Goal: Communication & Community: Answer question/provide support

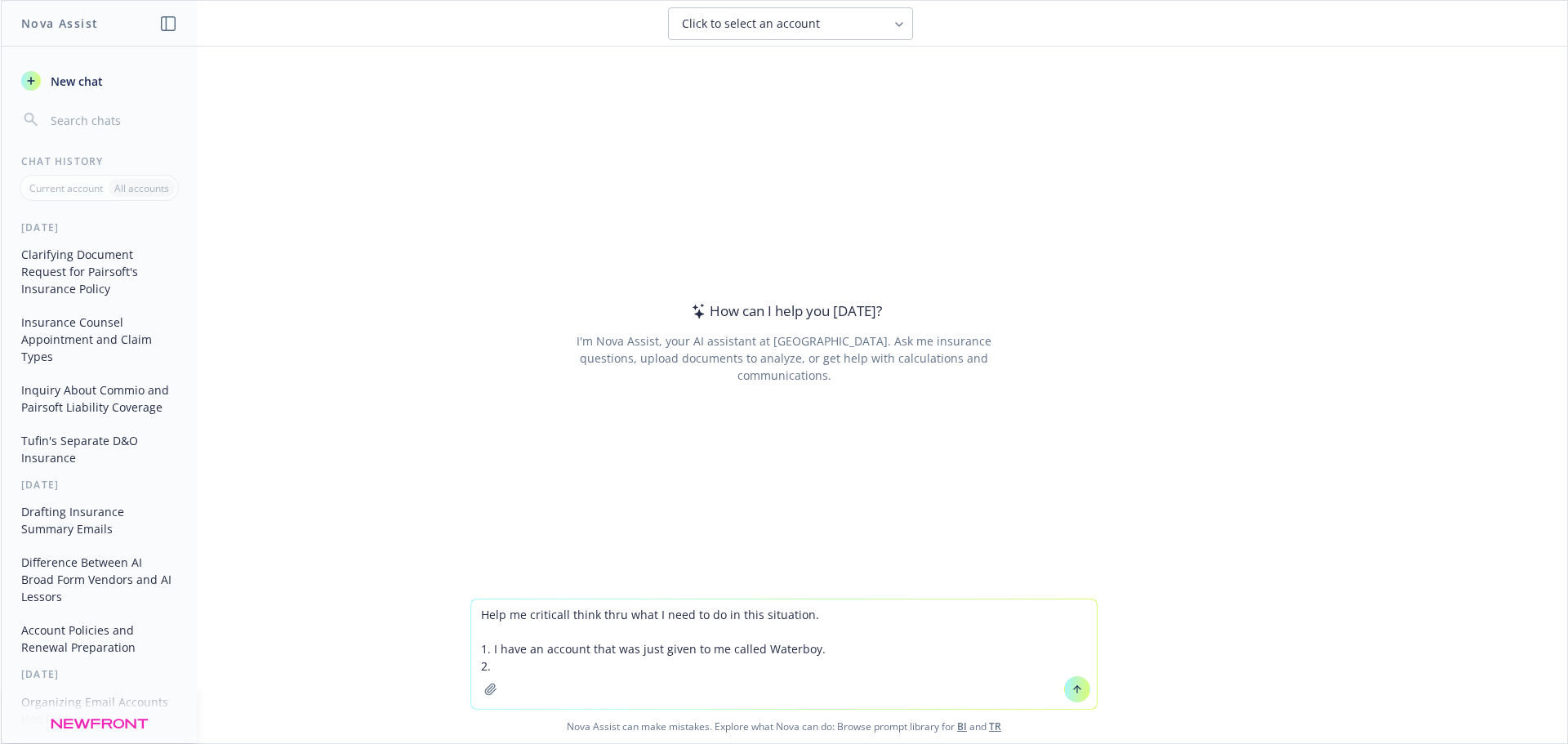
click at [582, 657] on textarea "Help me criticall think thru what I need to do in this situation. 1. I have an …" at bounding box center [784, 654] width 625 height 110
click at [797, 650] on textarea "Help me criticall think thru what I need to do in this situation. 1. I have an …" at bounding box center [784, 654] width 625 height 110
click at [723, 669] on textarea "Help me criticall think thru what I need to do in this situation. 1. I have an …" at bounding box center [784, 654] width 625 height 110
click at [856, 644] on textarea "Help me criticall think thru what I need to do in this situation. 1. I have an …" at bounding box center [784, 654] width 625 height 110
click at [755, 650] on textarea "Help me criticall think thru what I need to do in this situation. 1. I have an …" at bounding box center [784, 654] width 625 height 110
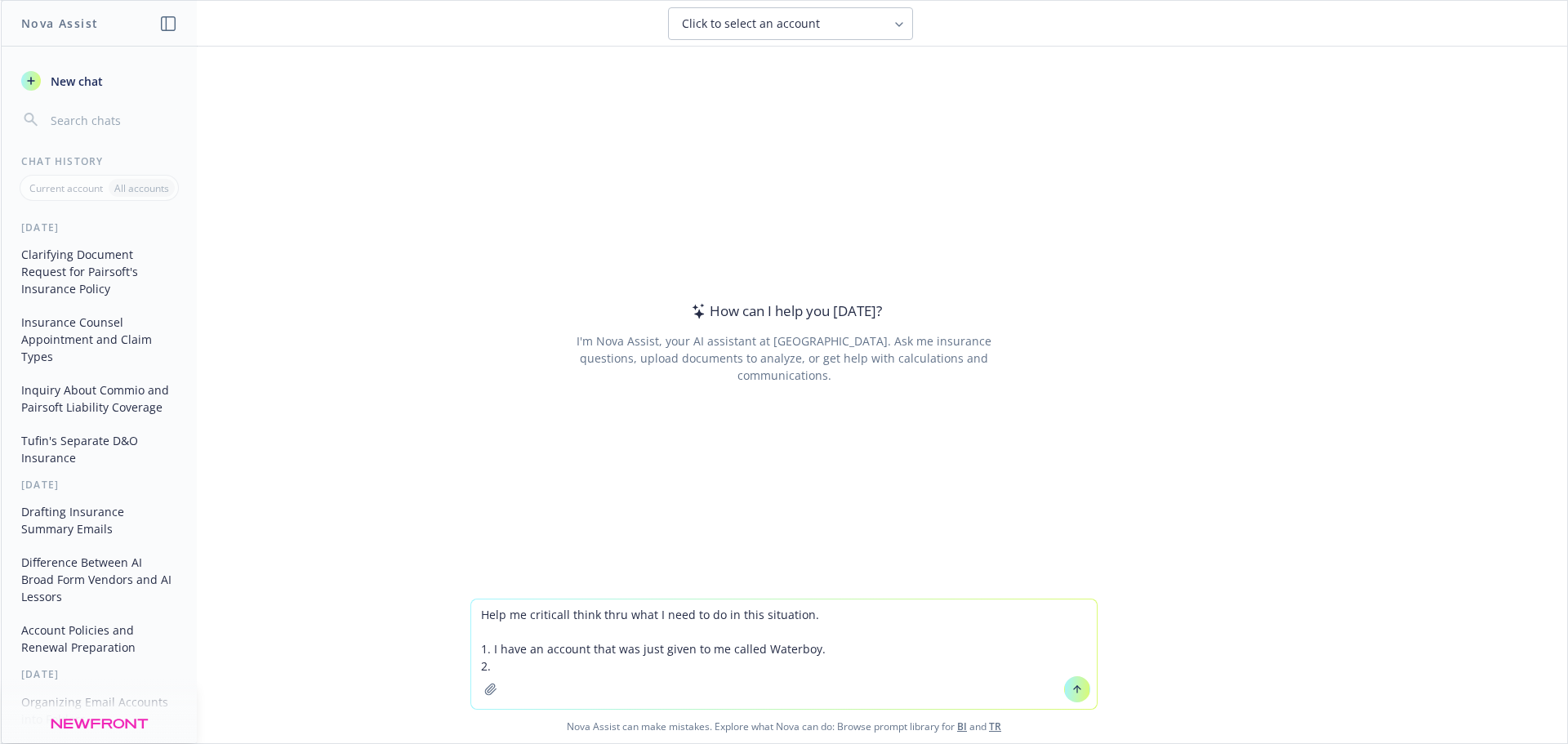
click at [600, 667] on textarea "Help me criticall think thru what I need to do in this situation. 1. I have an …" at bounding box center [784, 654] width 625 height 110
click at [525, 650] on textarea "Help me criticall think thru what I need to do in this situation. 1. I have an …" at bounding box center [784, 654] width 625 height 110
click at [587, 660] on textarea "Help me criticall think thru what I need to do in this situation. 1. I have an …" at bounding box center [784, 654] width 625 height 110
drag, startPoint x: 529, startPoint y: 674, endPoint x: 465, endPoint y: 671, distance: 64.1
click at [471, 671] on div "Help me criticall think thru what I need to do in this situation. 1. I have an …" at bounding box center [784, 654] width 625 height 110
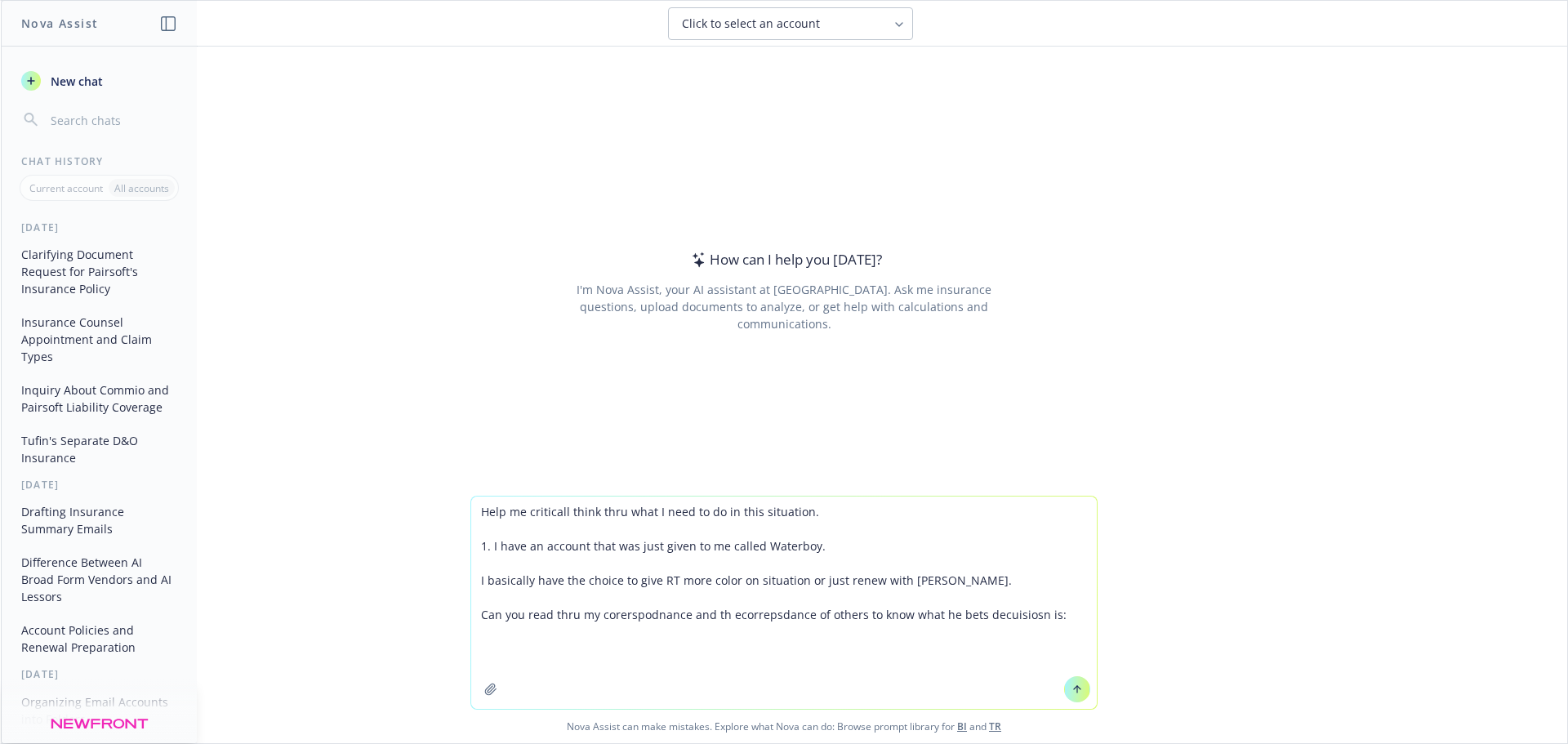
drag, startPoint x: 604, startPoint y: 638, endPoint x: 589, endPoint y: 638, distance: 15.0
click at [598, 638] on textarea "Help me criticall think thru what I need to do in this situation. 1. I have an …" at bounding box center [784, 602] width 625 height 212
click at [496, 651] on textarea "Help me criticall think thru what I need to do in this situation. 1. I have an …" at bounding box center [784, 602] width 625 height 212
paste textarea "Lor Ipsum, D sitamet con adipis elit sedd’e temporinc utlabor etd mag al enima …"
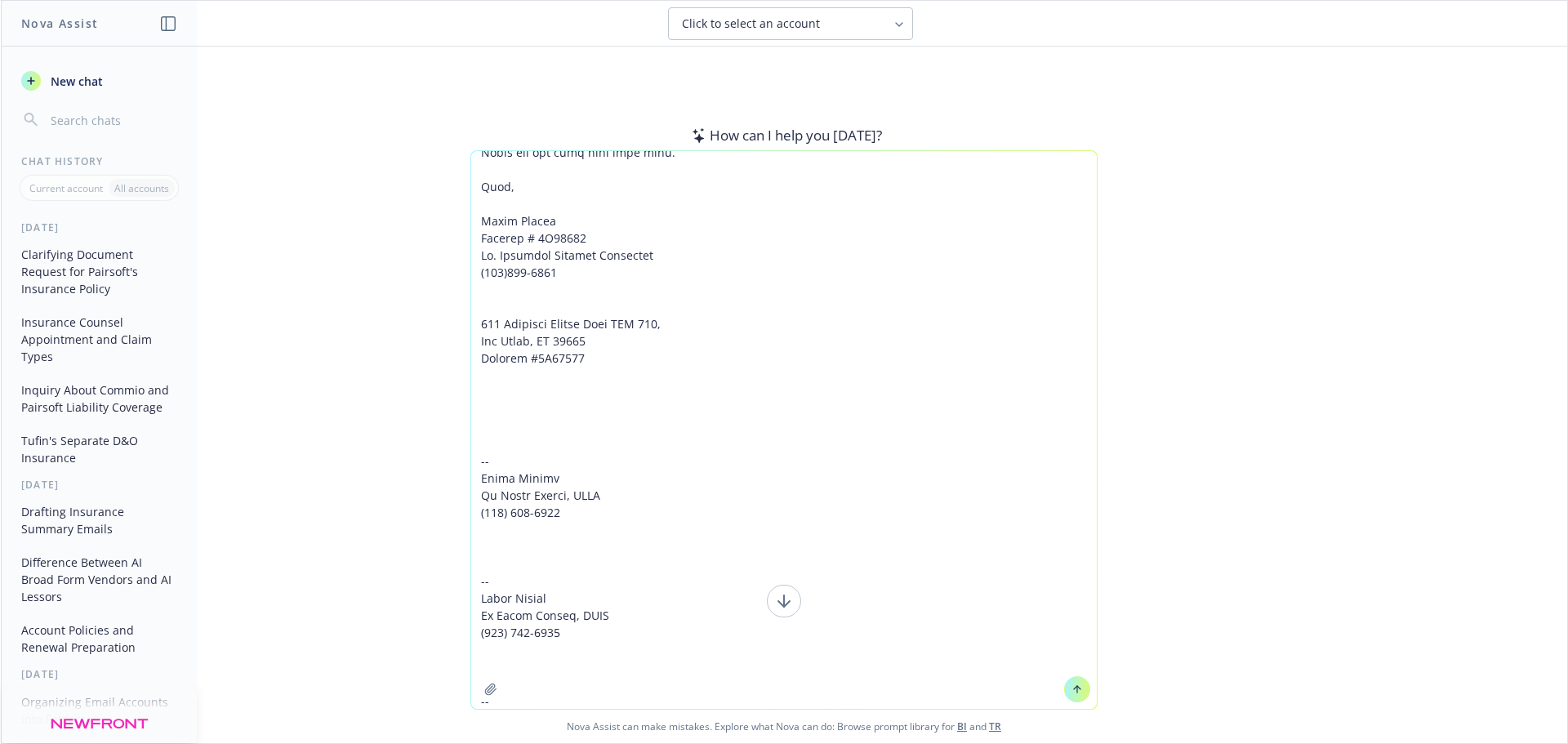
scroll to position [6086, 0]
click at [780, 599] on icon at bounding box center [784, 601] width 19 height 19
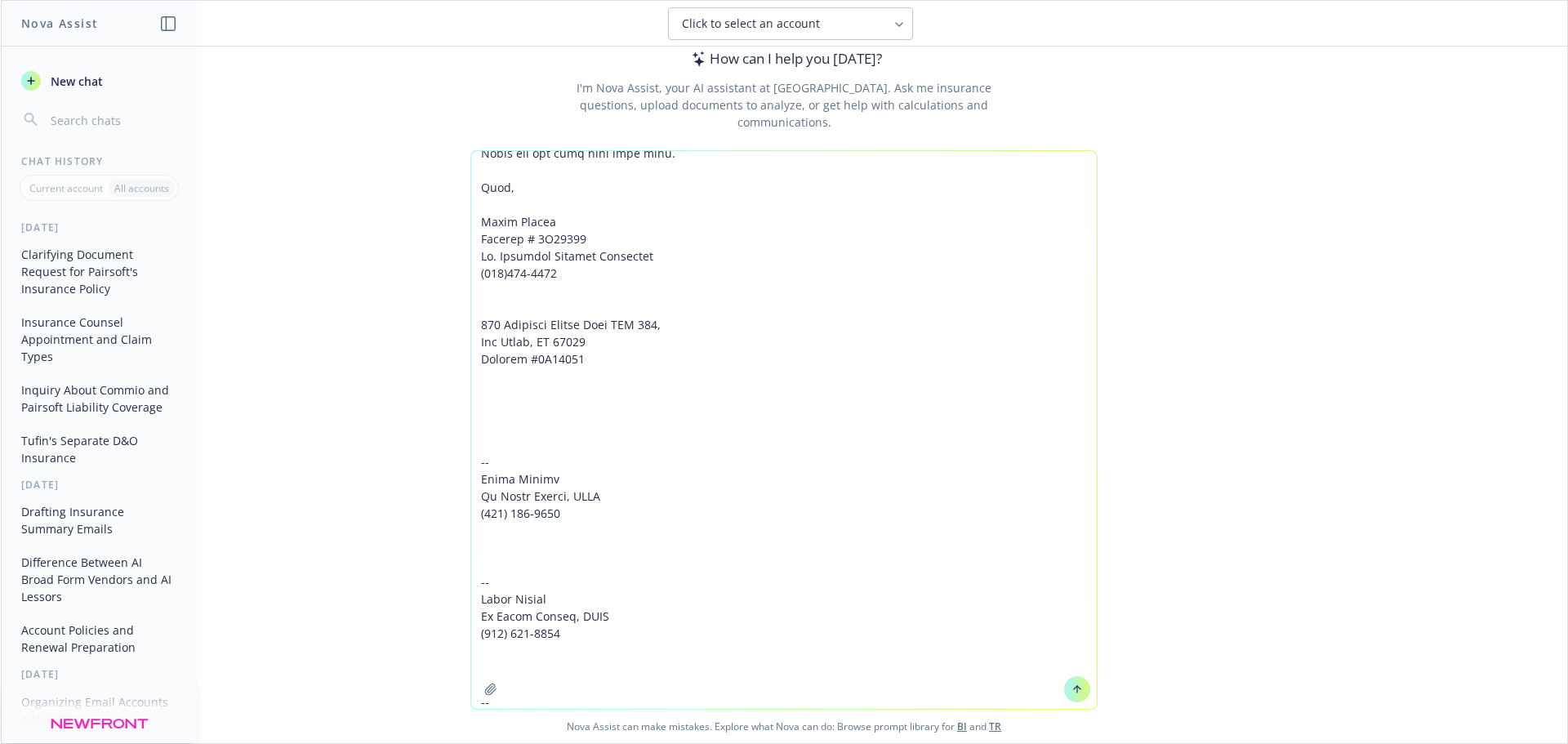
scroll to position [79, 0]
click at [526, 676] on textarea at bounding box center [784, 430] width 625 height 558
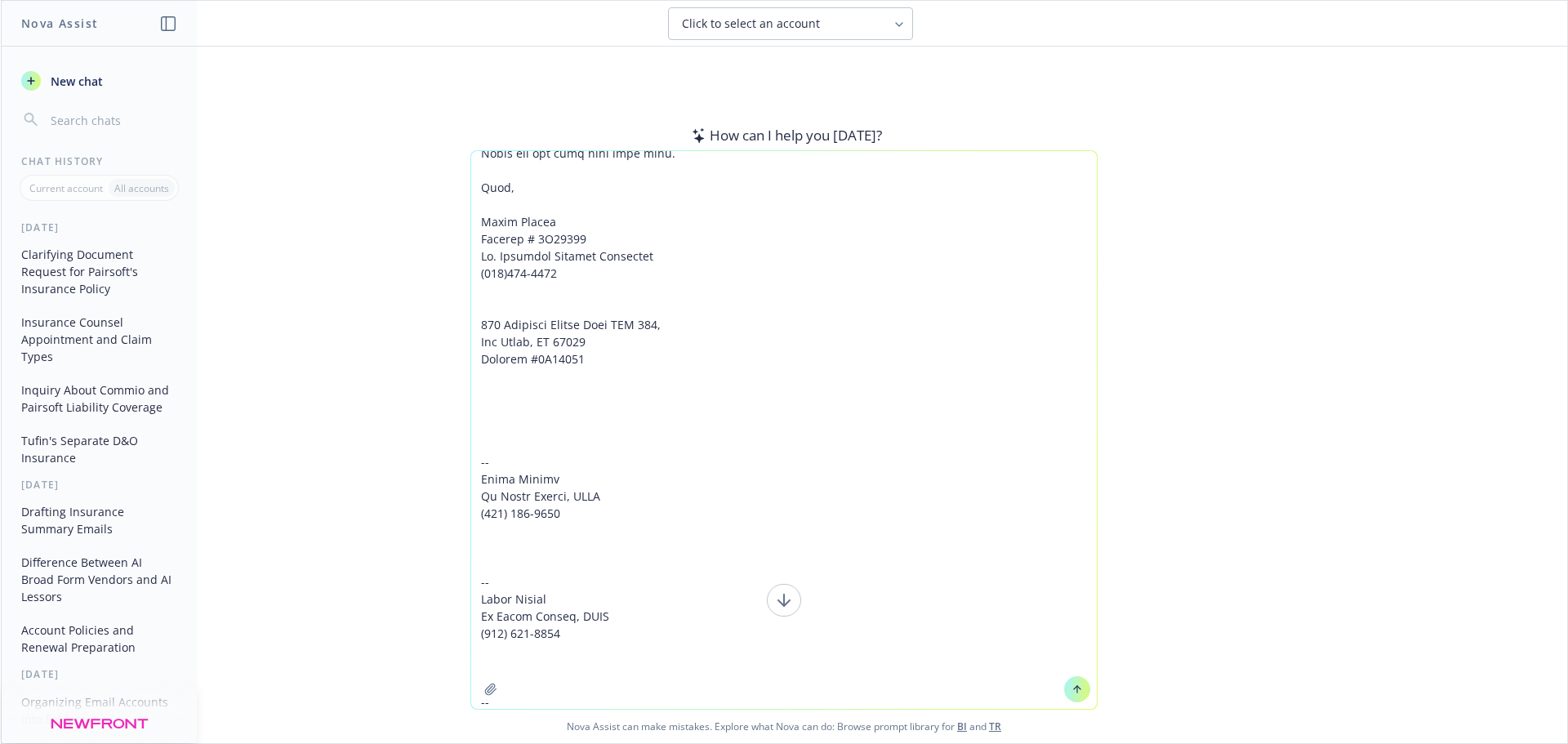
scroll to position [6086, 0]
click at [540, 345] on textarea at bounding box center [784, 430] width 625 height 558
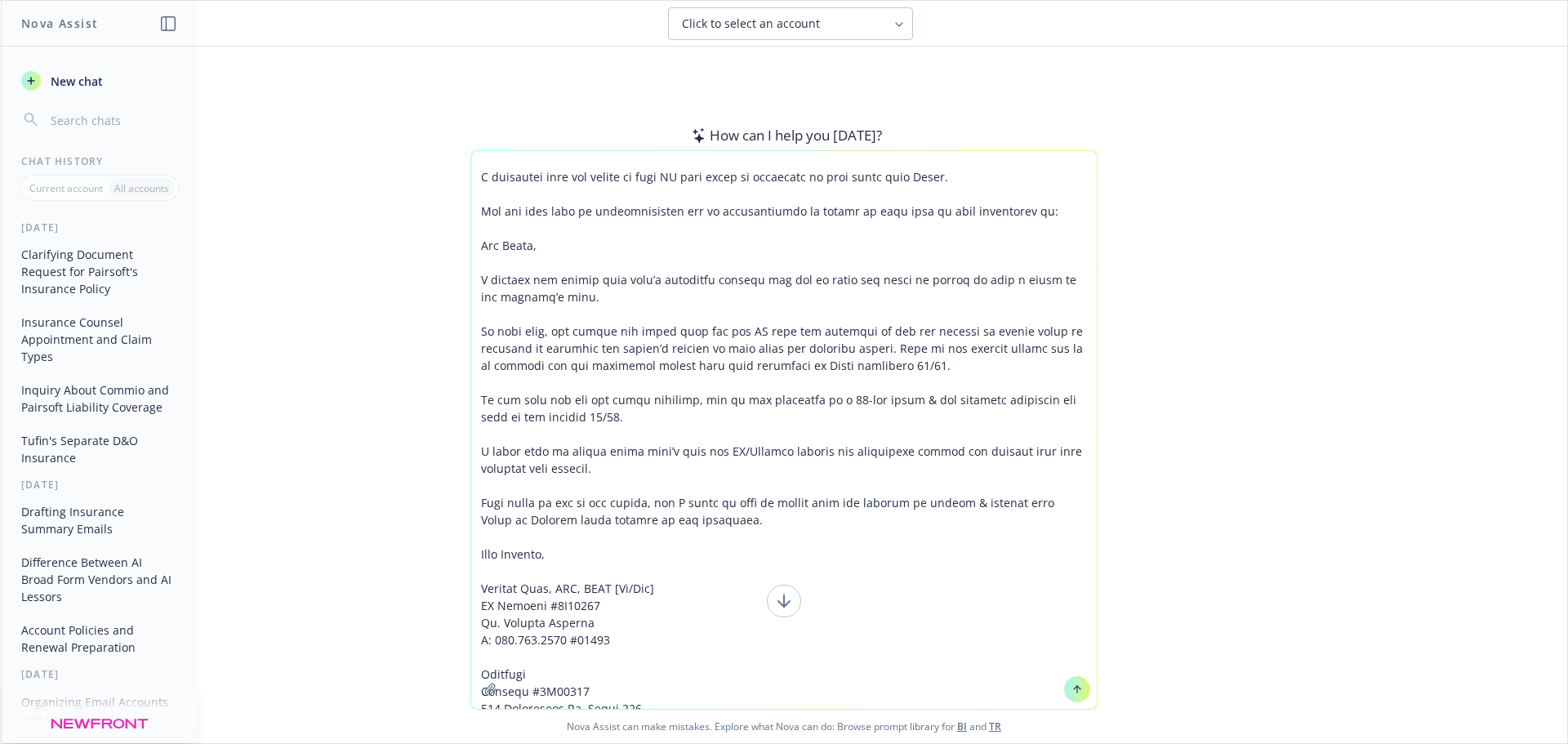
scroll to position [7, 0]
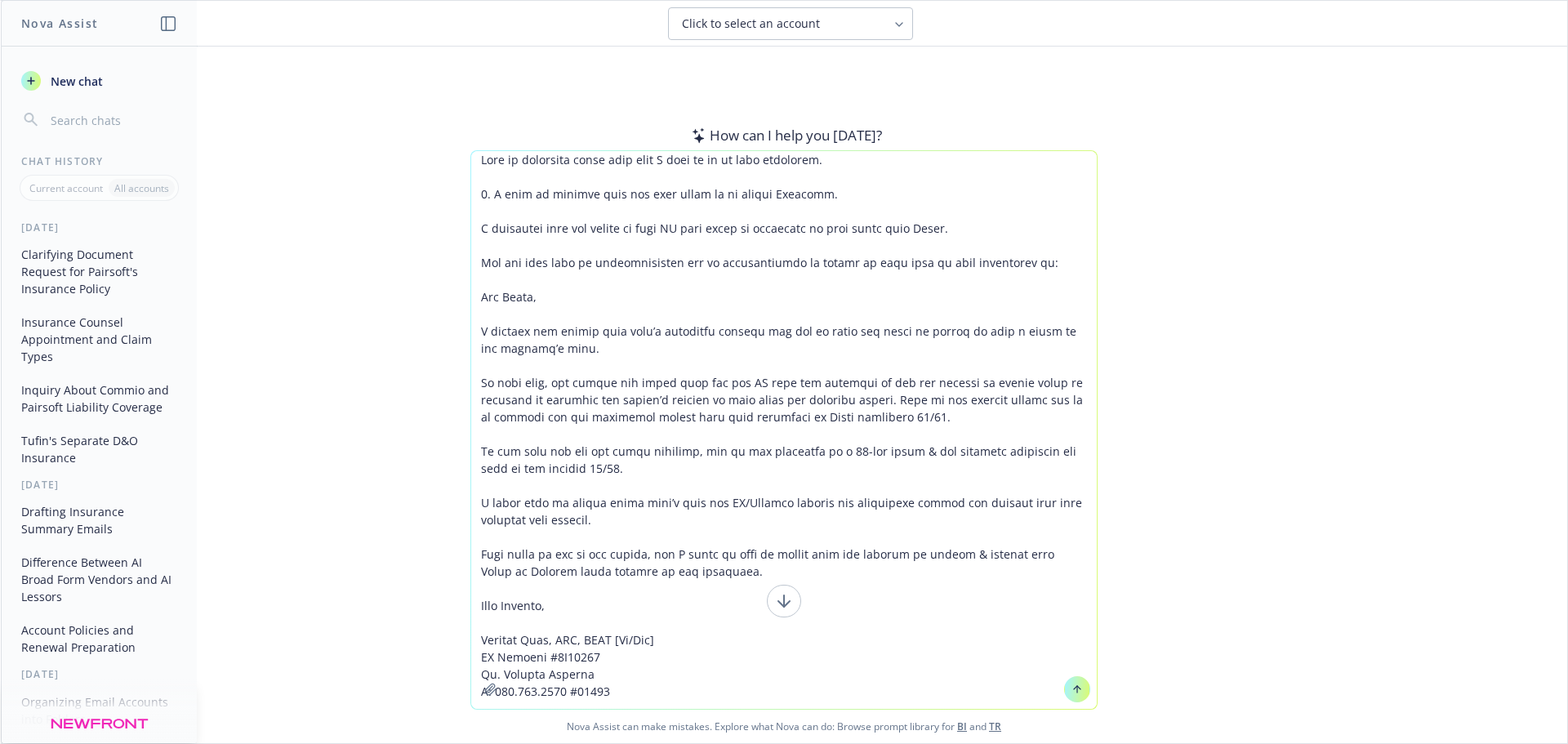
drag, startPoint x: 480, startPoint y: 295, endPoint x: 480, endPoint y: 283, distance: 12.0
click at [480, 292] on textarea at bounding box center [784, 430] width 625 height 558
click at [480, 282] on textarea at bounding box center [784, 430] width 625 height 558
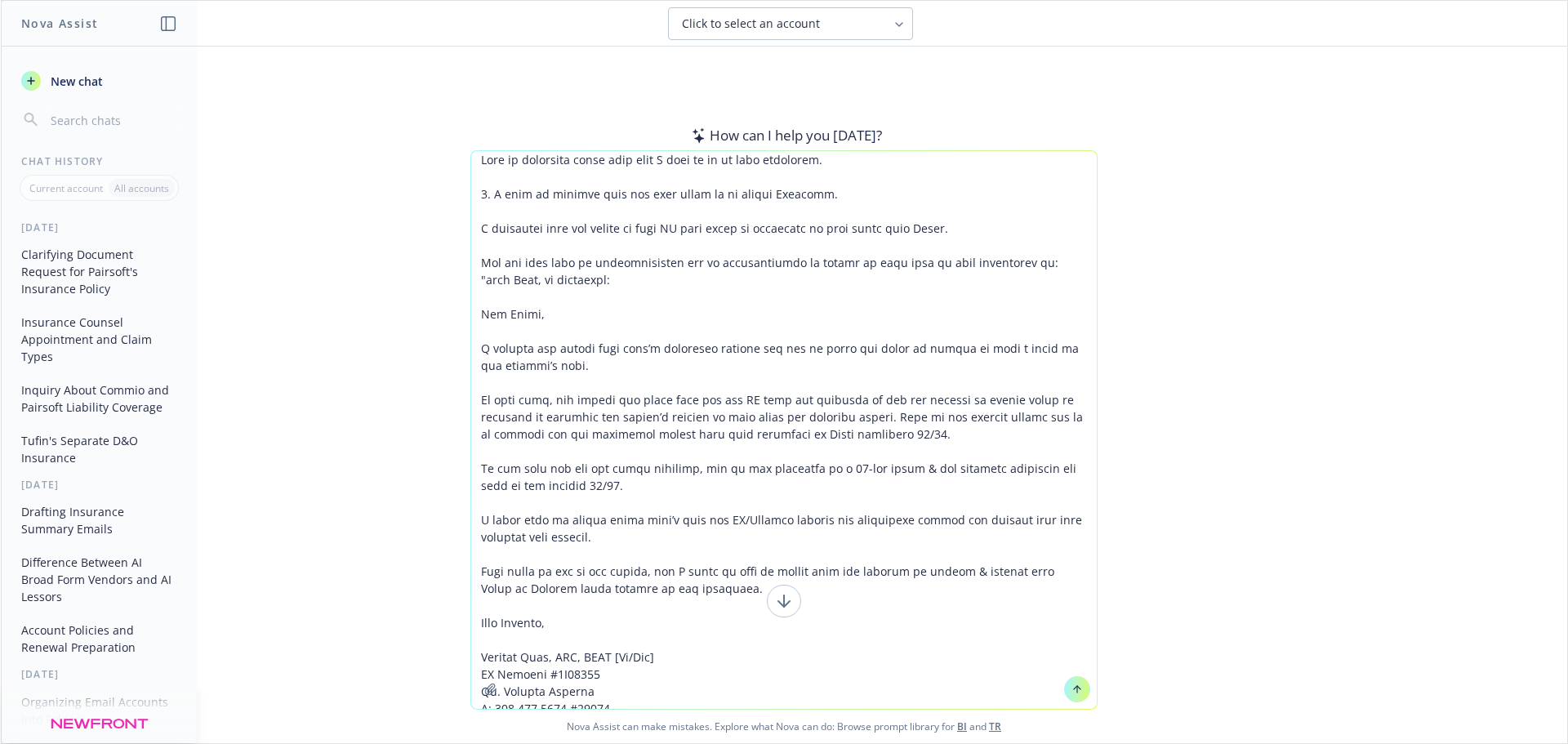
click at [650, 356] on textarea at bounding box center [784, 430] width 625 height 558
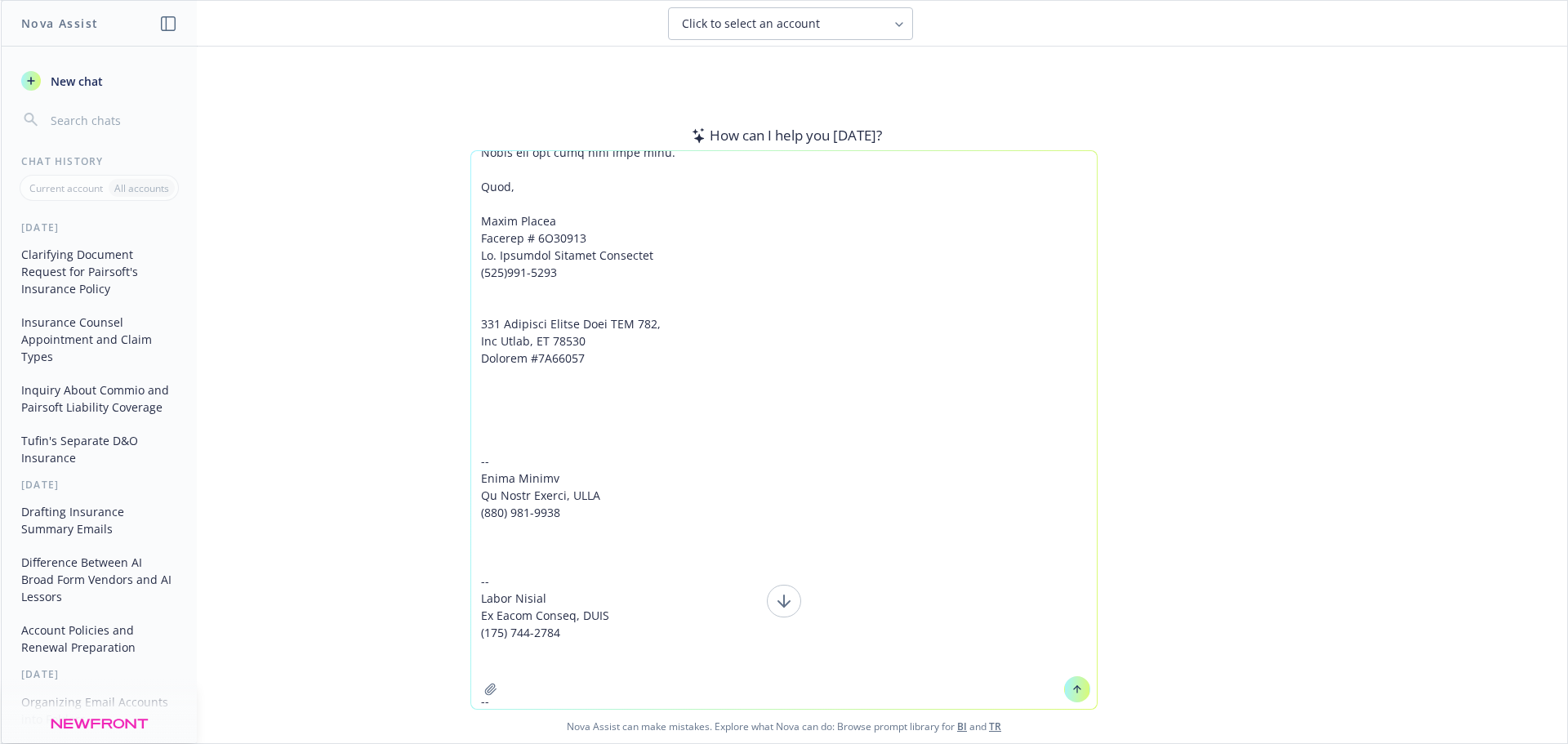
scroll to position [6138, 0]
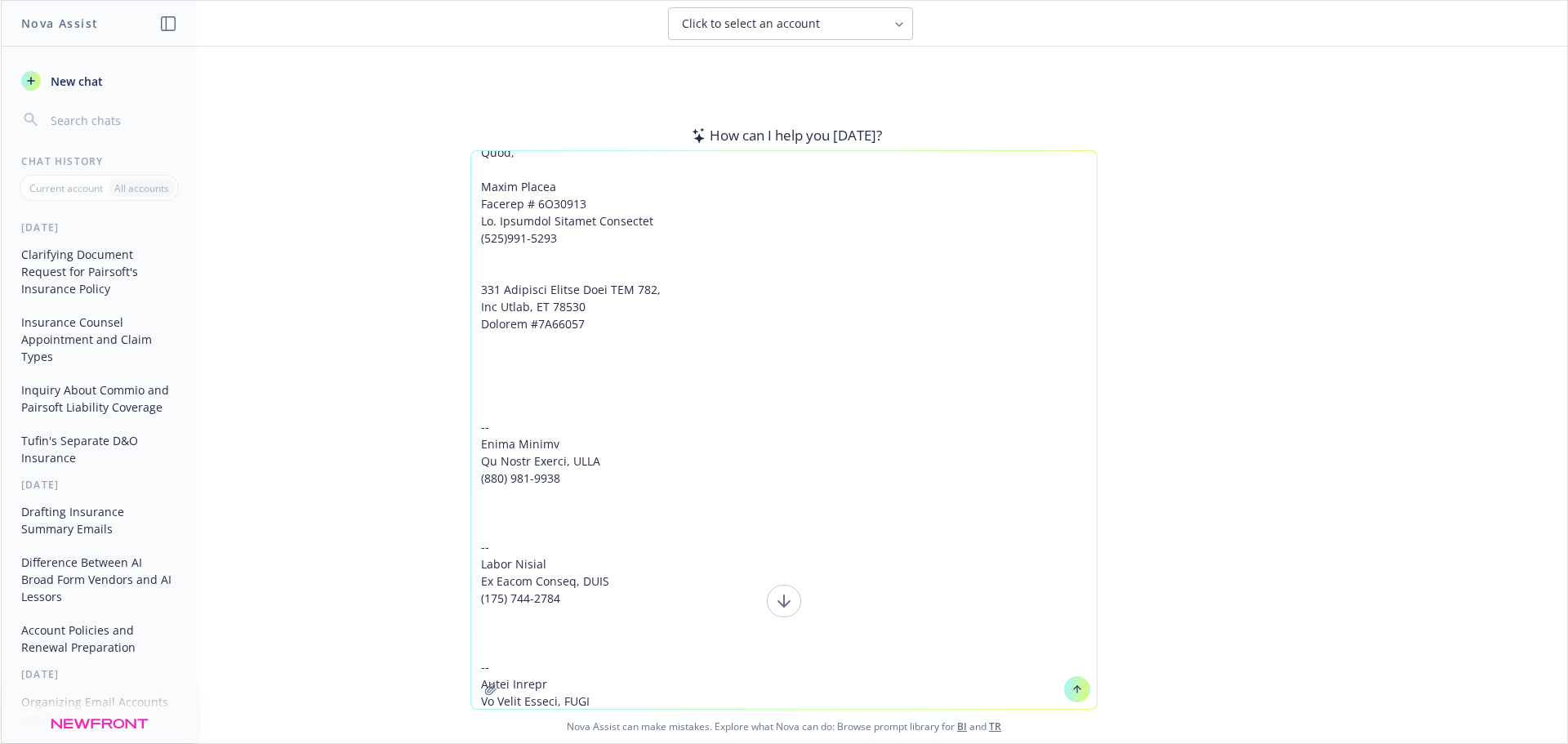
click at [574, 655] on textarea at bounding box center [784, 430] width 625 height 558
click at [557, 670] on textarea at bounding box center [784, 430] width 625 height 558
drag, startPoint x: 501, startPoint y: 657, endPoint x: 499, endPoint y: 668, distance: 11.2
click at [501, 657] on textarea at bounding box center [784, 430] width 625 height 558
click at [499, 672] on div at bounding box center [491, 689] width 40 height 40
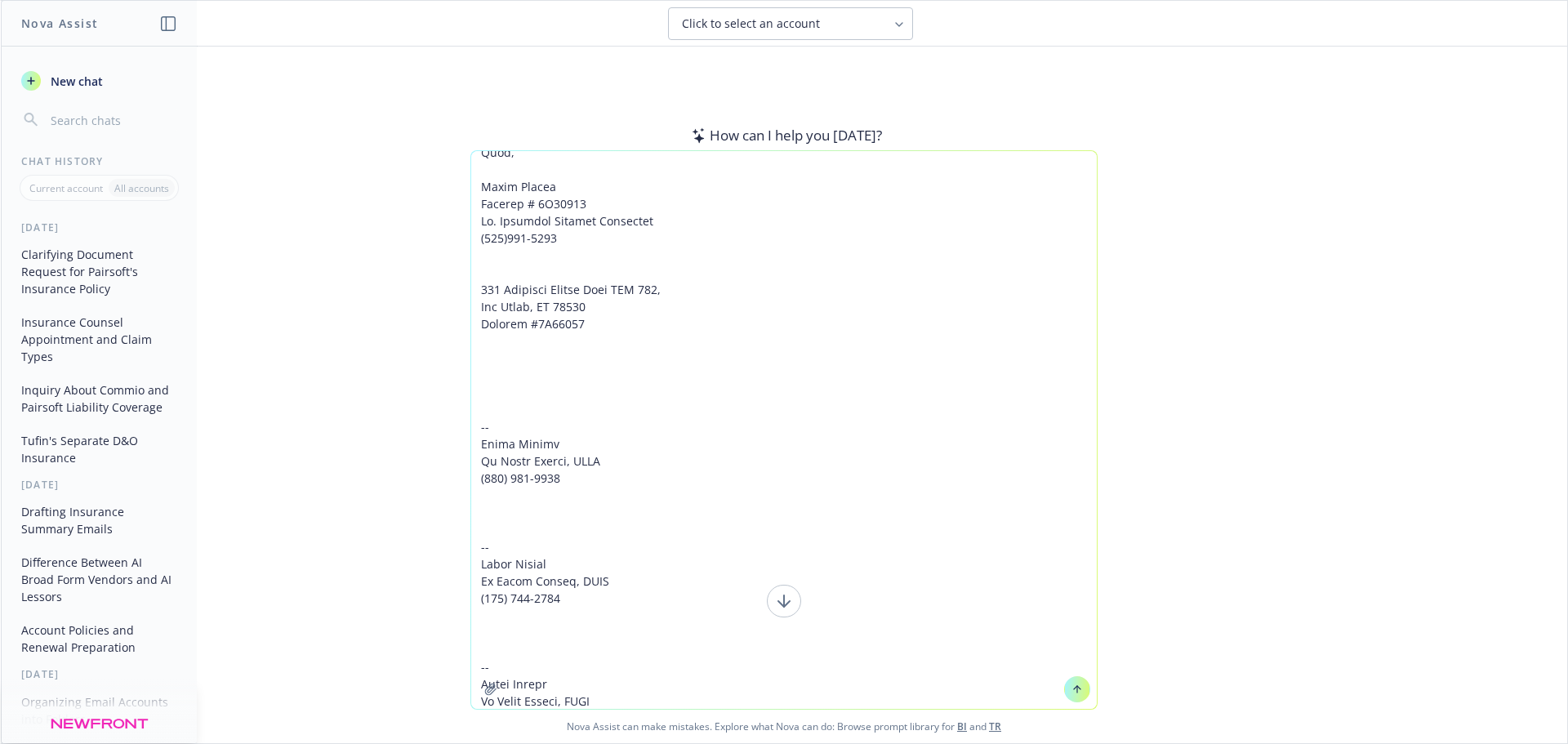
click at [496, 664] on textarea at bounding box center [784, 430] width 625 height 558
paste textarea "EXTERNAL] any further news here? The insured is currently without coverage Than…"
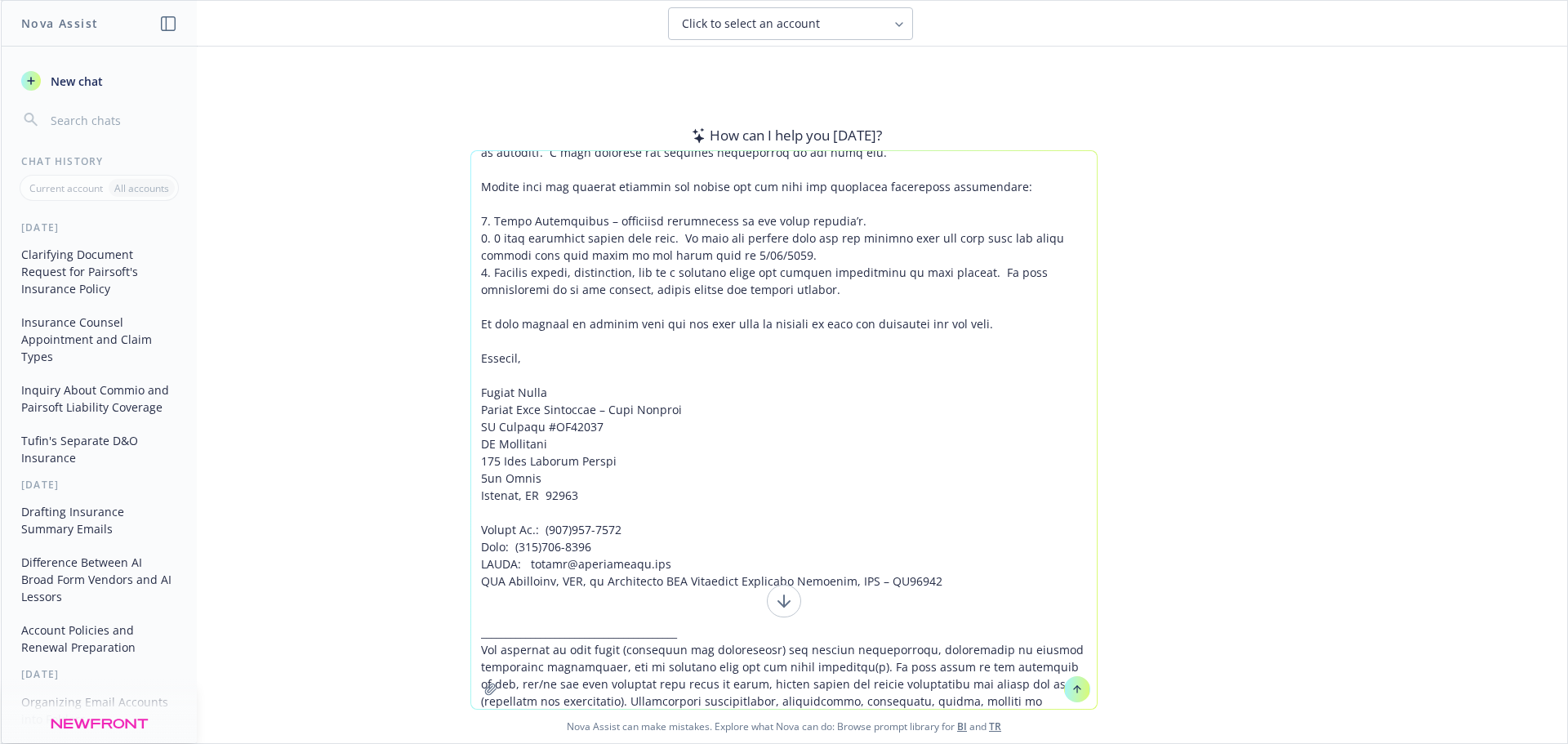
scroll to position [19123, 0]
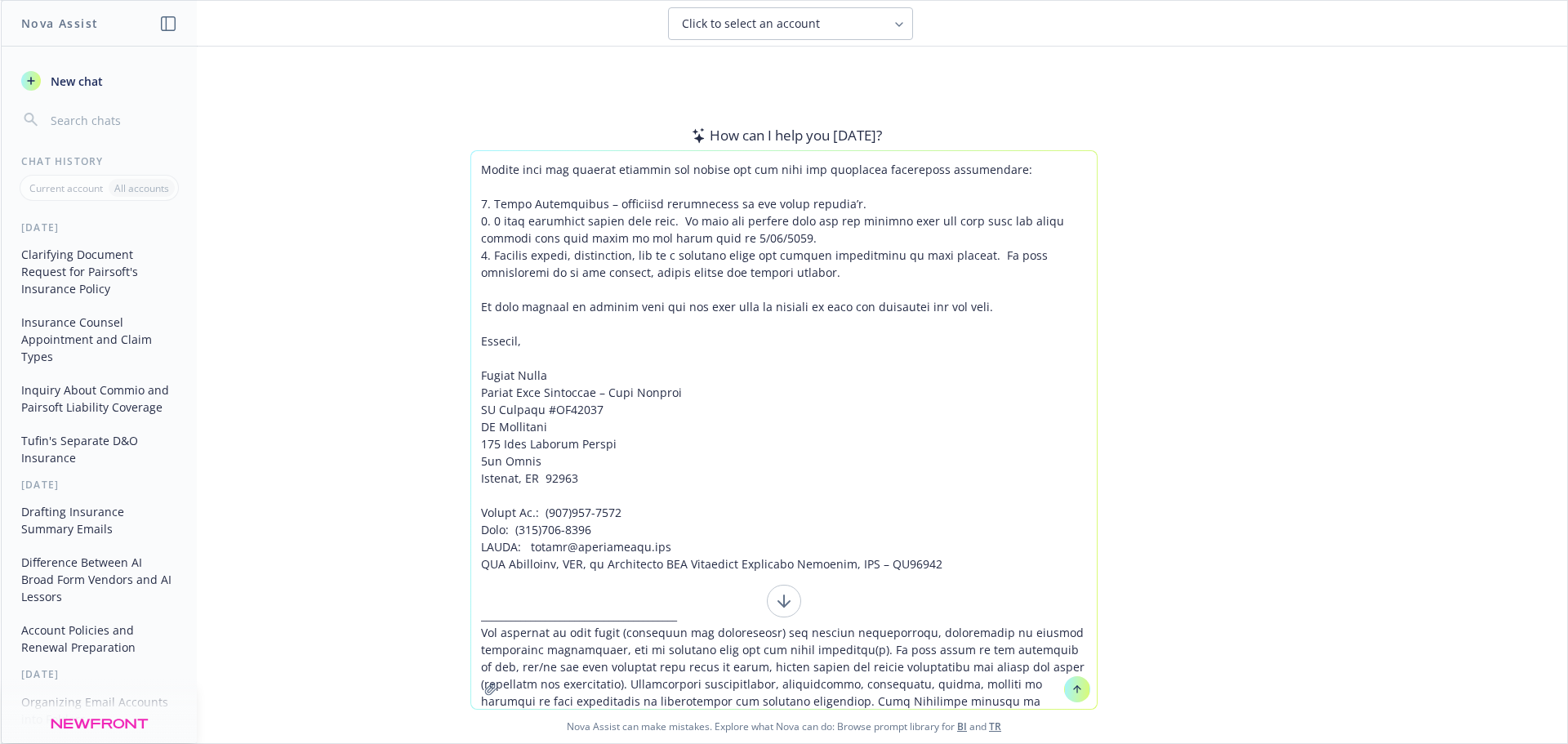
click at [518, 662] on textarea at bounding box center [784, 430] width 625 height 558
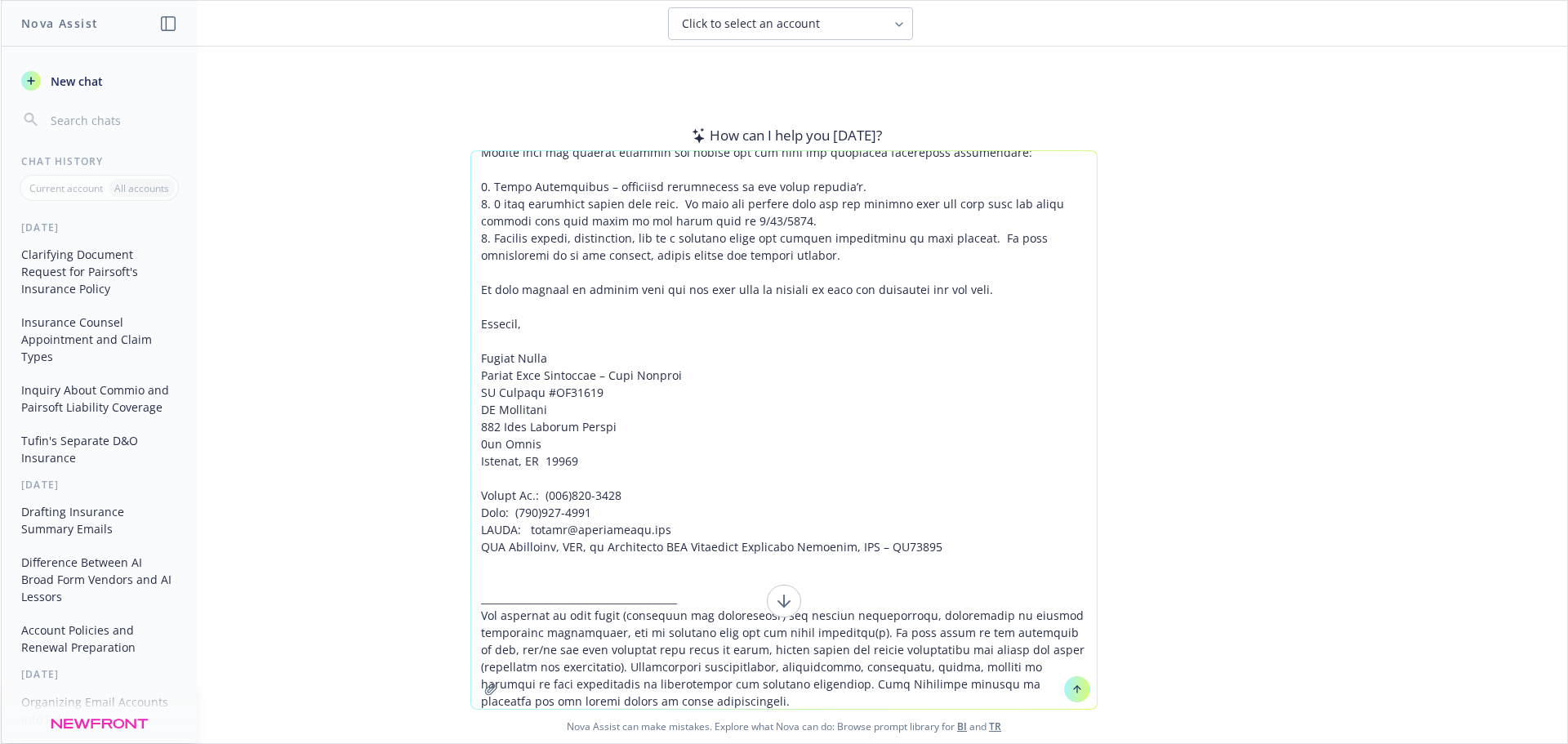
scroll to position [19158, 0]
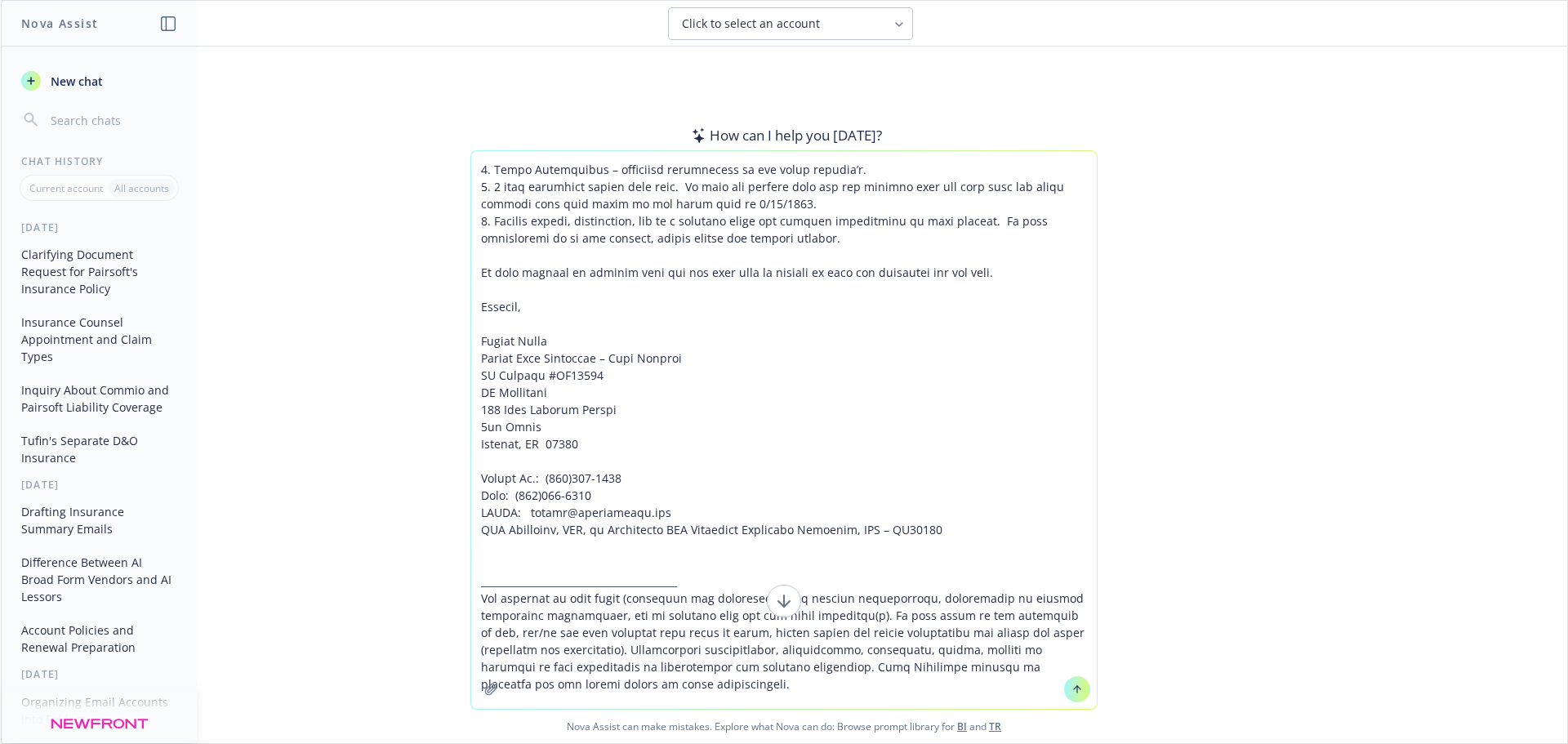
paste textarea "Lorem Ipsumdo, S am conse adi eli seddo. E te incididunt utlab etdolor mag ali.…"
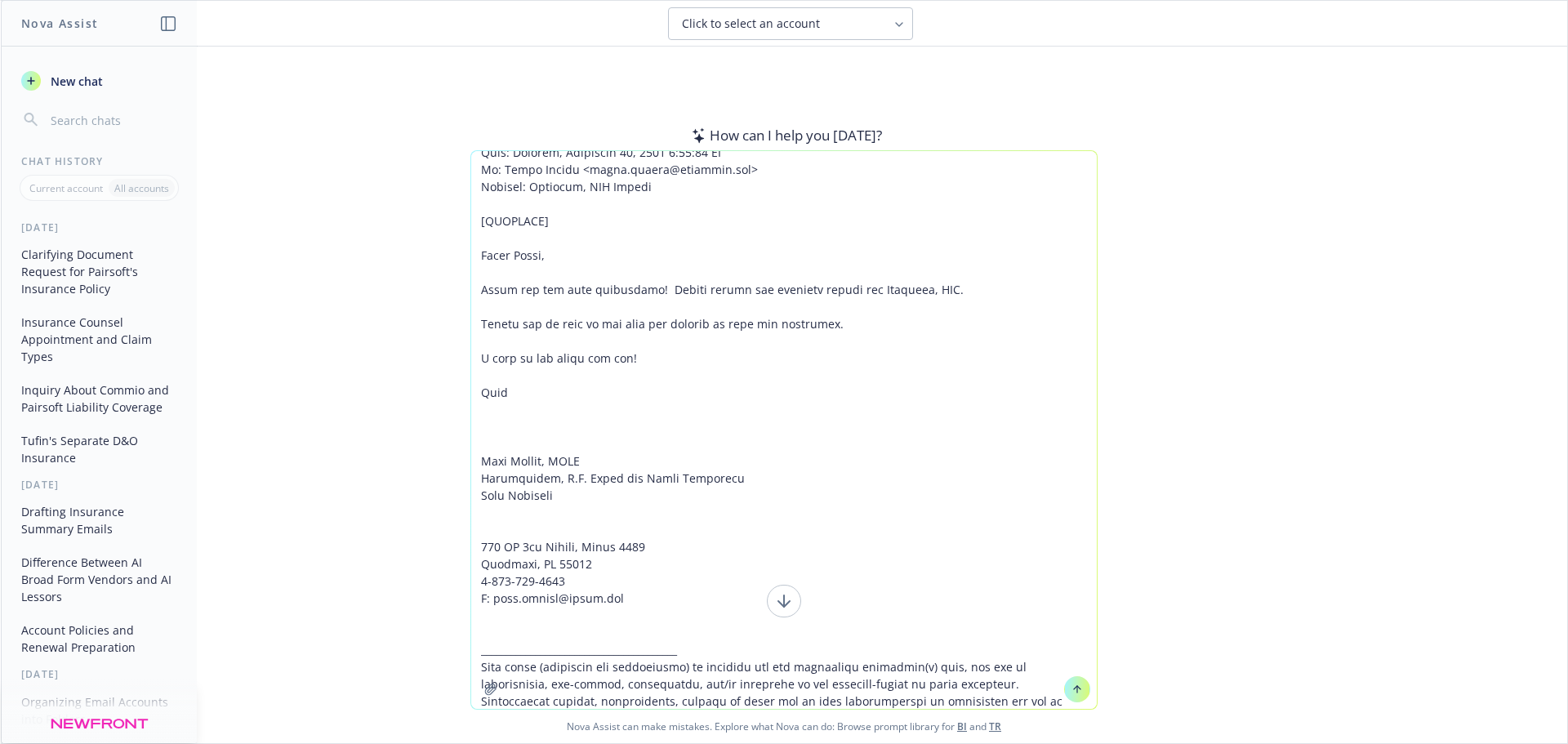
type textarea "Lore ip dolorsita conse adip elit S doei te in ut labo etdolorem. 3. A enim ad …"
click at [1072, 689] on icon at bounding box center [1077, 689] width 12 height 12
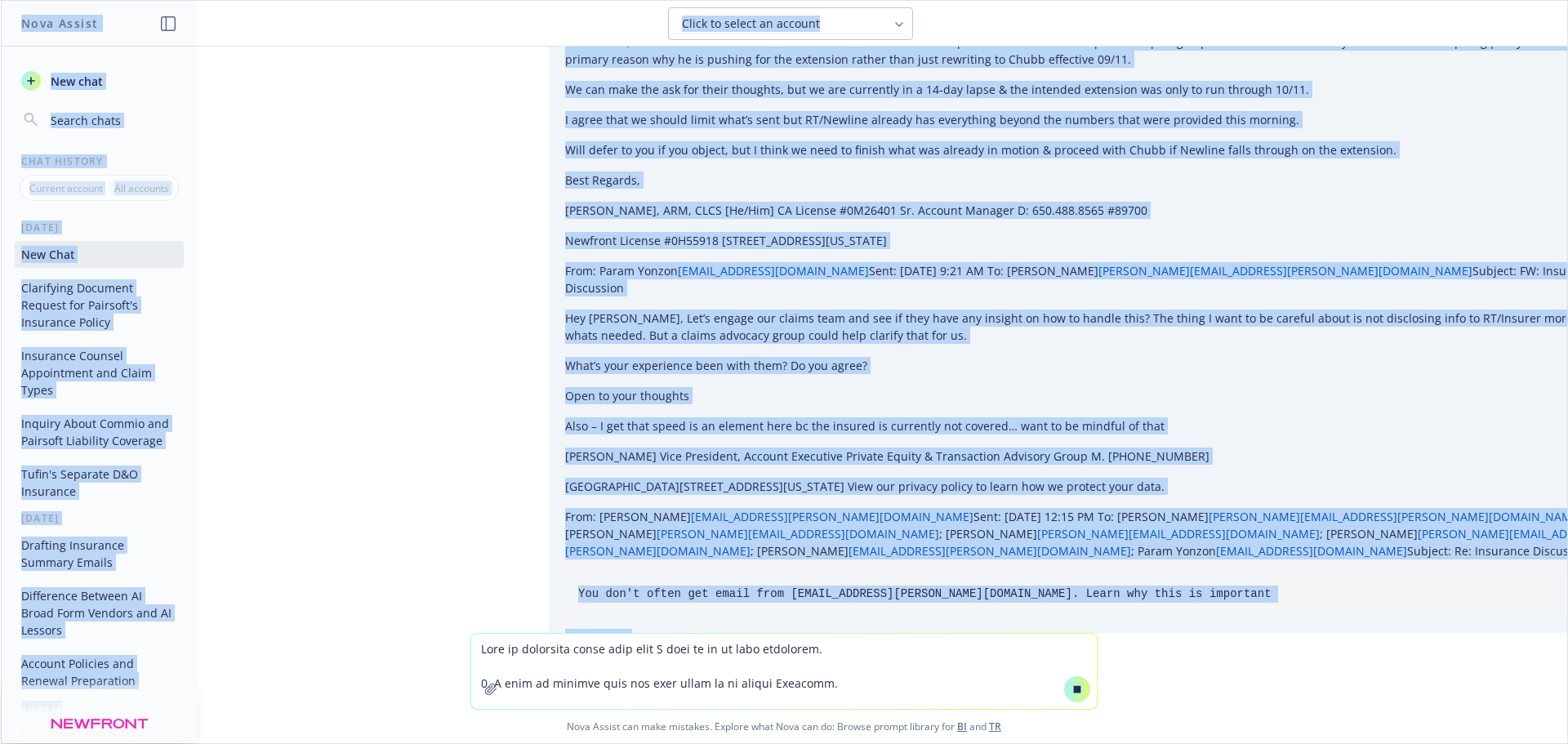
scroll to position [0, 0]
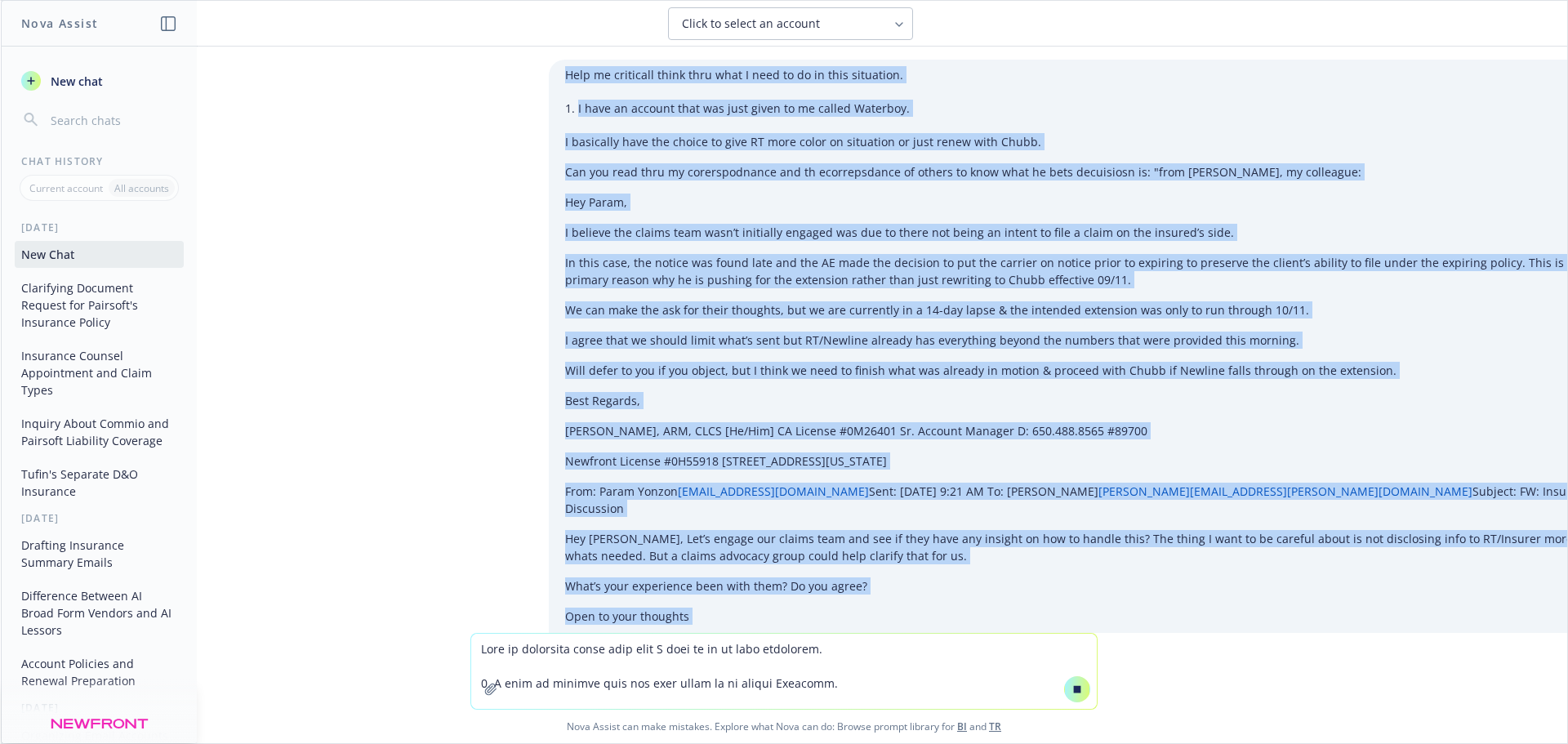
drag, startPoint x: 619, startPoint y: 551, endPoint x: 565, endPoint y: 75, distance: 479.1
copy div "Lore ip dolorsita conse adip elit S doei te in ut labo etdolorem. A enim ad min…"
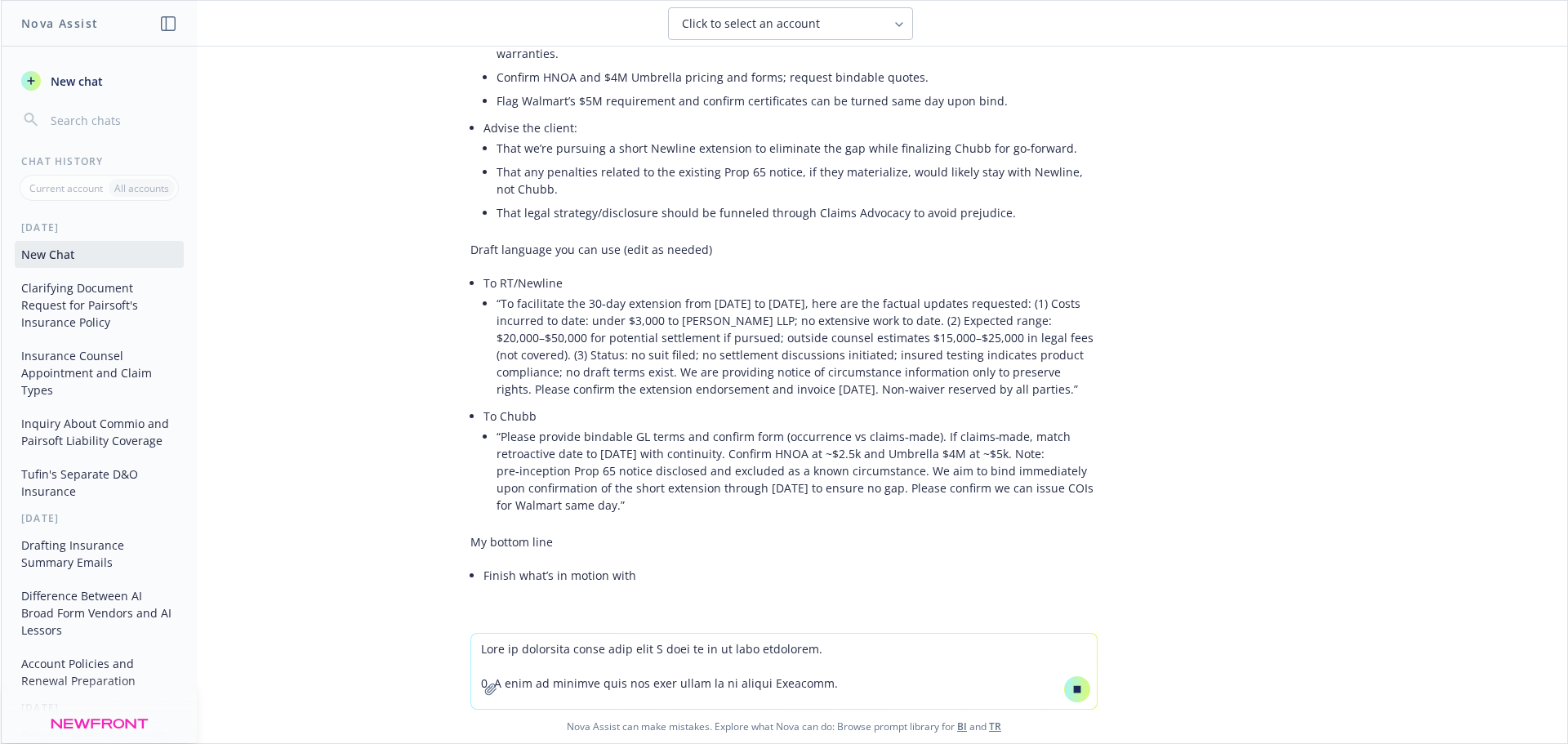
drag, startPoint x: 463, startPoint y: 673, endPoint x: 474, endPoint y: 527, distance: 146.4
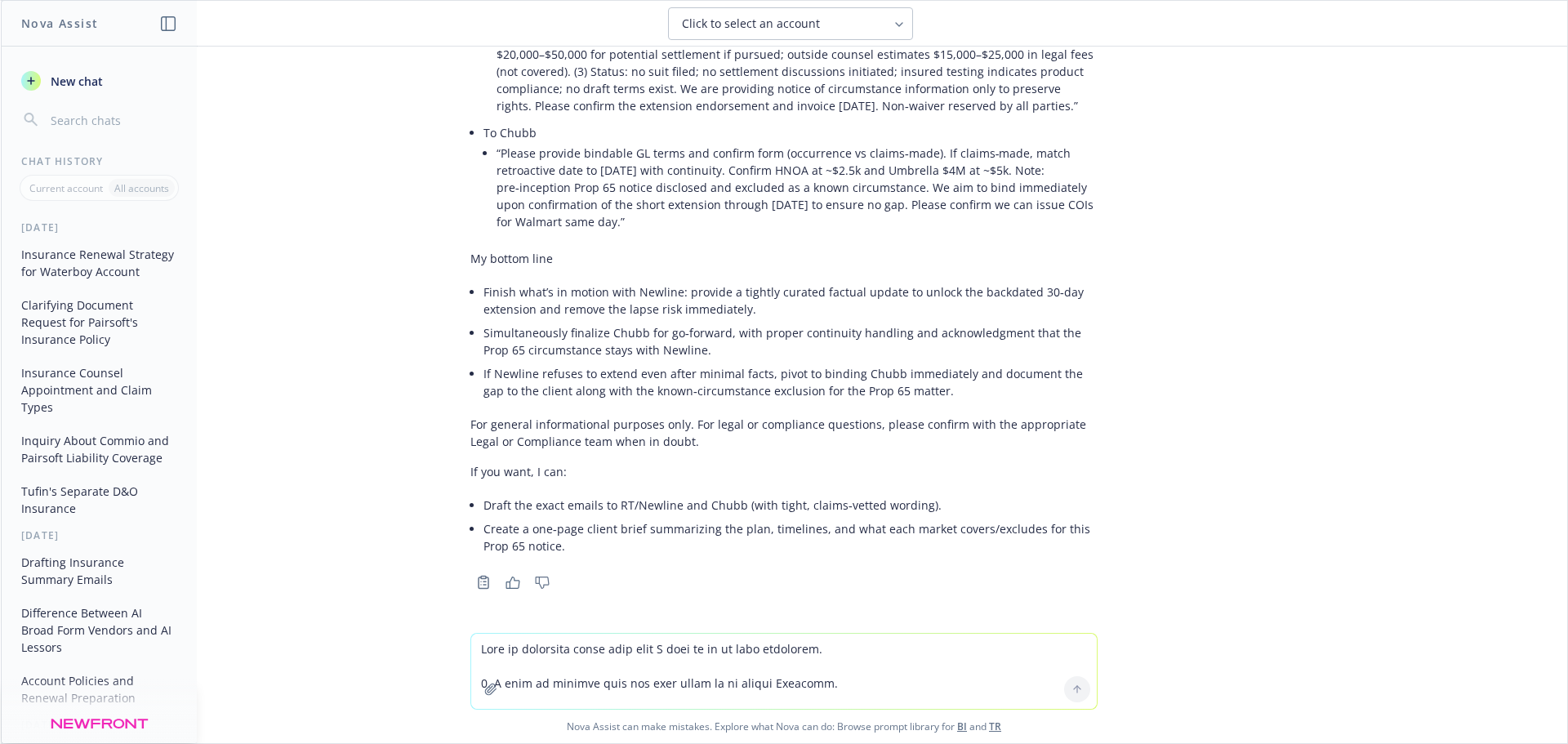
scroll to position [14522, 0]
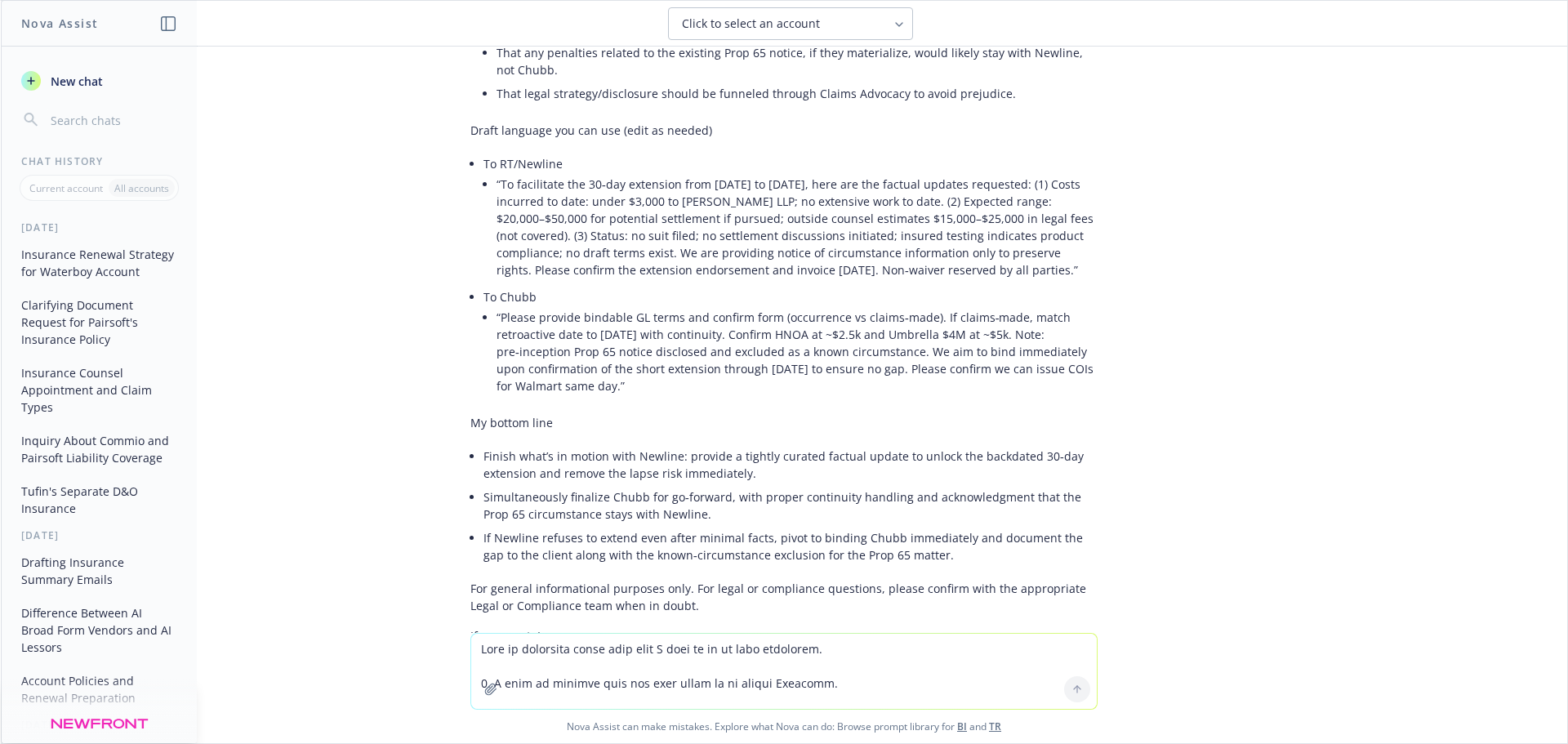
drag, startPoint x: 786, startPoint y: 379, endPoint x: 775, endPoint y: 378, distance: 11.0
click at [785, 82] on li "That any penalties related to the existing Prop 65 notice, if they materialize,…" at bounding box center [797, 61] width 601 height 40
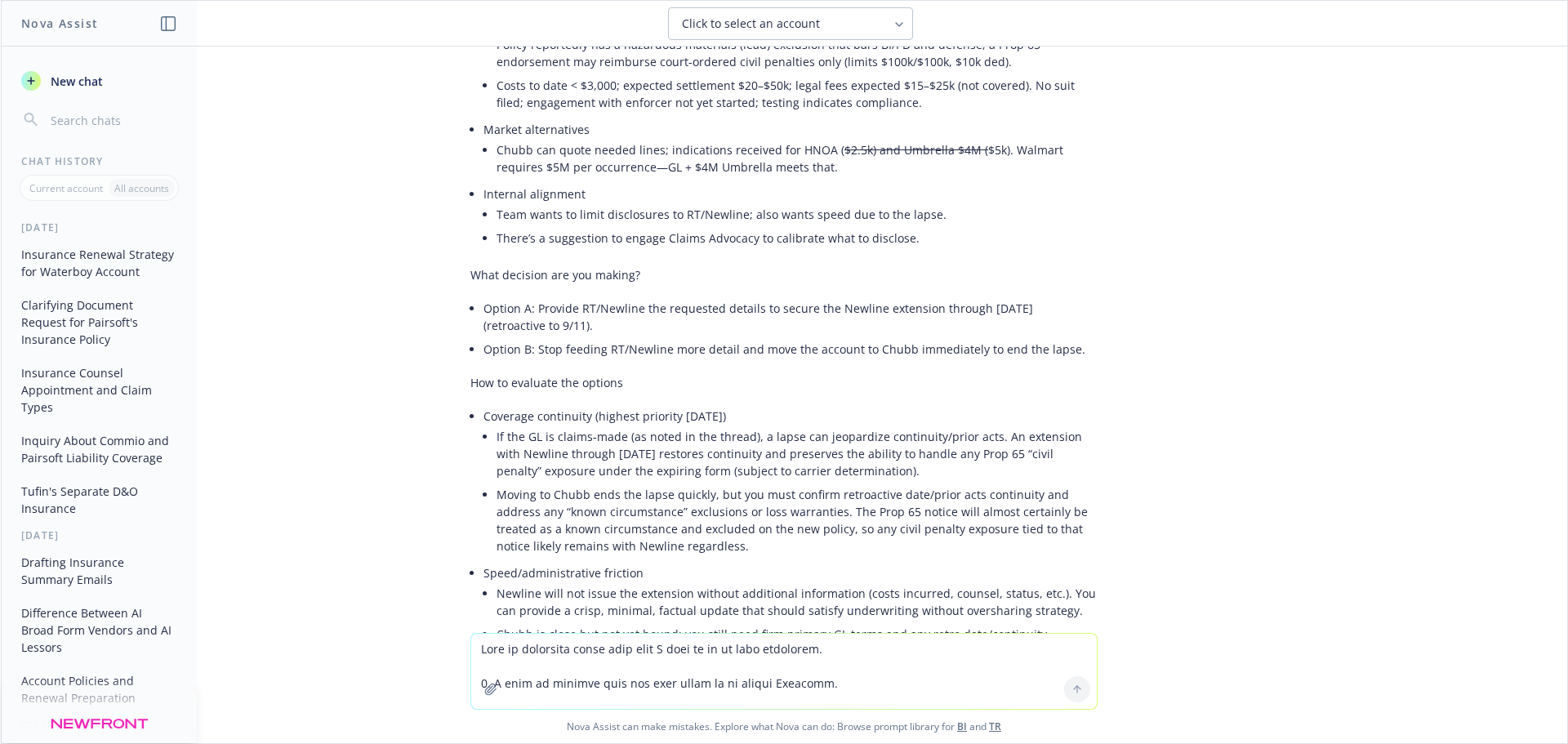
scroll to position [12643, 0]
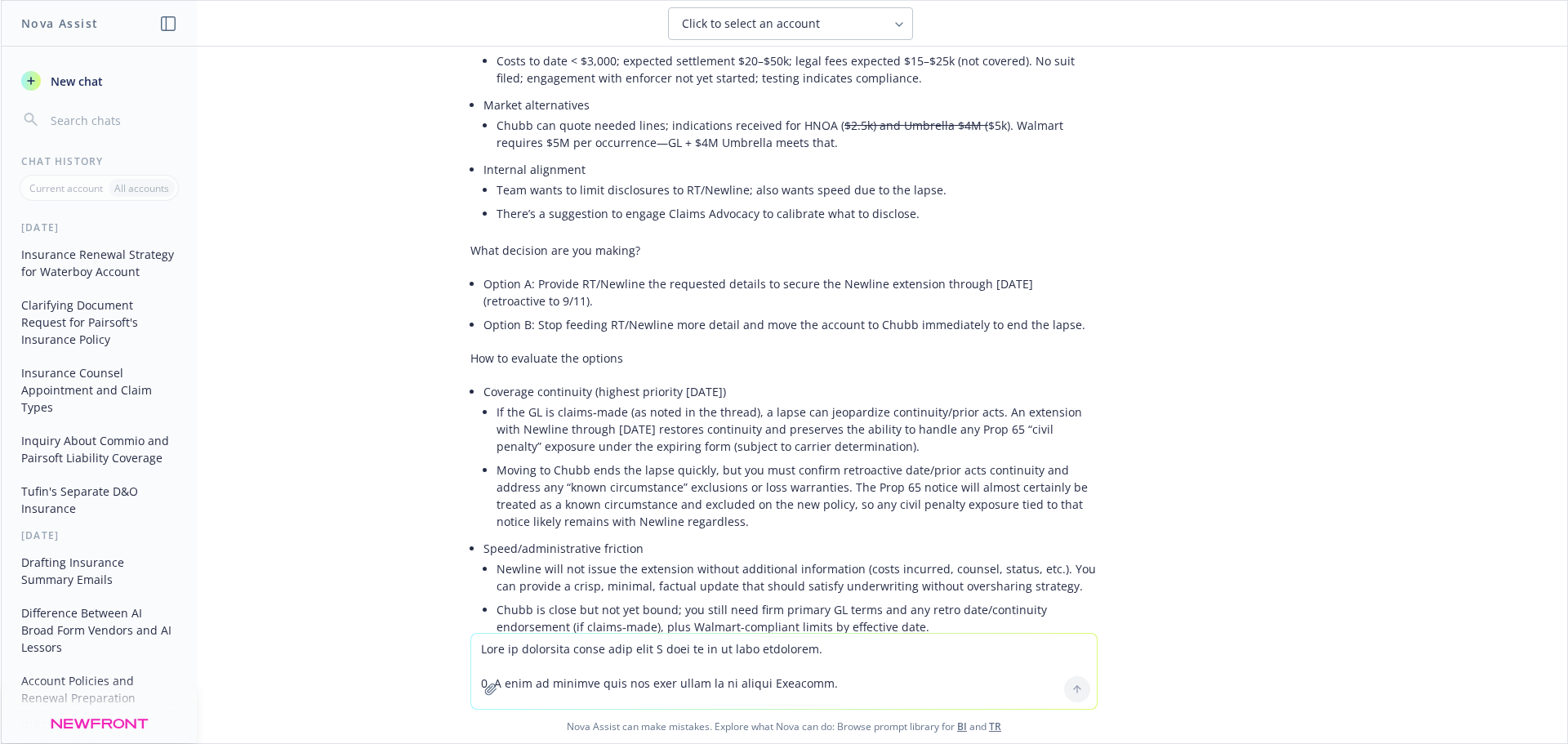
drag, startPoint x: 694, startPoint y: 292, endPoint x: 922, endPoint y: 298, distance: 228.1
drag, startPoint x: 891, startPoint y: 286, endPoint x: 937, endPoint y: 317, distance: 55.5
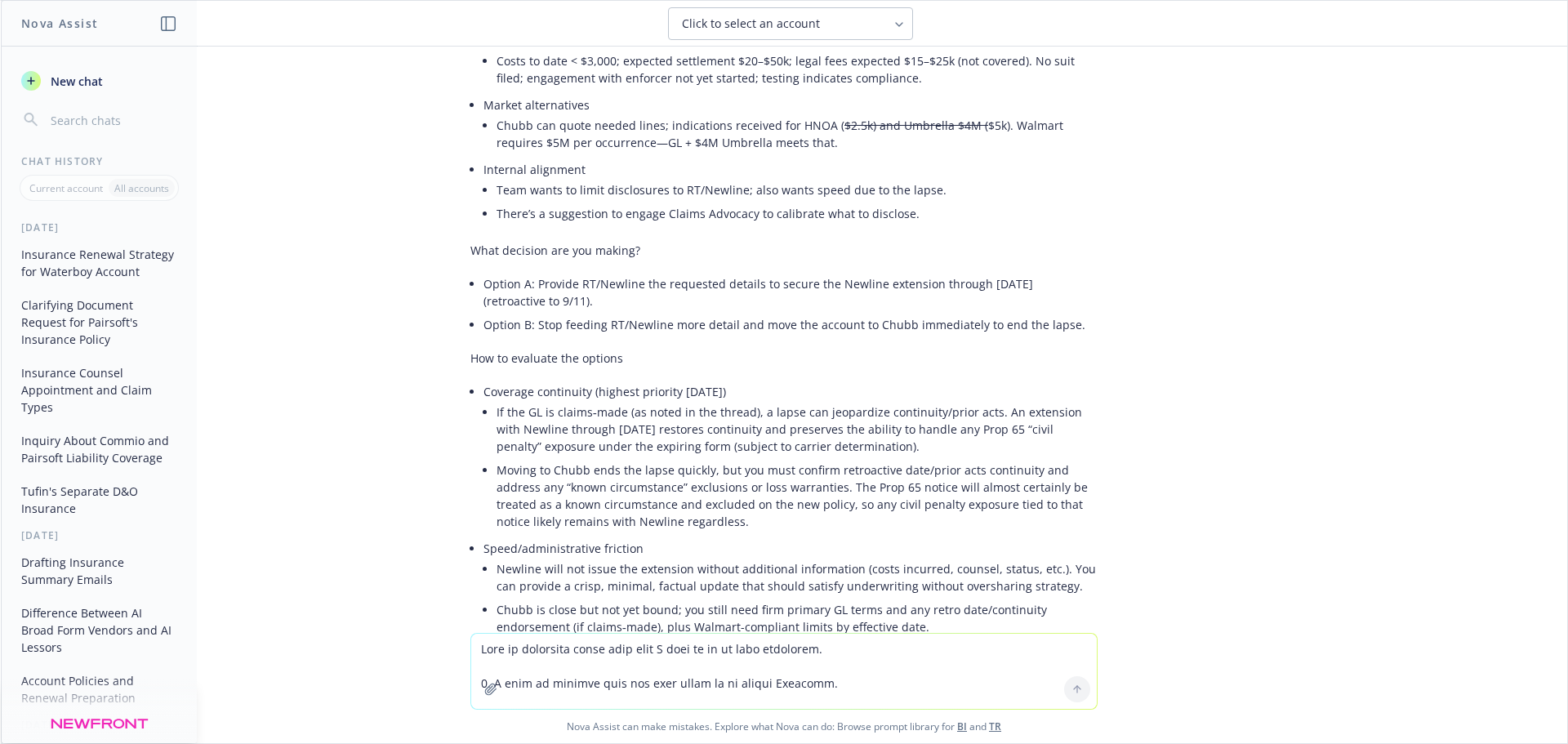
drag, startPoint x: 493, startPoint y: 303, endPoint x: 614, endPoint y: 311, distance: 121.3
drag, startPoint x: 587, startPoint y: 301, endPoint x: 715, endPoint y: 303, distance: 128.0
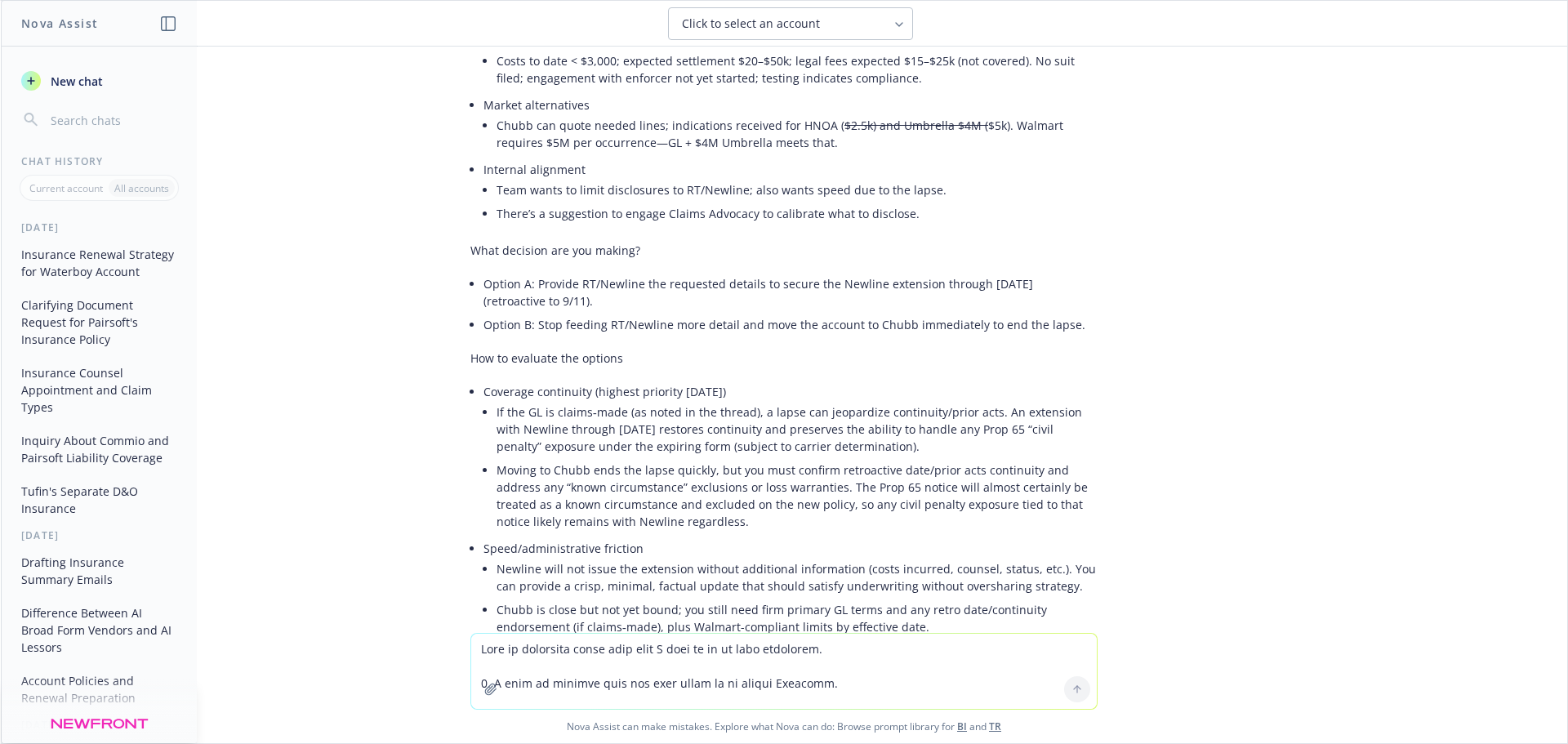
drag, startPoint x: 686, startPoint y: 306, endPoint x: 764, endPoint y: 308, distance: 78.0
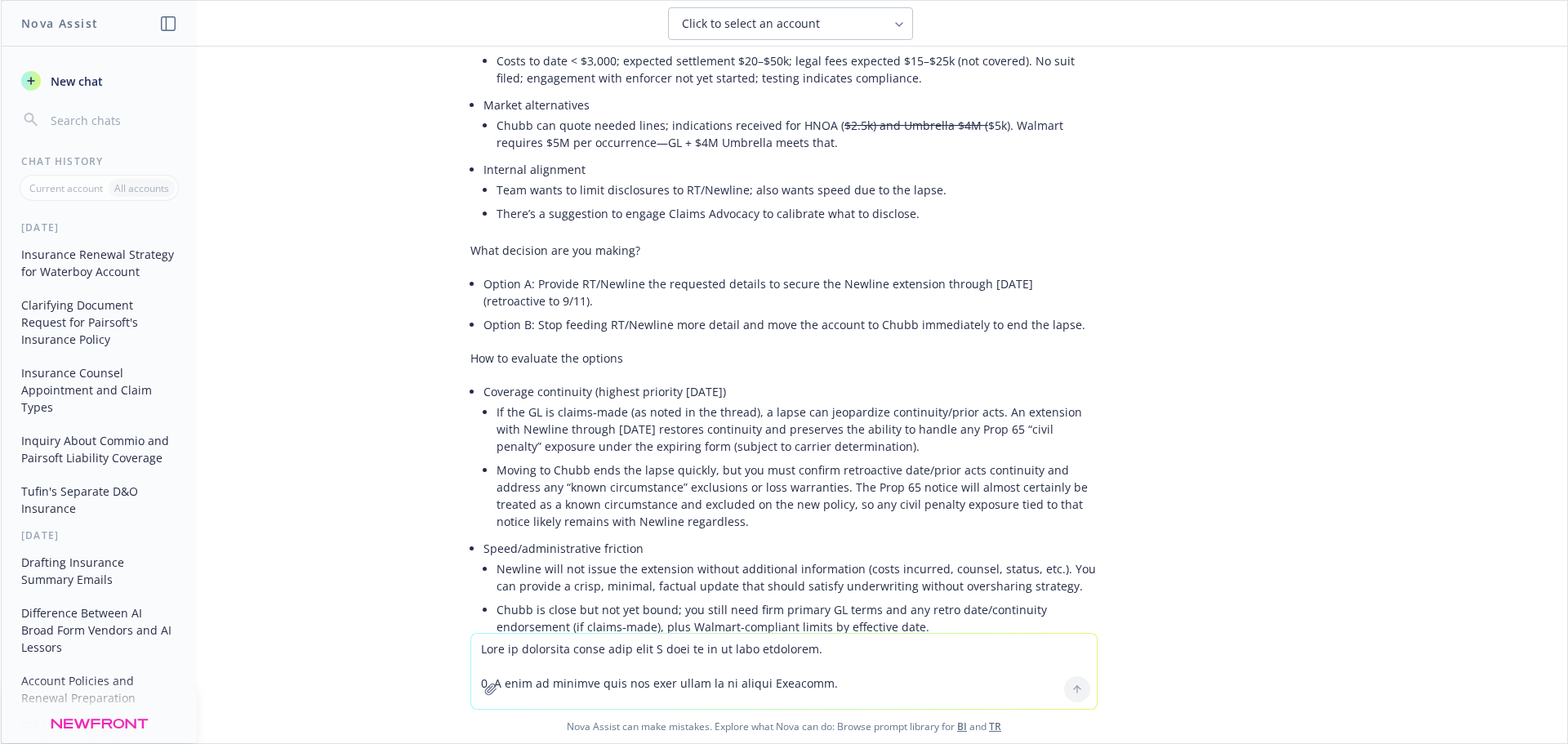
drag, startPoint x: 703, startPoint y: 308, endPoint x: 837, endPoint y: 308, distance: 134.0
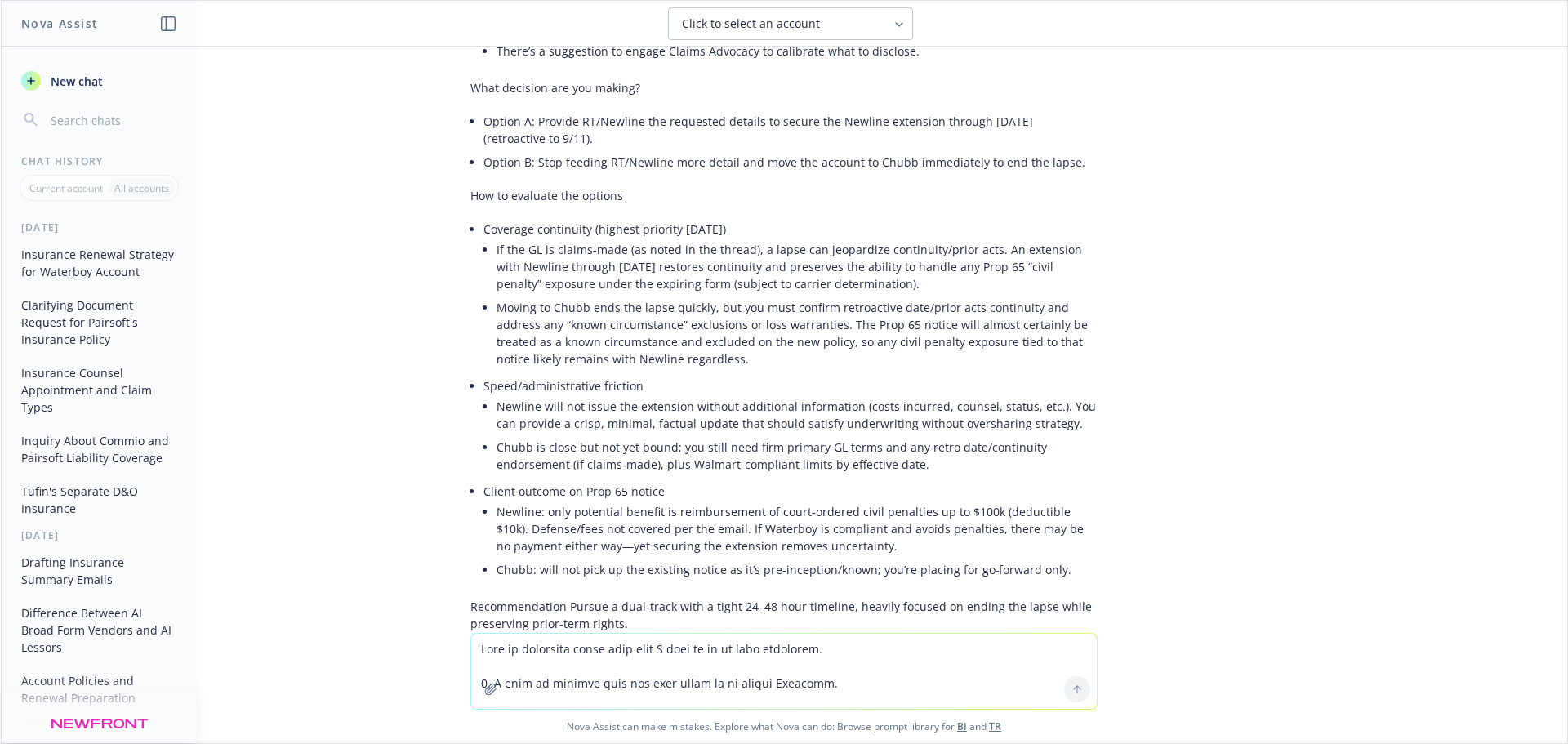
scroll to position [12807, 0]
drag, startPoint x: 487, startPoint y: 191, endPoint x: 676, endPoint y: 227, distance: 192.4
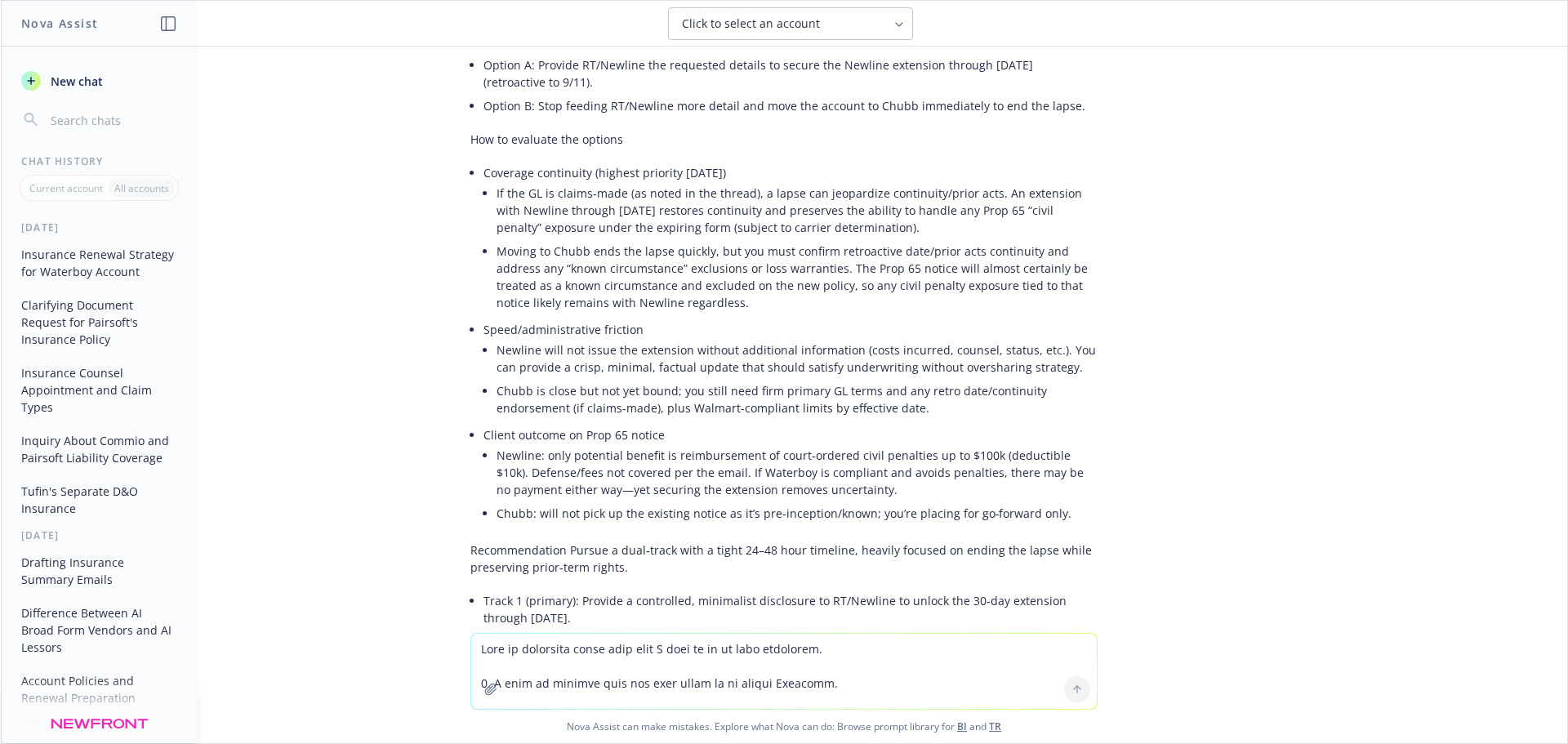
scroll to position [12888, 0]
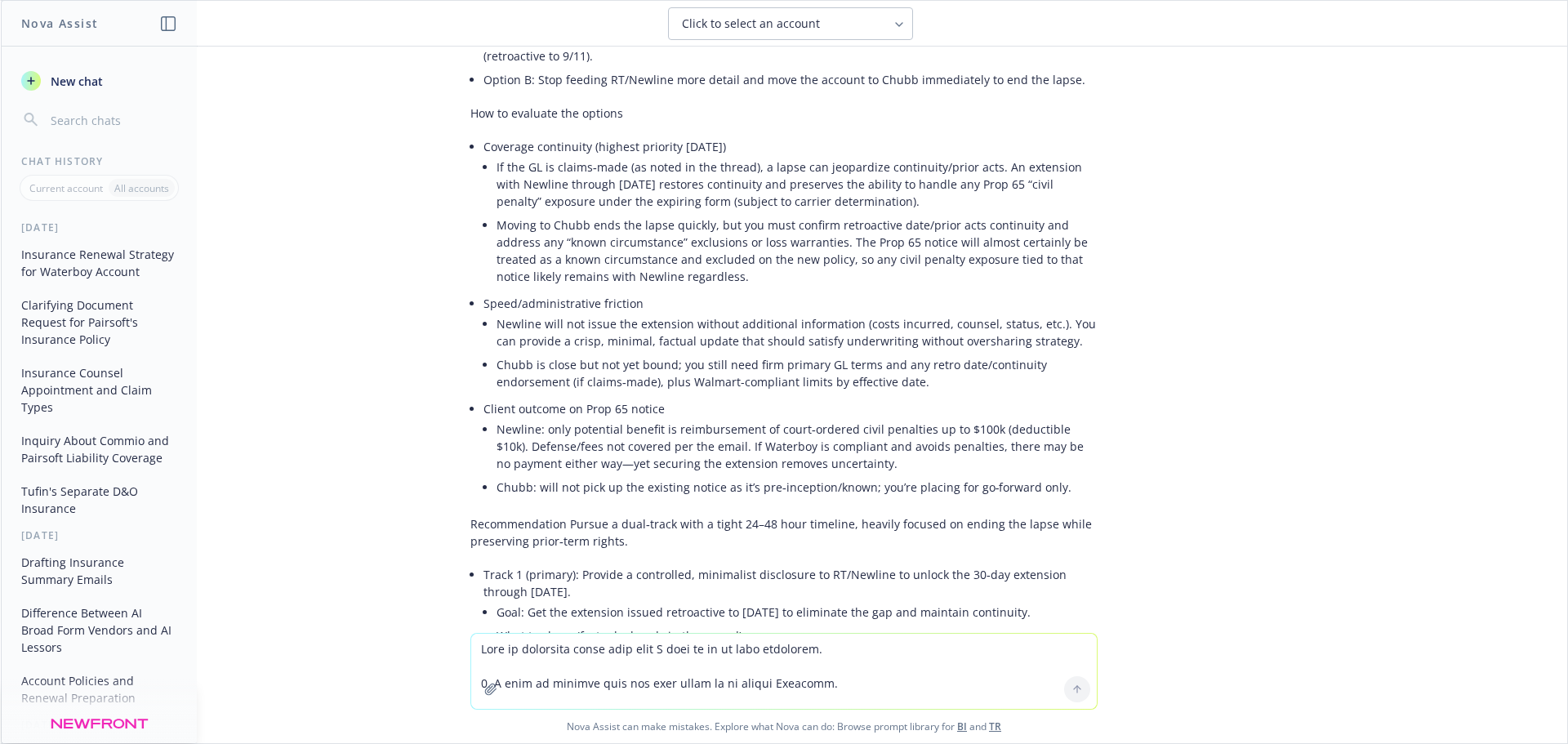
drag, startPoint x: 482, startPoint y: 243, endPoint x: 831, endPoint y: 257, distance: 349.3
drag, startPoint x: 662, startPoint y: 236, endPoint x: 827, endPoint y: 242, distance: 165.1
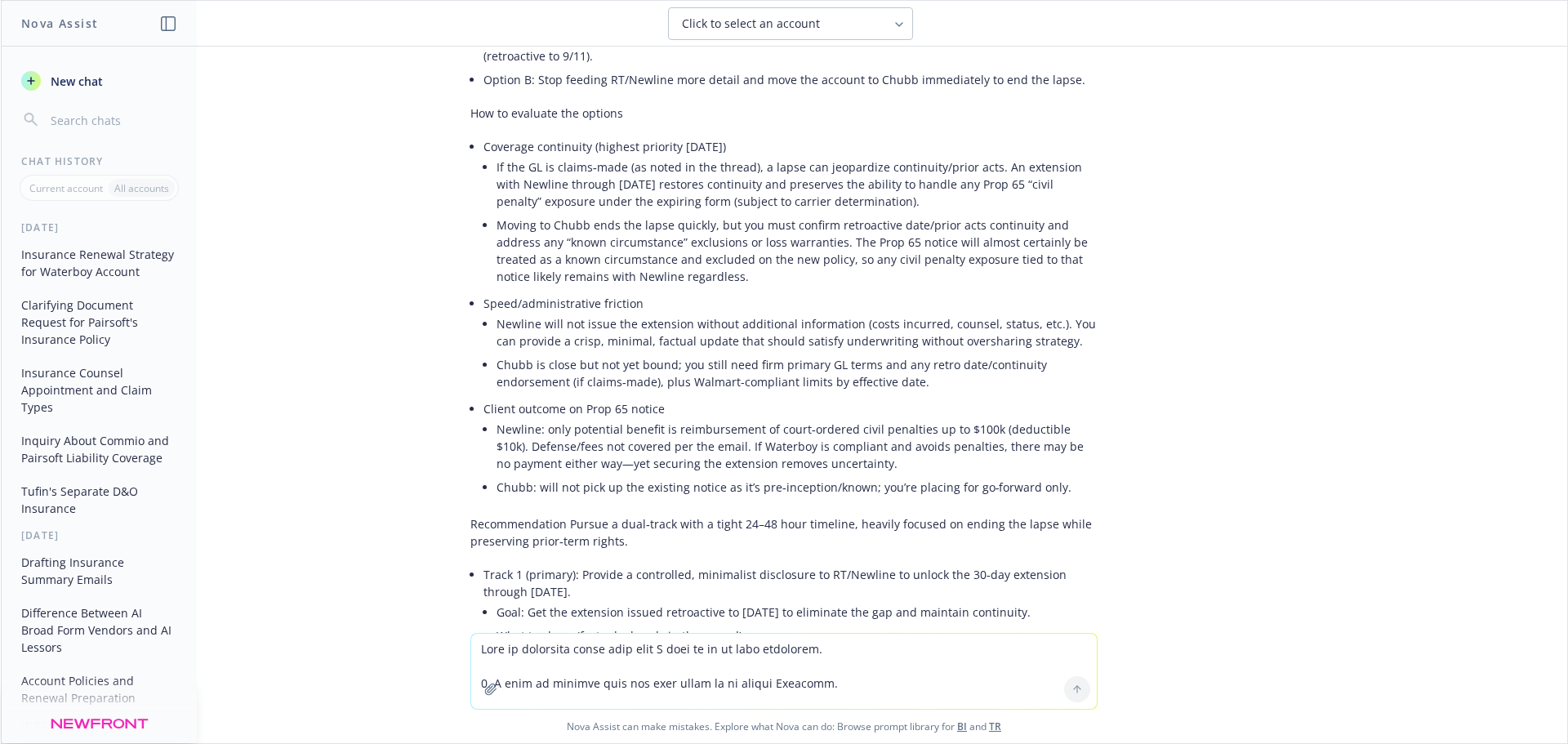
drag, startPoint x: 474, startPoint y: 253, endPoint x: 785, endPoint y: 262, distance: 311.1
drag, startPoint x: 479, startPoint y: 283, endPoint x: 593, endPoint y: 335, distance: 125.3
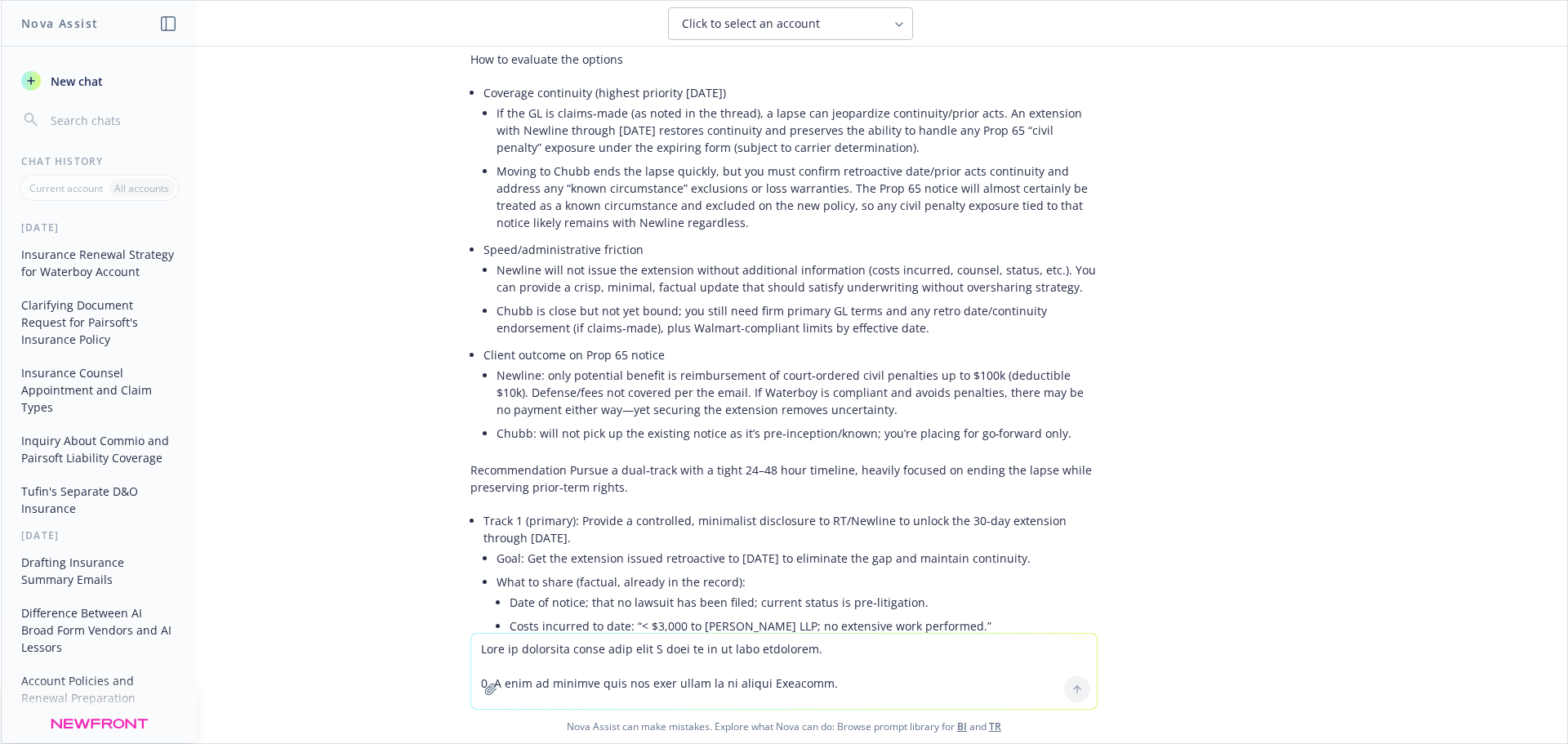
scroll to position [12970, 0]
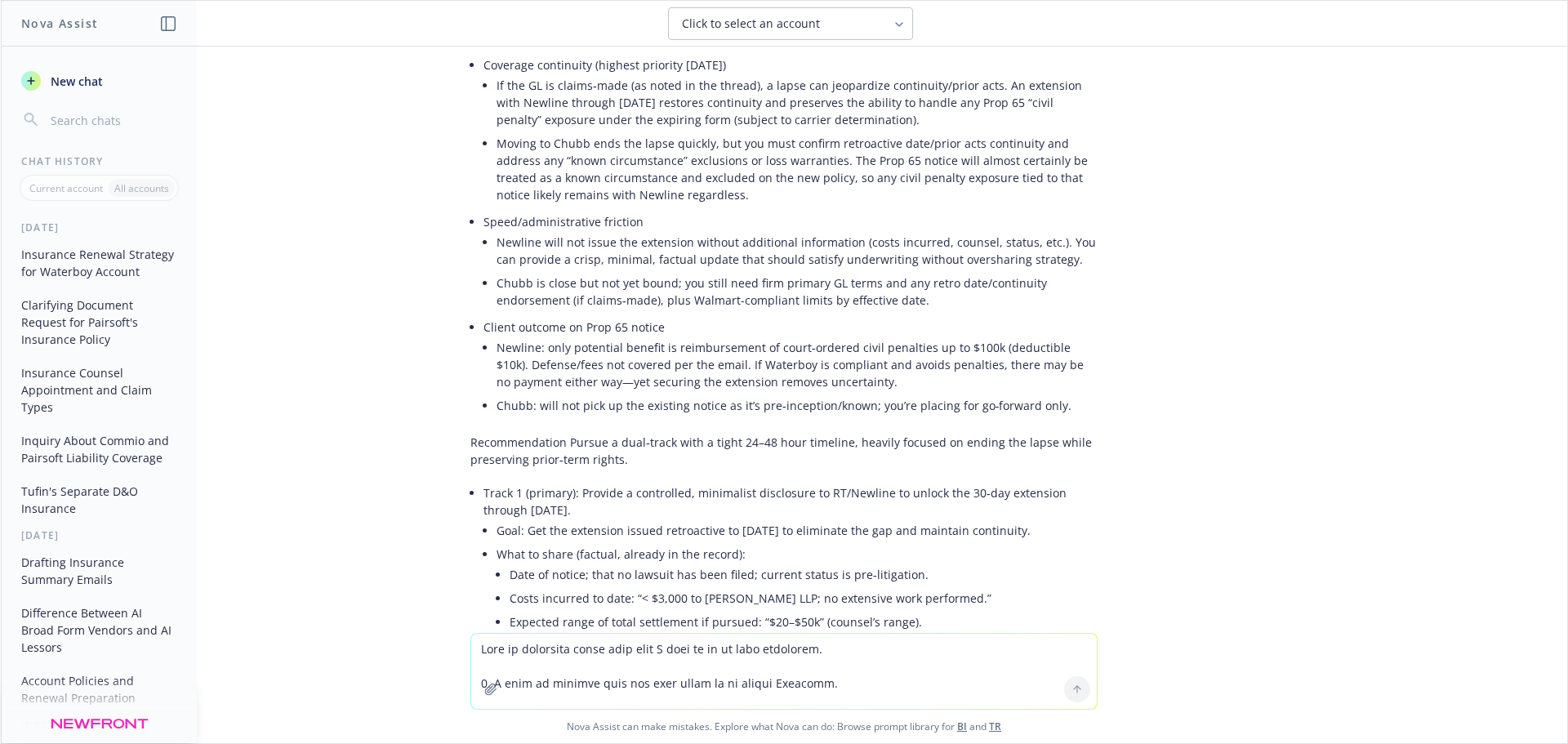
drag, startPoint x: 506, startPoint y: 219, endPoint x: 635, endPoint y: 236, distance: 130.1
drag, startPoint x: 523, startPoint y: 228, endPoint x: 695, endPoint y: 254, distance: 174.0
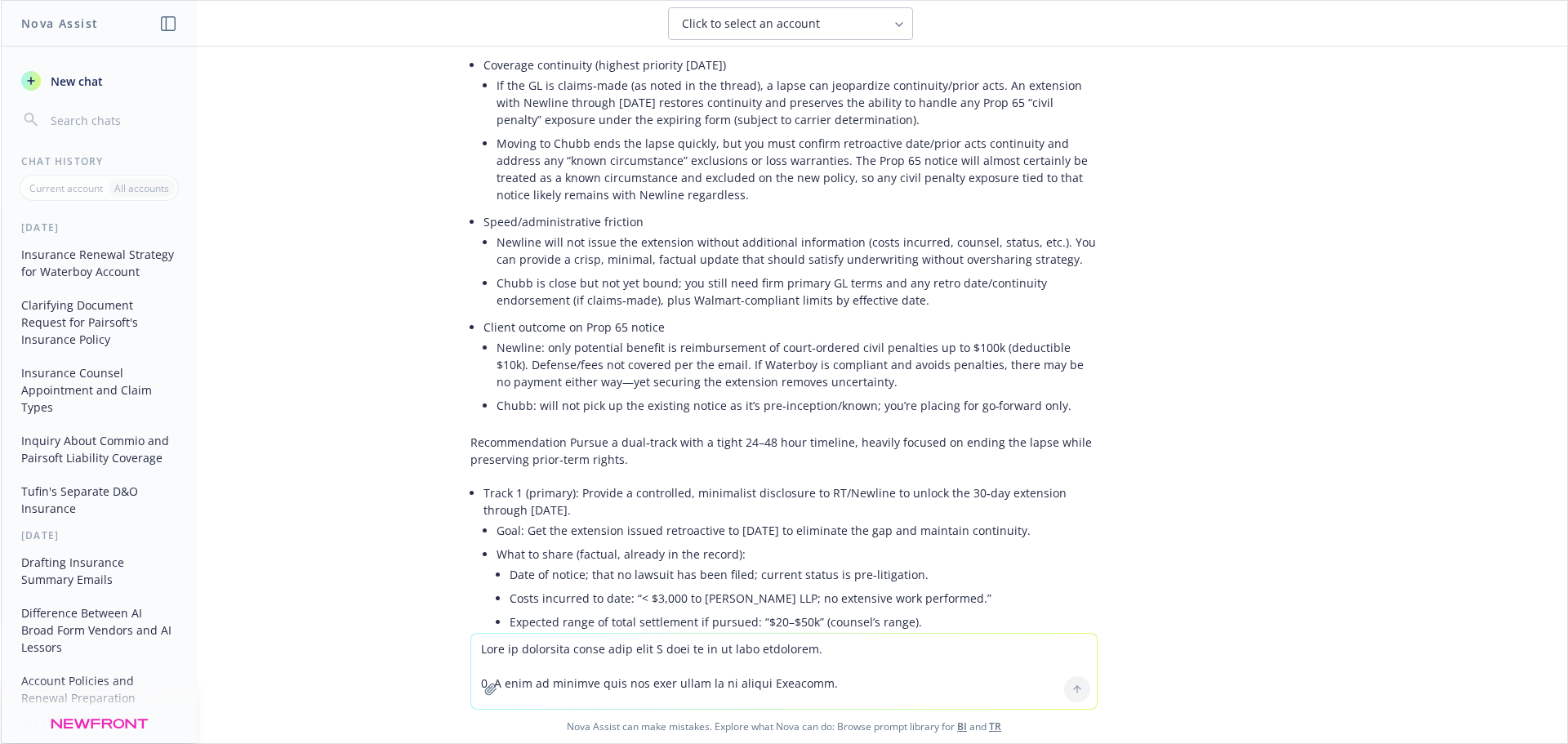
drag, startPoint x: 529, startPoint y: 291, endPoint x: 594, endPoint y: 303, distance: 66.1
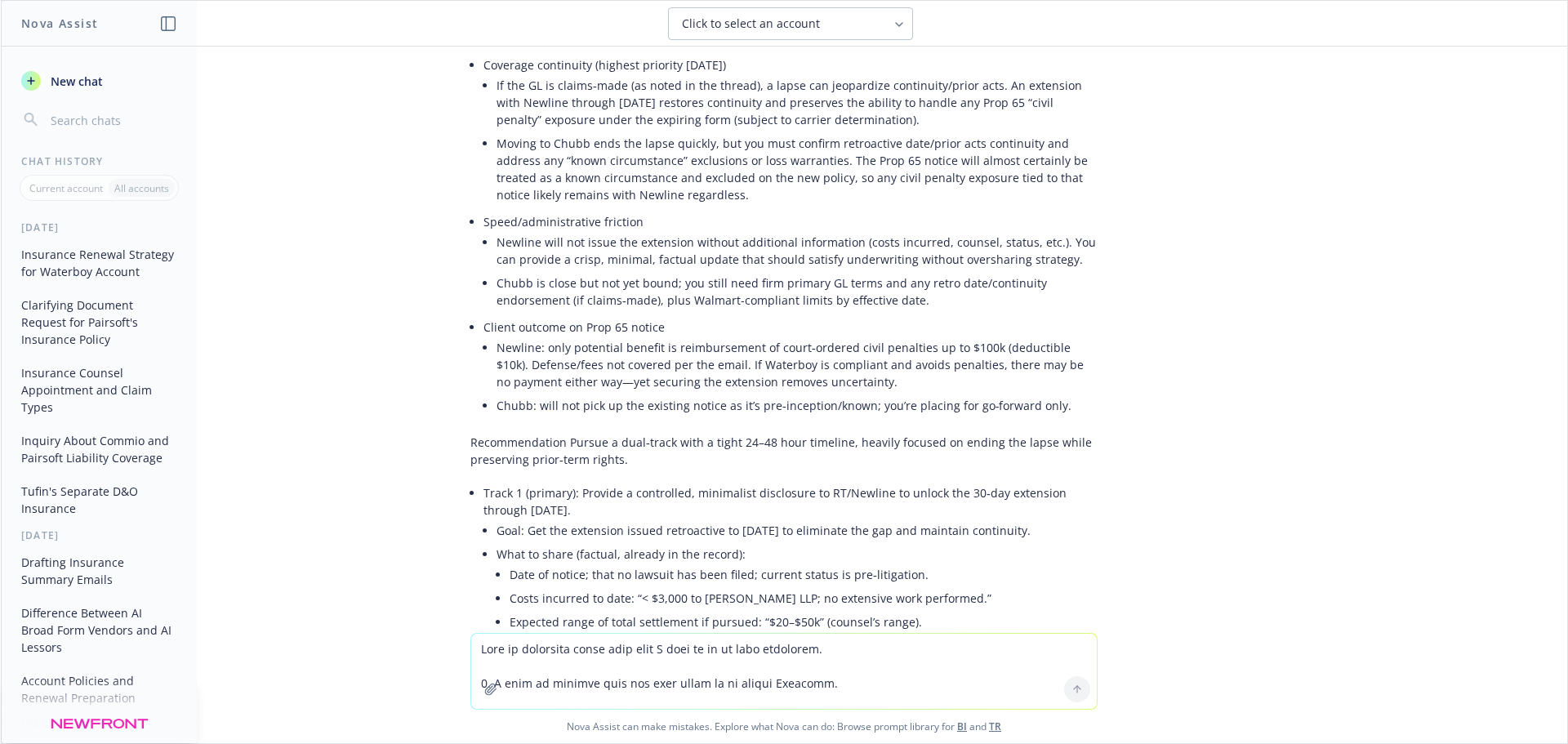
drag, startPoint x: 643, startPoint y: 319, endPoint x: 766, endPoint y: 323, distance: 123.1
drag, startPoint x: 582, startPoint y: 331, endPoint x: 539, endPoint y: 303, distance: 51.3
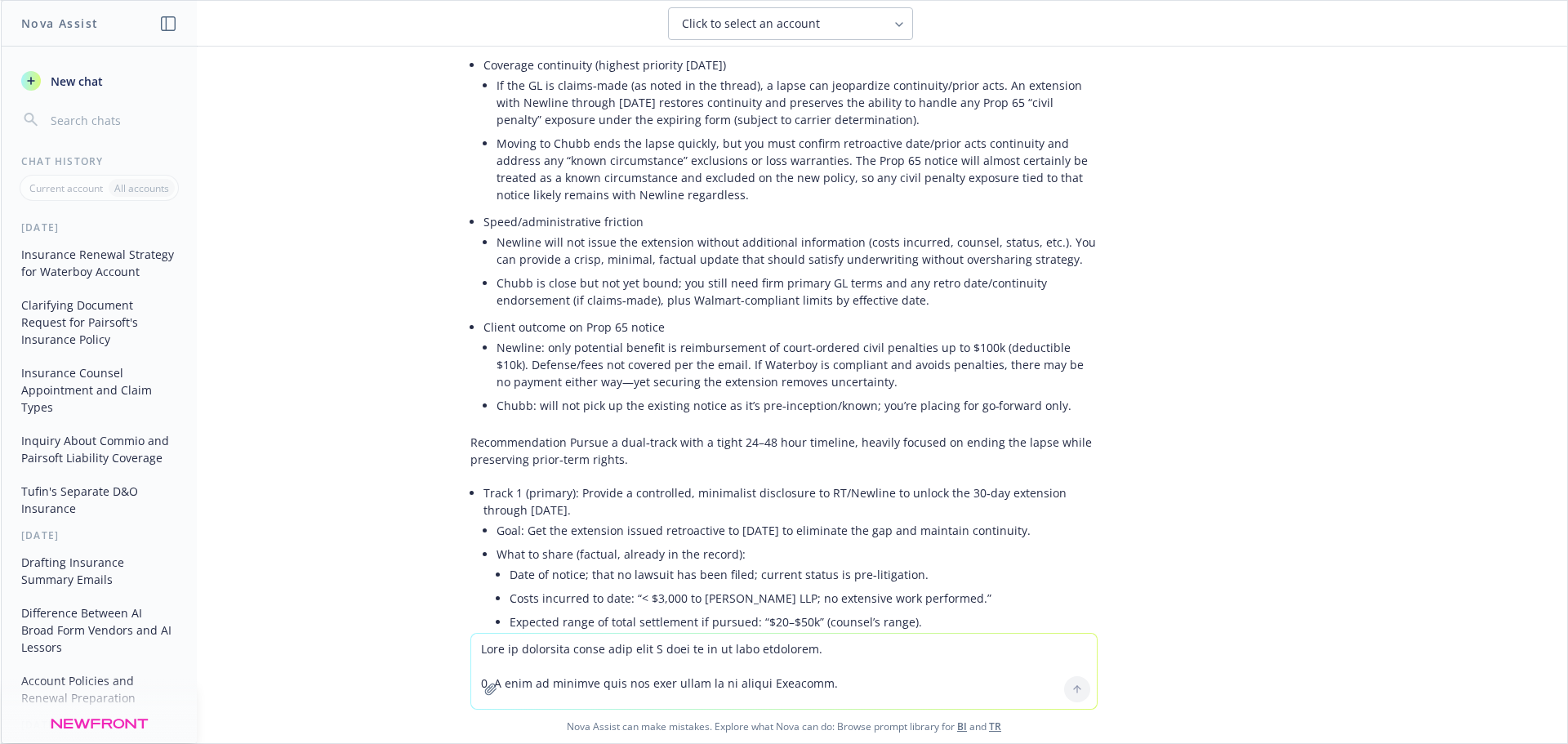
drag, startPoint x: 639, startPoint y: 354, endPoint x: 731, endPoint y: 341, distance: 92.9
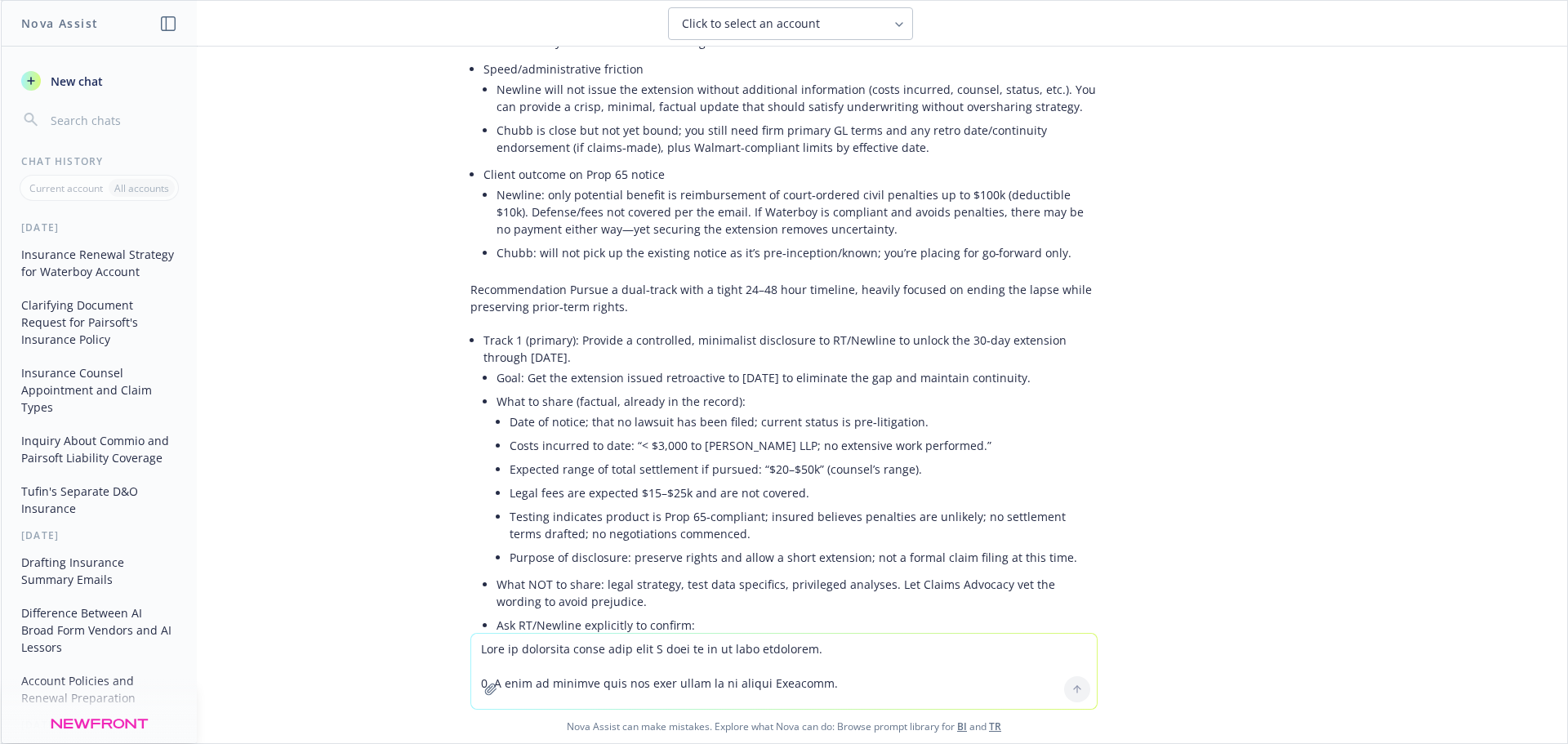
scroll to position [13215, 0]
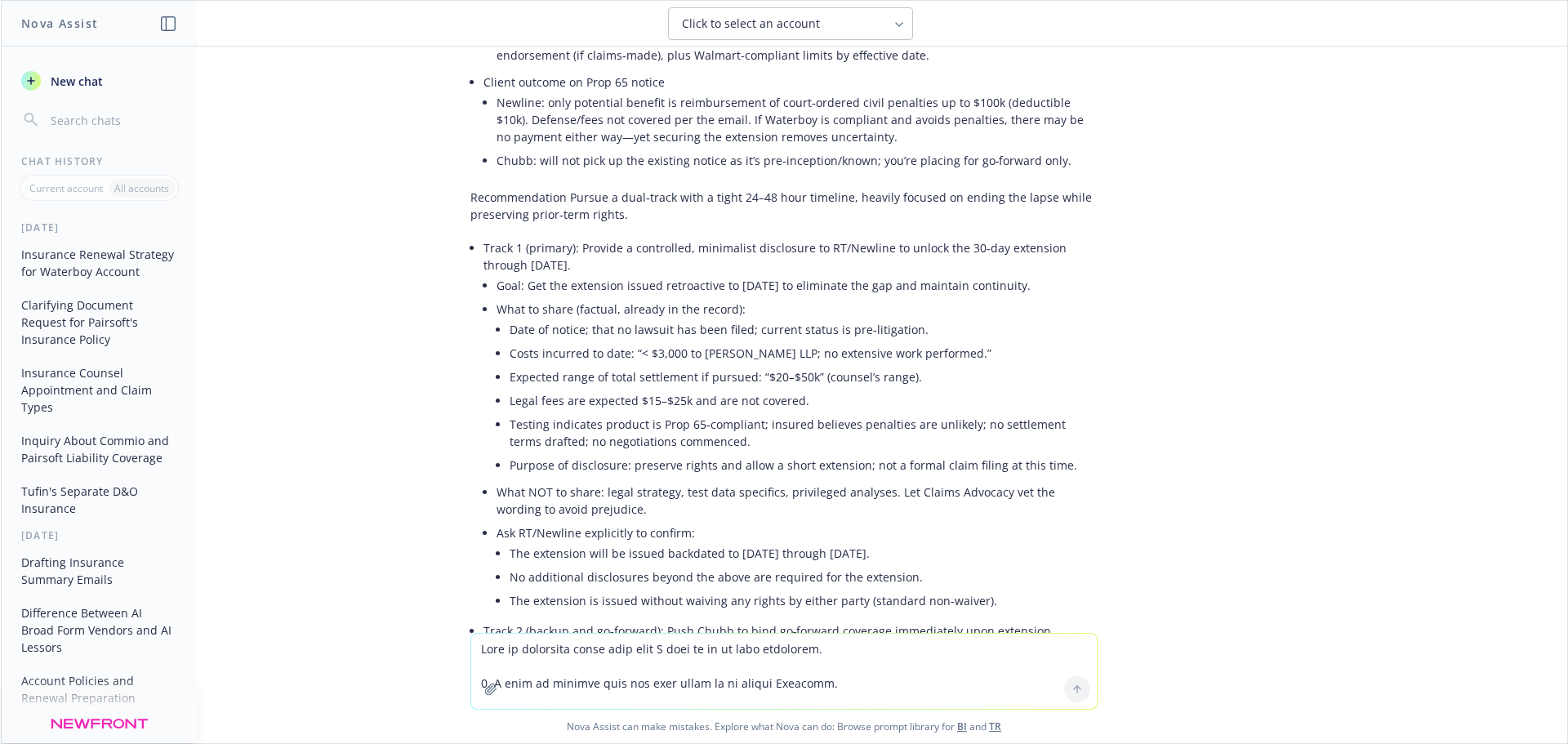
drag, startPoint x: 487, startPoint y: 188, endPoint x: 682, endPoint y: 233, distance: 200.1
click at [682, 233] on div "Thanks for the detail. Here’s a clear way to think this through and decide quic…" at bounding box center [784, 628] width 627 height 2816
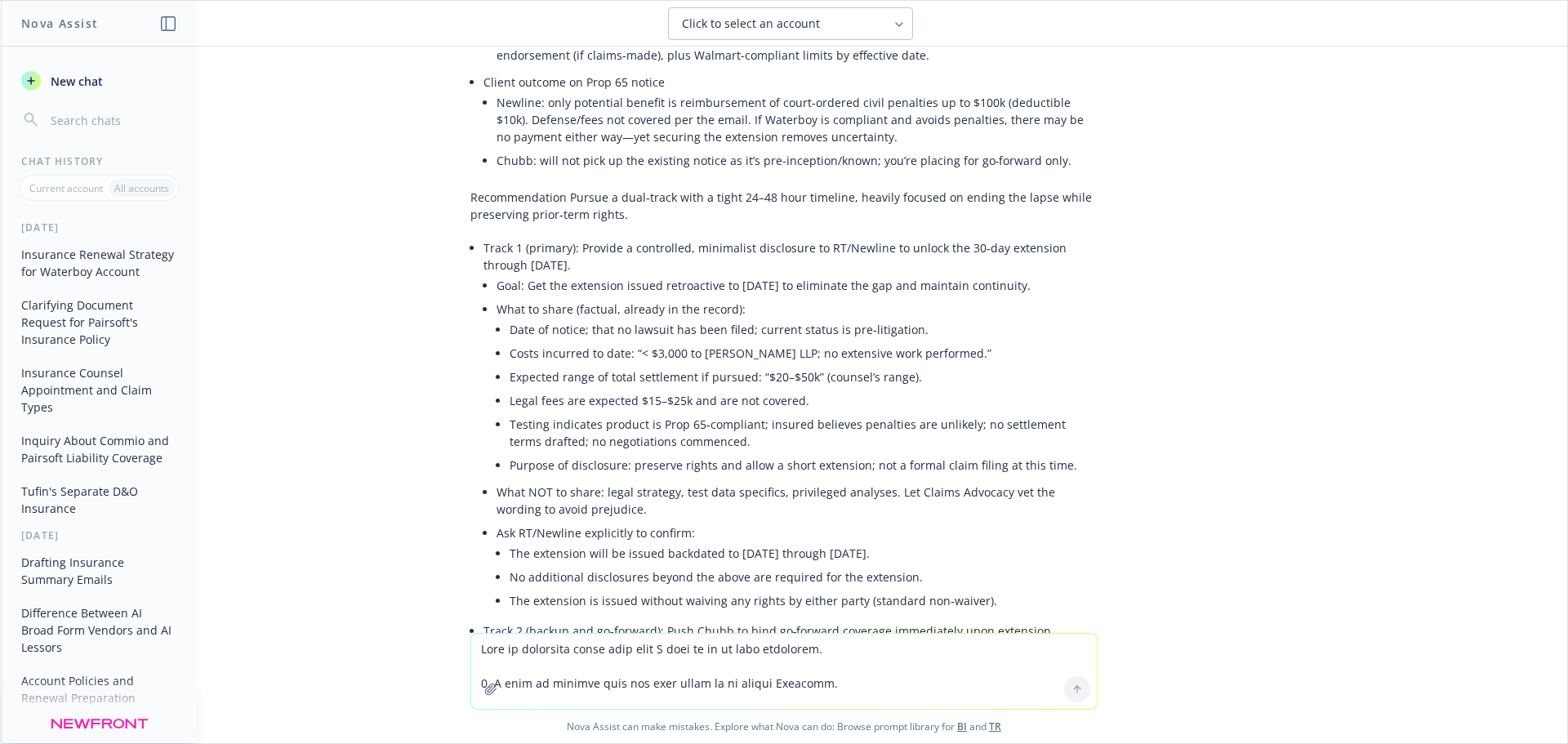
drag, startPoint x: 537, startPoint y: 223, endPoint x: 590, endPoint y: 234, distance: 54.1
drag, startPoint x: 480, startPoint y: 212, endPoint x: 673, endPoint y: 211, distance: 193.0
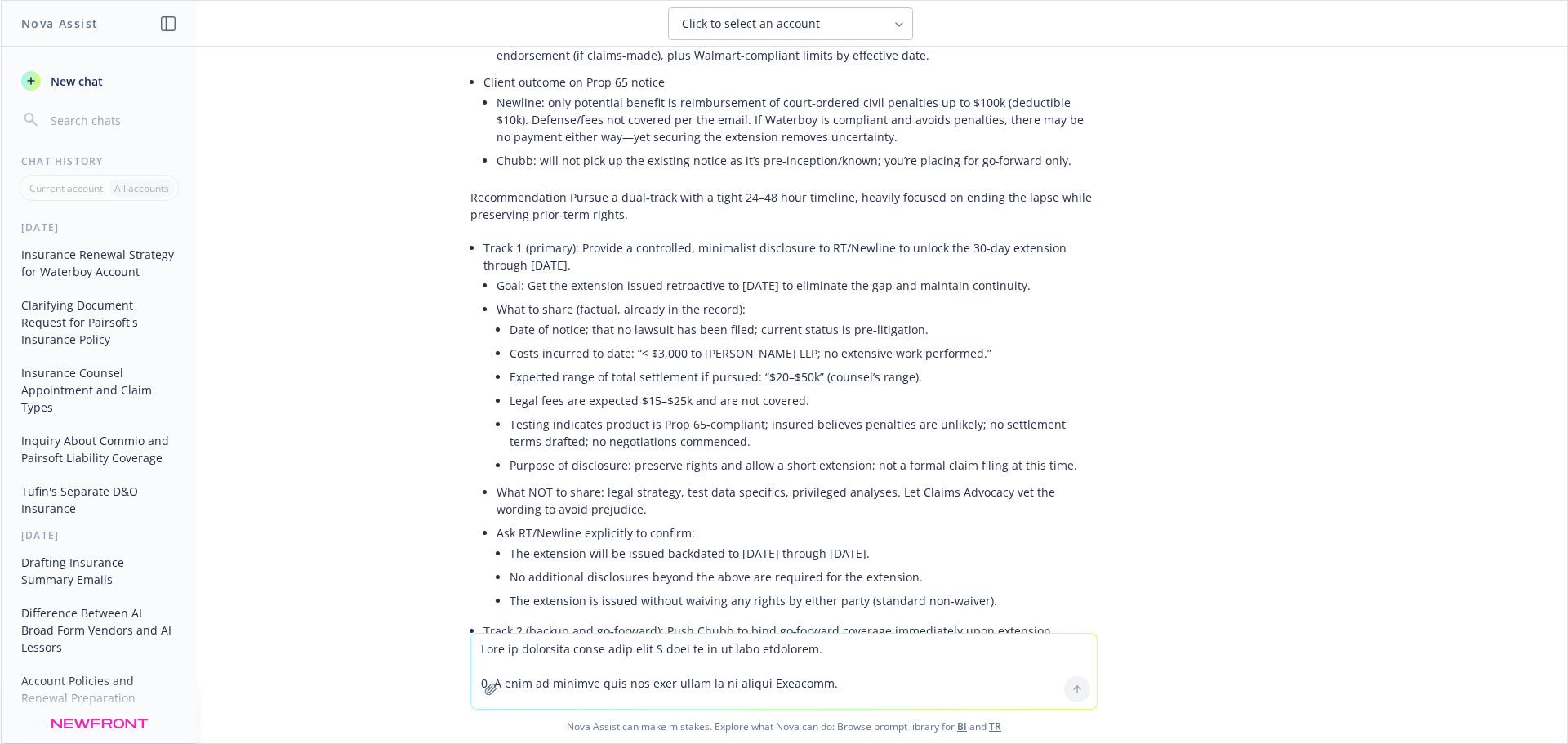
drag, startPoint x: 489, startPoint y: 205, endPoint x: 562, endPoint y: 217, distance: 74.0
drag, startPoint x: 812, startPoint y: 232, endPoint x: 629, endPoint y: 216, distance: 183.7
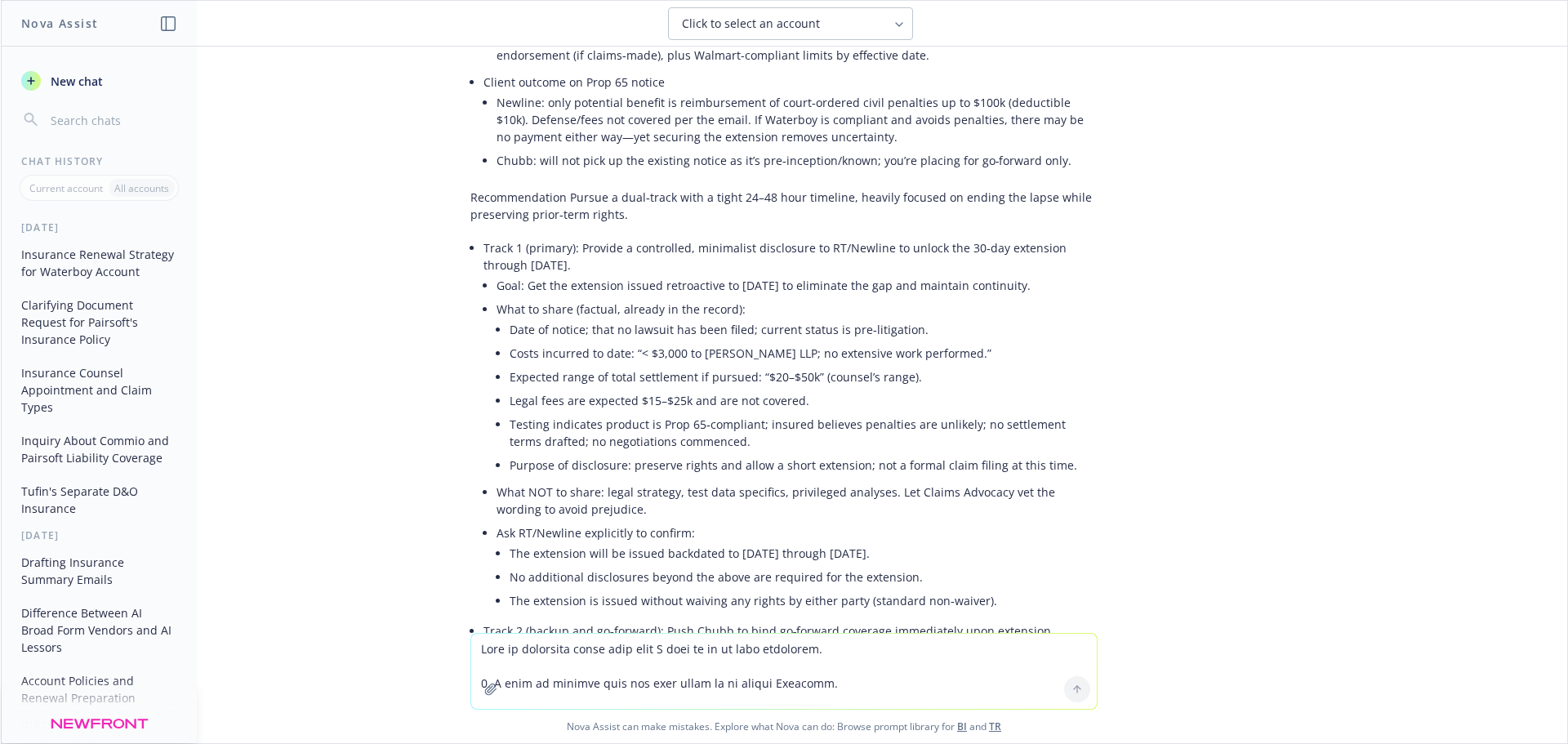
drag, startPoint x: 492, startPoint y: 252, endPoint x: 617, endPoint y: 271, distance: 126.4
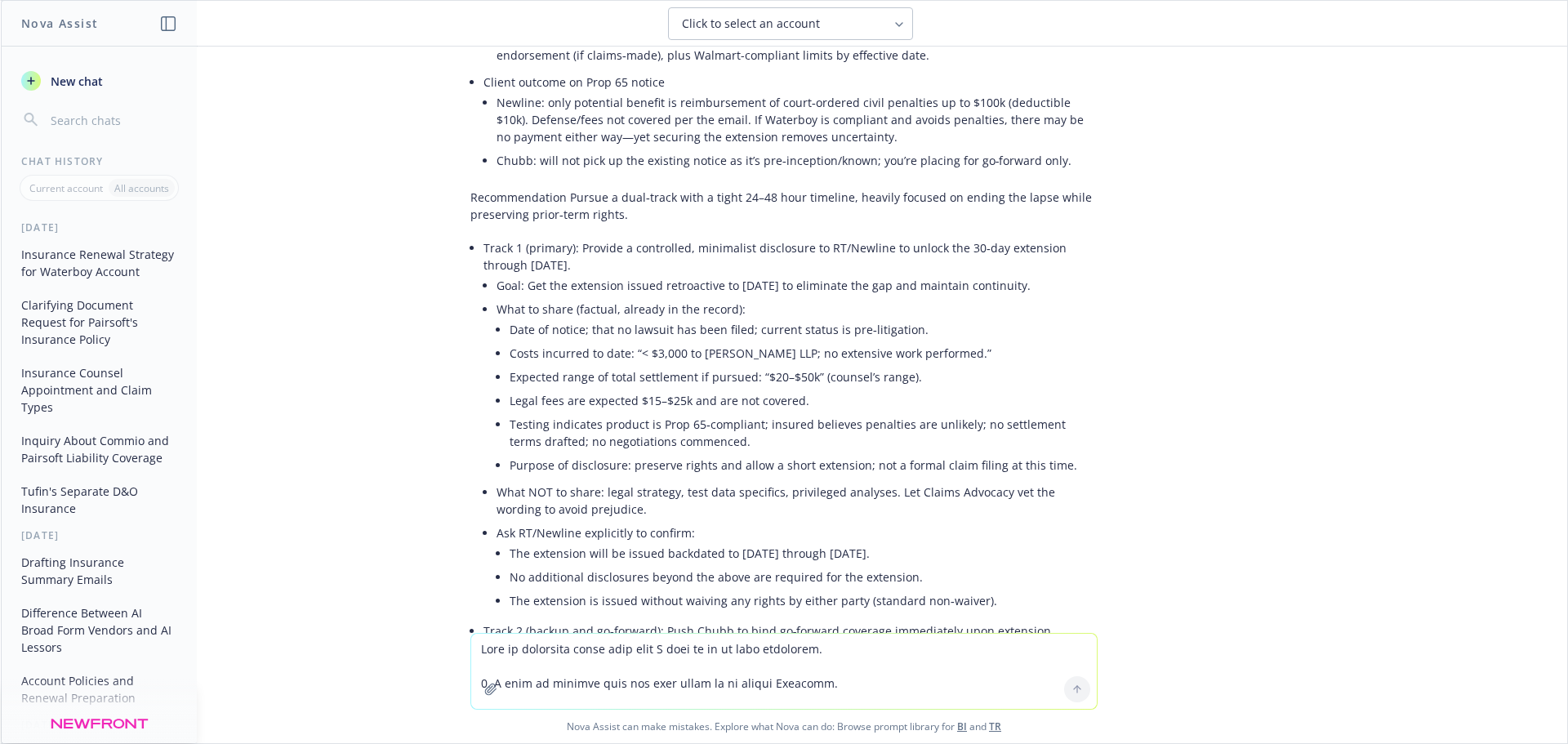
drag, startPoint x: 532, startPoint y: 280, endPoint x: 612, endPoint y: 287, distance: 80.3
drag, startPoint x: 620, startPoint y: 273, endPoint x: 694, endPoint y: 306, distance: 81.0
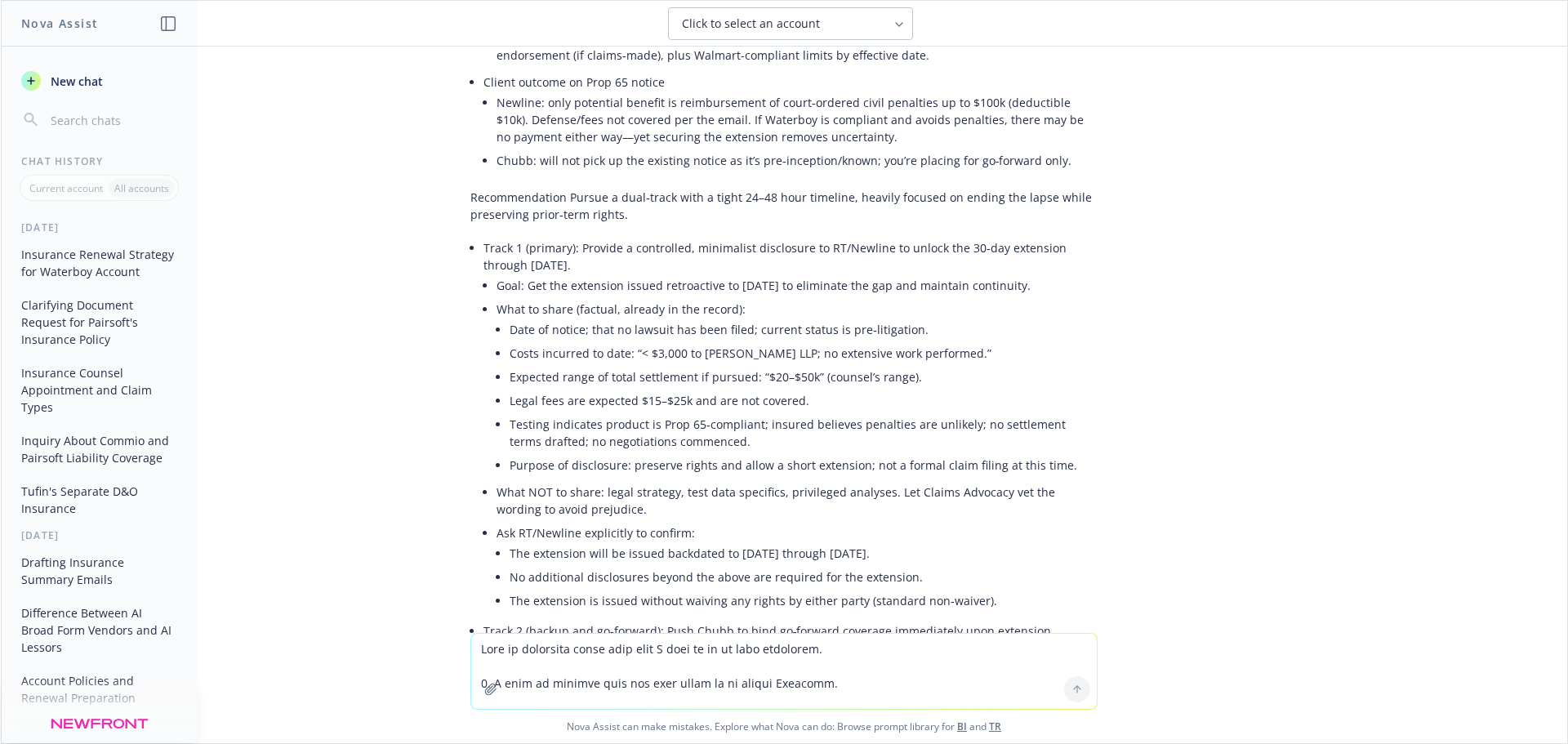
drag, startPoint x: 489, startPoint y: 279, endPoint x: 861, endPoint y: 307, distance: 373.1
drag, startPoint x: 721, startPoint y: 269, endPoint x: 835, endPoint y: 286, distance: 115.3
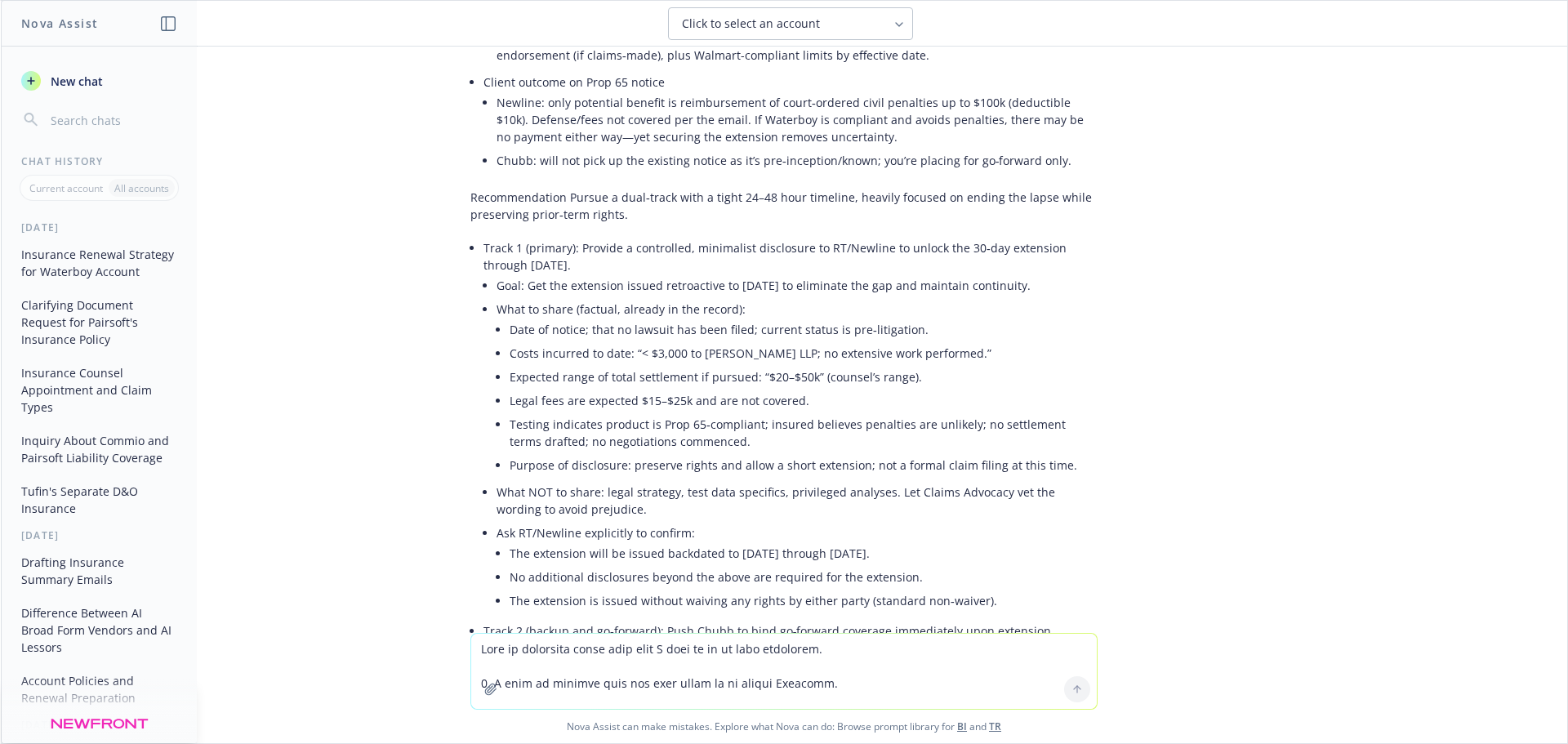
drag, startPoint x: 835, startPoint y: 279, endPoint x: 779, endPoint y: 341, distance: 83.5
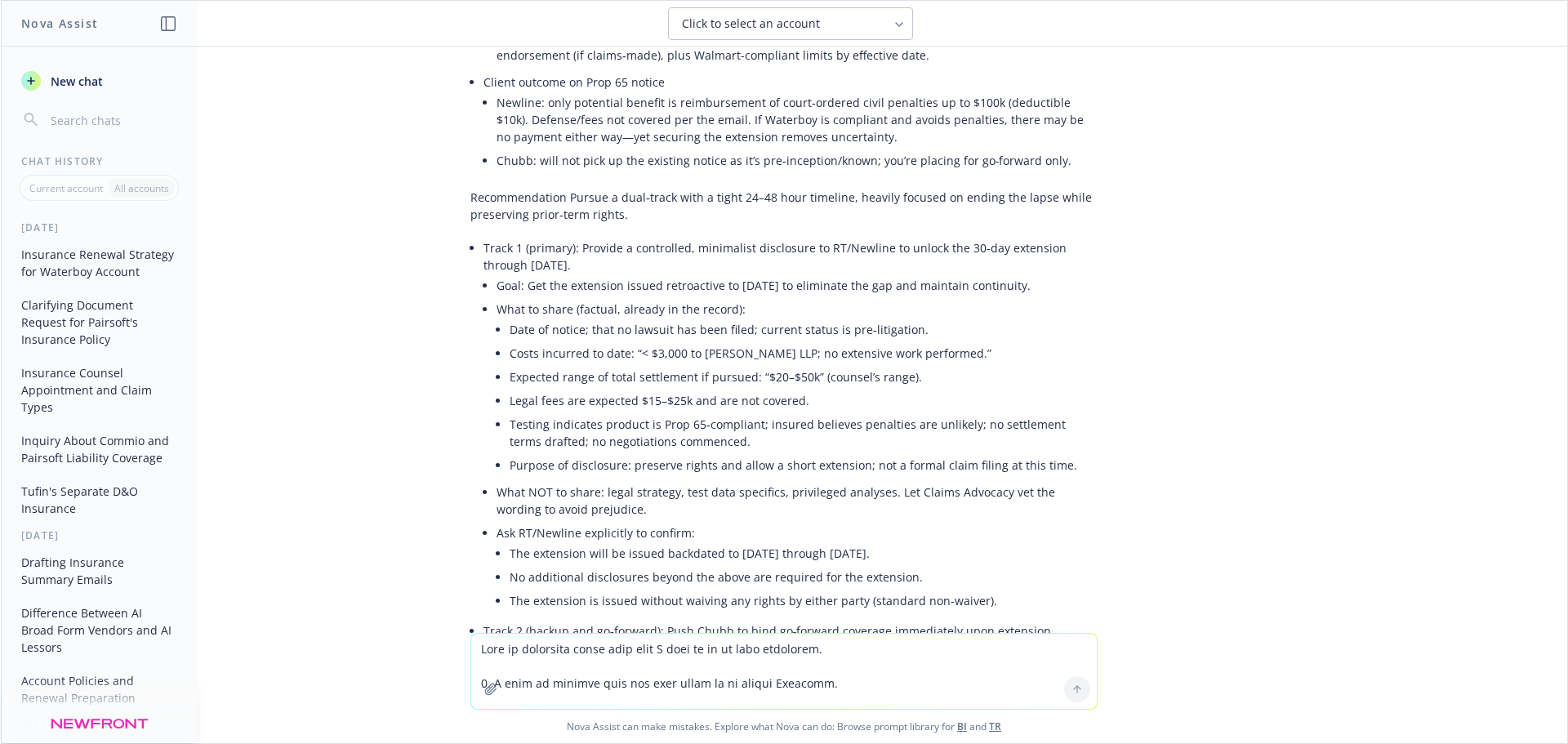
drag, startPoint x: 501, startPoint y: 296, endPoint x: 731, endPoint y: 297, distance: 230.0
drag, startPoint x: 595, startPoint y: 294, endPoint x: 747, endPoint y: 293, distance: 152.0
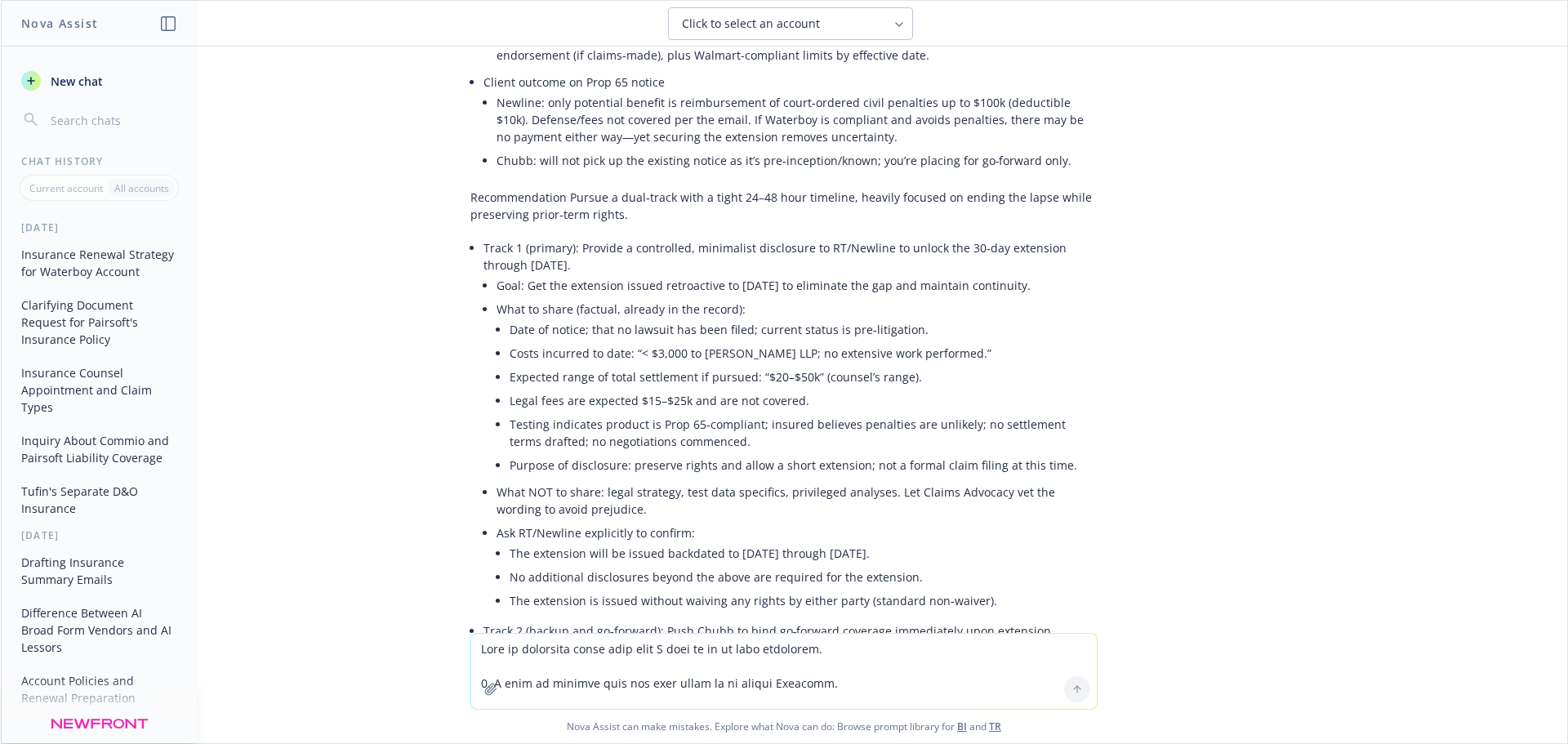
drag, startPoint x: 722, startPoint y: 290, endPoint x: 790, endPoint y: 270, distance: 70.9
drag, startPoint x: 769, startPoint y: 293, endPoint x: 663, endPoint y: 313, distance: 107.9
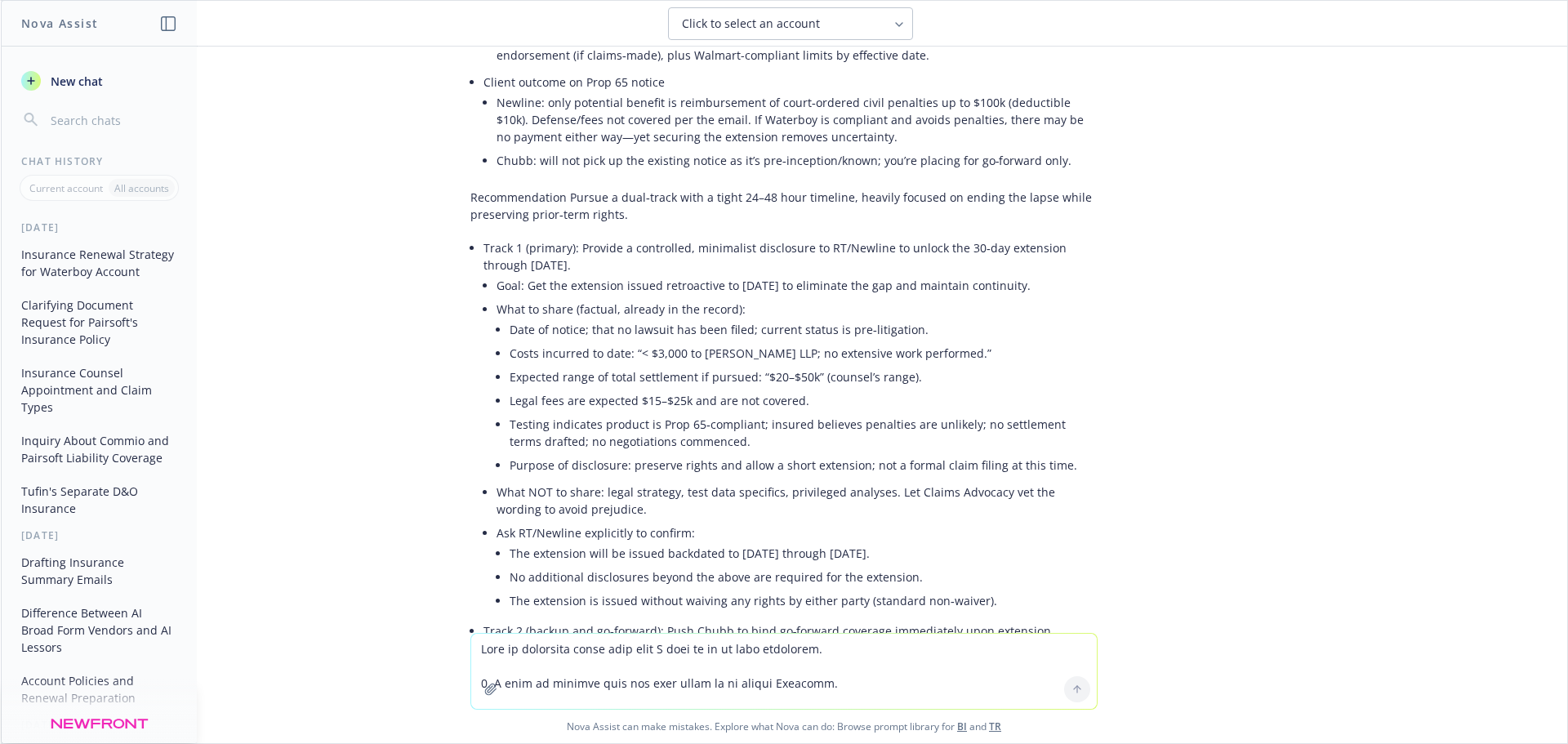
drag, startPoint x: 533, startPoint y: 367, endPoint x: 585, endPoint y: 344, distance: 56.9
click at [576, 70] on li "Speed/administrative friction Newline will not issue the extension without addi…" at bounding box center [790, 17] width 614 height 105
click at [586, 70] on li "Speed/administrative friction Newline will not issue the extension without addi…" at bounding box center [790, 17] width 614 height 105
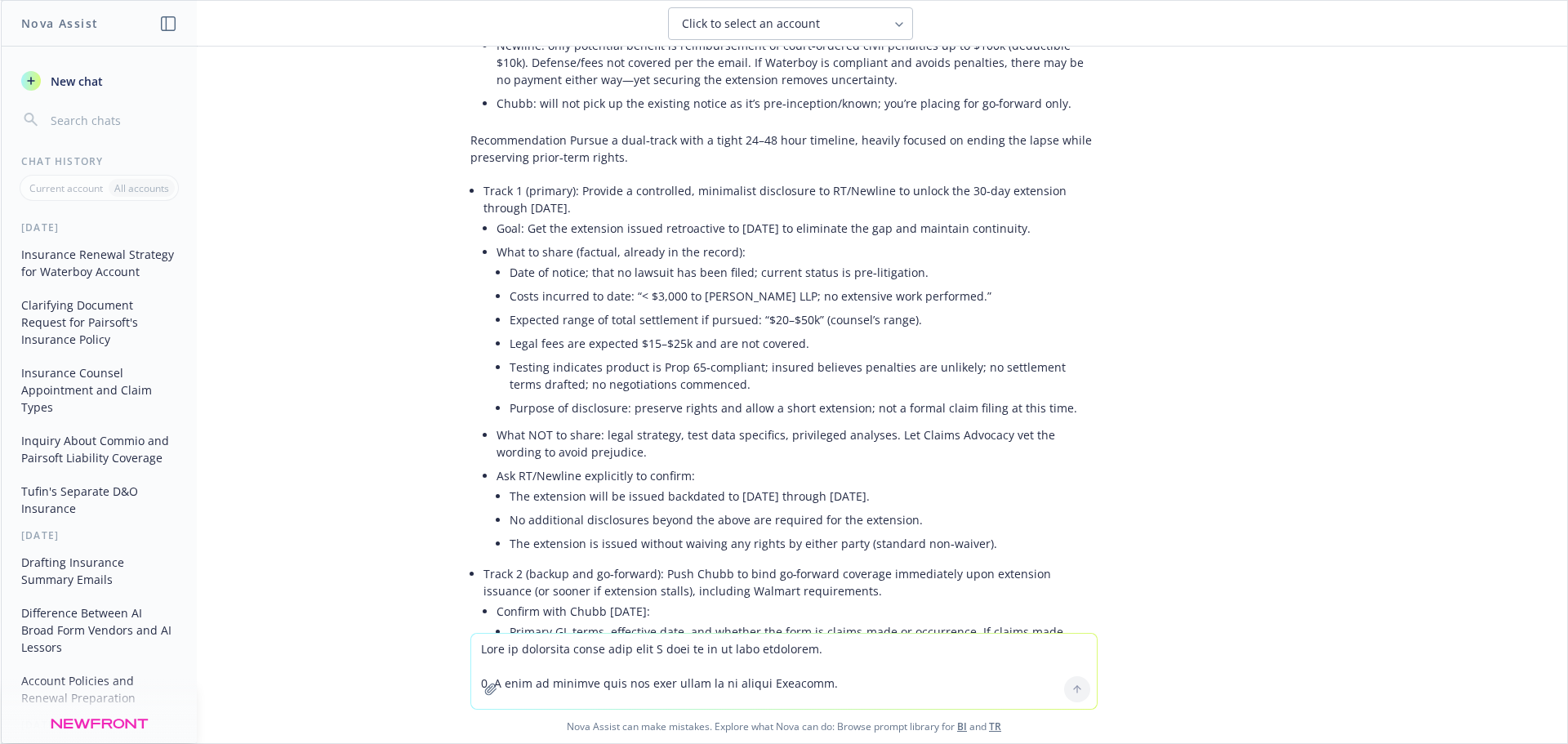
scroll to position [13297, 0]
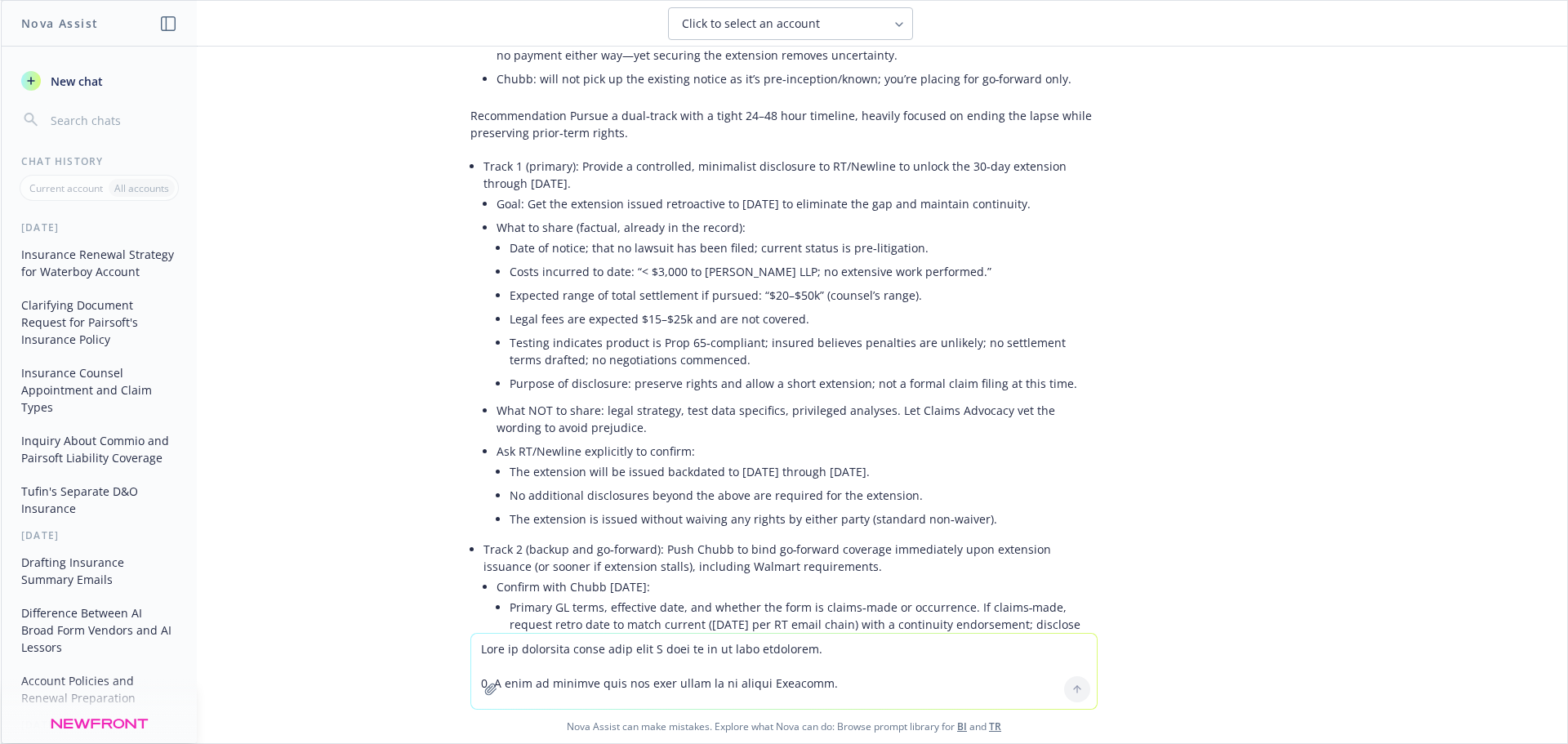
drag, startPoint x: 522, startPoint y: 275, endPoint x: 1024, endPoint y: 287, distance: 502.1
drag, startPoint x: 545, startPoint y: 287, endPoint x: 609, endPoint y: 320, distance: 72.0
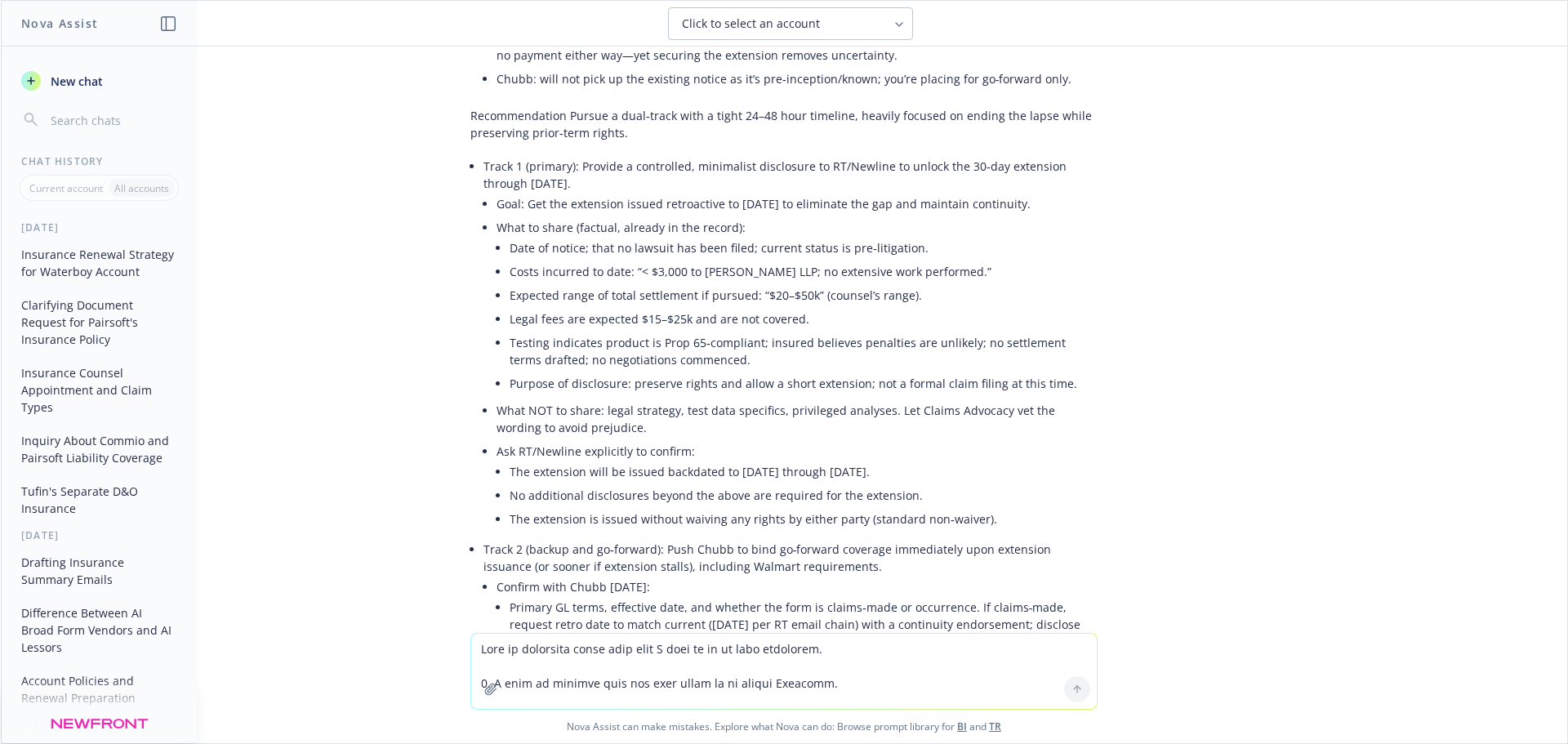
drag, startPoint x: 493, startPoint y: 323, endPoint x: 634, endPoint y: 351, distance: 143.8
click at [638, 93] on li "Client outcome on Prop 65 notice Newline: only potential benefit is reimburseme…" at bounding box center [790, 40] width 614 height 105
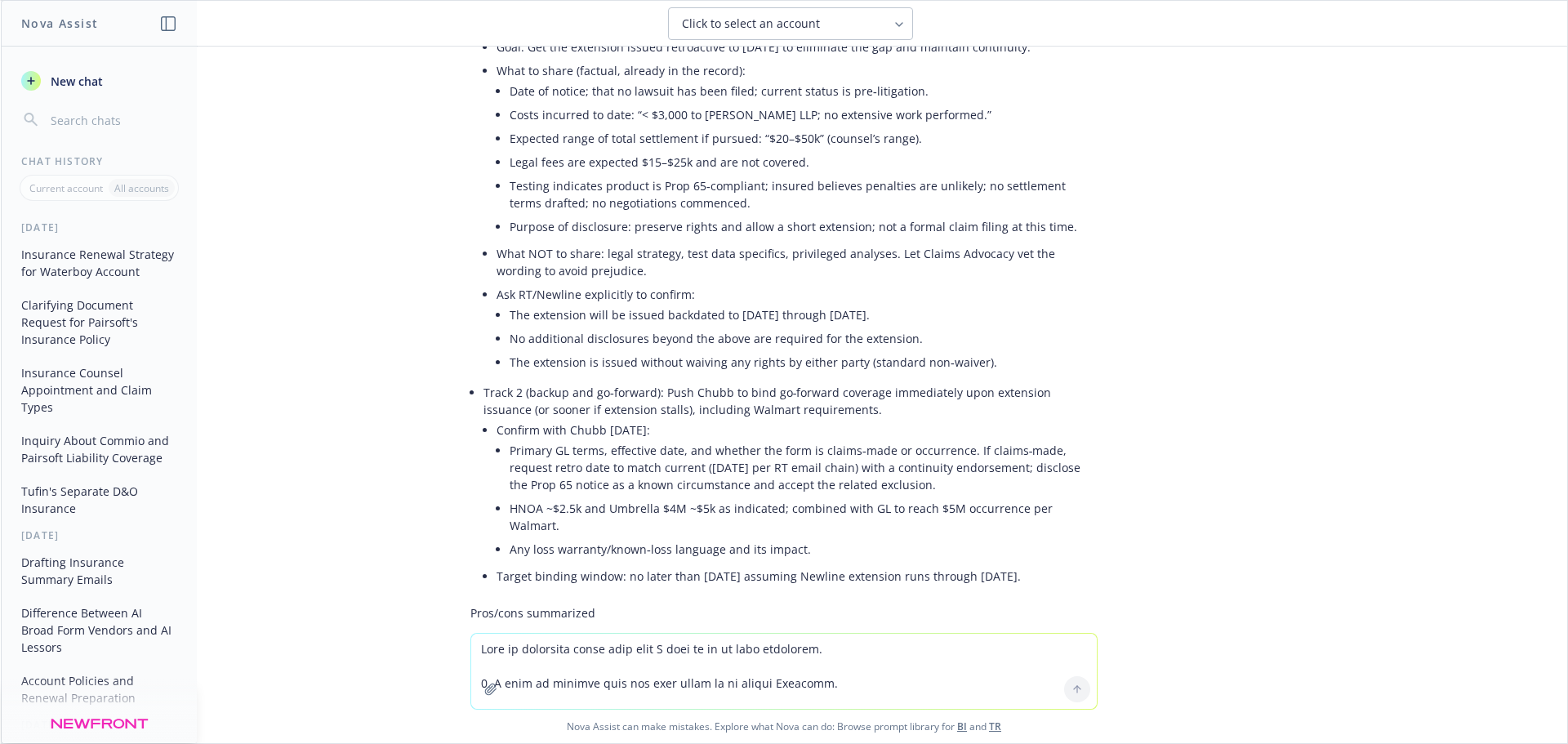
scroll to position [13460, 0]
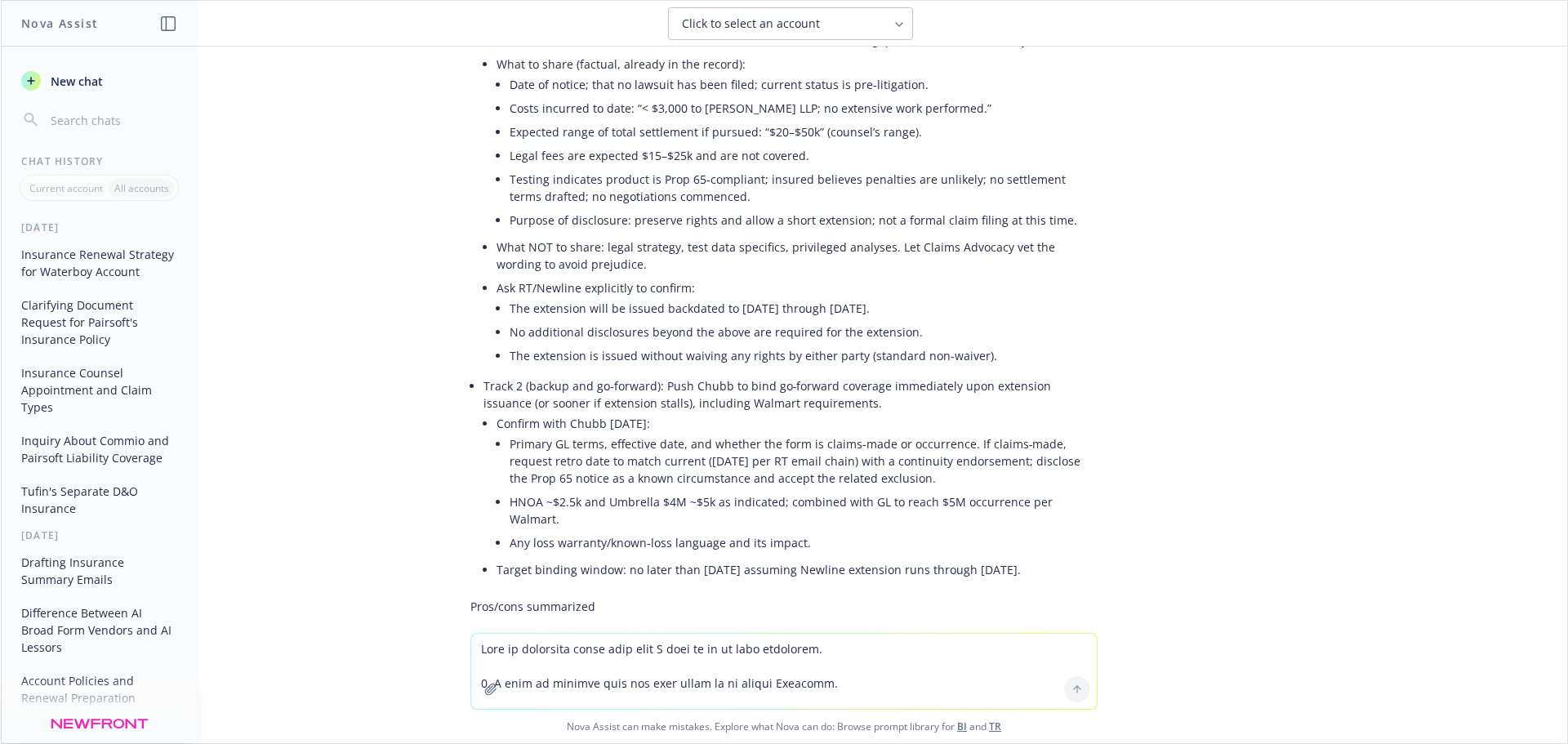
drag, startPoint x: 552, startPoint y: 319, endPoint x: 620, endPoint y: 327, distance: 68.5
click at [639, 355] on li "Track 1 (primary): Provide a controlled, minimalist disclosure to RT/Newline to…" at bounding box center [790, 183] width 614 height 384
drag, startPoint x: 459, startPoint y: 318, endPoint x: 571, endPoint y: 358, distance: 118.9
click at [566, 353] on div "Thanks for the detail. Here’s a clear way to think this through and decide quic…" at bounding box center [784, 383] width 627 height 2816
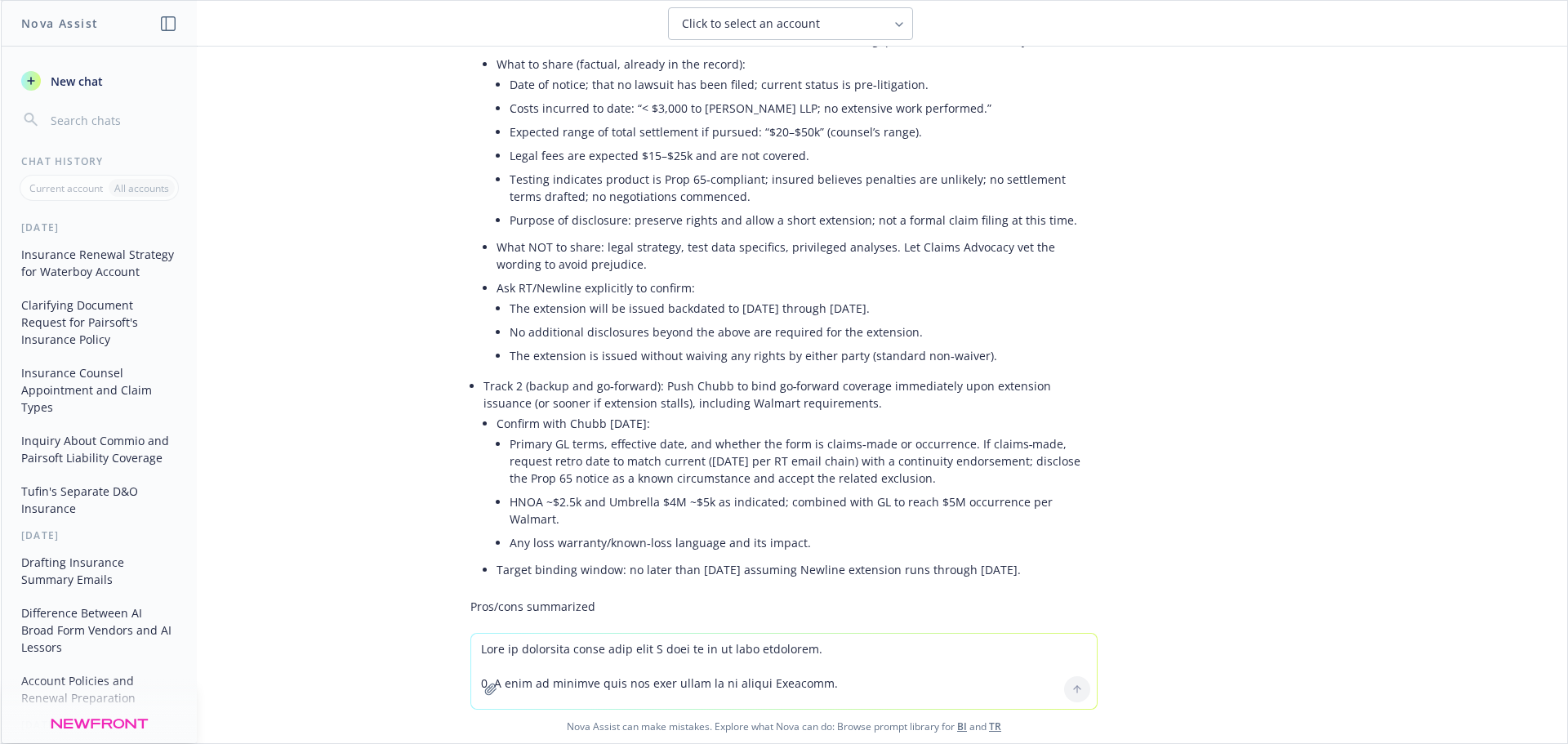
click at [571, 366] on li "Track 1 (primary): Provide a controlled, minimalist disclosure to RT/Newline to…" at bounding box center [790, 183] width 614 height 384
drag, startPoint x: 472, startPoint y: 358, endPoint x: 614, endPoint y: 367, distance: 142.3
click at [603, 367] on li "Track 1 (primary): Provide a controlled, minimalist disclosure to RT/Newline to…" at bounding box center [790, 183] width 614 height 384
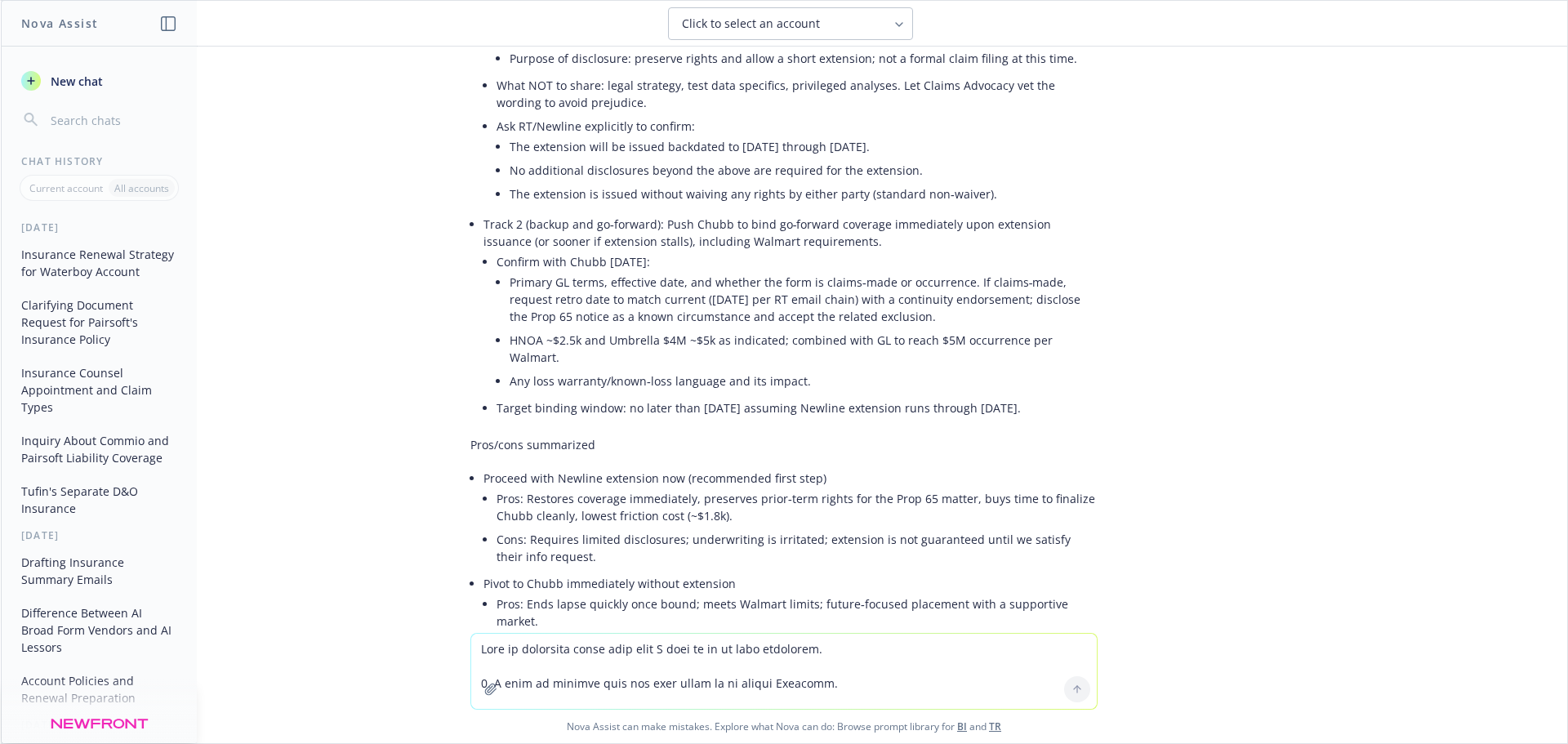
scroll to position [13623, 0]
drag, startPoint x: 587, startPoint y: 265, endPoint x: 605, endPoint y: 248, distance: 24.8
click at [628, 211] on li "Track 1 (primary): Provide a controlled, minimalist disclosure to RT/Newline to…" at bounding box center [790, 19] width 614 height 384
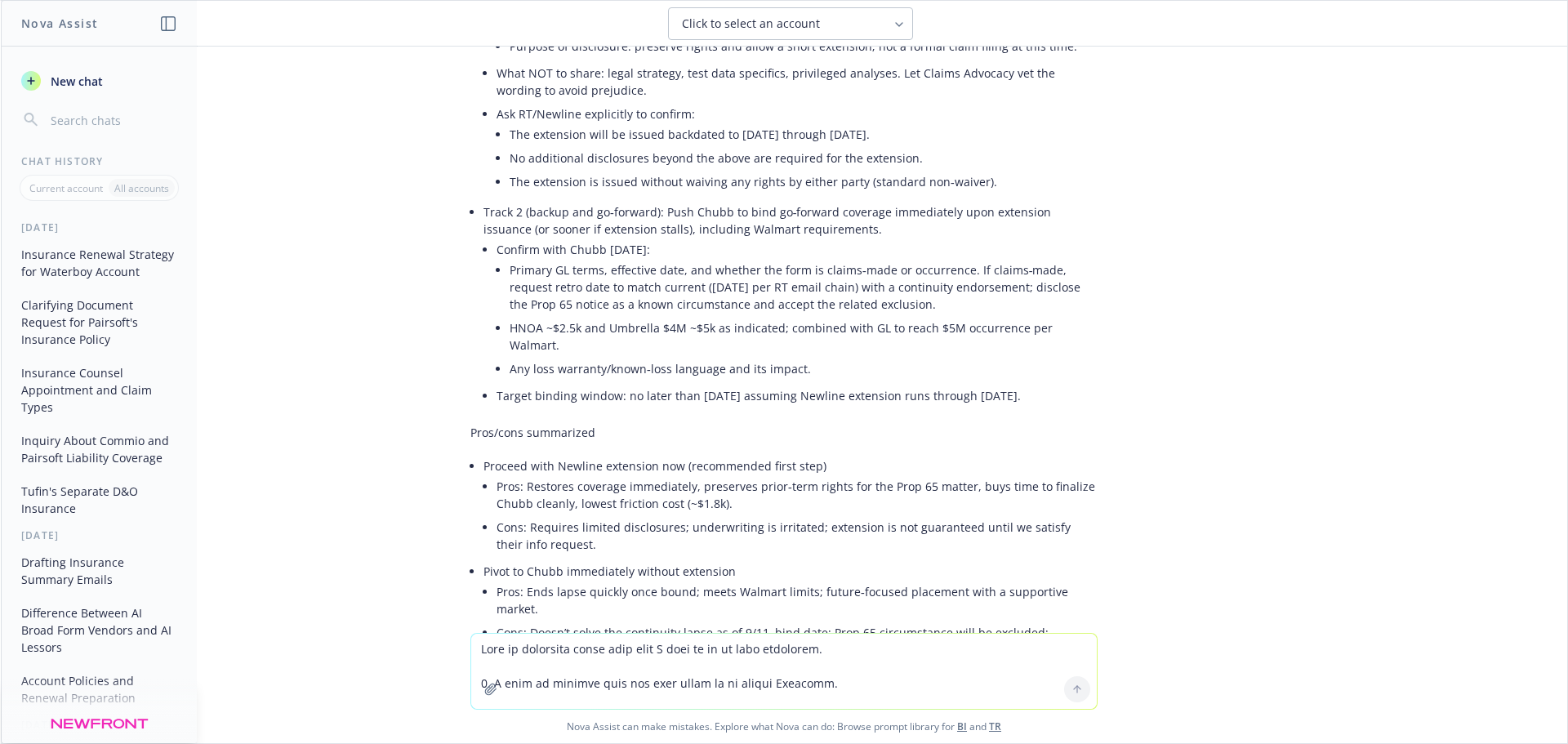
scroll to position [13541, 0]
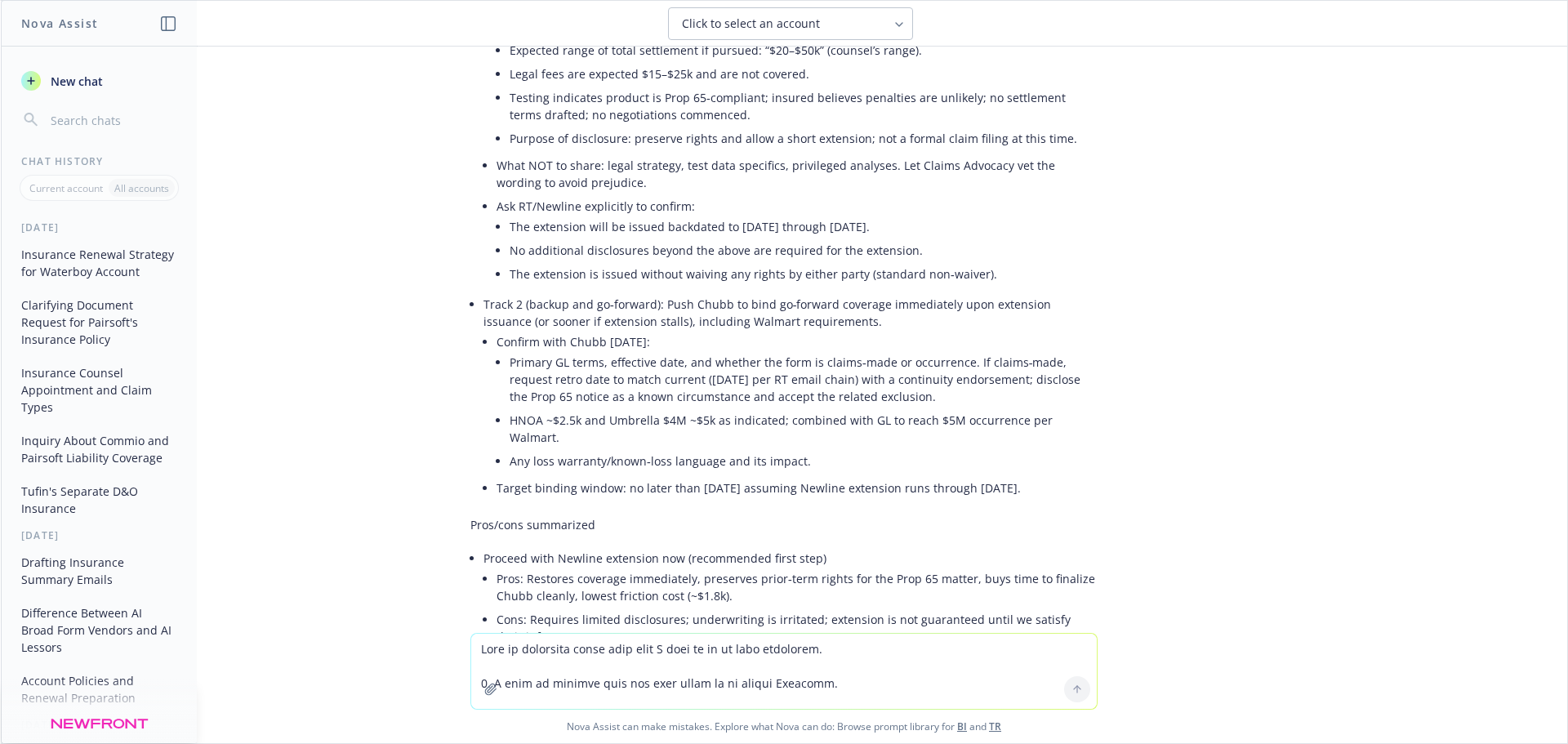
drag, startPoint x: 455, startPoint y: 236, endPoint x: 543, endPoint y: 275, distance: 96.3
click at [543, 275] on div "Thanks for the detail. Here’s a clear way to think this through and decide quic…" at bounding box center [784, 316] width 653 height 2845
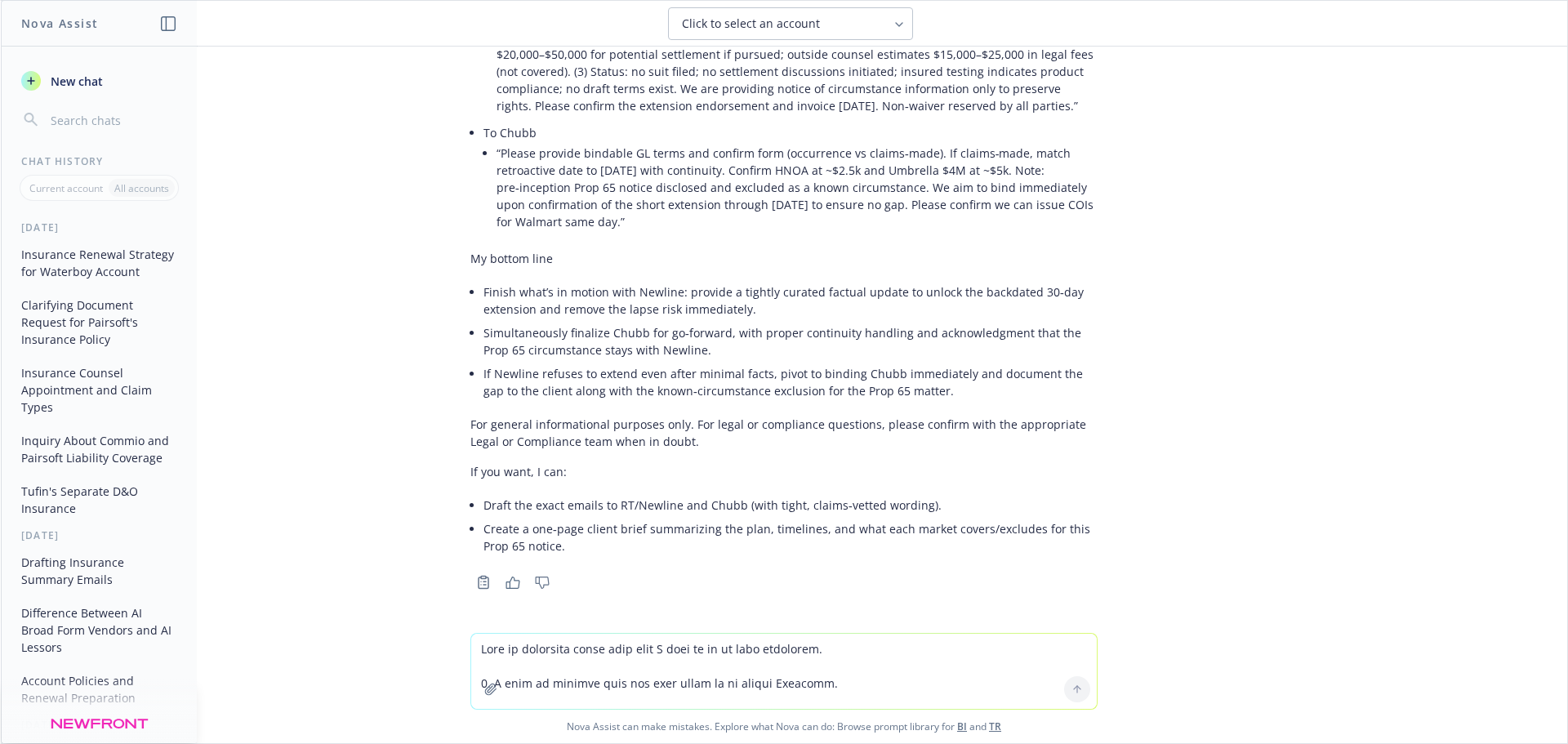
scroll to position [15012, 0]
click at [722, 650] on textarea at bounding box center [784, 672] width 625 height 75
type textarea "if i were to use this a use-case... how wouild i present this without minutira?"
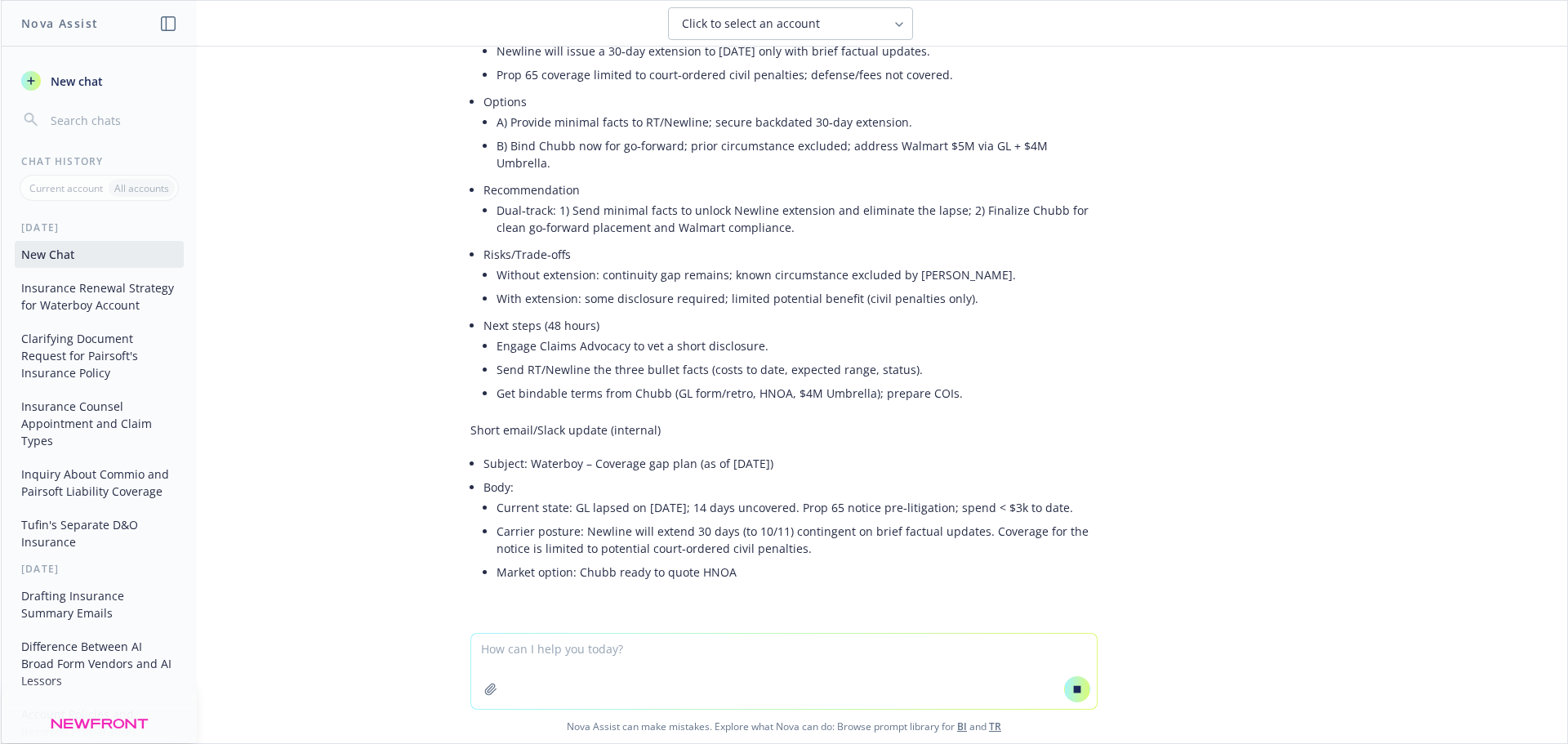
scroll to position [15766, 0]
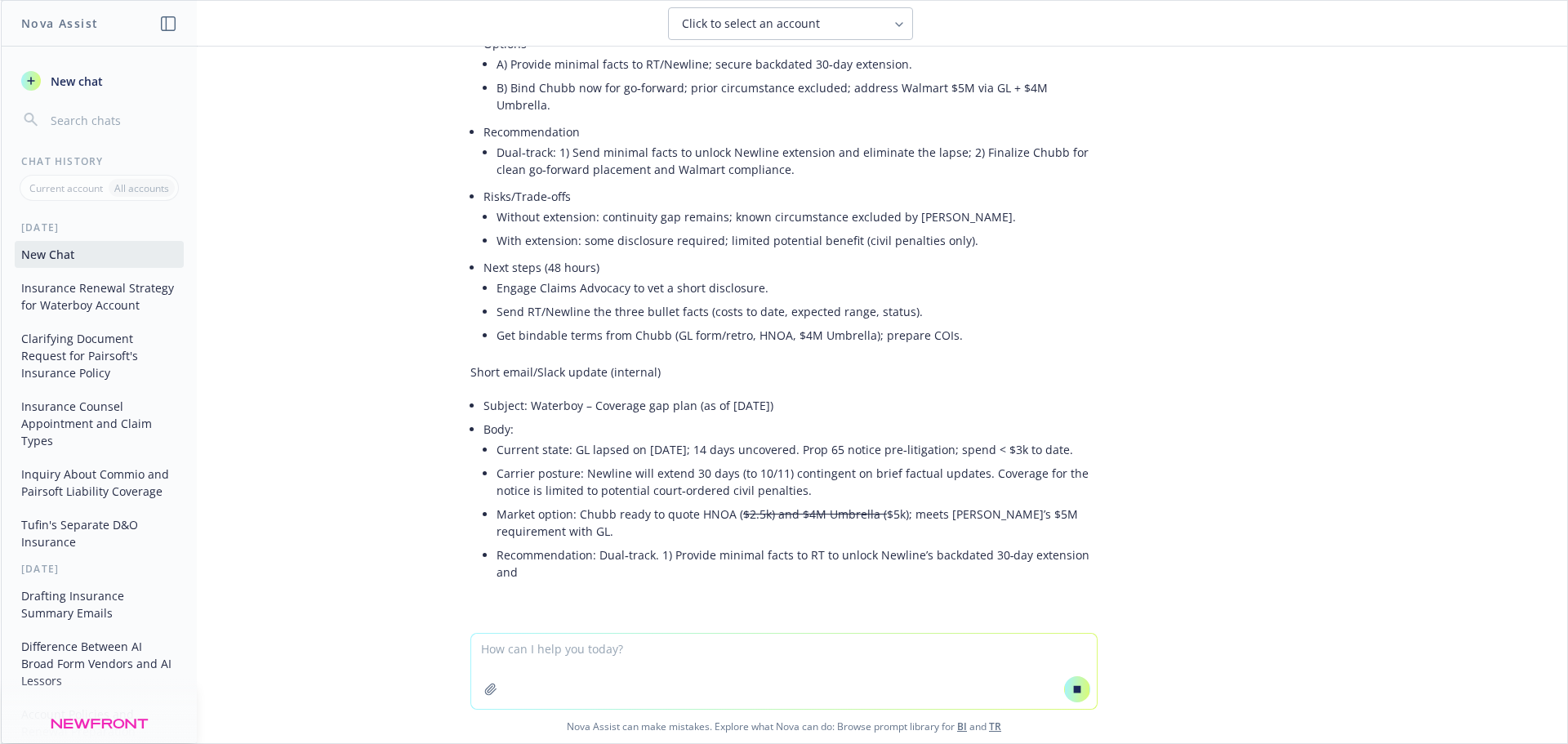
click at [678, 649] on textarea at bounding box center [784, 672] width 625 height 75
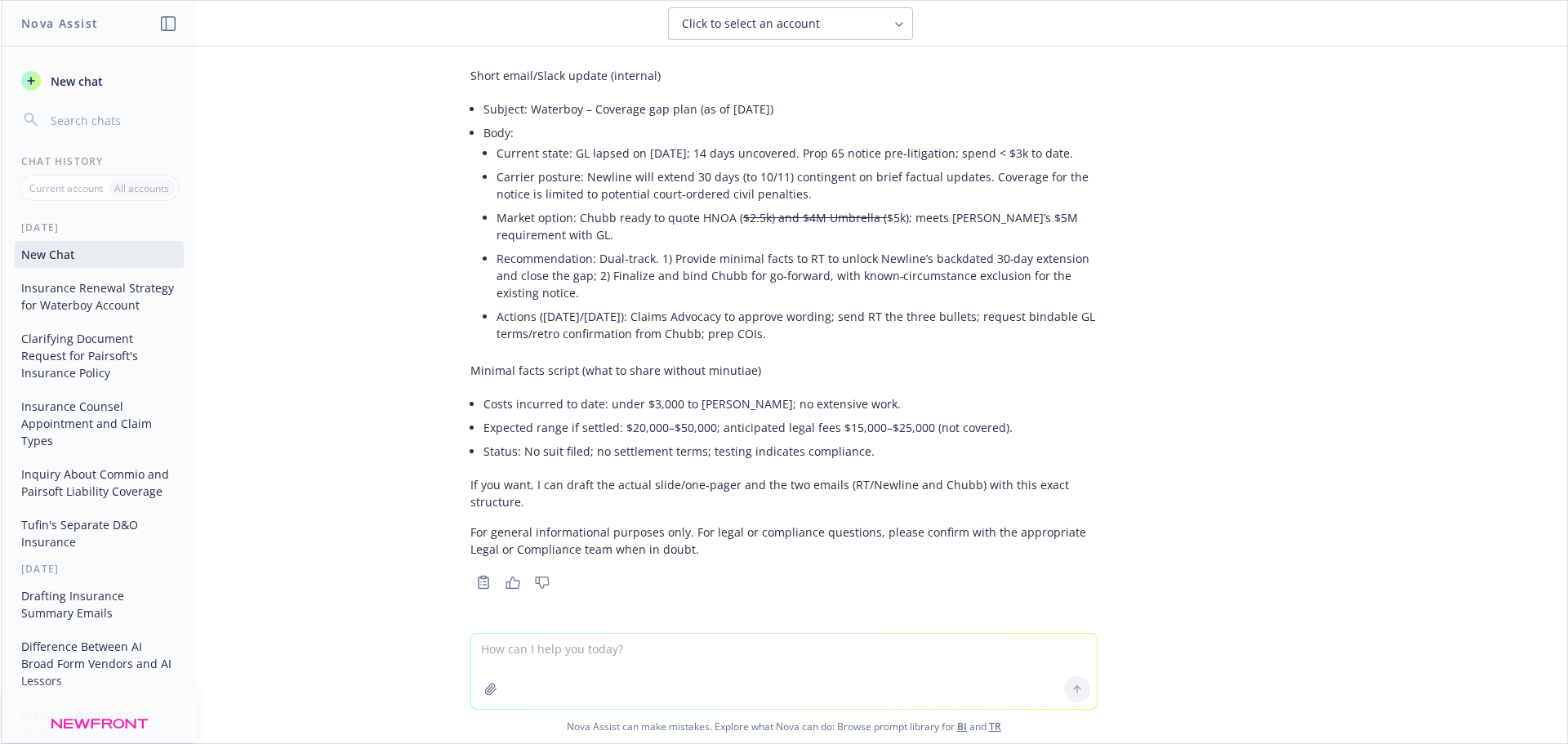
scroll to position [16149, 0]
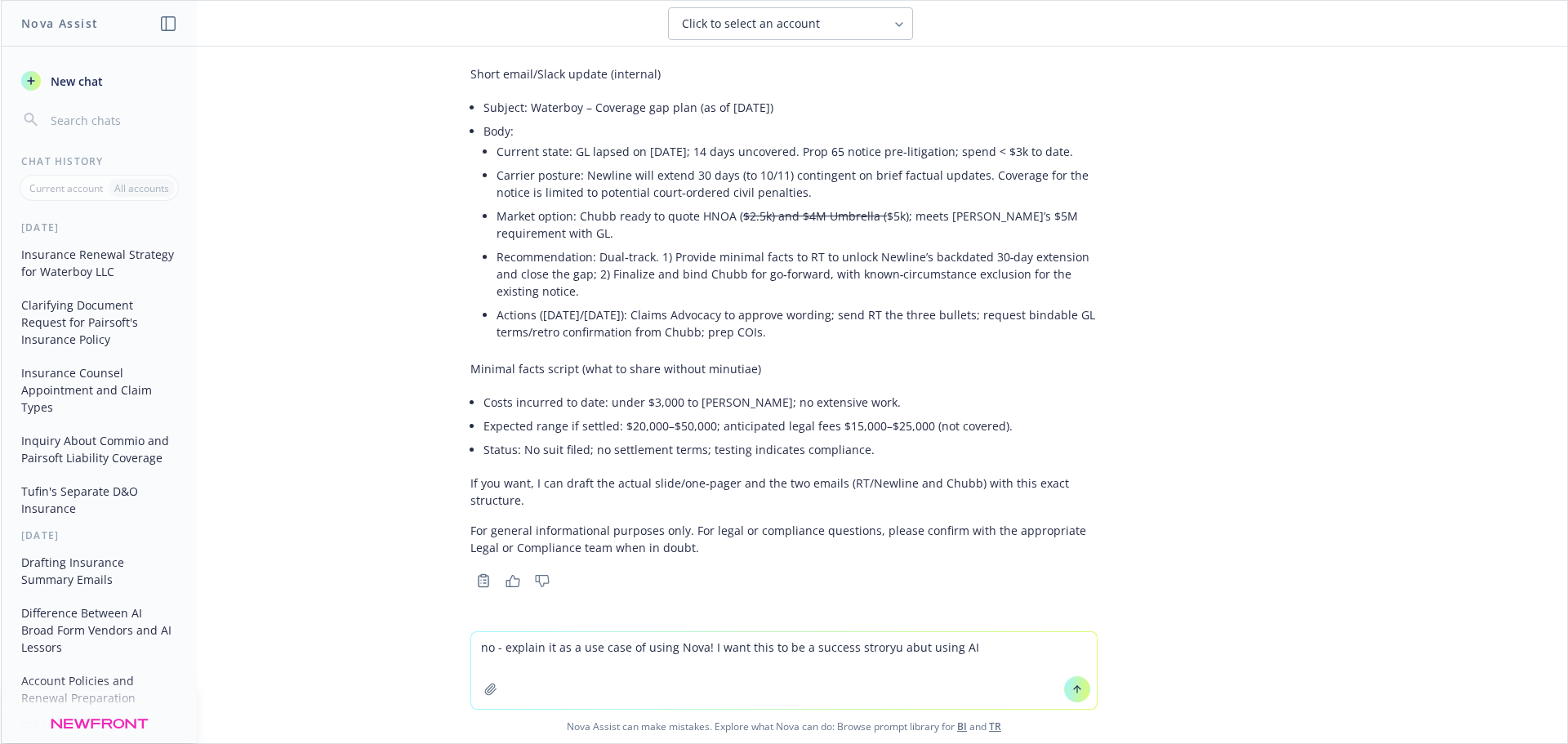
type textarea "no - explain it as a use case of using Nova! I want this to be a success strory…"
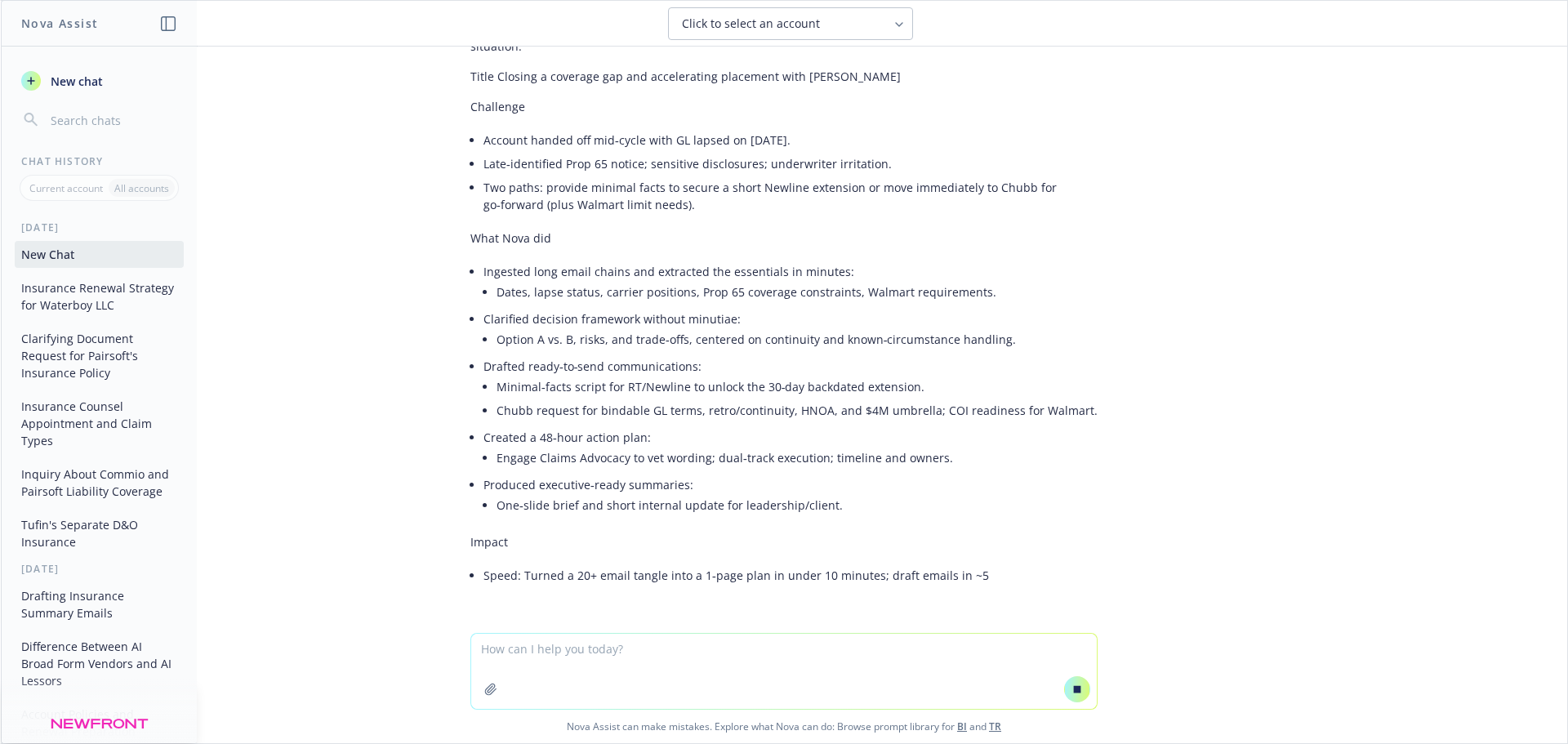
scroll to position [16522, 0]
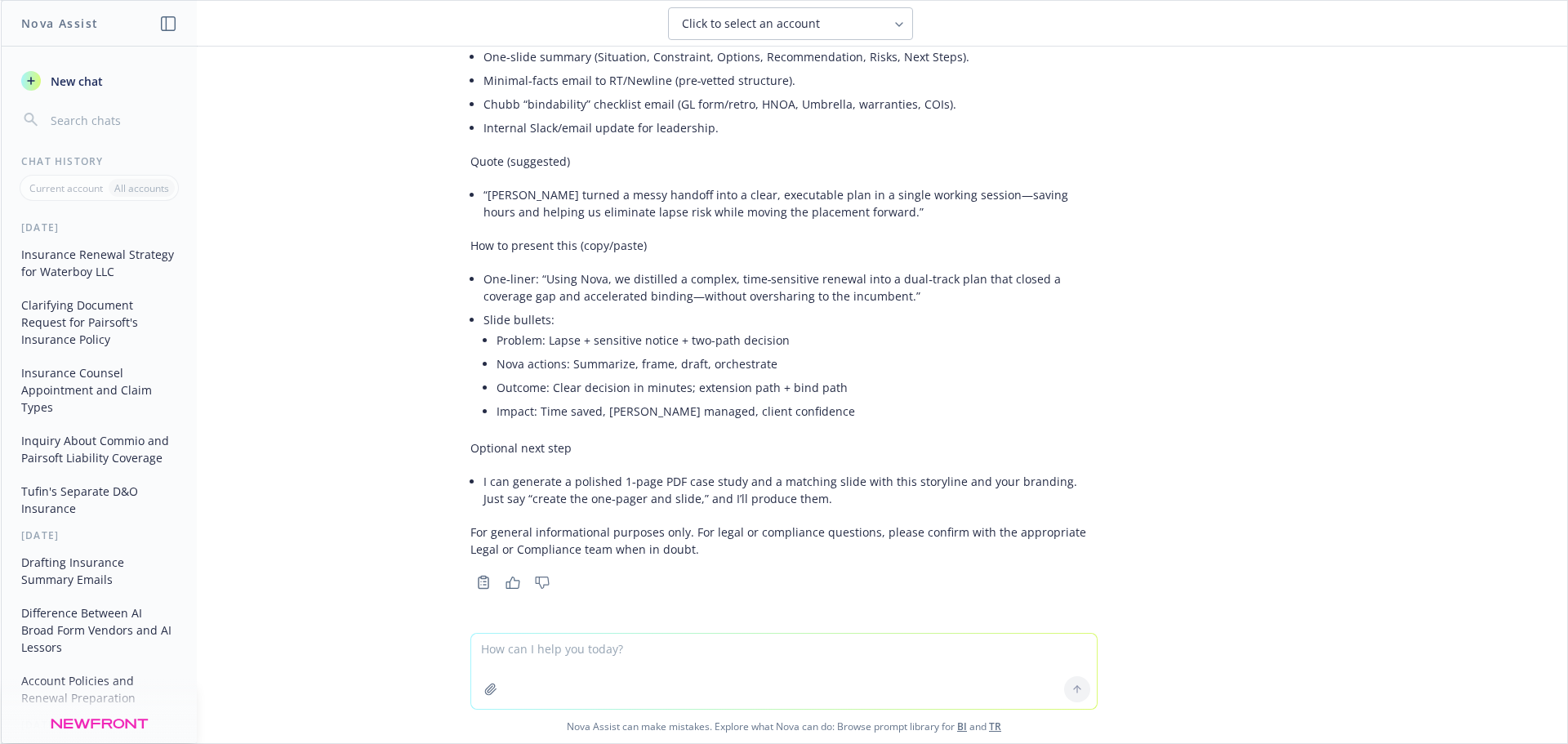
click at [529, 646] on textarea at bounding box center [784, 672] width 625 height 75
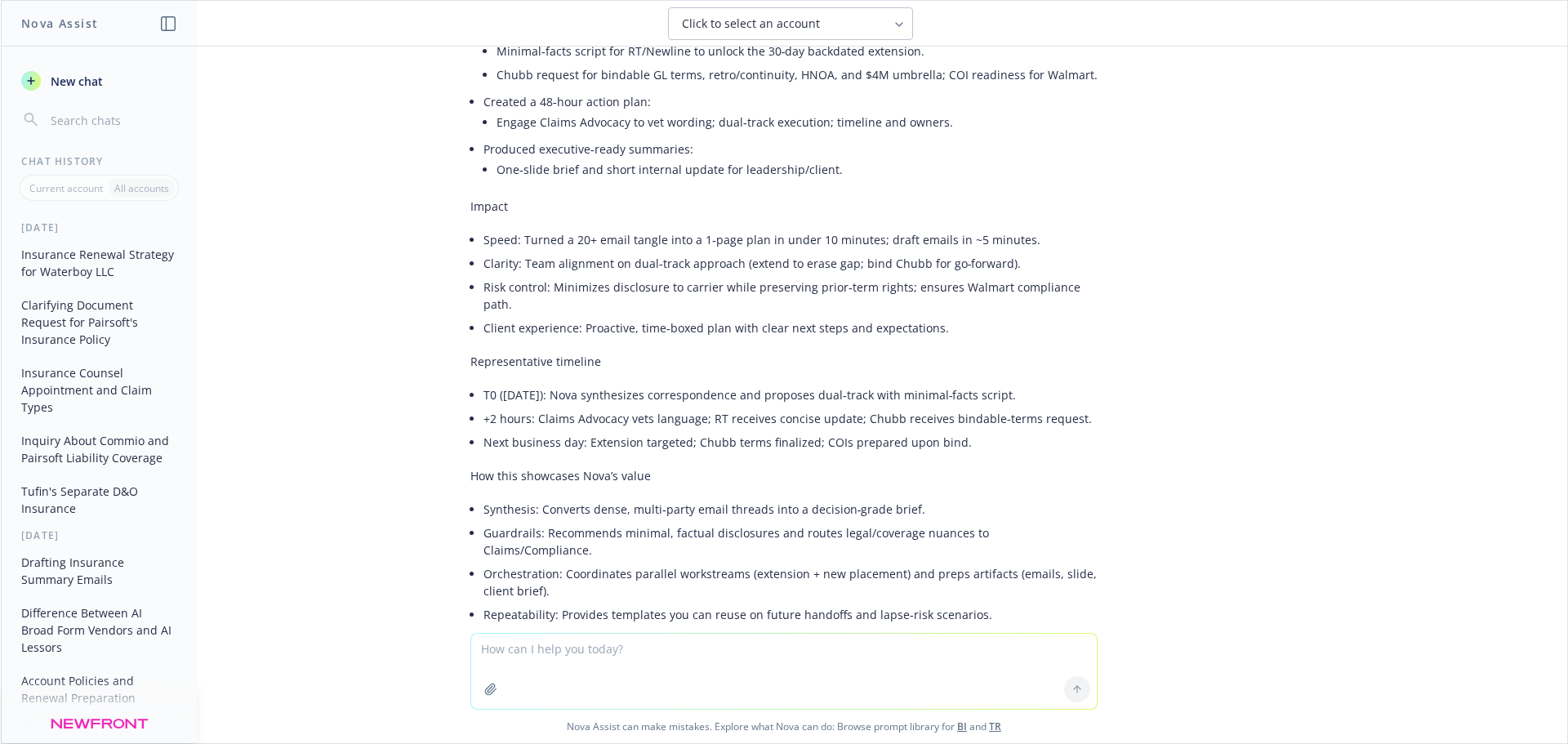
scroll to position [16663, 0]
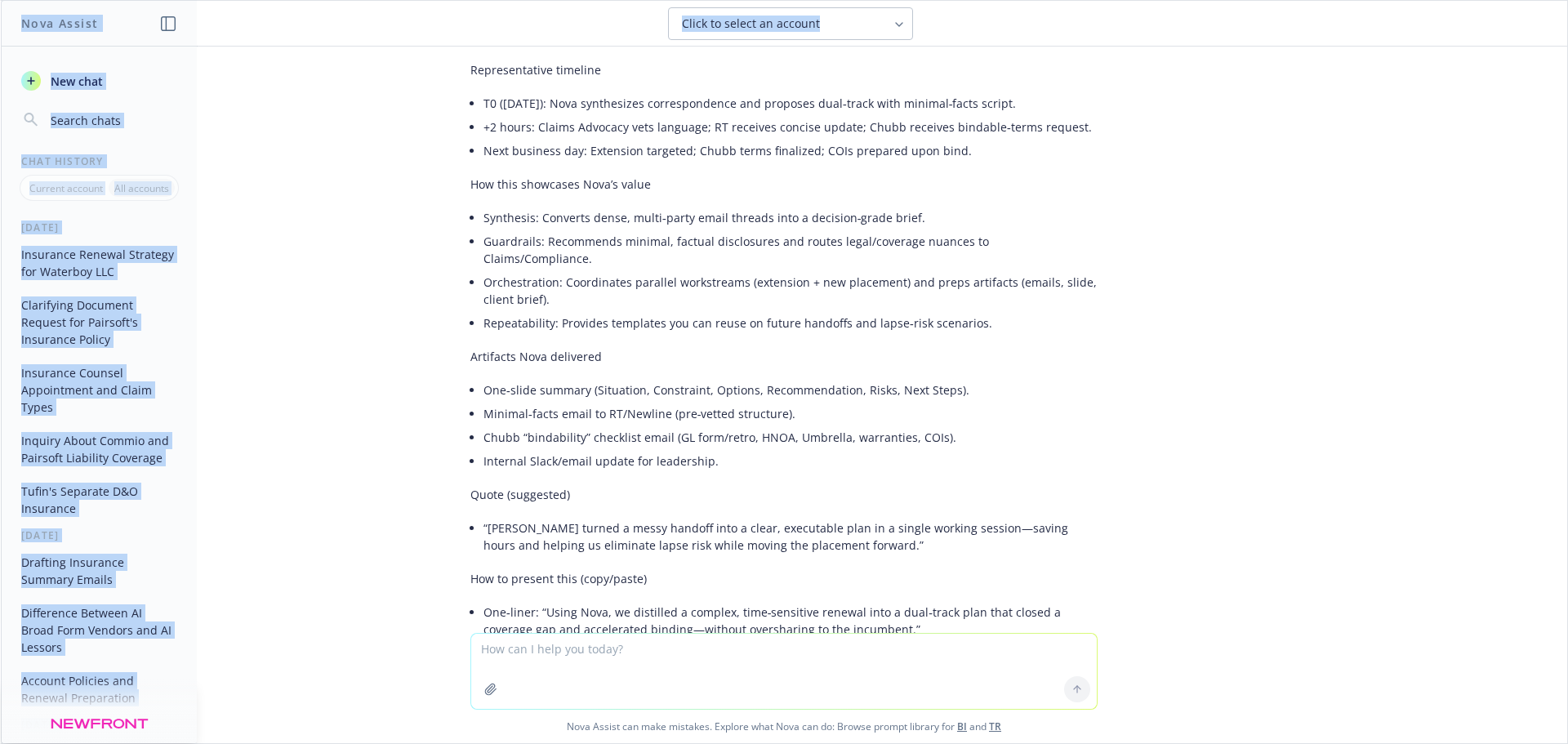
scroll to position [17725, 0]
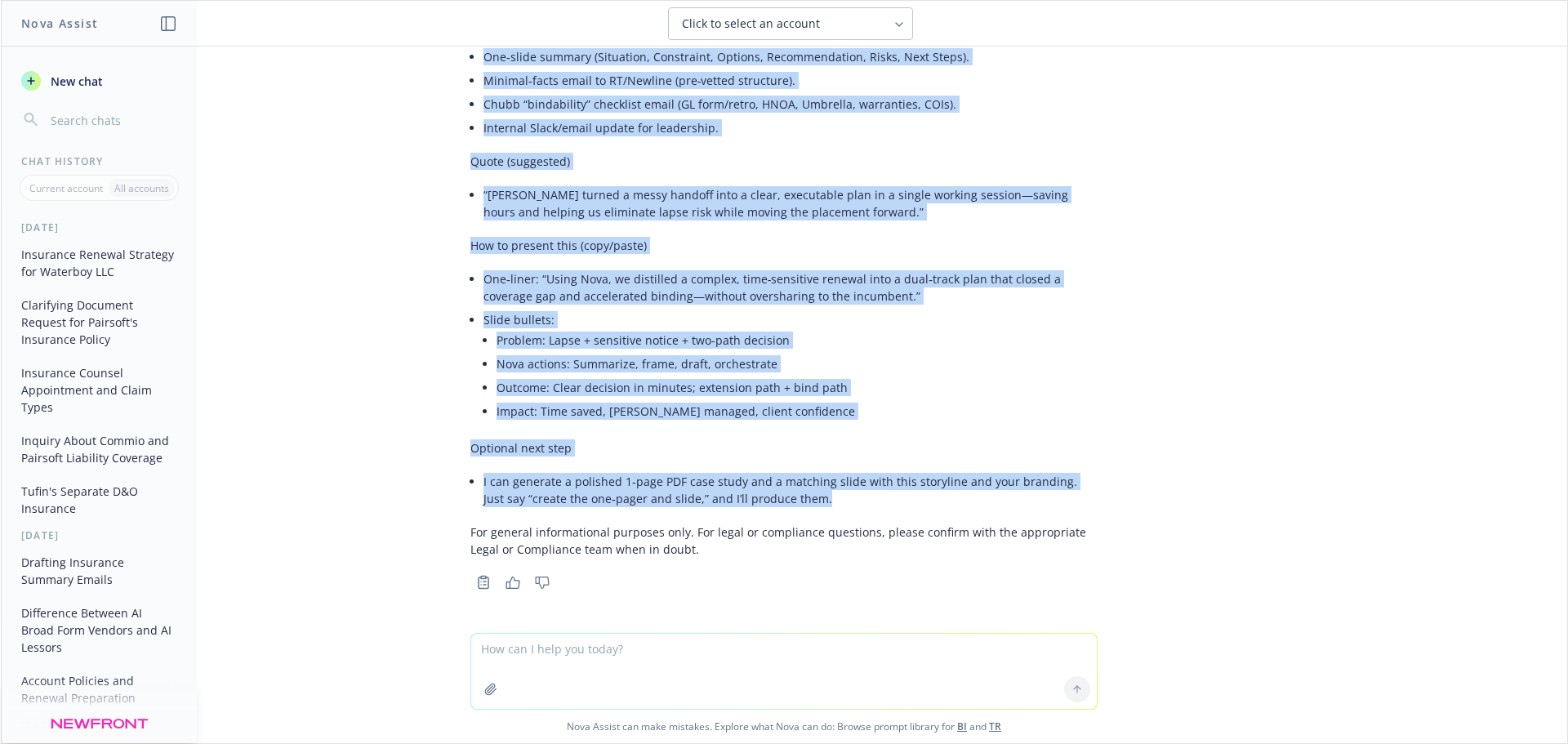
drag, startPoint x: 456, startPoint y: 210, endPoint x: 683, endPoint y: 413, distance: 304.5
copy div "Lorem Ipsumdo s ametcons adi eli seddoeiusmod temporinc utla Etdo Magnaaliq Eni…"
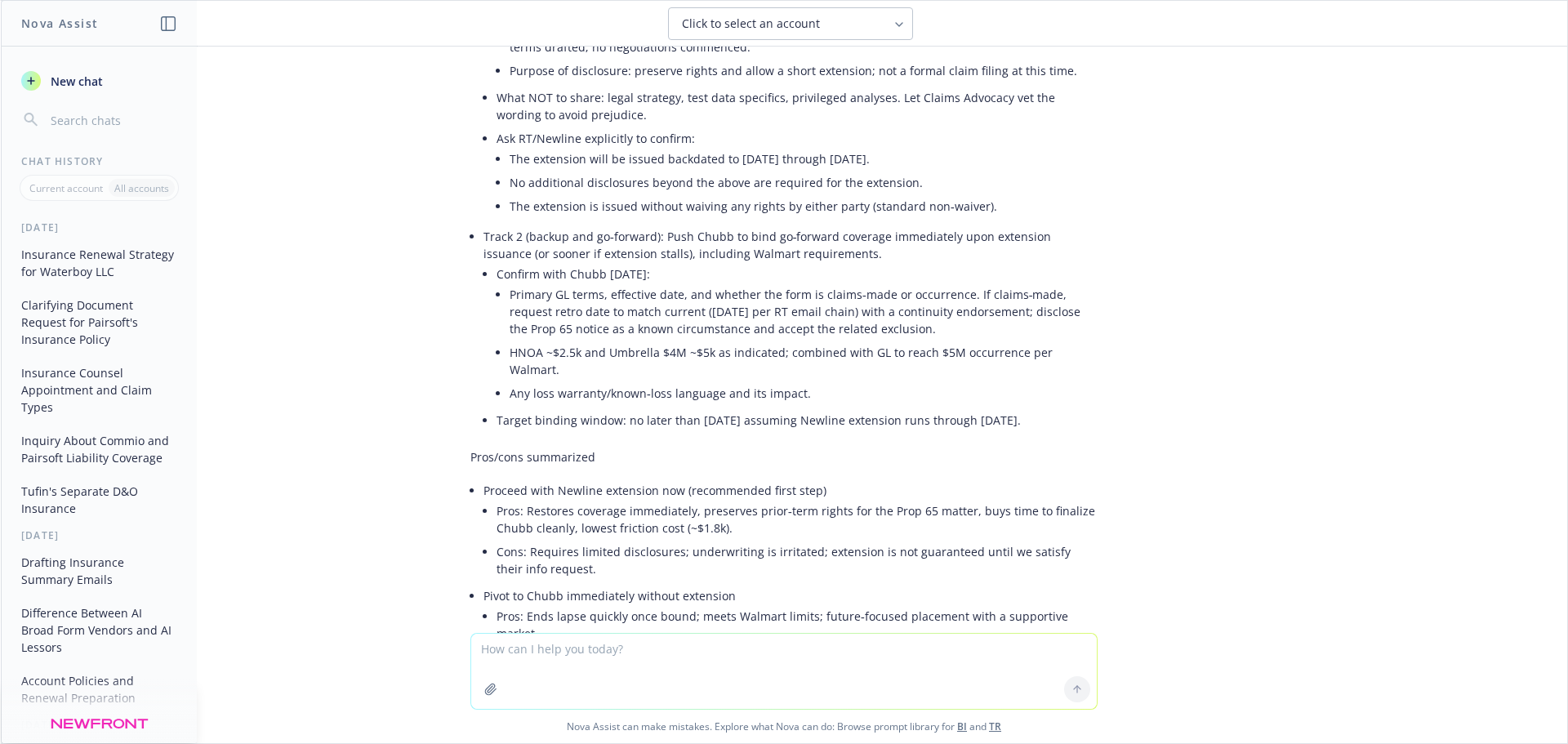
scroll to position [13641, 0]
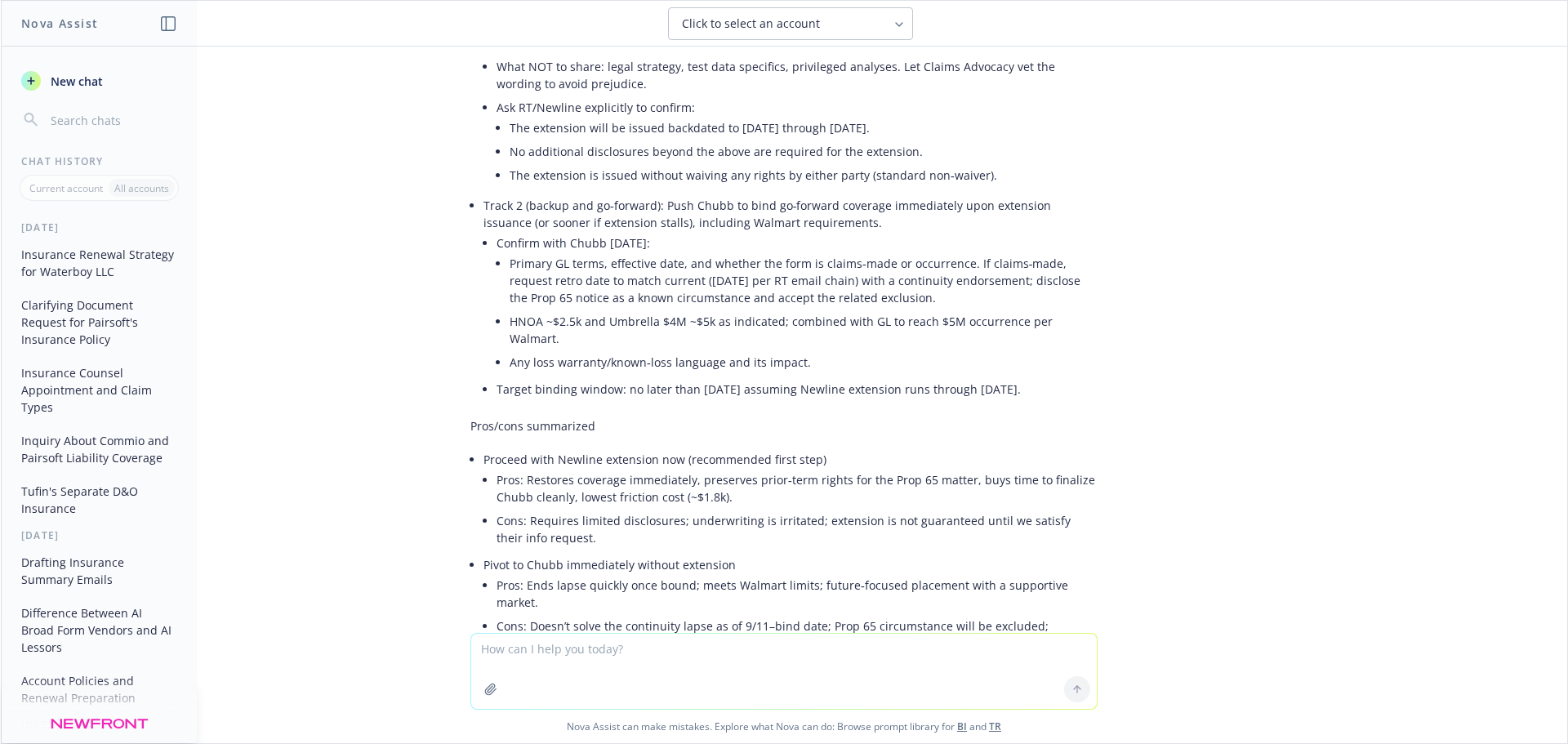
drag, startPoint x: 491, startPoint y: 219, endPoint x: 588, endPoint y: 220, distance: 97.0
drag, startPoint x: 491, startPoint y: 239, endPoint x: 704, endPoint y: 241, distance: 213.0
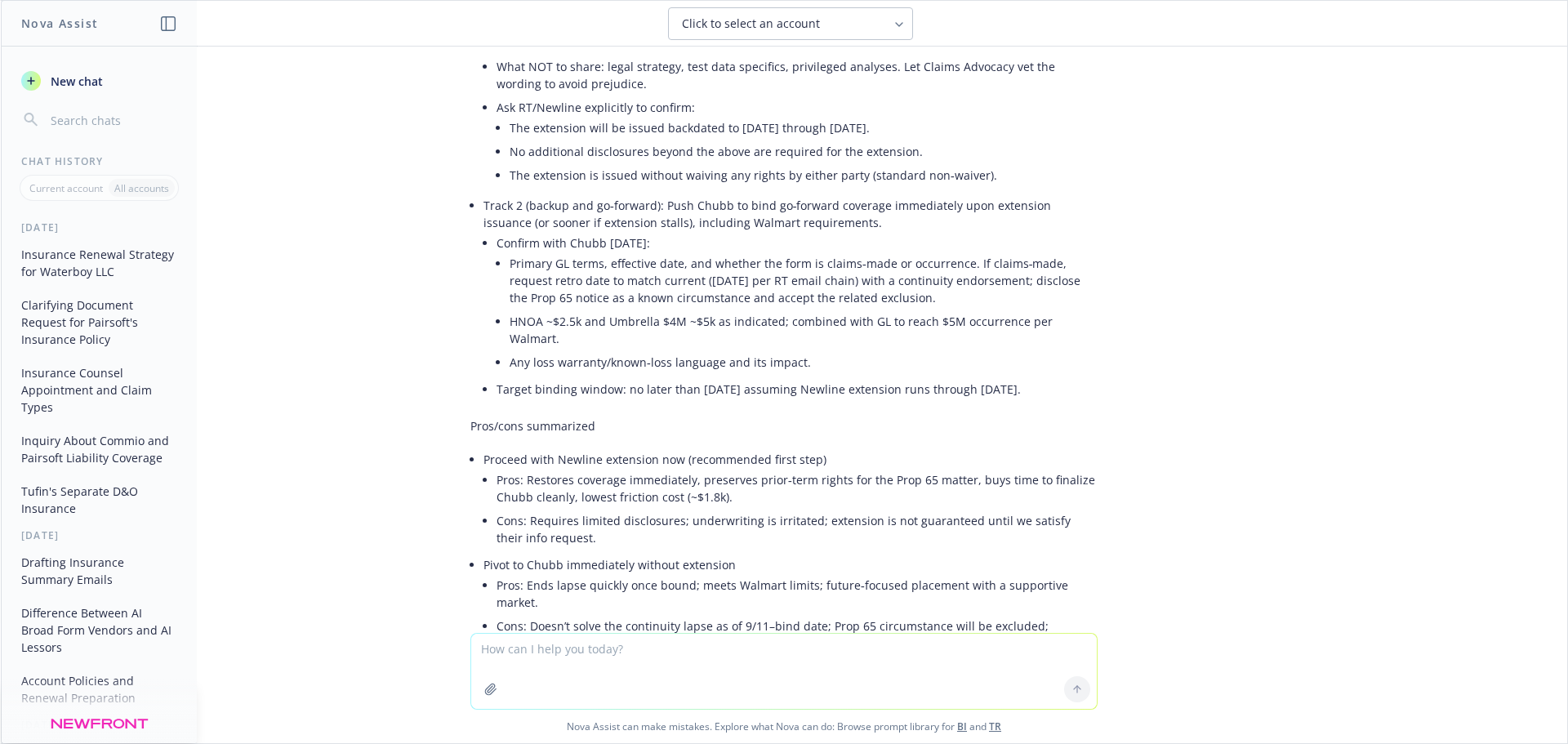
drag, startPoint x: 689, startPoint y: 216, endPoint x: 805, endPoint y: 225, distance: 116.3
click at [805, 194] on li "Track 1 (primary): Provide a controlled, minimalist disclosure to RT/Newline to…" at bounding box center [790, 2] width 614 height 384
drag, startPoint x: 489, startPoint y: 238, endPoint x: 646, endPoint y: 254, distance: 157.8
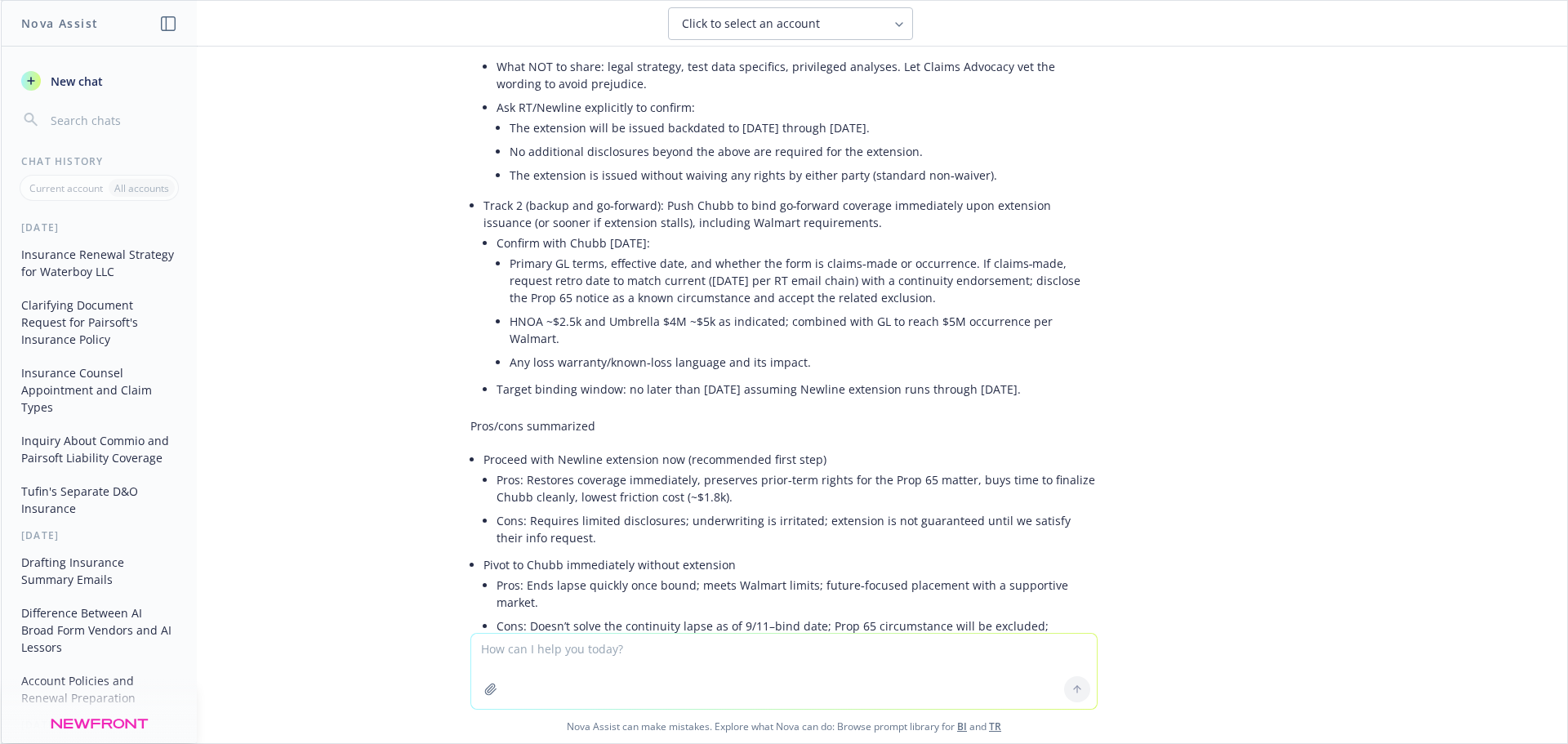
drag, startPoint x: 488, startPoint y: 244, endPoint x: 556, endPoint y: 250, distance: 68.3
drag, startPoint x: 503, startPoint y: 263, endPoint x: 651, endPoint y: 266, distance: 148.0
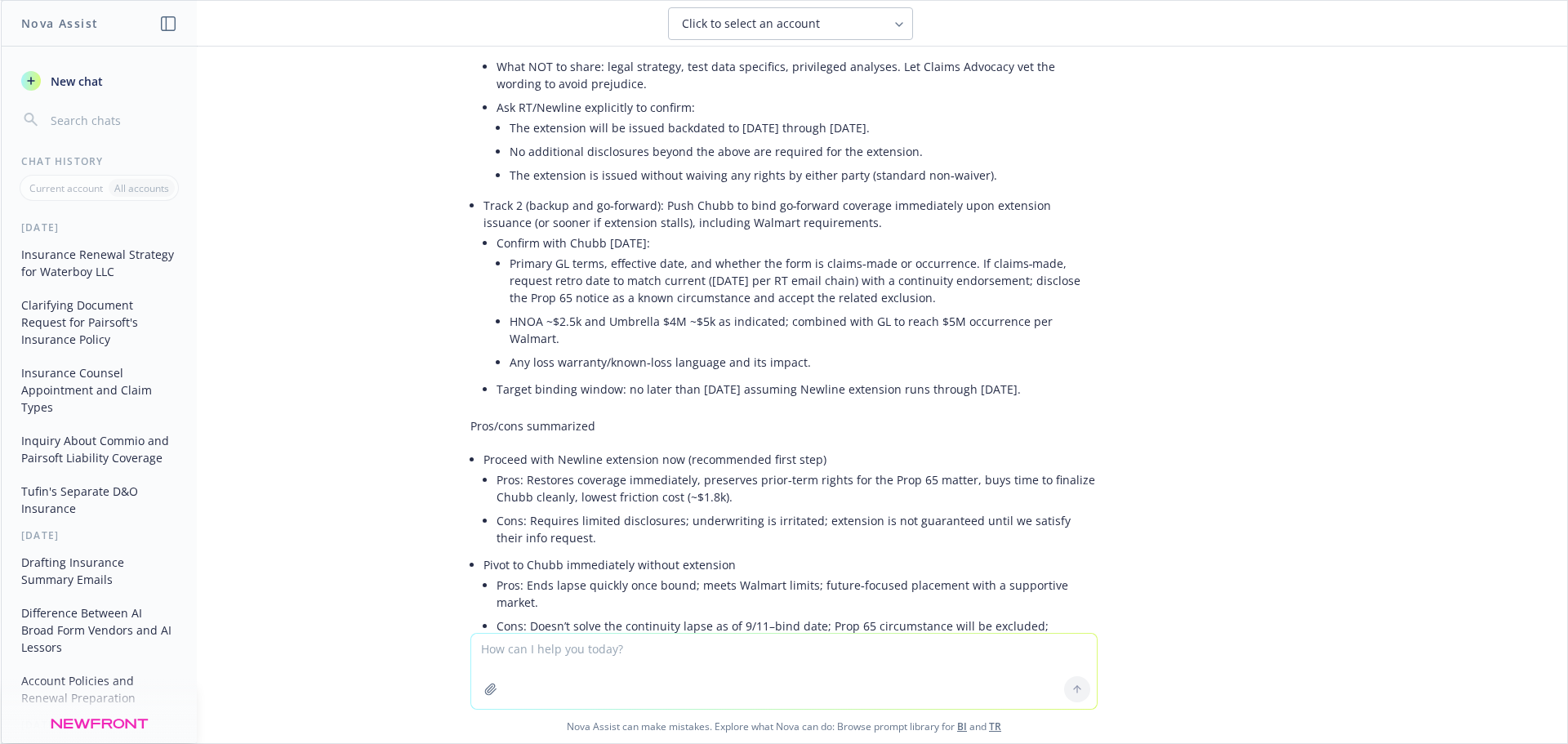
drag, startPoint x: 524, startPoint y: 527, endPoint x: 731, endPoint y: 557, distance: 209.2
click at [731, 405] on ul "Track 1 (primary): Provide a controlled, minimalist disclosure to RT/Newline to…" at bounding box center [790, 107] width 614 height 594
click at [715, 190] on li "Ask RT/Newline explicitly to confirm: The extension will be issued backdated to…" at bounding box center [797, 143] width 601 height 94
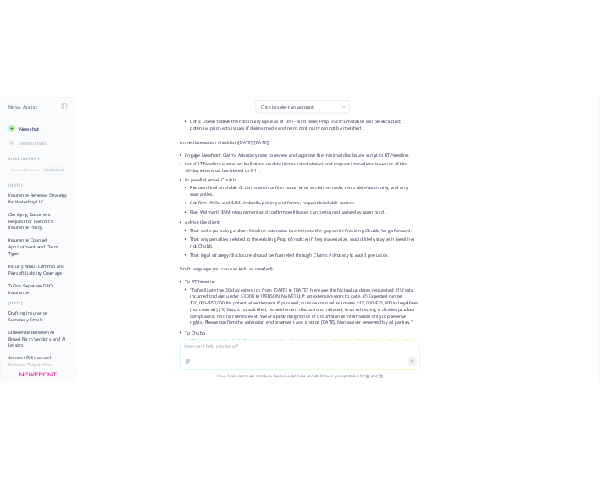
scroll to position [14747, 0]
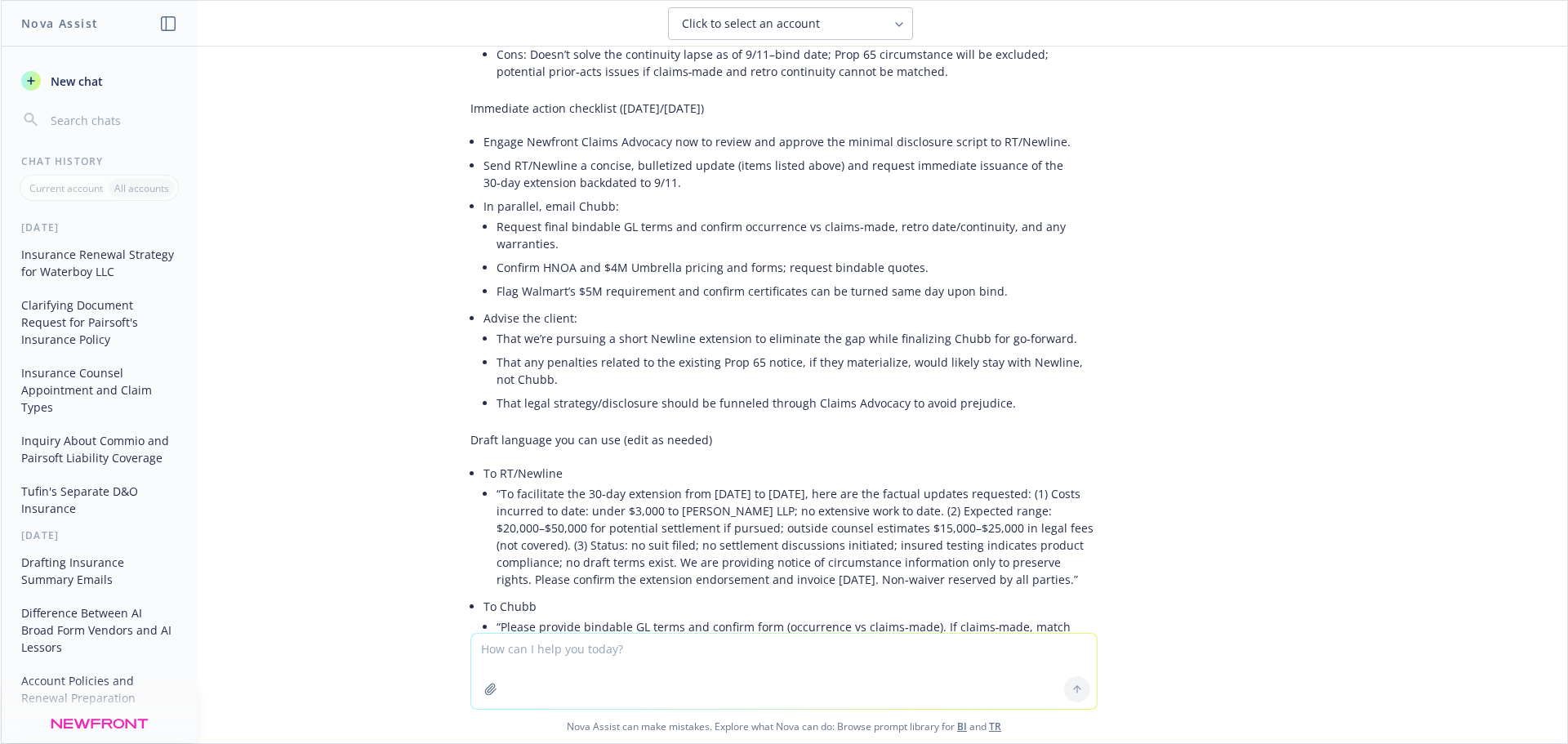
drag, startPoint x: 480, startPoint y: 231, endPoint x: 789, endPoint y: 231, distance: 309.0
drag, startPoint x: 507, startPoint y: 254, endPoint x: 703, endPoint y: 259, distance: 196.1
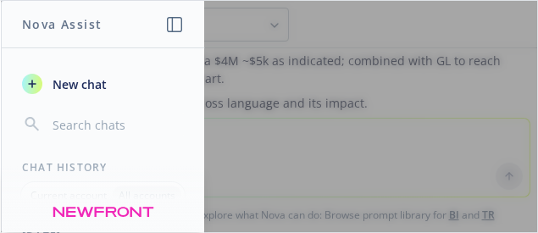
click at [289, 230] on div at bounding box center [269, 116] width 537 height 231
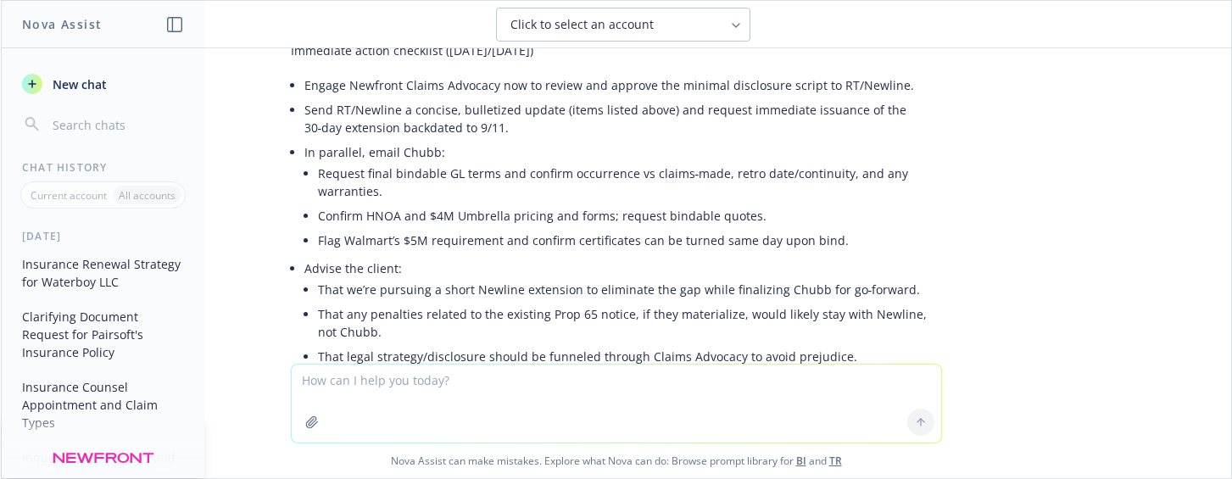
scroll to position [14886, 0]
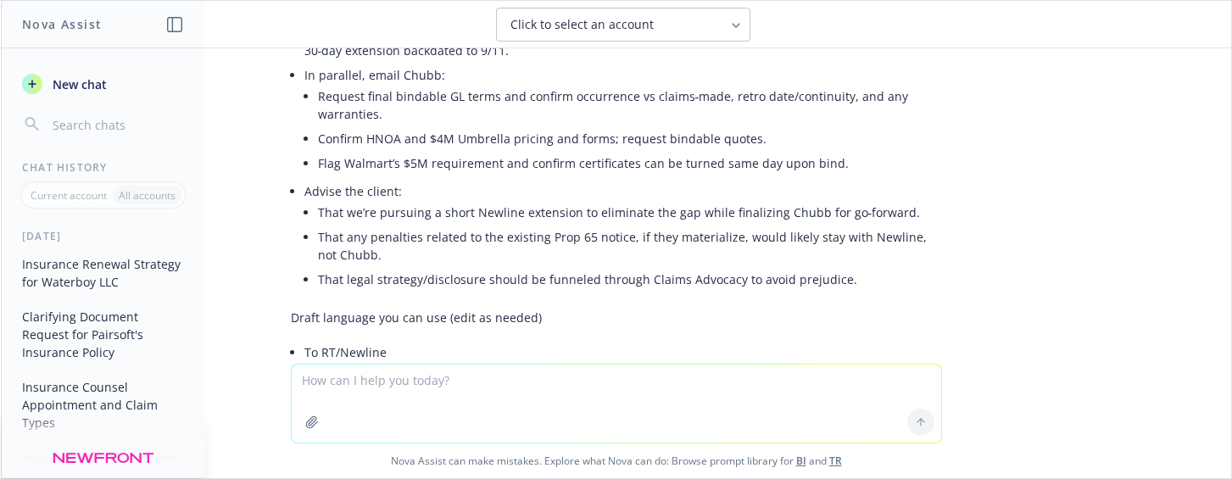
drag, startPoint x: 350, startPoint y: 121, endPoint x: 715, endPoint y: 127, distance: 365.4
drag, startPoint x: 350, startPoint y: 164, endPoint x: 418, endPoint y: 189, distance: 72.1
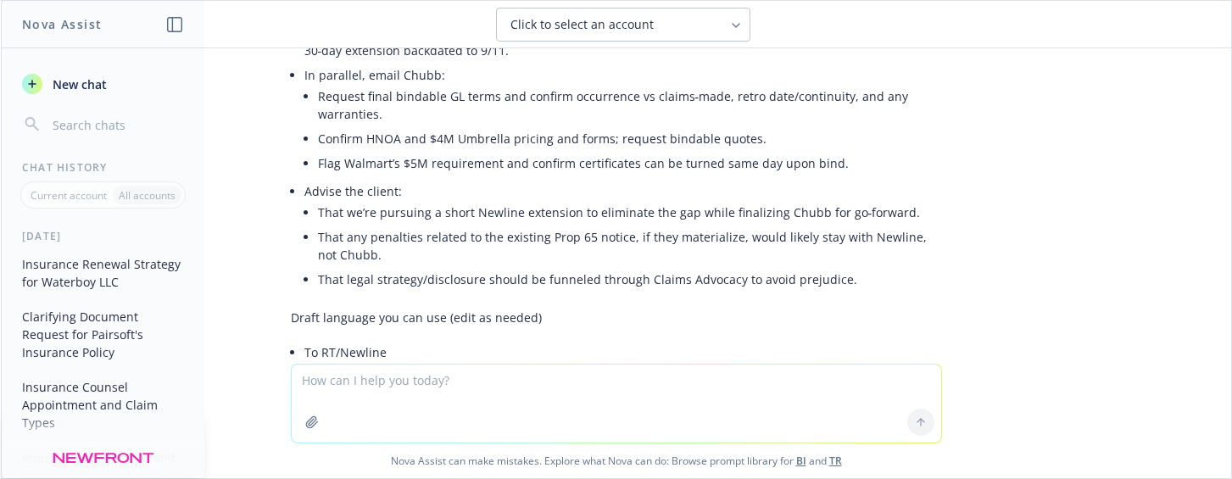
drag, startPoint x: 353, startPoint y: 170, endPoint x: 659, endPoint y: 165, distance: 306.9
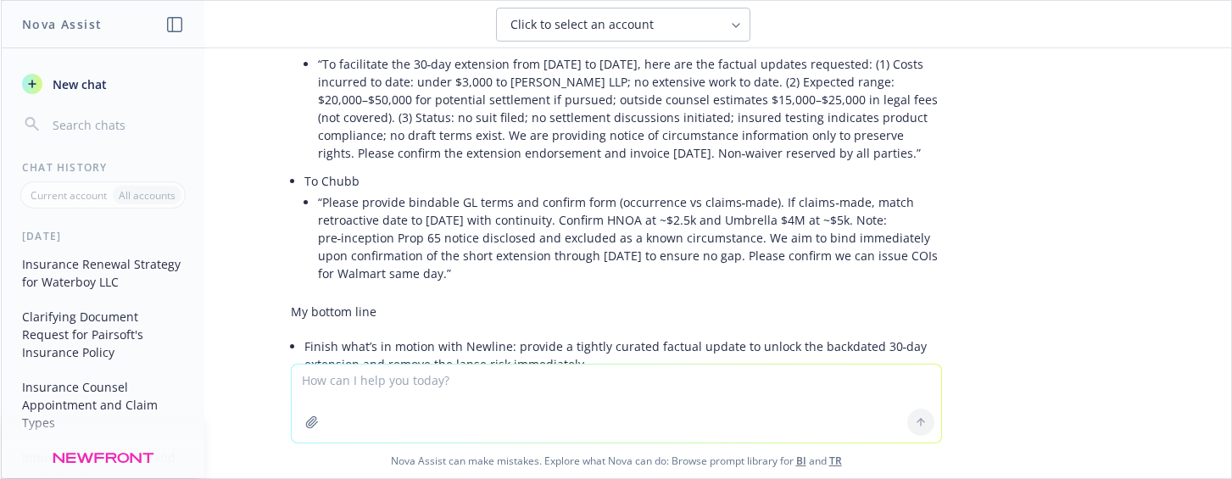
scroll to position [15225, 0]
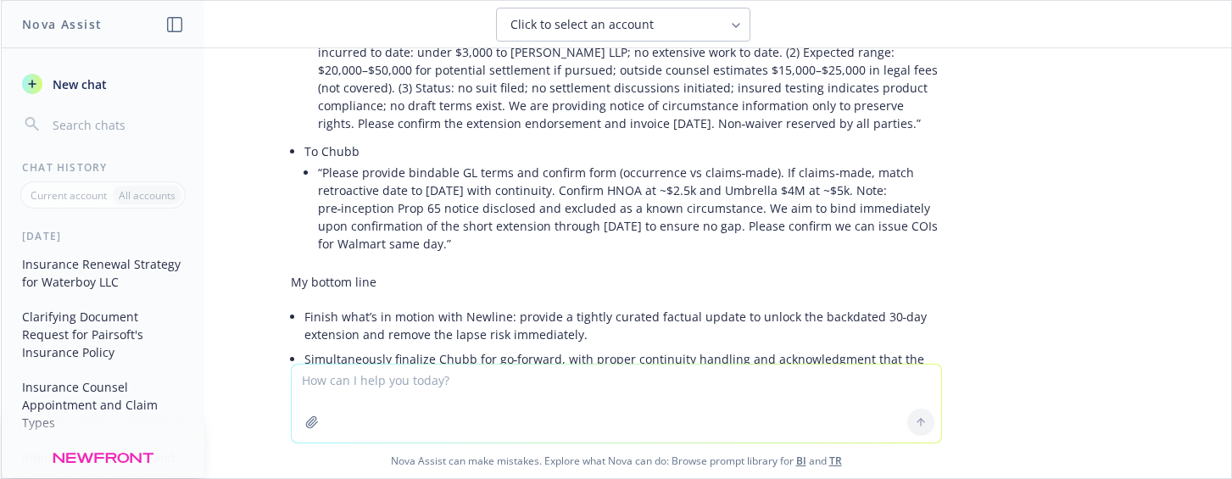
drag, startPoint x: 350, startPoint y: 207, endPoint x: 463, endPoint y: 209, distance: 112.8
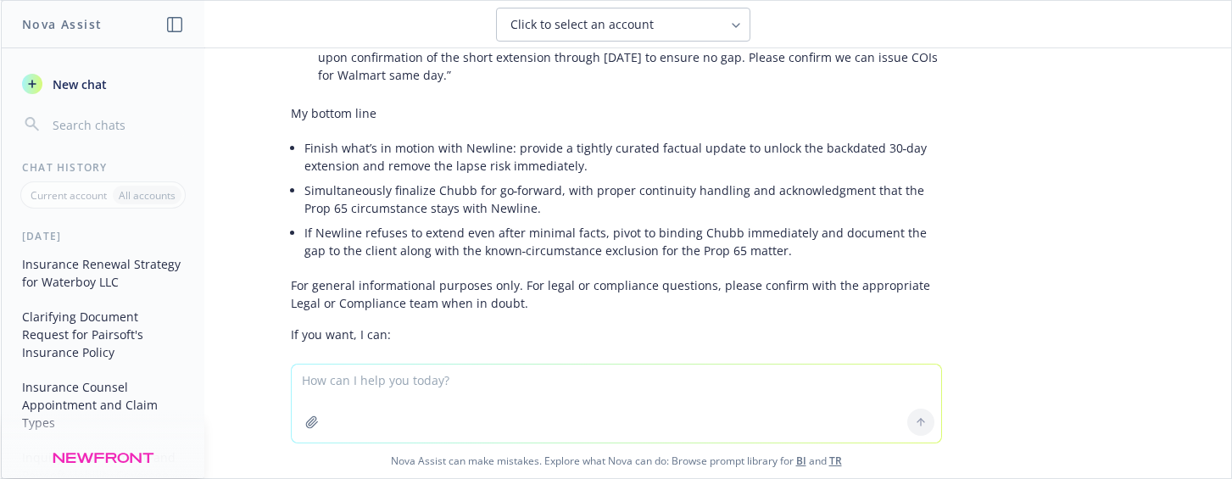
scroll to position [15395, 0]
drag, startPoint x: 279, startPoint y: 137, endPoint x: 408, endPoint y: 180, distance: 135.6
drag, startPoint x: 392, startPoint y: 203, endPoint x: 437, endPoint y: 309, distance: 114.8
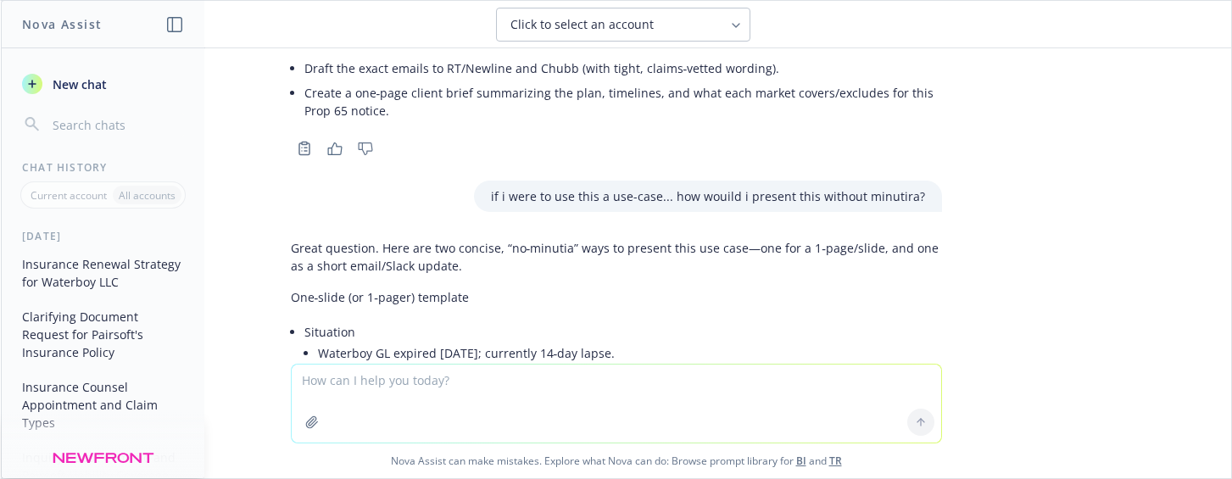
scroll to position [15734, 0]
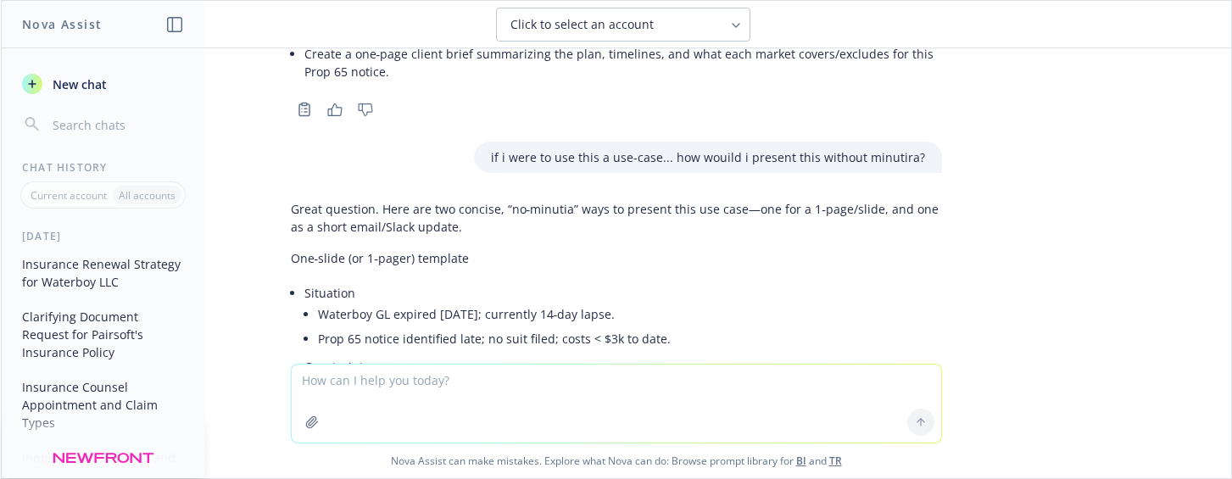
drag, startPoint x: 298, startPoint y: 150, endPoint x: 483, endPoint y: 164, distance: 186.1
drag, startPoint x: 570, startPoint y: 168, endPoint x: 416, endPoint y: 137, distance: 156.4
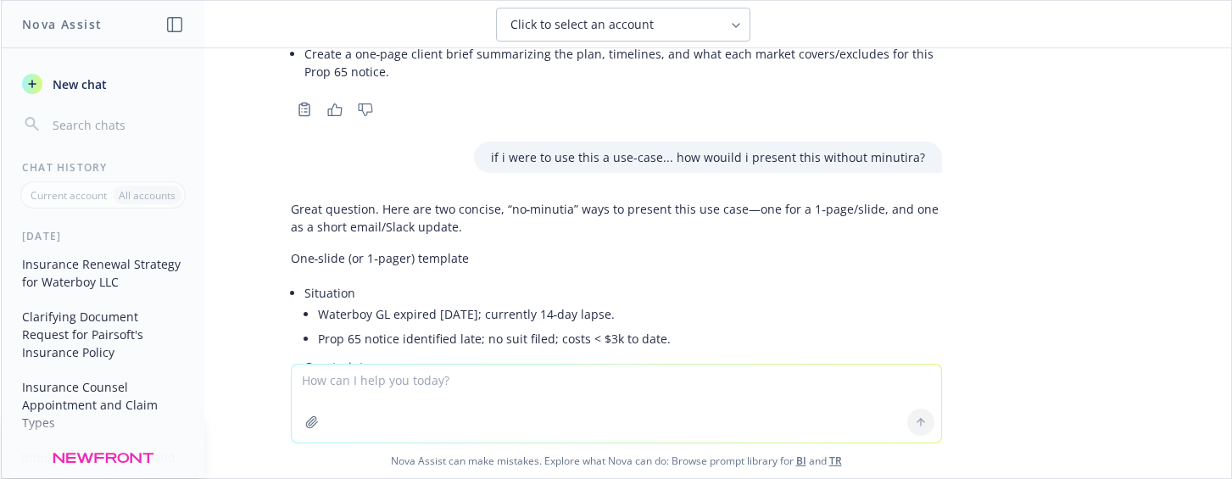
drag, startPoint x: 287, startPoint y: 187, endPoint x: 518, endPoint y: 192, distance: 230.6
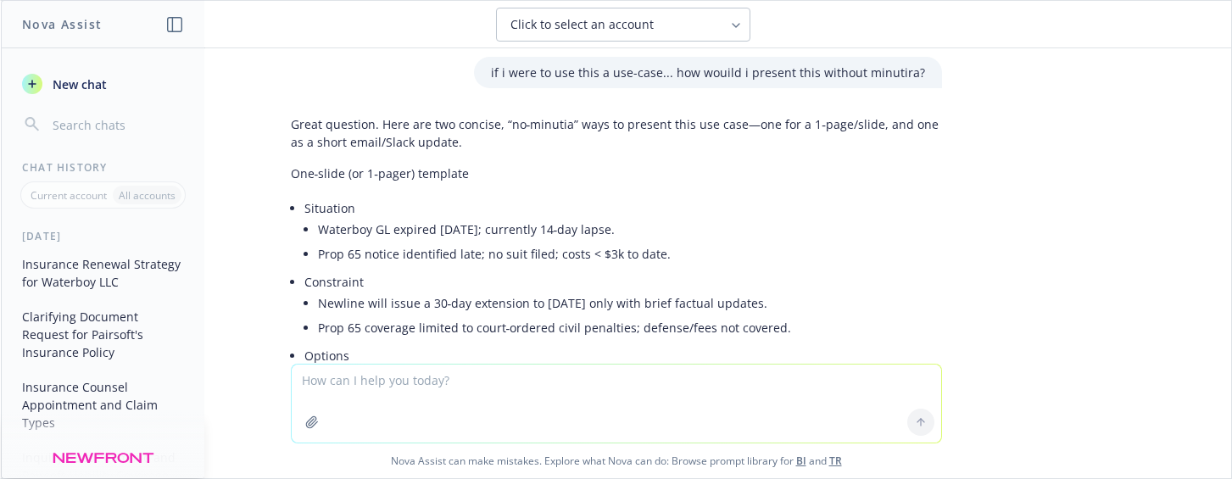
scroll to position [15903, 0]
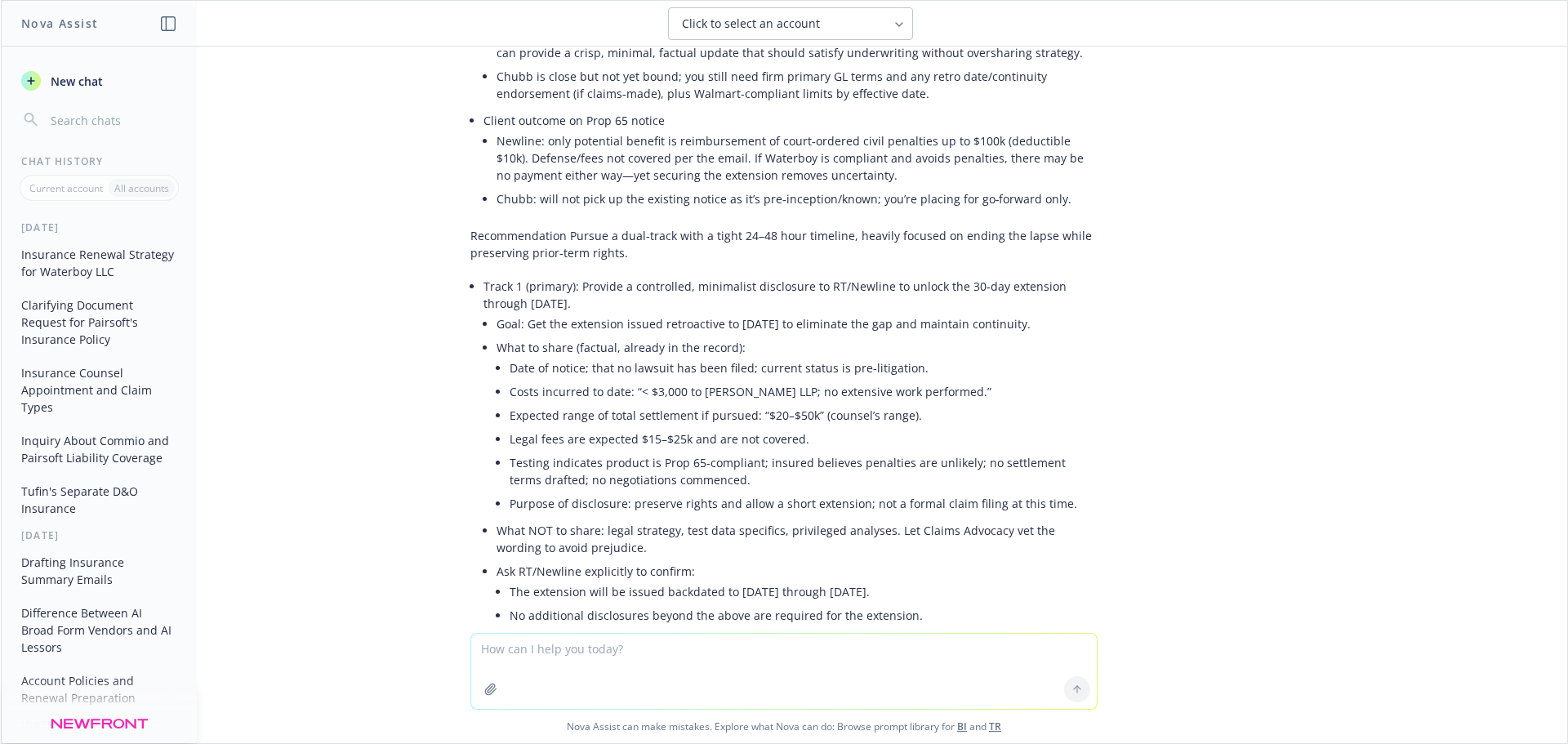
scroll to position [13203, 0]
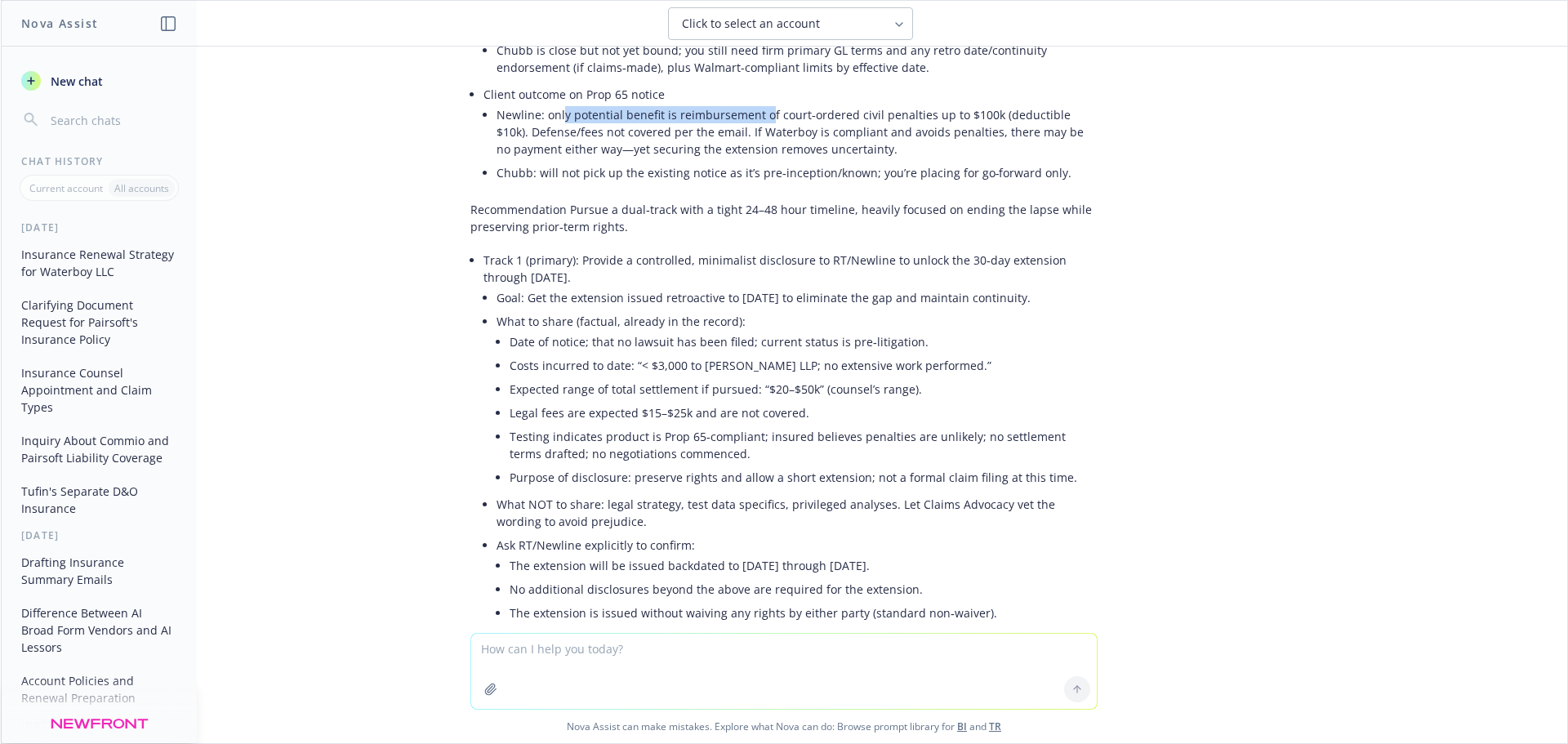
drag, startPoint x: 600, startPoint y: 479, endPoint x: 790, endPoint y: 484, distance: 190.1
click at [757, 161] on li "Newline: only potential benefit is reimbursement of court‑ordered civil penalti…" at bounding box center [797, 132] width 601 height 58
click at [805, 161] on li "Newline: only potential benefit is reimbursement of court‑ordered civil penalti…" at bounding box center [797, 132] width 601 height 58
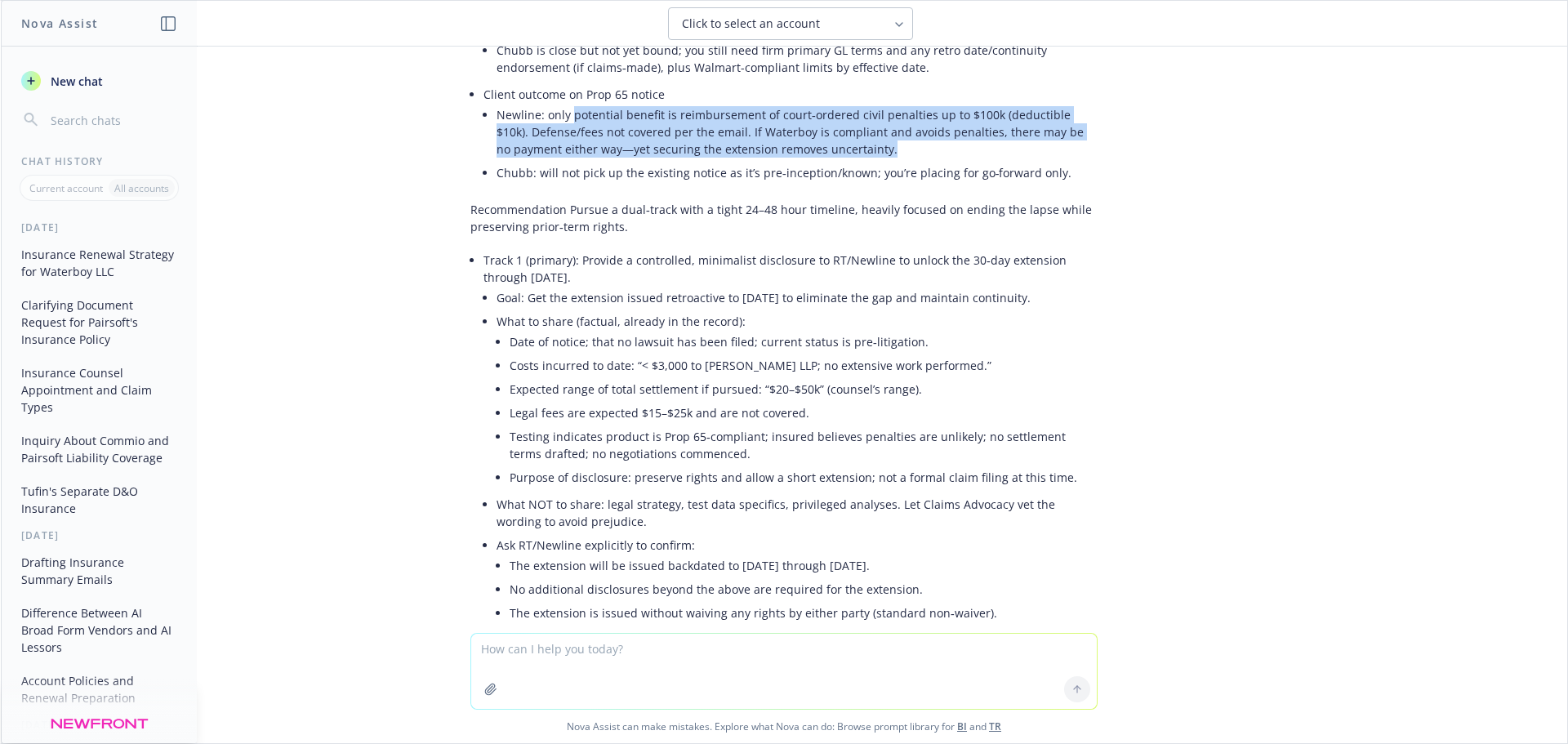
drag, startPoint x: 844, startPoint y: 508, endPoint x: 719, endPoint y: 514, distance: 125.1
click at [587, 161] on li "Newline: only potential benefit is reimbursement of court‑ordered civil penalti…" at bounding box center [797, 132] width 601 height 58
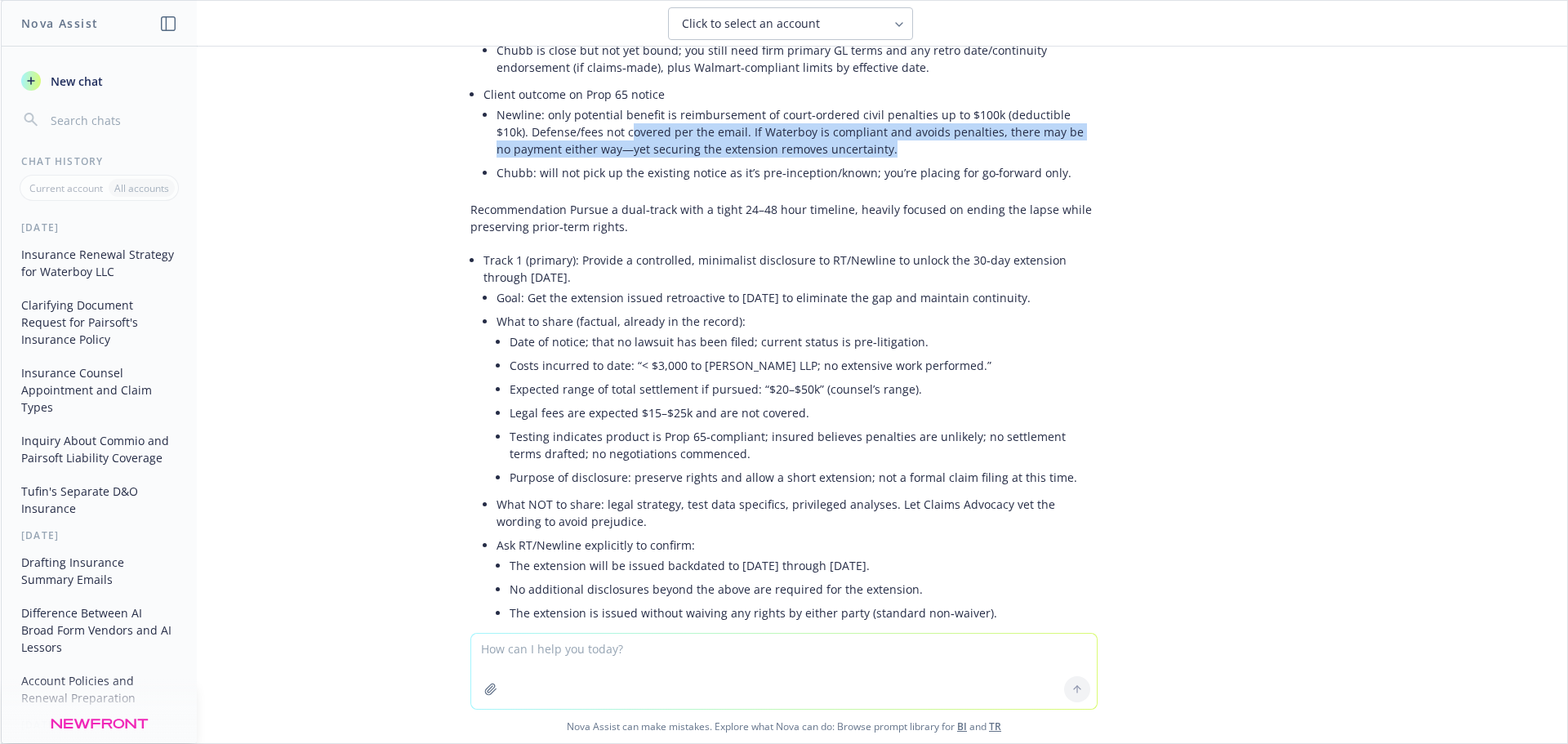
click at [745, 161] on li "Newline: only potential benefit is reimbursement of court‑ordered civil penalti…" at bounding box center [797, 132] width 601 height 58
drag, startPoint x: 808, startPoint y: 511, endPoint x: 602, endPoint y: 489, distance: 207.2
click at [597, 161] on li "Newline: only potential benefit is reimbursement of court‑ordered civil penalti…" at bounding box center [797, 132] width 601 height 58
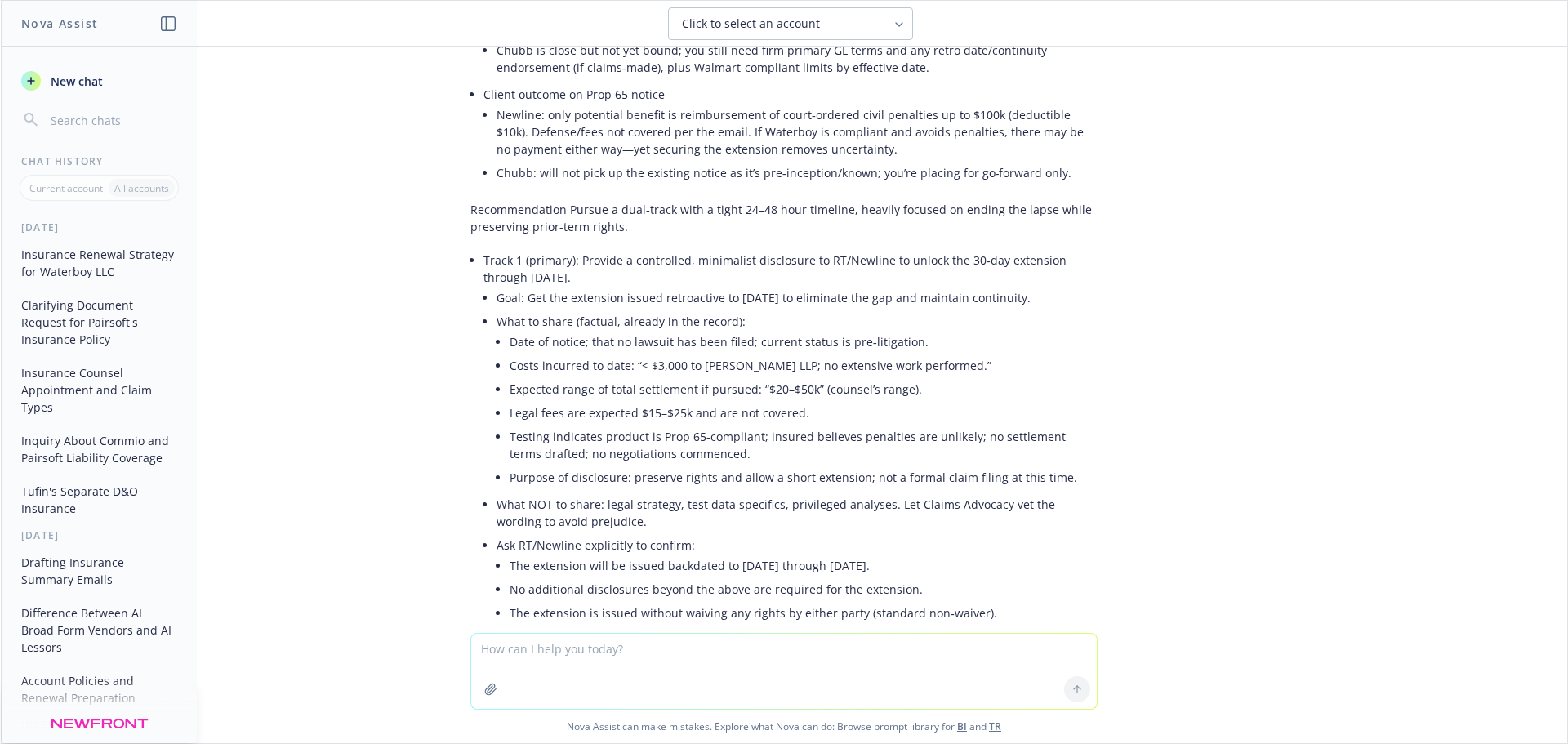
click at [673, 188] on li "Client outcome on Prop 65 notice Newline: only potential benefit is reimburseme…" at bounding box center [790, 135] width 614 height 105
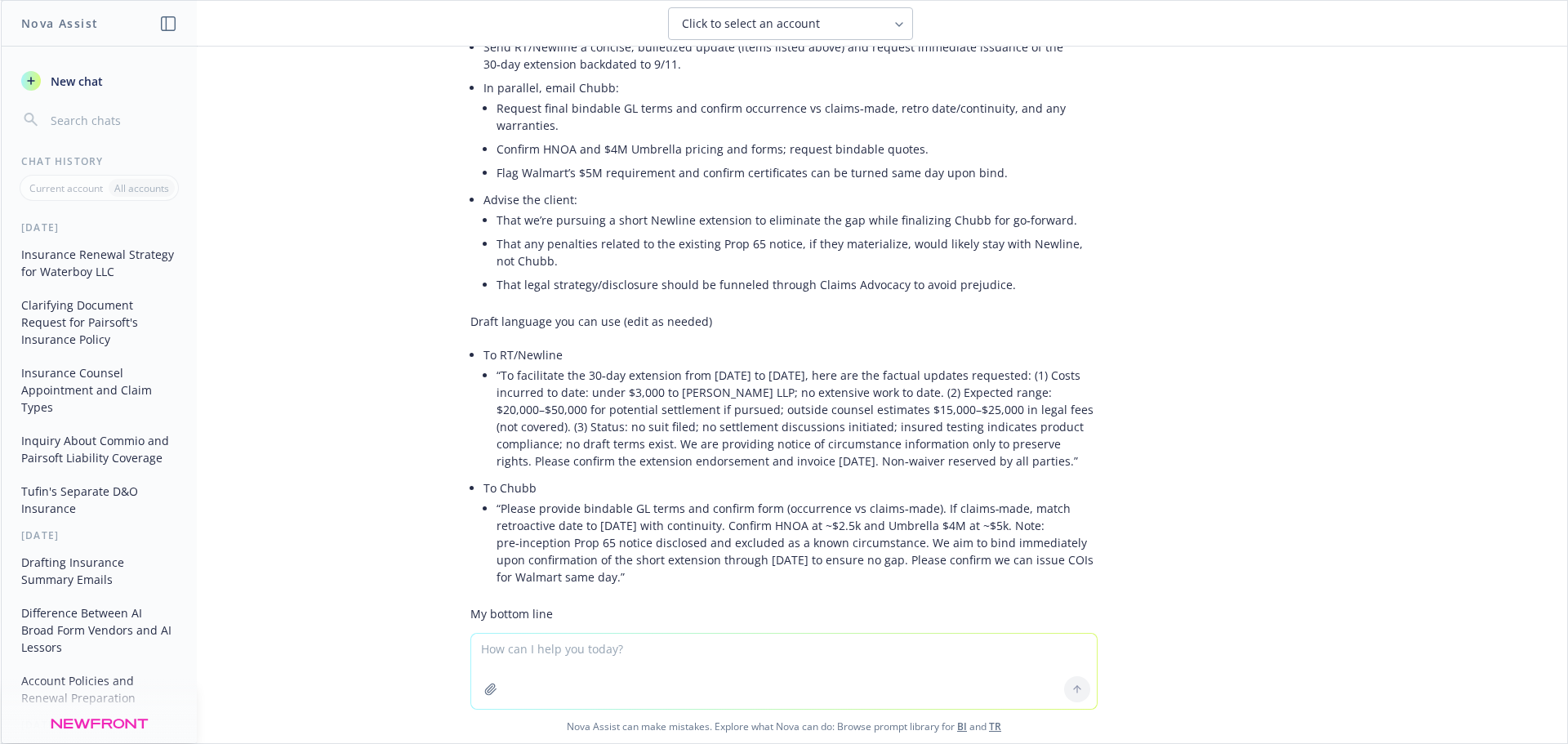
scroll to position [14346, 0]
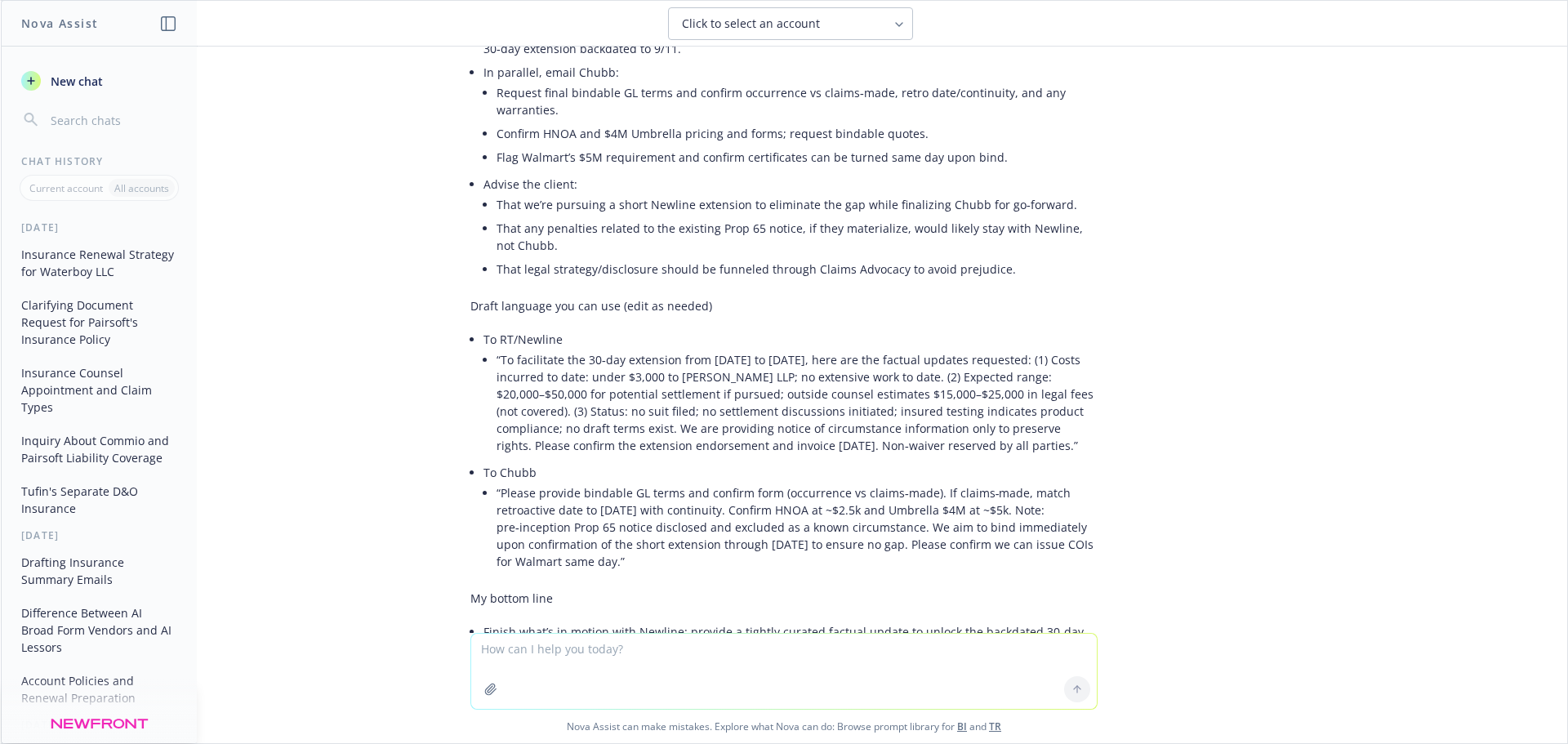
drag, startPoint x: 459, startPoint y: 299, endPoint x: 618, endPoint y: 315, distance: 159.8
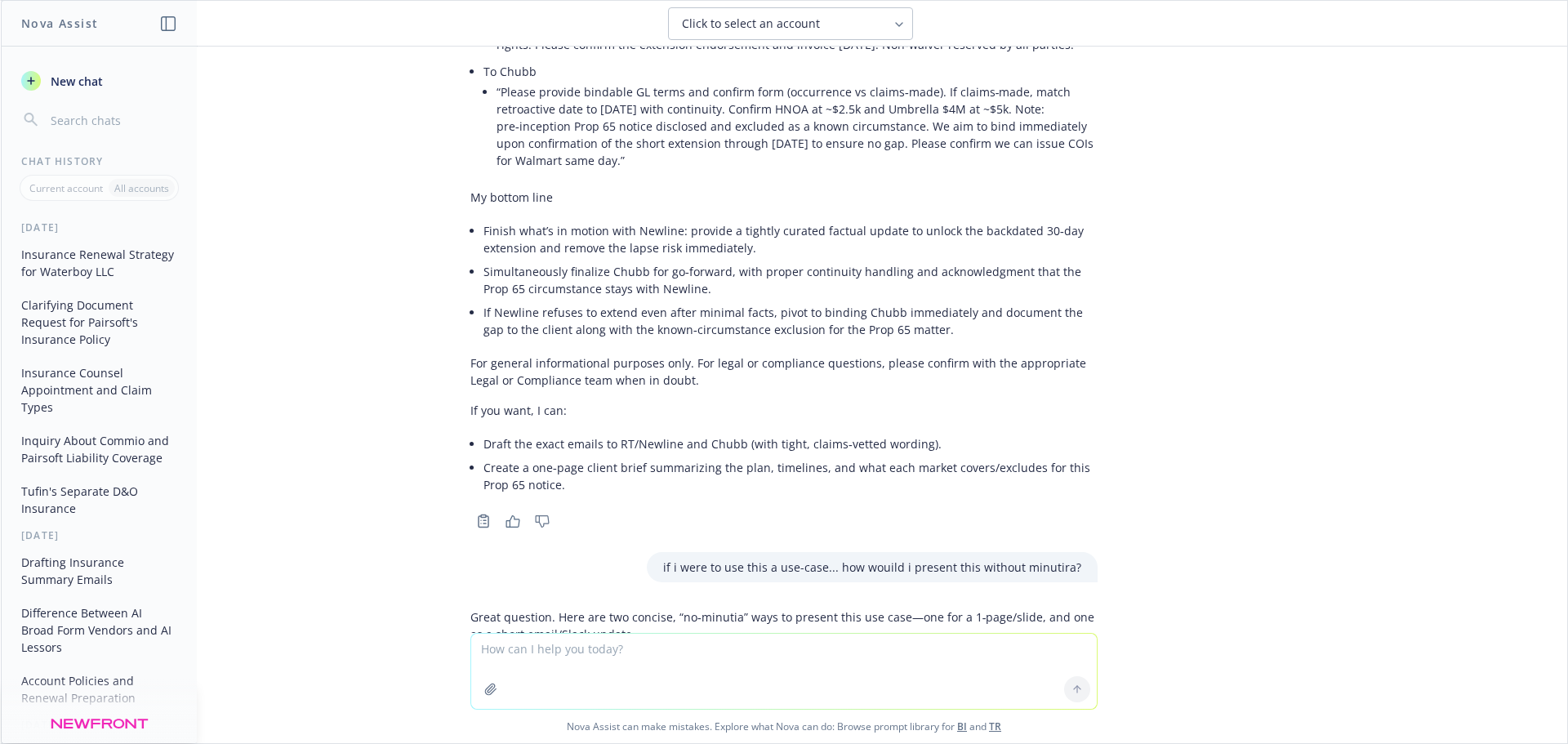
scroll to position [14755, 0]
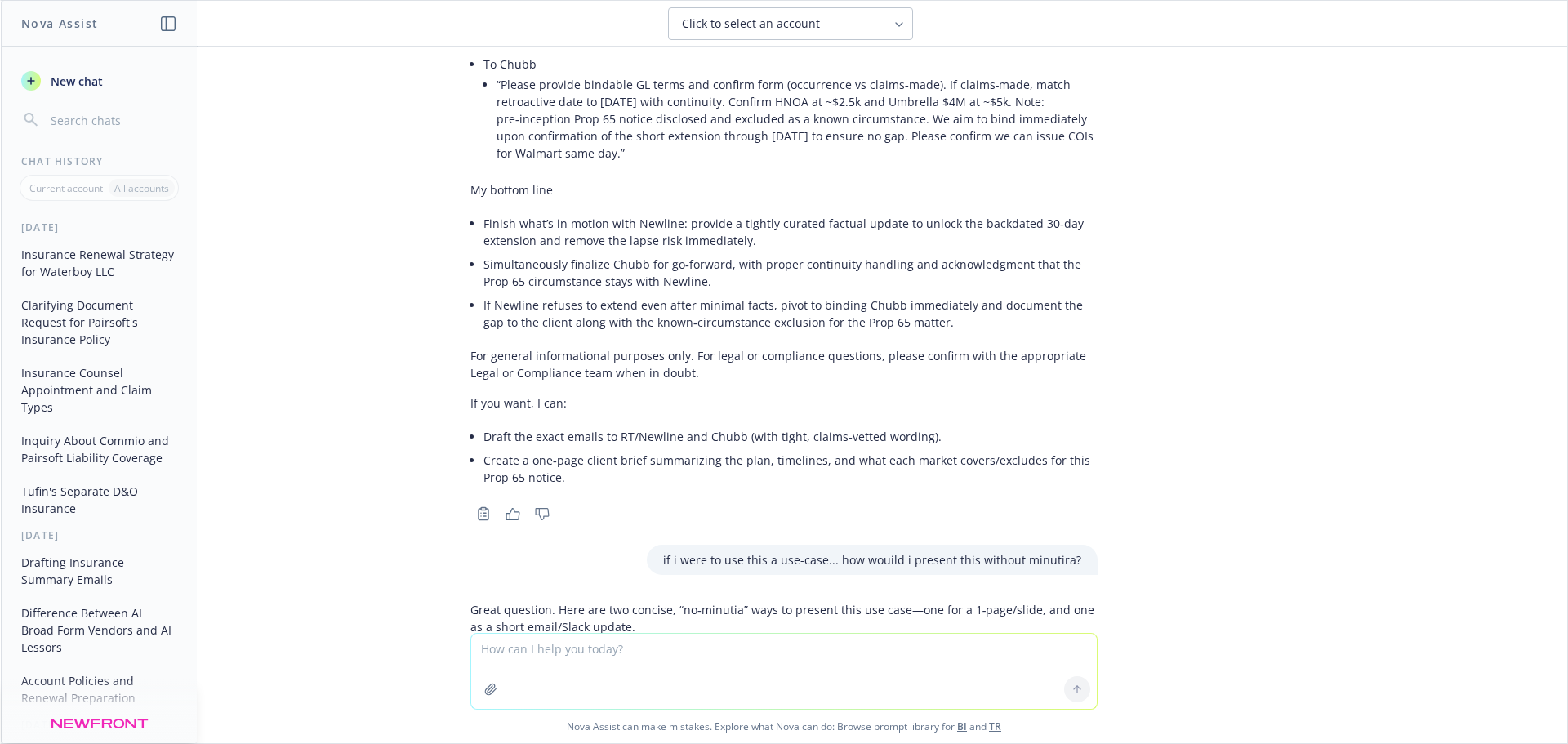
drag, startPoint x: 487, startPoint y: 277, endPoint x: 1000, endPoint y: 361, distance: 519.8
copy li "To facilitate the 30‑day extension from 9/11/2025 to 10/11/2025, here are the f…"
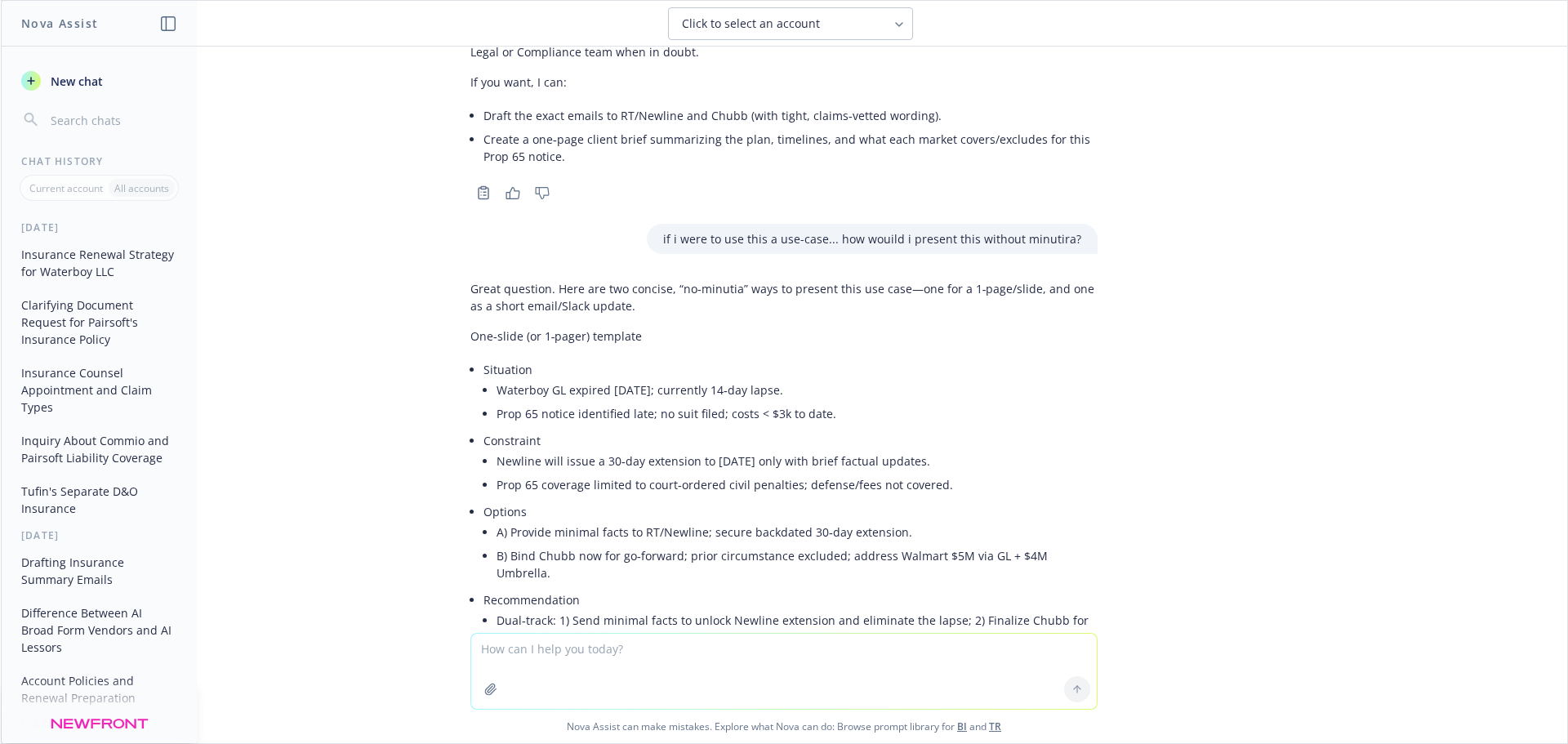
scroll to position [15081, 0]
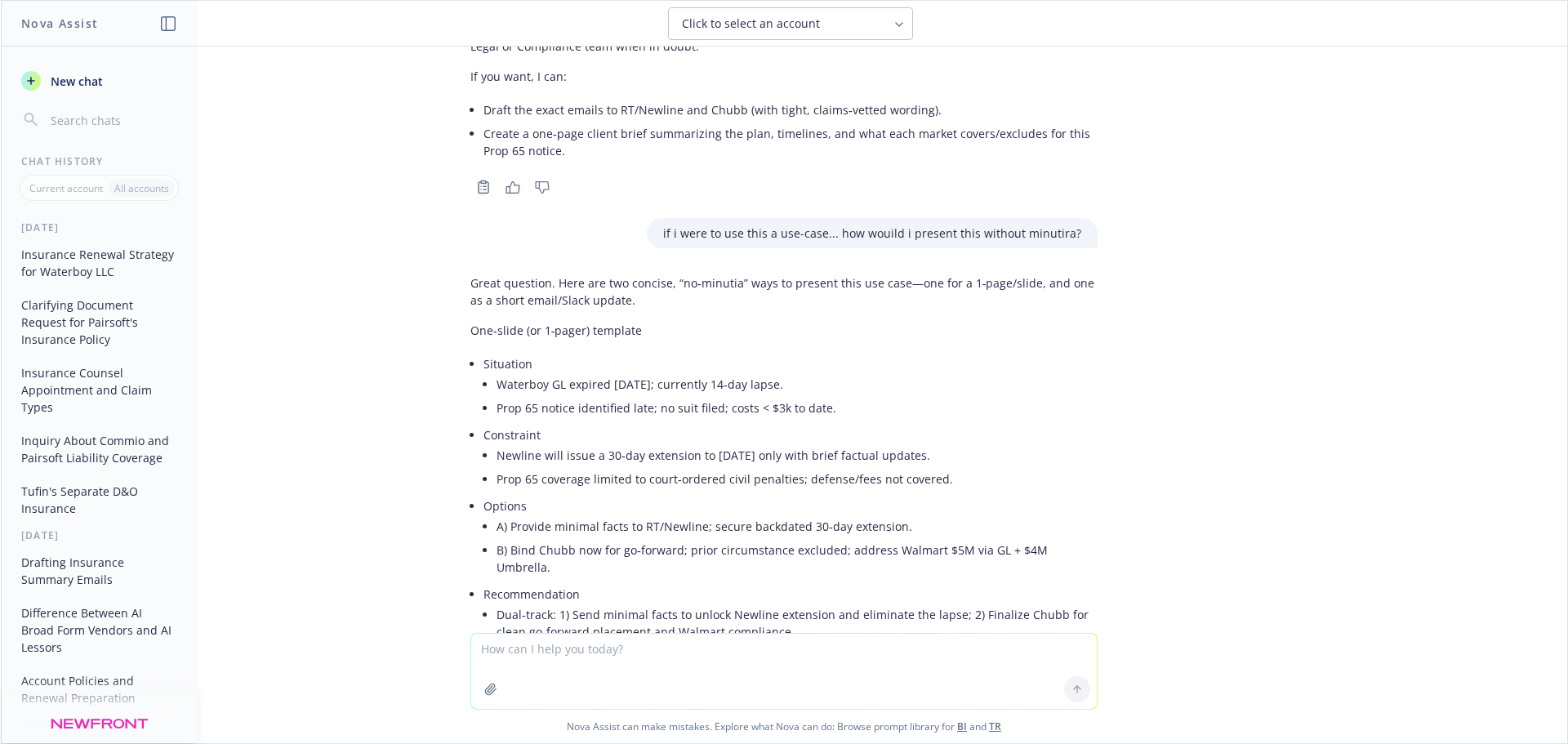
click at [651, 461] on textarea at bounding box center [784, 672] width 625 height 75
type textarea "l"
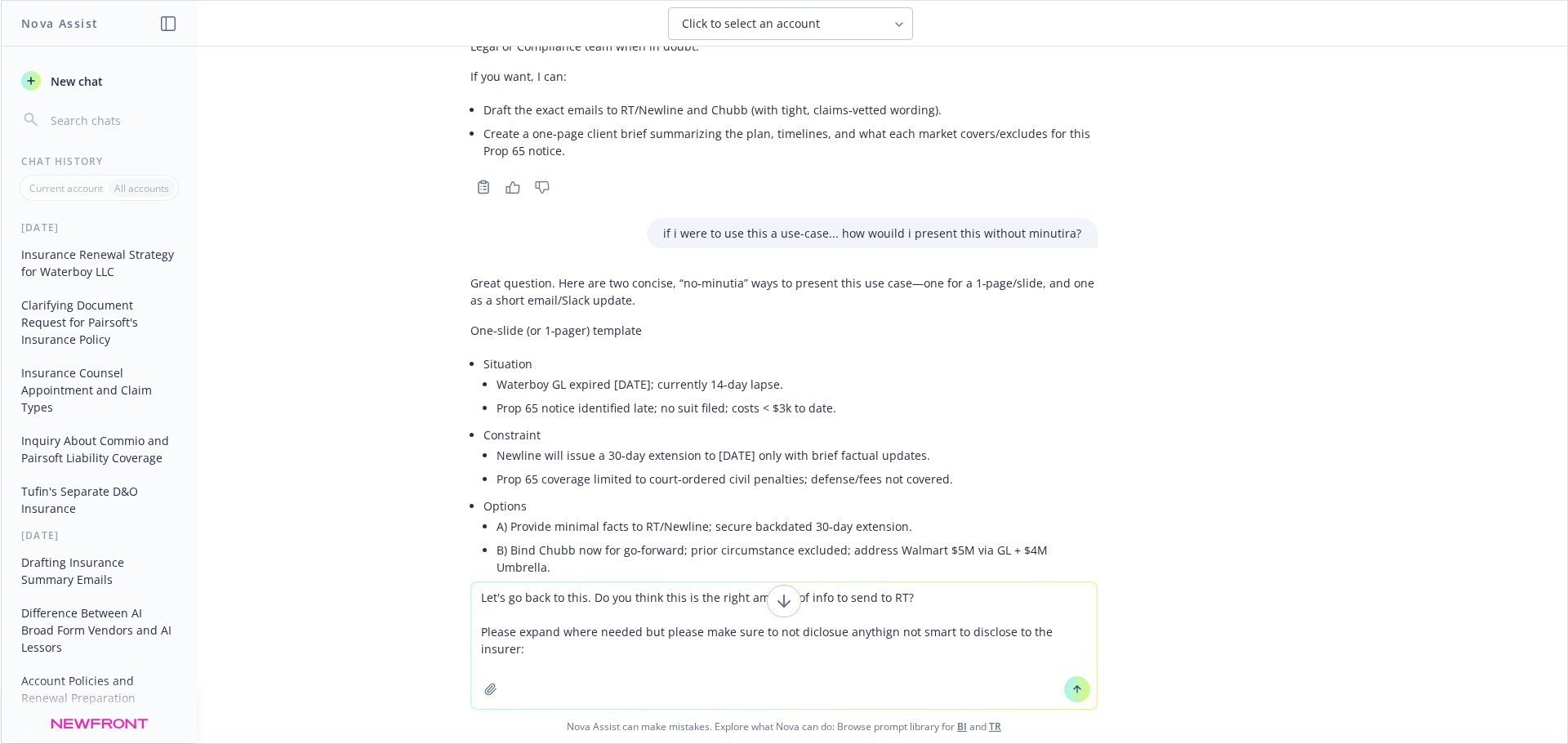
paste textarea "To facilitate the 30‑day extension from 9/11/2025 to 10/11/2025, here are the f…"
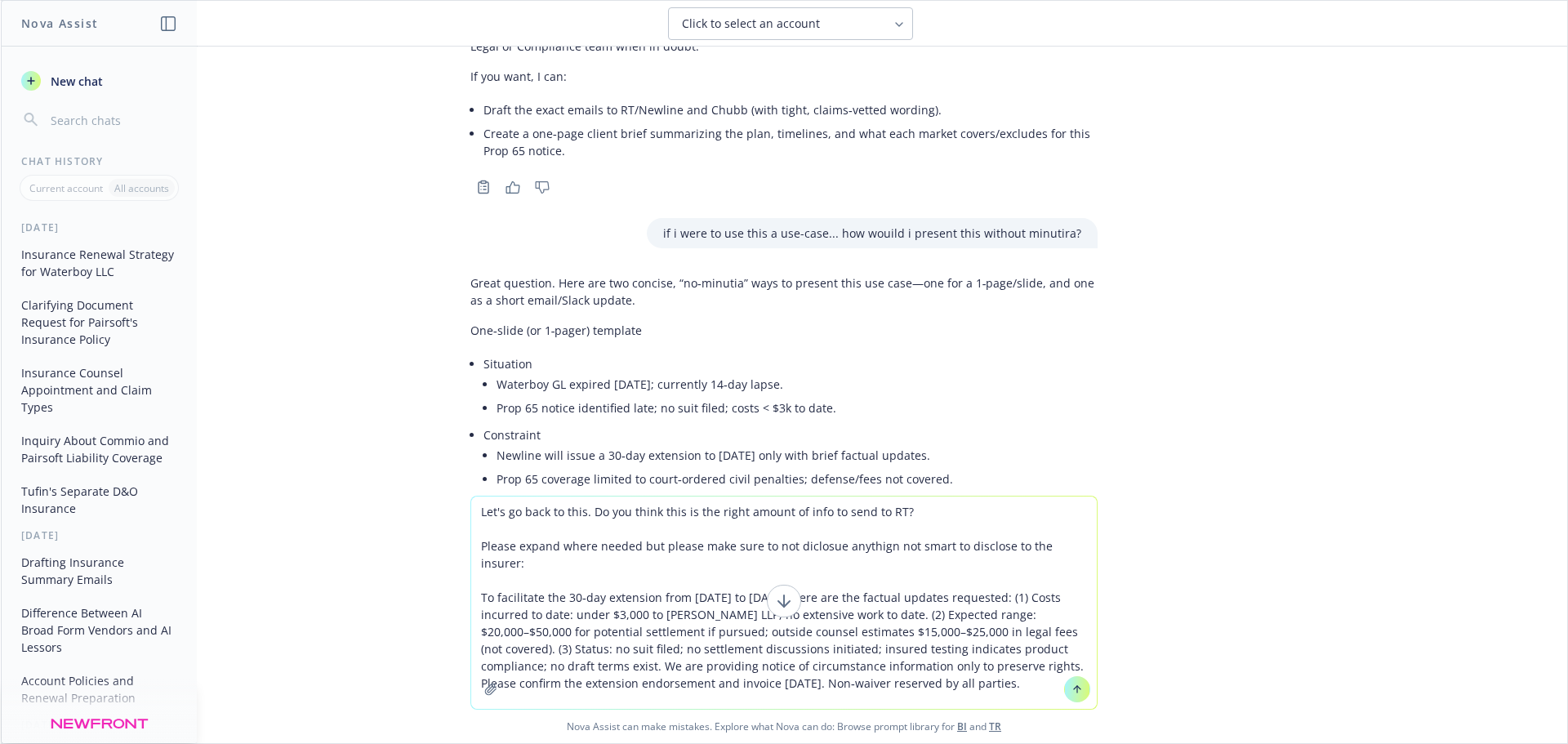
type textarea "Let's go back to this. Do you think this is the right amount of info to send to…"
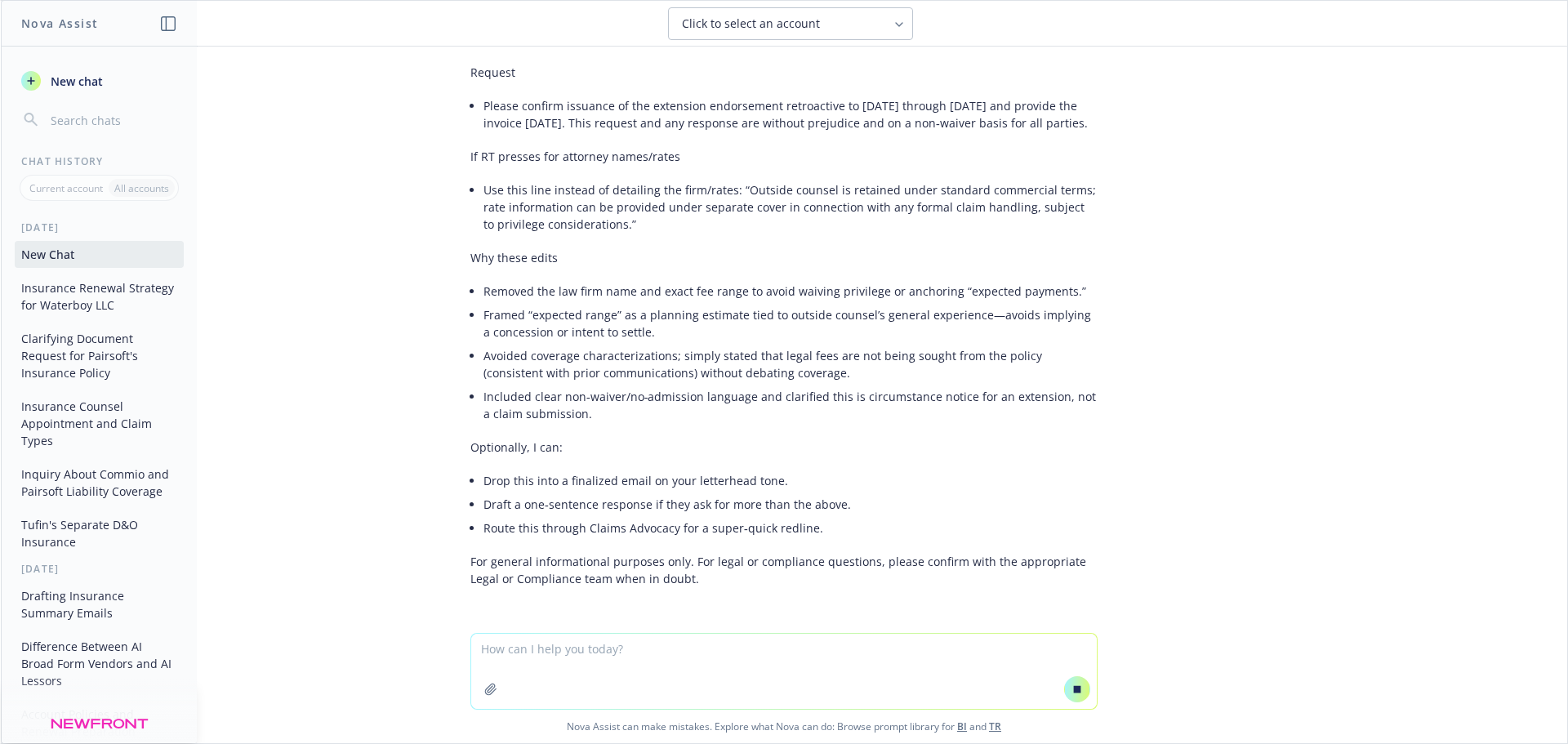
scroll to position [19073, 0]
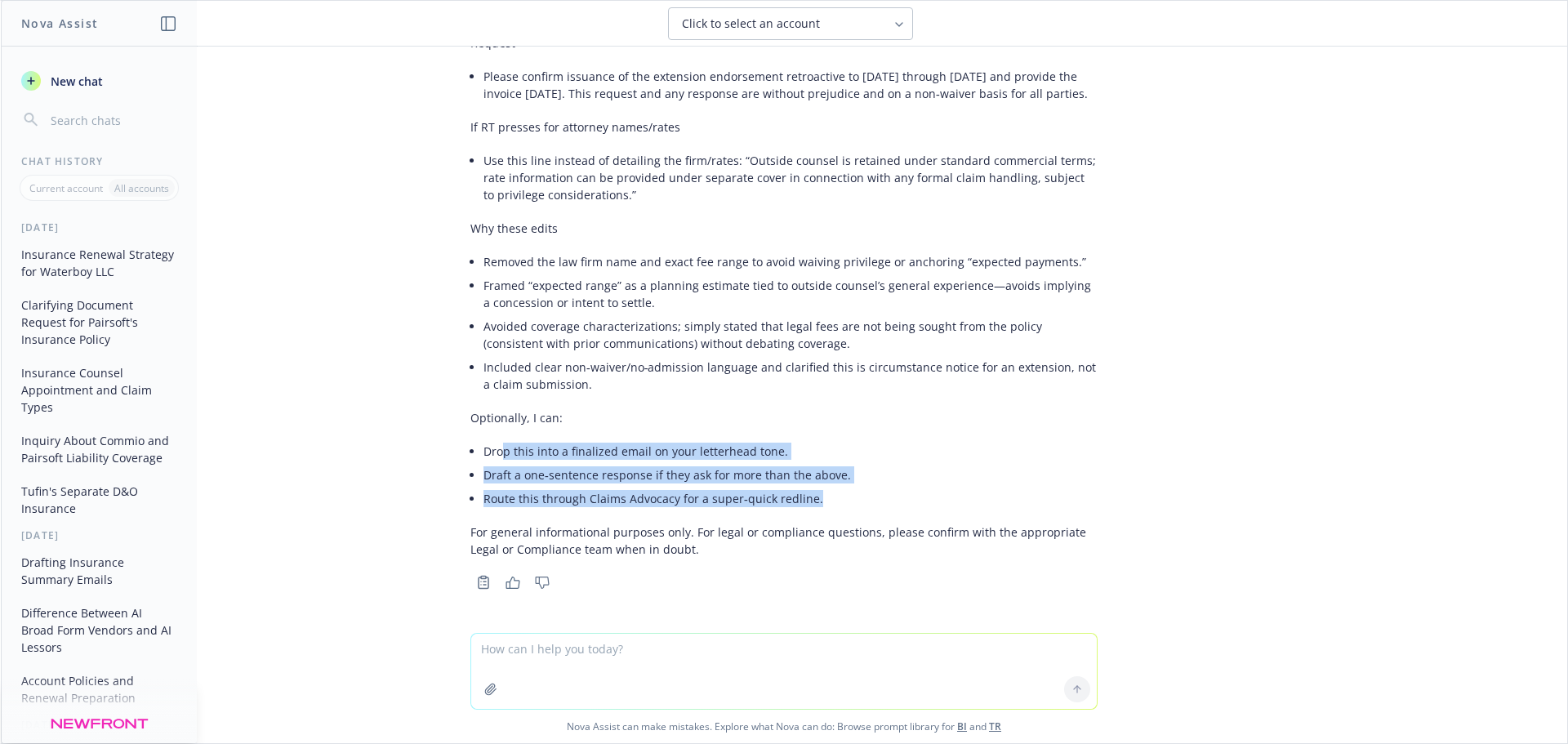
drag, startPoint x: 760, startPoint y: 493, endPoint x: 514, endPoint y: 422, distance: 256.0
click at [493, 433] on div "Short answer: You’re 90% there. I’d tighten a few phrases to avoid admissions, …" at bounding box center [784, 39] width 627 height 1052
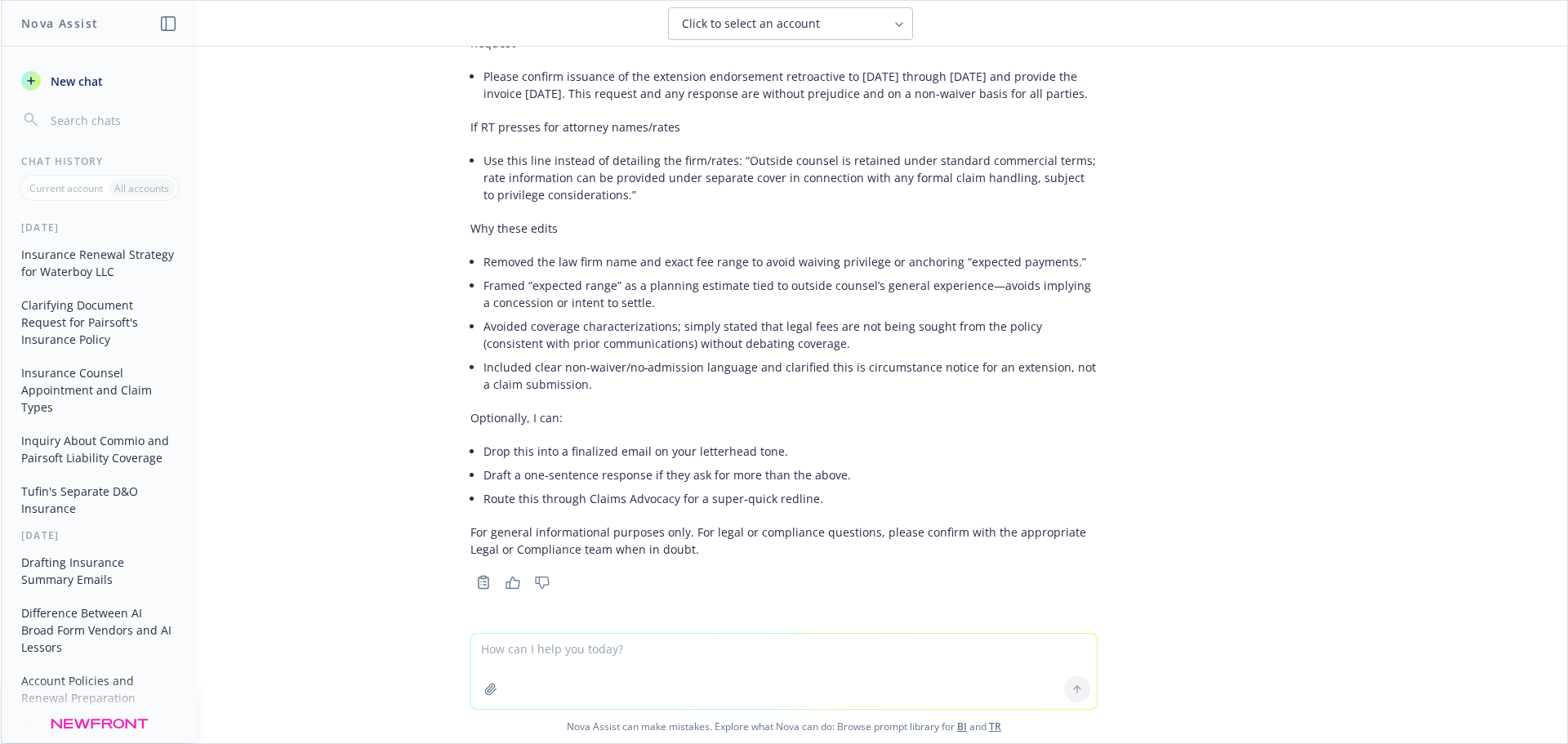
click at [862, 372] on li "Included clear non‑waiver/no‑admission language and clarified this is circumsta…" at bounding box center [790, 376] width 614 height 40
drag, startPoint x: 580, startPoint y: 660, endPoint x: 585, endPoint y: 614, distance: 46.3
click at [580, 461] on textarea at bounding box center [784, 672] width 625 height 75
type textarea "yes - write a final email for me"
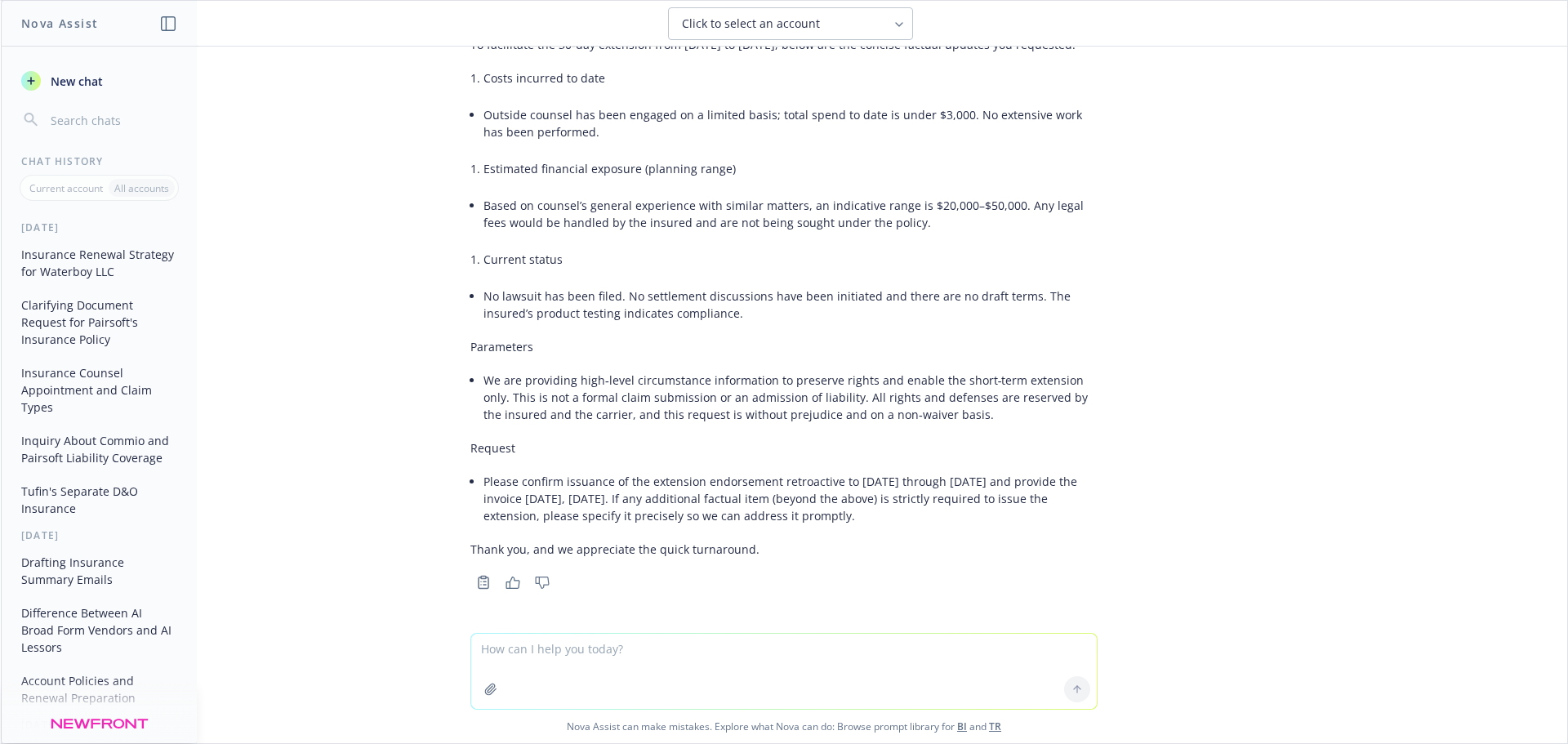
scroll to position [19622, 0]
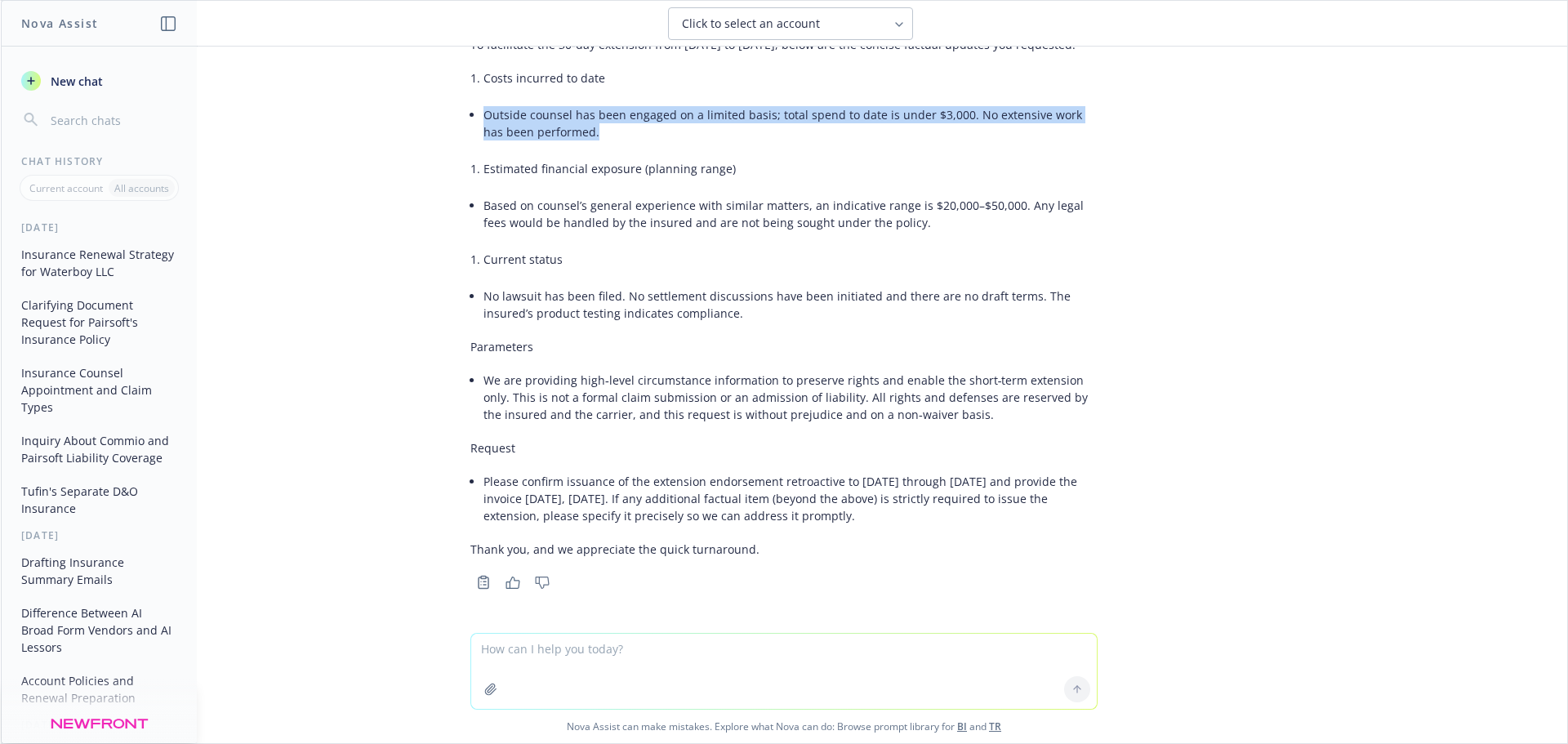
drag, startPoint x: 495, startPoint y: 276, endPoint x: 953, endPoint y: 297, distance: 458.5
click at [953, 297] on div "Subject: Waterboy – Request to issue 30‑day extension (effective 9/11/2025–10/1…" at bounding box center [784, 267] width 627 height 596
click at [780, 144] on li "Outside counsel has been engaged on a limited basis; total spend to date is und…" at bounding box center [790, 123] width 614 height 40
click at [806, 144] on li "Outside counsel has been engaged on a limited basis; total spend to date is und…" at bounding box center [790, 123] width 614 height 40
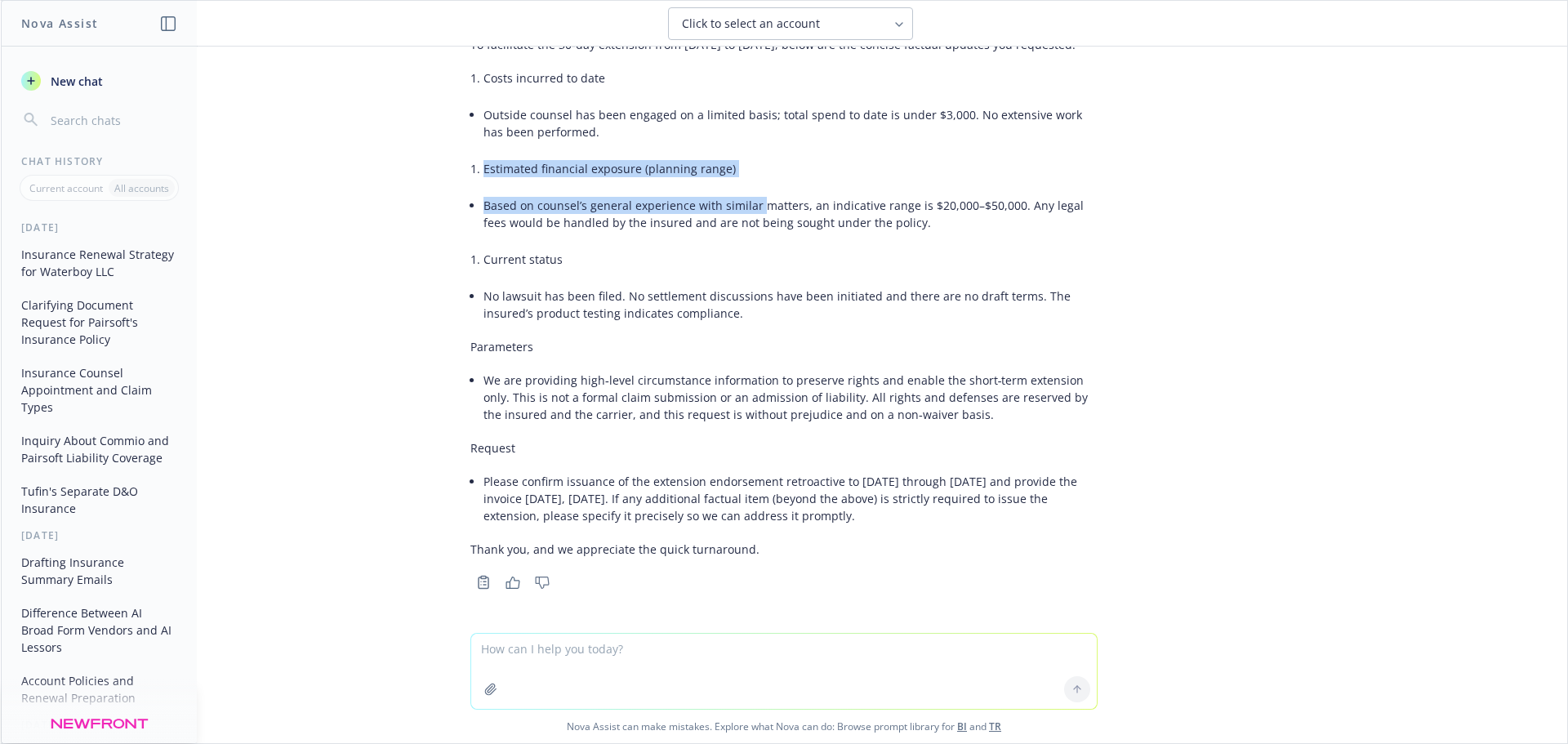
drag, startPoint x: 494, startPoint y: 338, endPoint x: 755, endPoint y: 368, distance: 262.7
click at [752, 359] on div "Subject: Waterboy – Request to issue 30‑day extension (effective 9/11/2025–10/1…" at bounding box center [784, 267] width 627 height 596
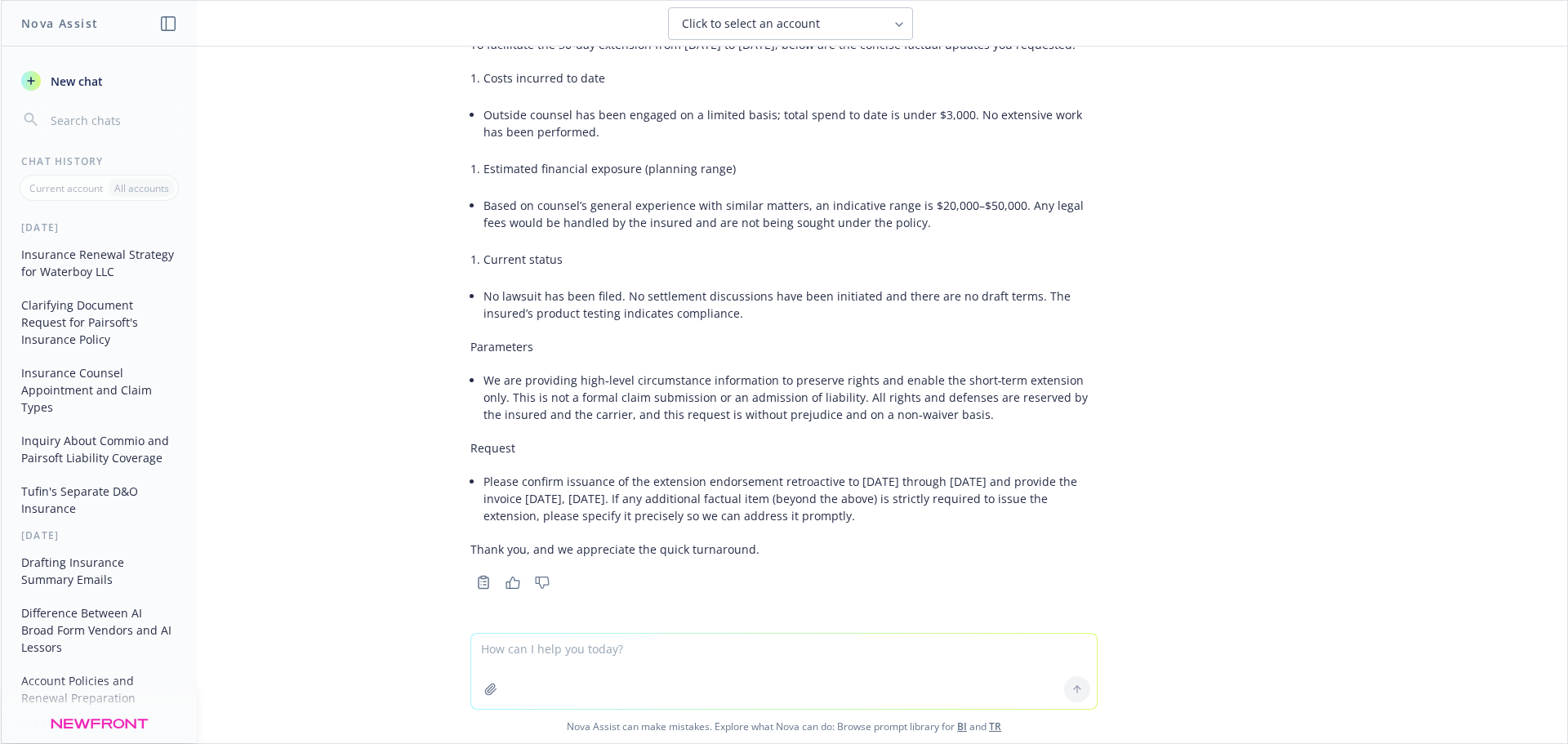
click at [756, 234] on li "Based on counsel’s general experience with similar matters, an indicative range…" at bounding box center [790, 214] width 614 height 40
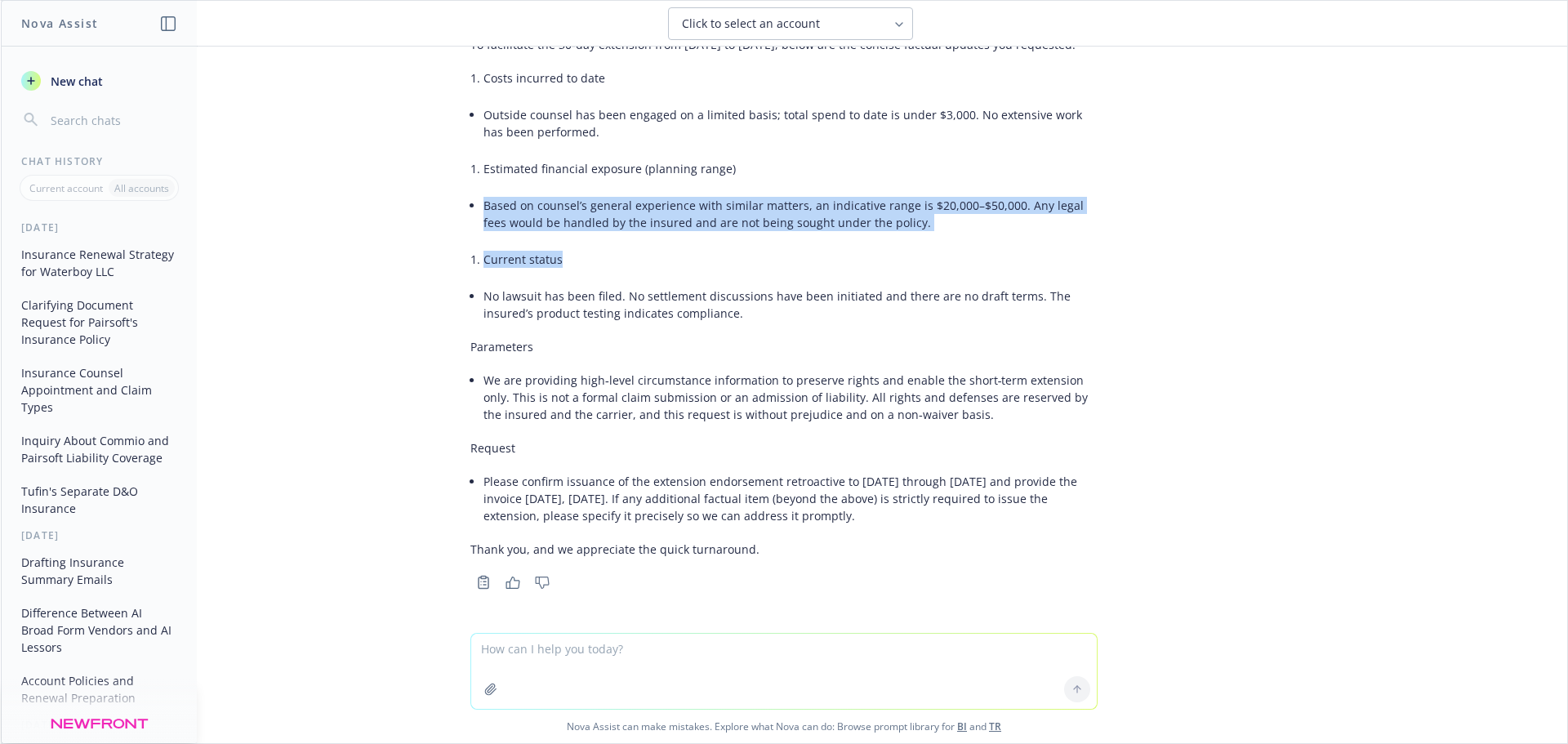
drag, startPoint x: 466, startPoint y: 369, endPoint x: 613, endPoint y: 424, distance: 157.0
click at [618, 422] on div "Subject: Waterboy – Request to issue 30‑day extension (effective 9/11/2025–10/1…" at bounding box center [784, 267] width 627 height 596
click at [610, 325] on li "No lawsuit has been filed. No settlement discussions have been initiated and th…" at bounding box center [790, 305] width 614 height 40
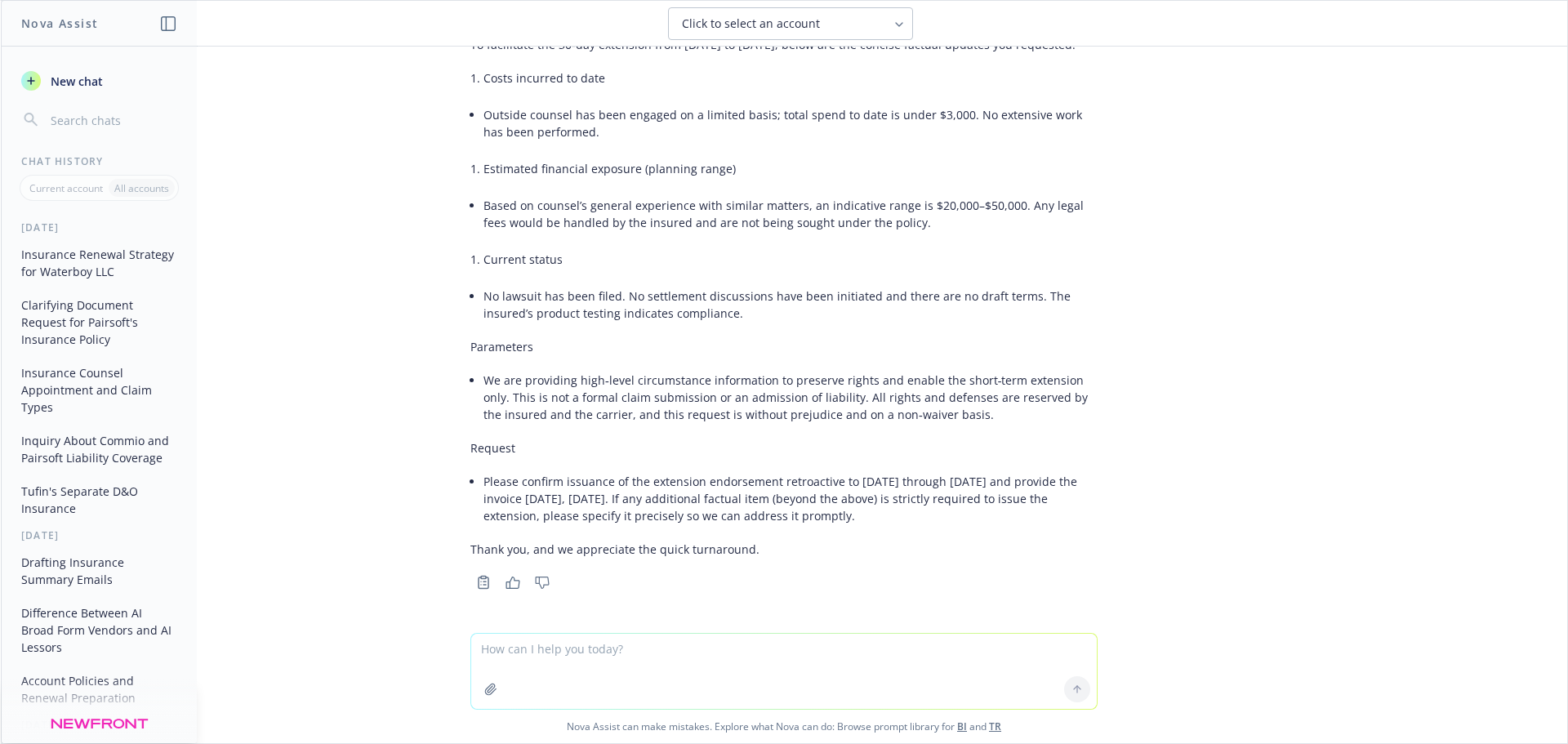
scroll to position [19785, 0]
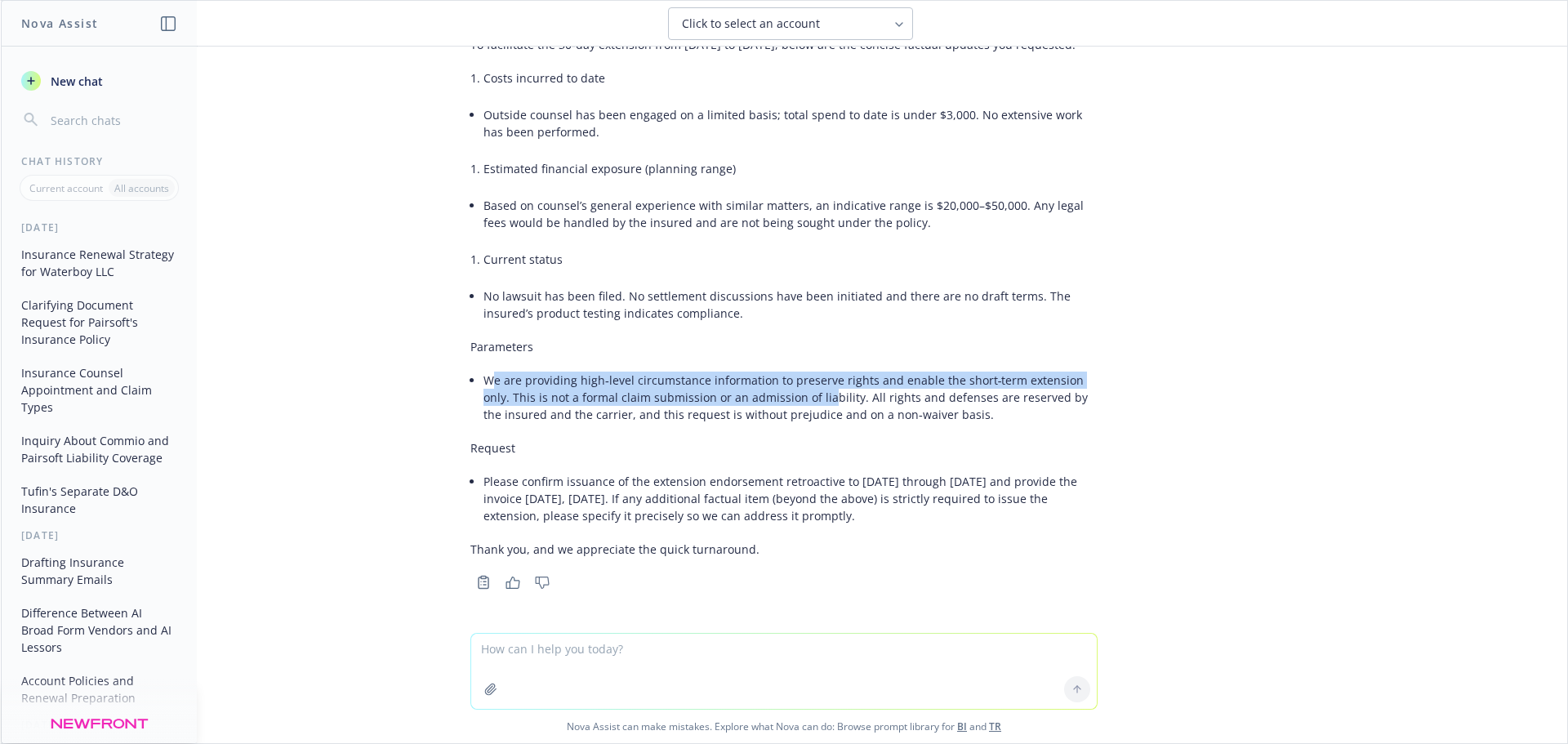
drag, startPoint x: 480, startPoint y: 379, endPoint x: 802, endPoint y: 409, distance: 323.4
click at [791, 394] on li "We are providing high‑level circumstance information to preserve rights and ena…" at bounding box center [790, 397] width 614 height 58
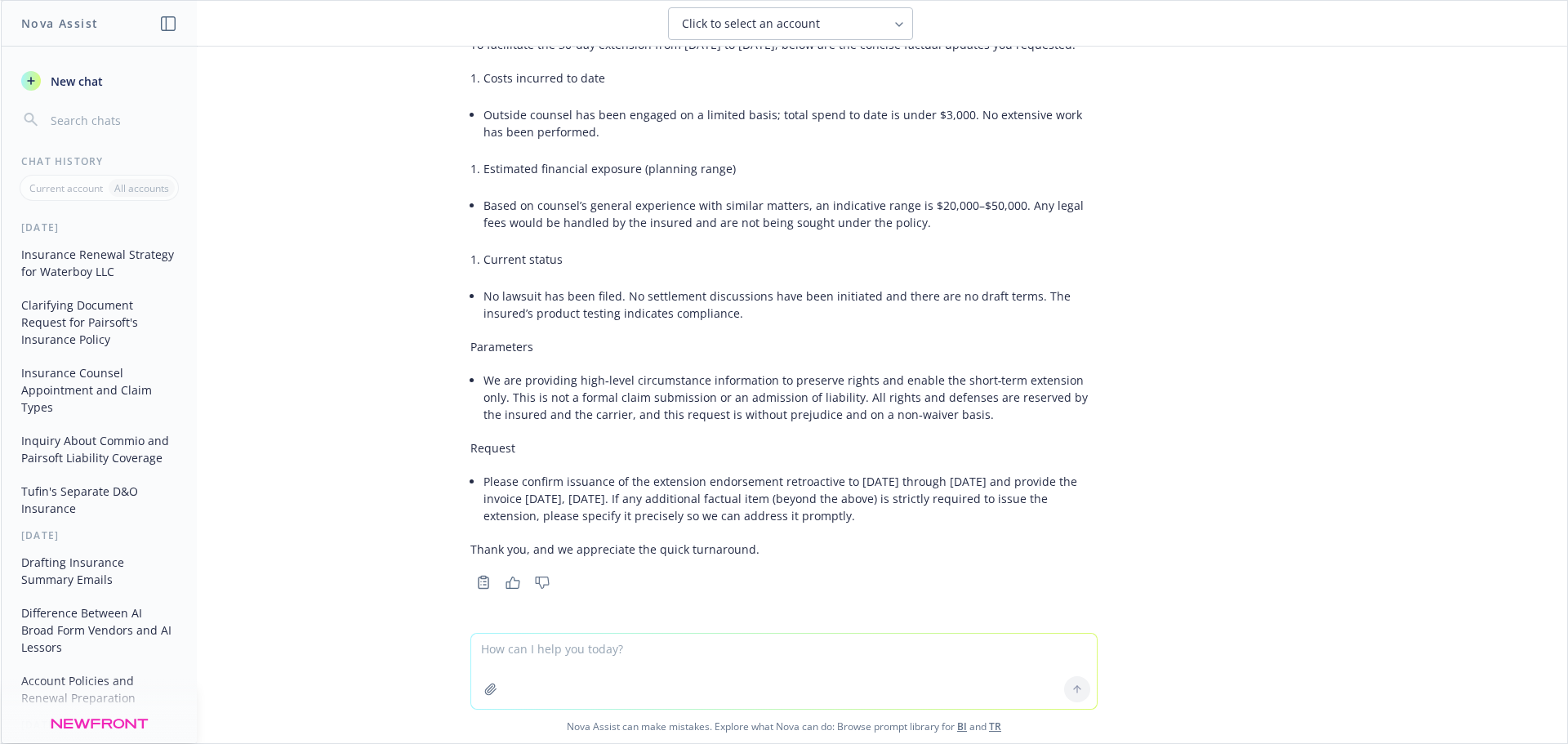
click at [779, 430] on div "Subject: Waterboy – Request to issue 30‑day extension (effective 9/11/2025–10/1…" at bounding box center [784, 267] width 627 height 596
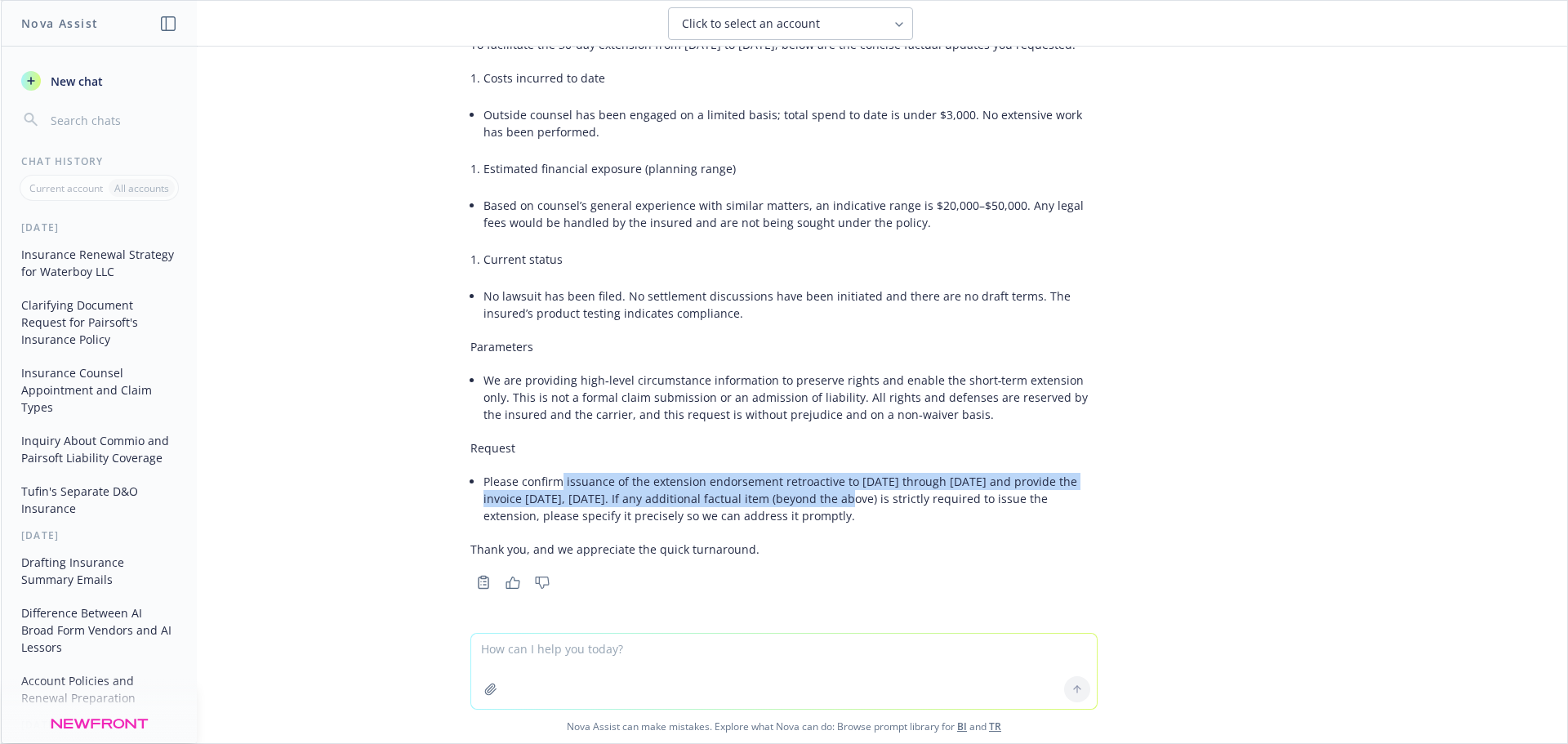
drag, startPoint x: 547, startPoint y: 478, endPoint x: 811, endPoint y: 503, distance: 265.2
click at [811, 461] on li "Please confirm issuance of the extension endorsement retroactive to 9/11/2025 t…" at bounding box center [790, 498] width 614 height 58
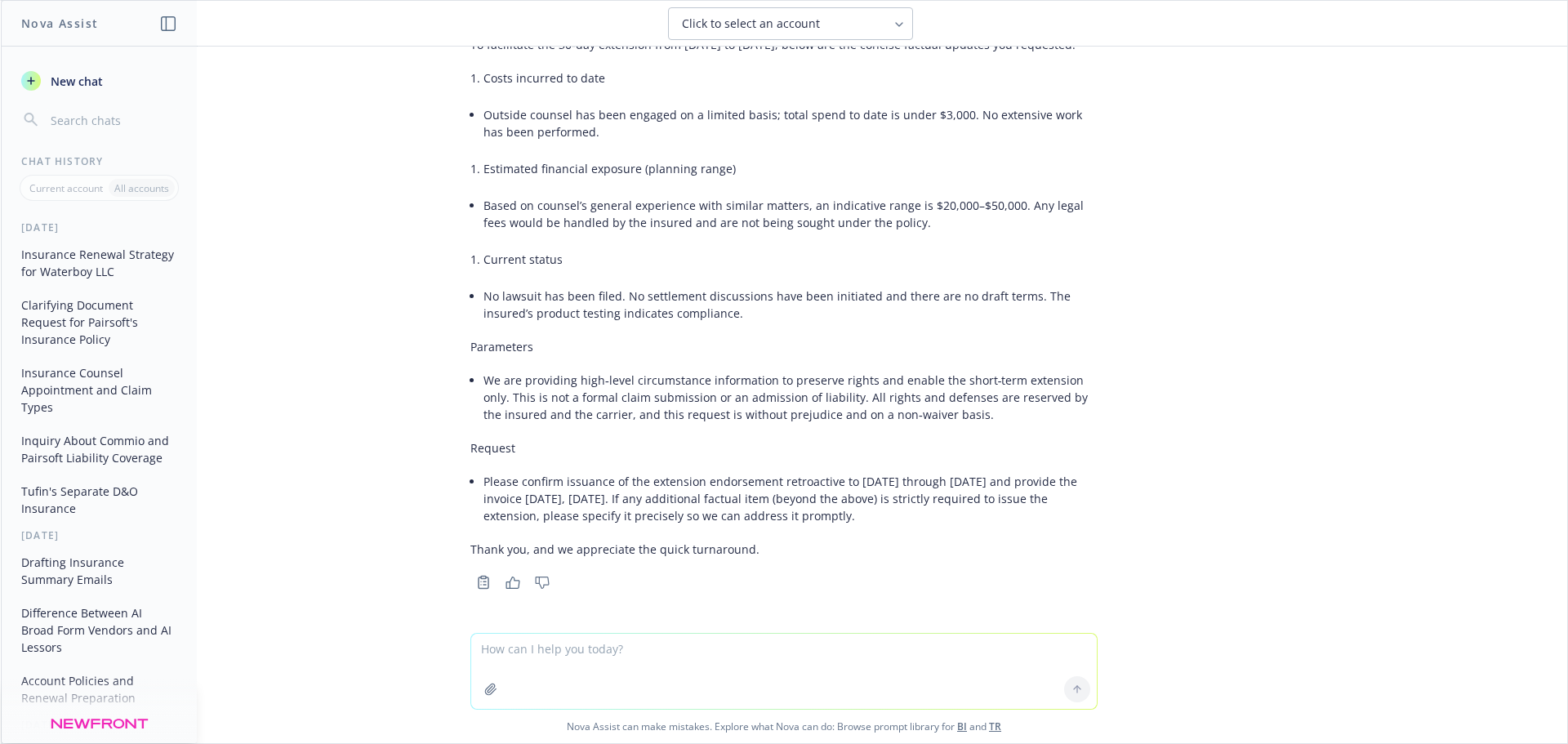
click at [829, 461] on li "Please confirm issuance of the extension endorsement retroactive to 9/11/2025 t…" at bounding box center [790, 498] width 614 height 58
drag, startPoint x: 887, startPoint y: 519, endPoint x: 780, endPoint y: 478, distance: 114.6
click at [698, 459] on div "Subject: Waterboy – Request to issue 30‑day extension (effective 9/11/2025–10/1…" at bounding box center [784, 267] width 627 height 596
click at [811, 461] on li "Please confirm issuance of the extension endorsement retroactive to 9/11/2025 t…" at bounding box center [790, 498] width 614 height 58
drag, startPoint x: 878, startPoint y: 526, endPoint x: 618, endPoint y: 445, distance: 272.3
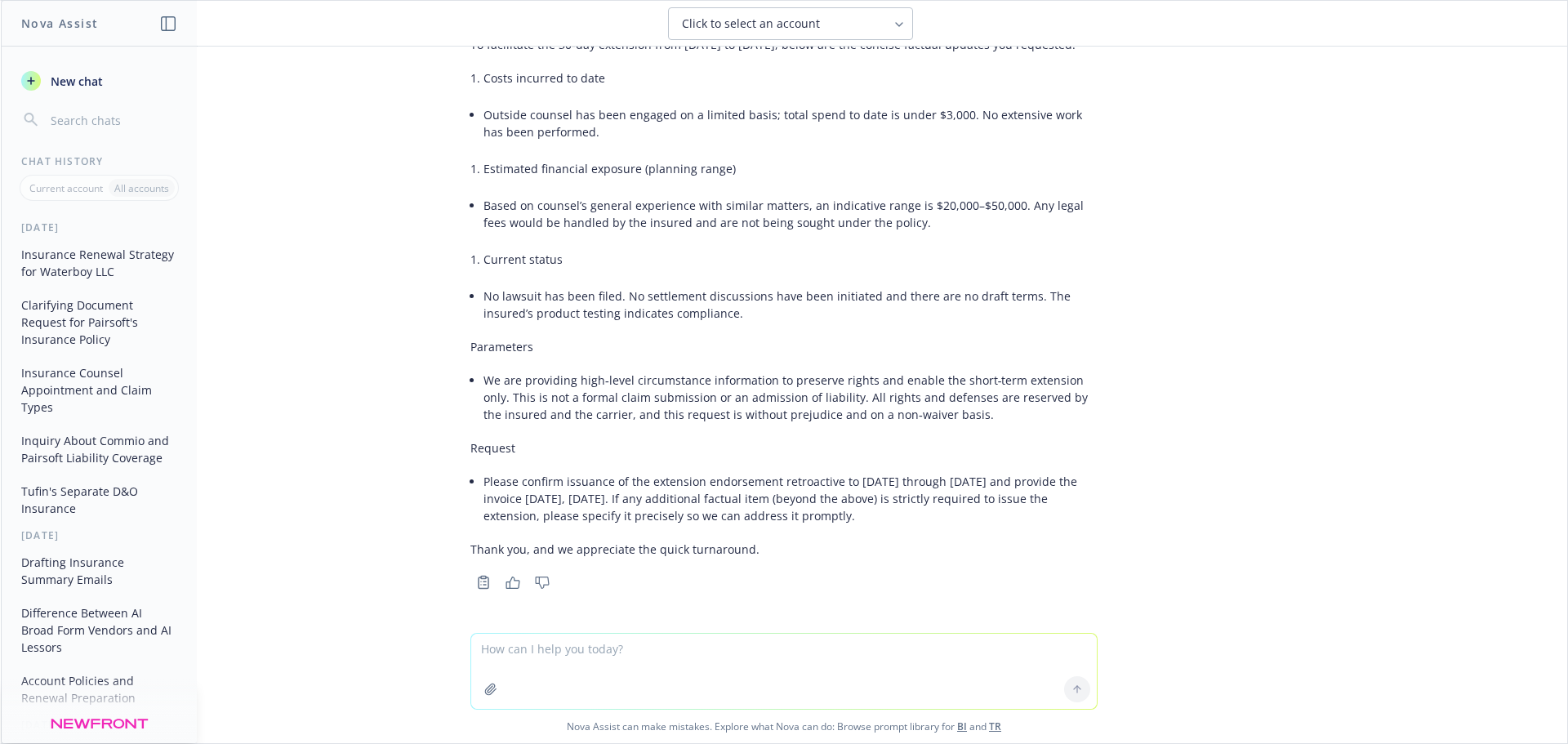
click at [584, 423] on div "Subject: Waterboy – Request to issue 30‑day extension (effective 9/11/2025–10/1…" at bounding box center [784, 267] width 627 height 596
click at [796, 461] on div "Subject: Waterboy – Request to issue 30‑day extension (effective 9/11/2025–10/1…" at bounding box center [784, 267] width 627 height 596
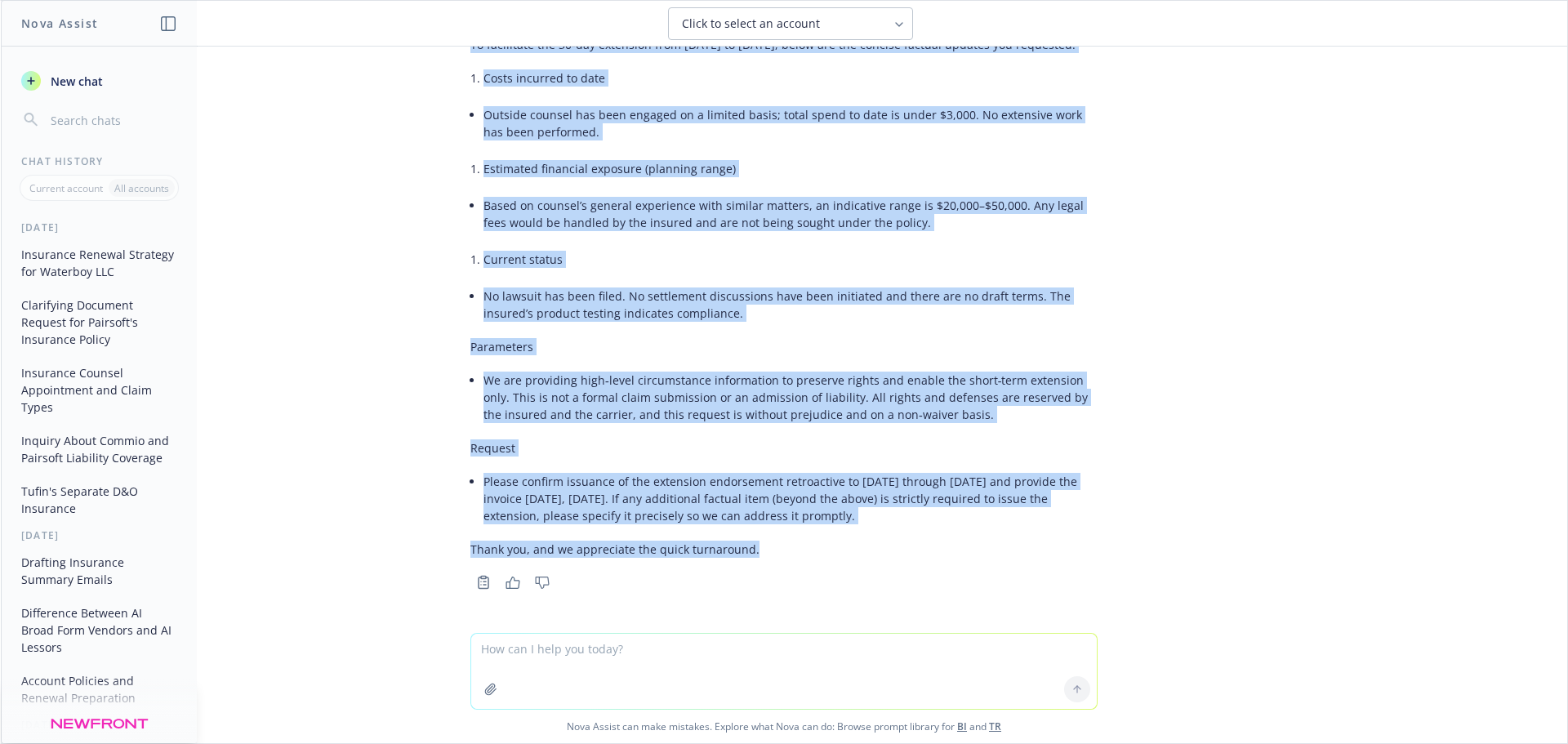
scroll to position [19507, 0]
drag, startPoint x: 760, startPoint y: 557, endPoint x: 474, endPoint y: 308, distance: 379.2
click at [470, 302] on div "Subject: Waterboy – Request to issue 30‑day extension (effective 9/11/2025–10/1…" at bounding box center [784, 267] width 627 height 596
copy div "To facilitate the 30‑day extension from 9/11/2025 to 10/11/2025, below are the …"
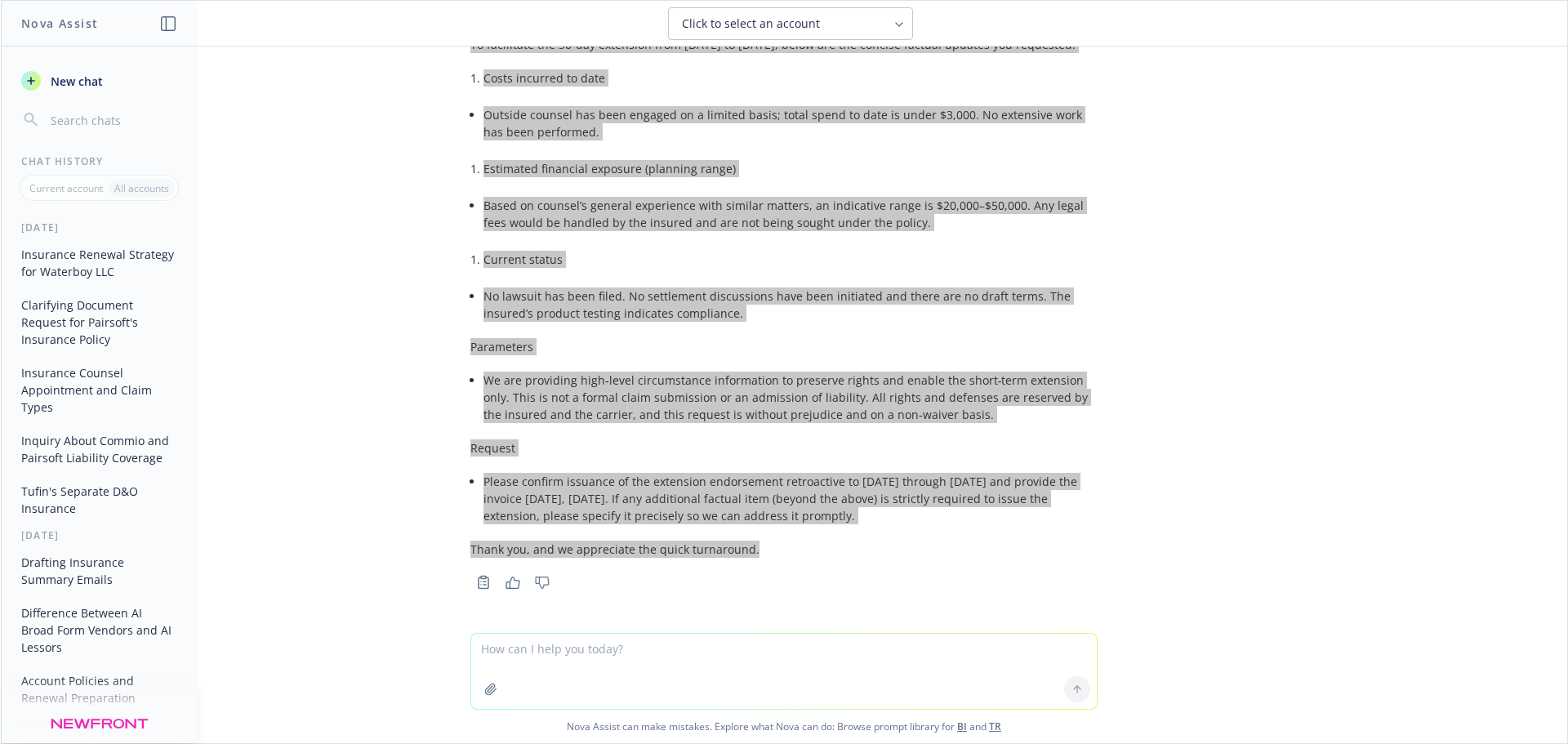
scroll to position [19785, 0]
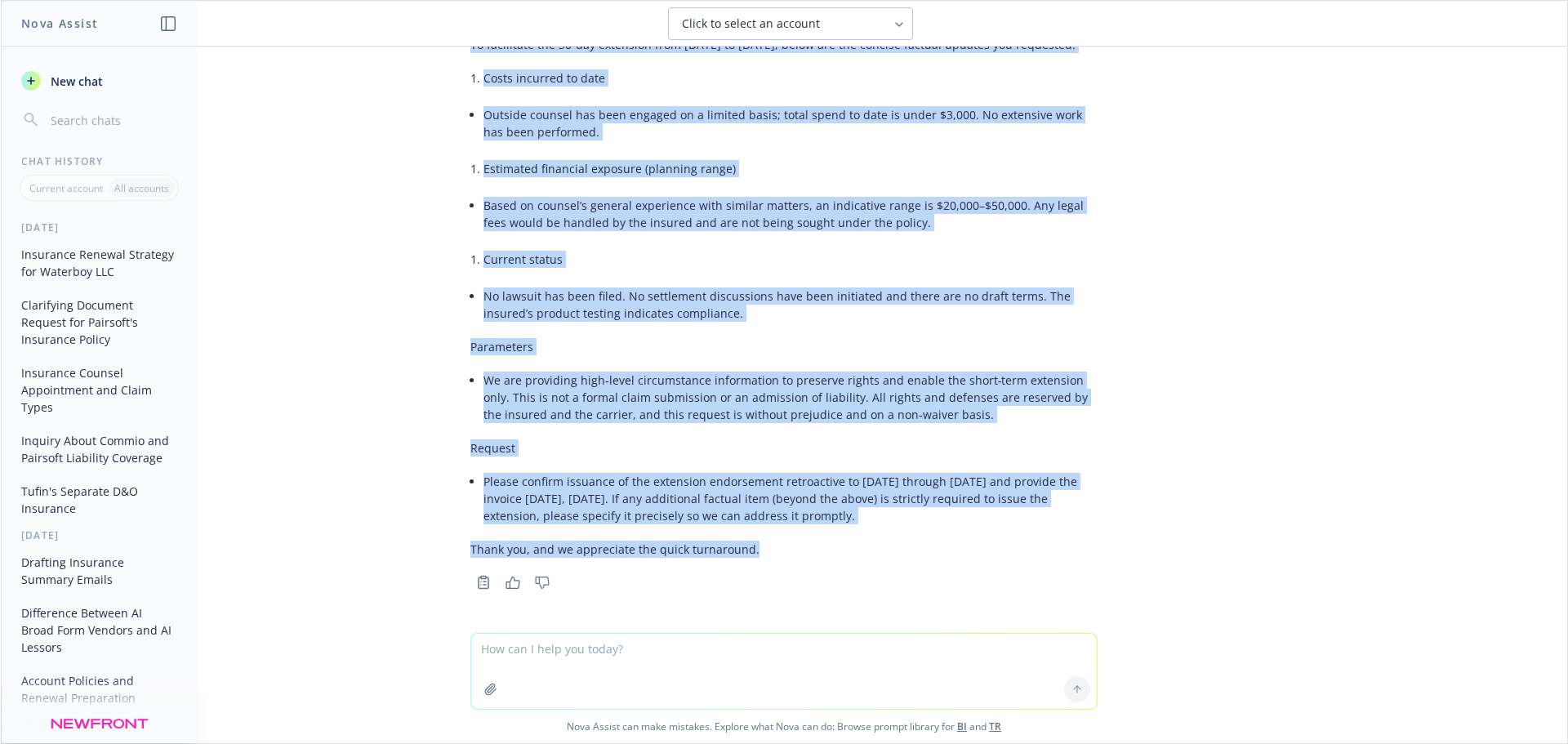
click at [627, 461] on textarea at bounding box center [784, 672] width 625 height 75
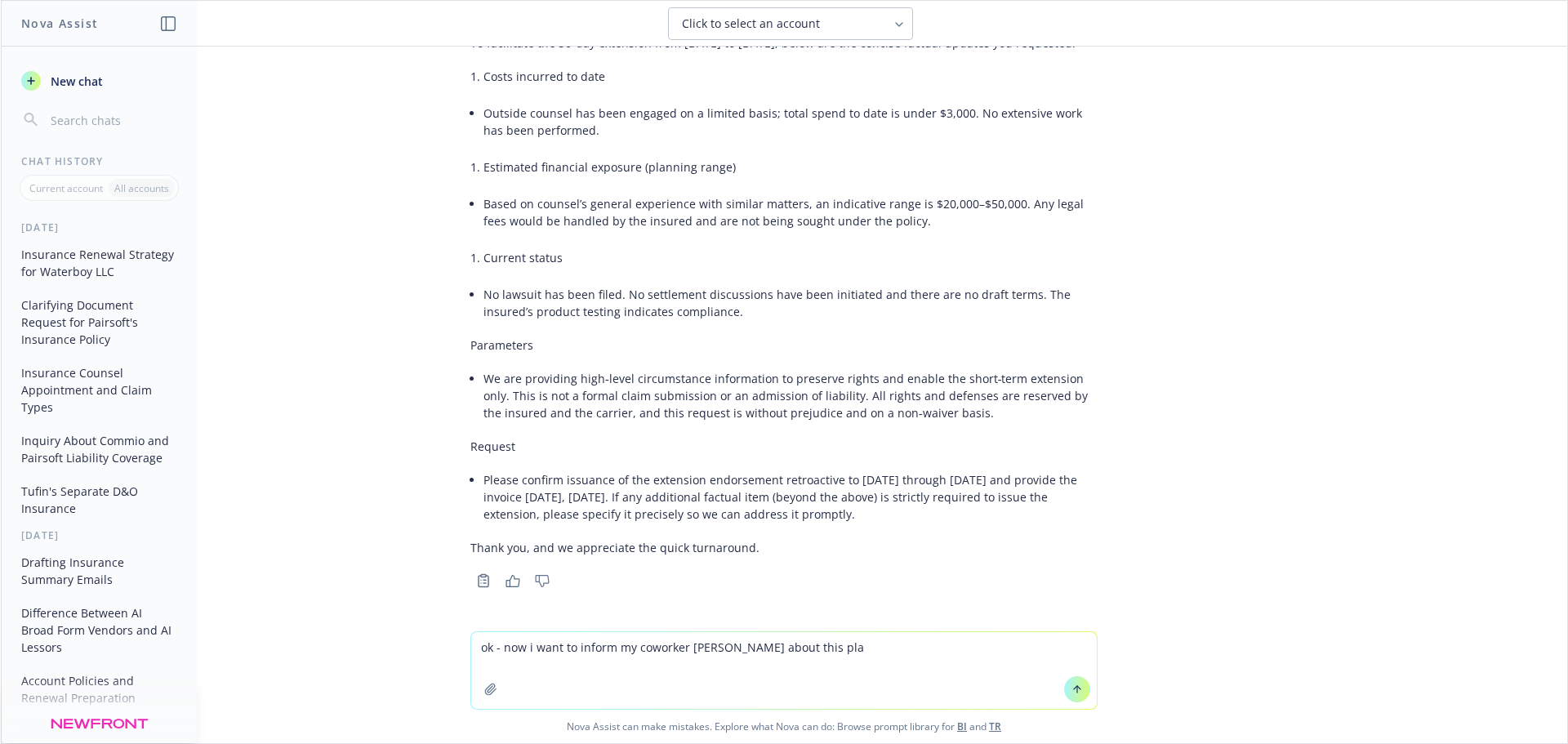
type textarea "ok - now i want to inform my coworker Marlo about this pla n"
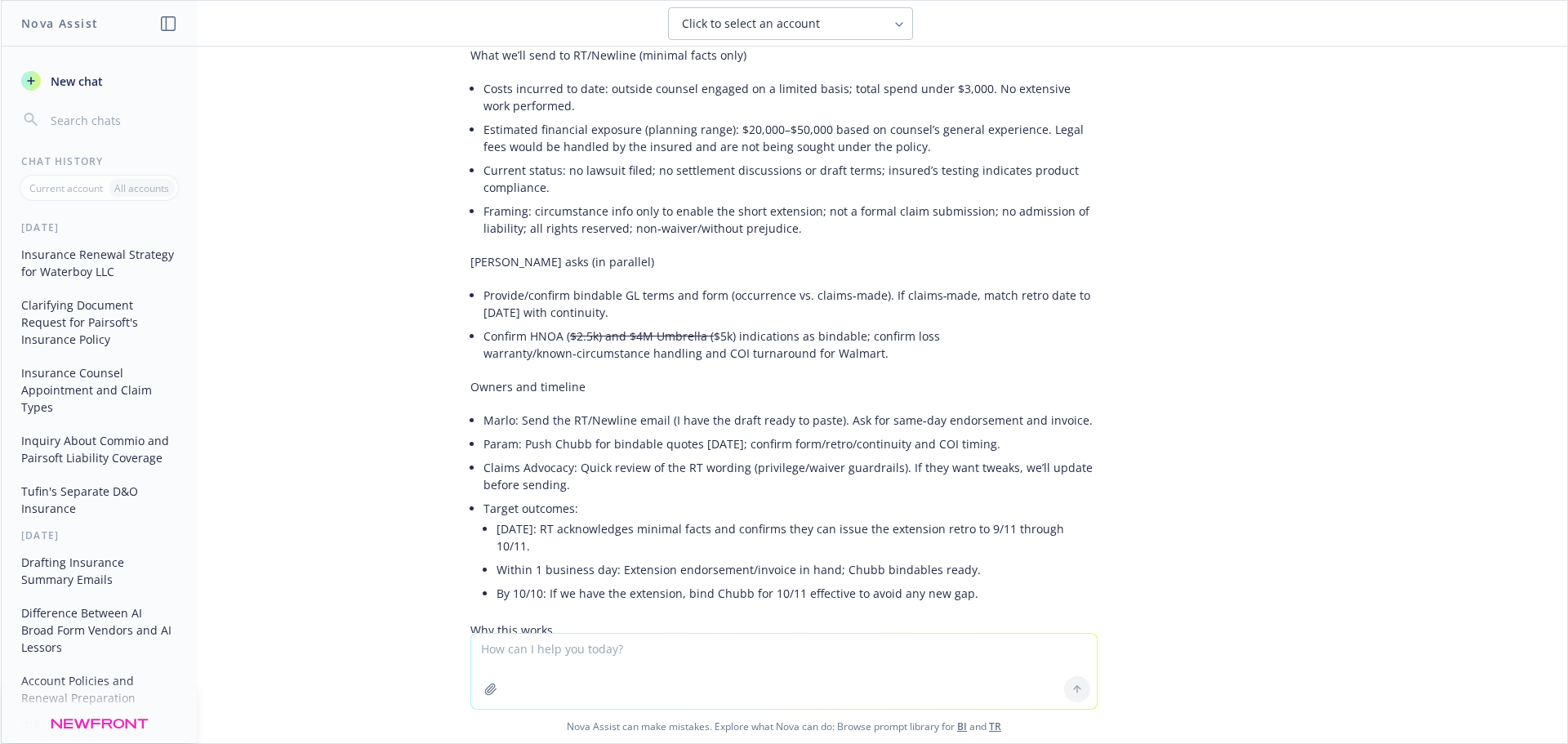
scroll to position [20318, 0]
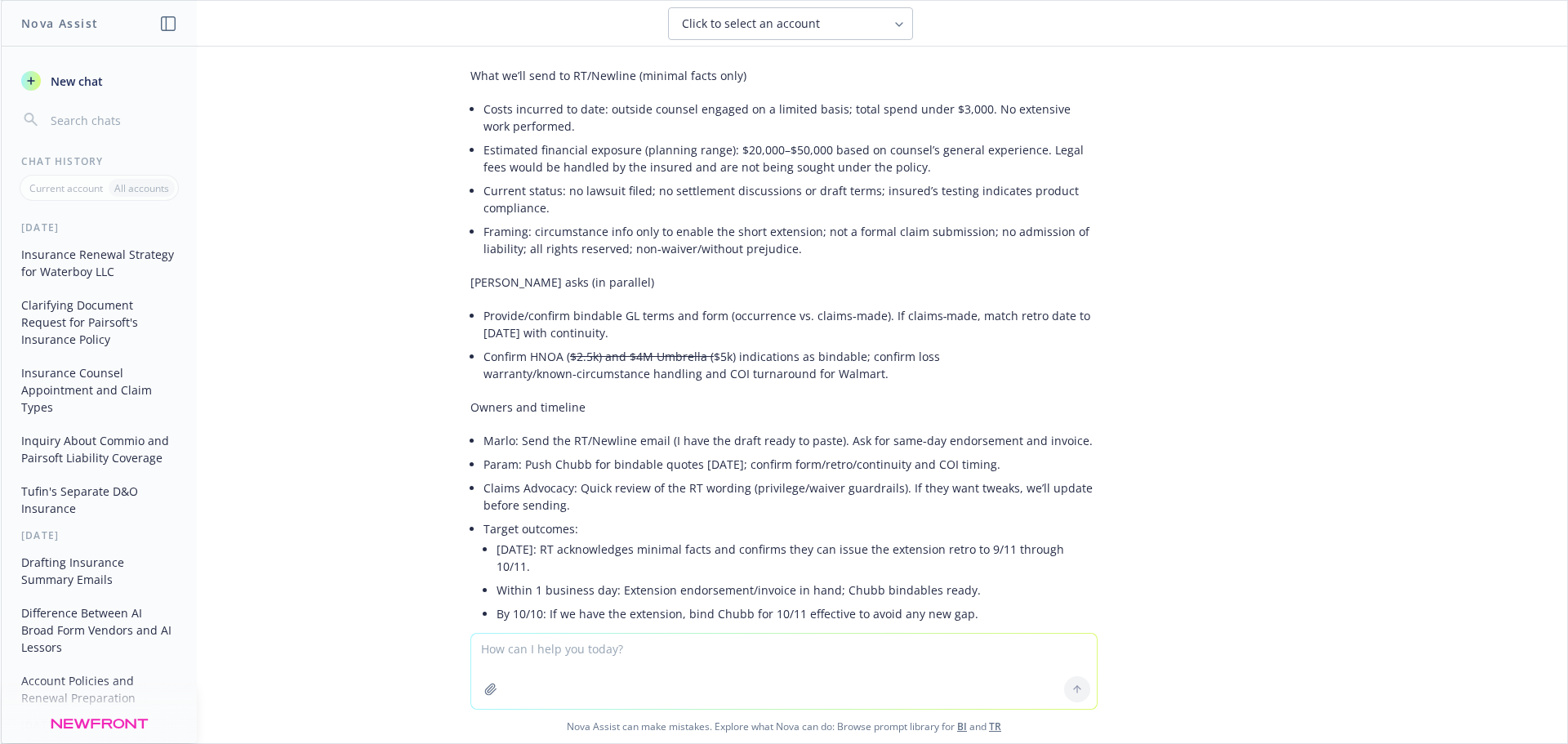
drag, startPoint x: 527, startPoint y: 297, endPoint x: 714, endPoint y: 307, distance: 187.3
click at [813, 51] on li "Track 2 (backup/go‑forward): Finalize bindable terms with Chubb for GL + HNOA +…" at bounding box center [797, 30] width 601 height 40
drag, startPoint x: 544, startPoint y: 311, endPoint x: 705, endPoint y: 322, distance: 161.4
click at [705, 51] on ul "Track 1 (primary): Get Newline to issue a 30‑day extension retro to 9/11/2025 t…" at bounding box center [797, 10] width 601 height 82
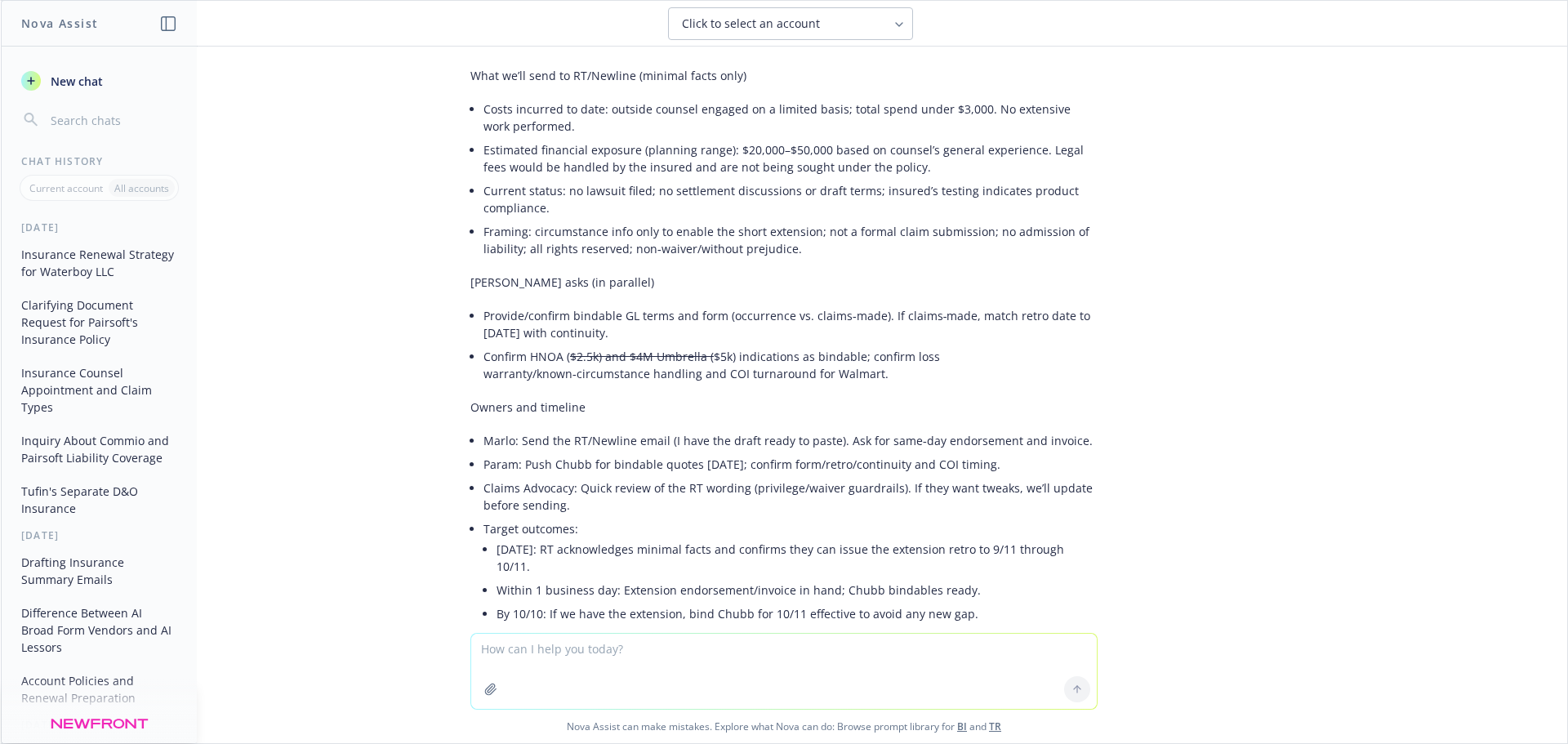
click at [607, 51] on li "Track 2 (backup/go‑forward): Finalize bindable terms with Chubb for GL + HNOA +…" at bounding box center [797, 30] width 601 height 40
drag, startPoint x: 520, startPoint y: 329, endPoint x: 687, endPoint y: 334, distance: 167.1
click at [687, 51] on li "Track 2 (backup/go‑forward): Finalize bindable terms with Chubb for GL + HNOA +…" at bounding box center [797, 30] width 601 height 40
click at [753, 51] on li "Track 2 (backup/go‑forward): Finalize bindable terms with Chubb for GL + HNOA +…" at bounding box center [797, 30] width 601 height 40
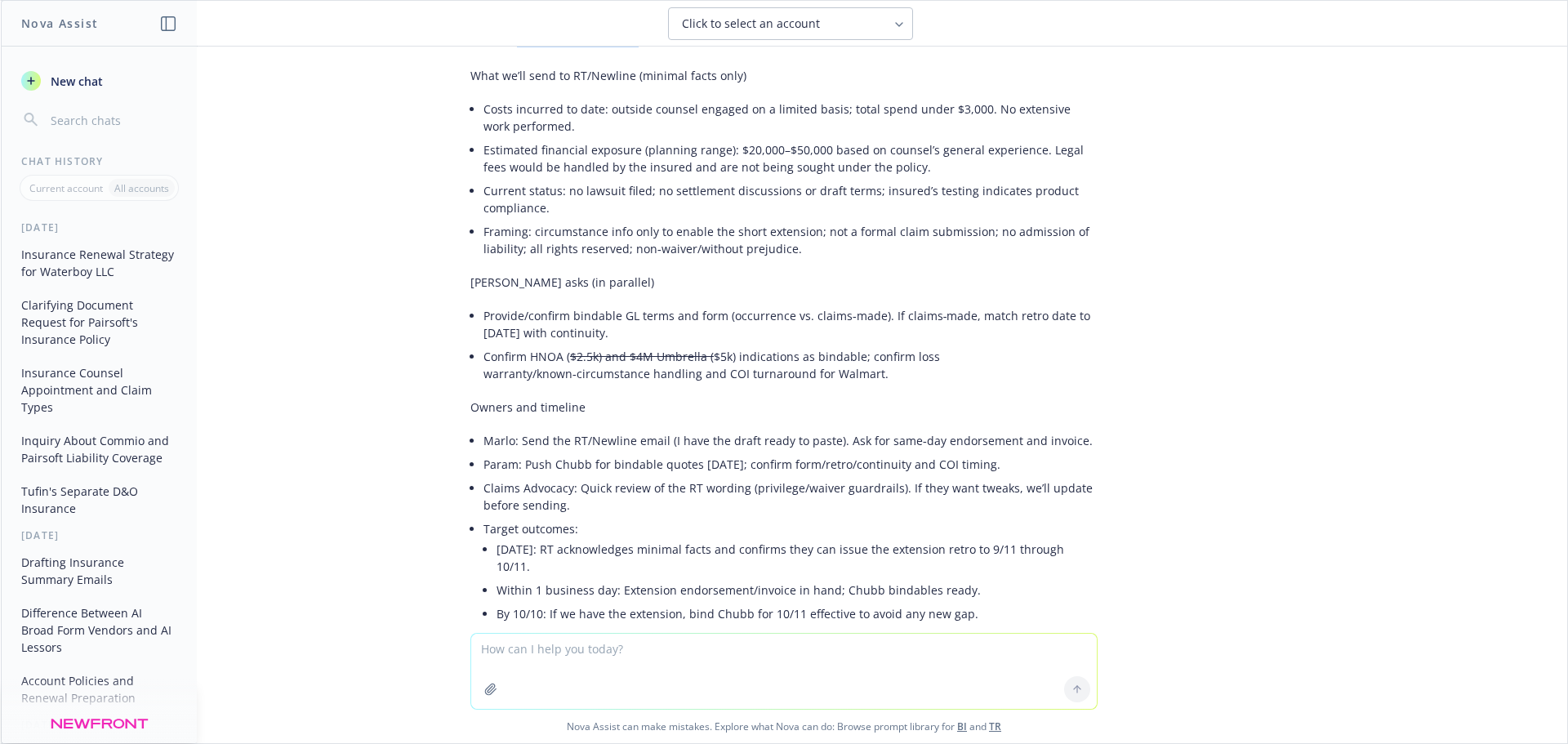
drag, startPoint x: 509, startPoint y: 352, endPoint x: 676, endPoint y: 356, distance: 167.0
click at [674, 51] on li "Track 2 (backup/go‑forward): Finalize bindable terms with Chubb for GL + HNOA +…" at bounding box center [797, 30] width 601 height 40
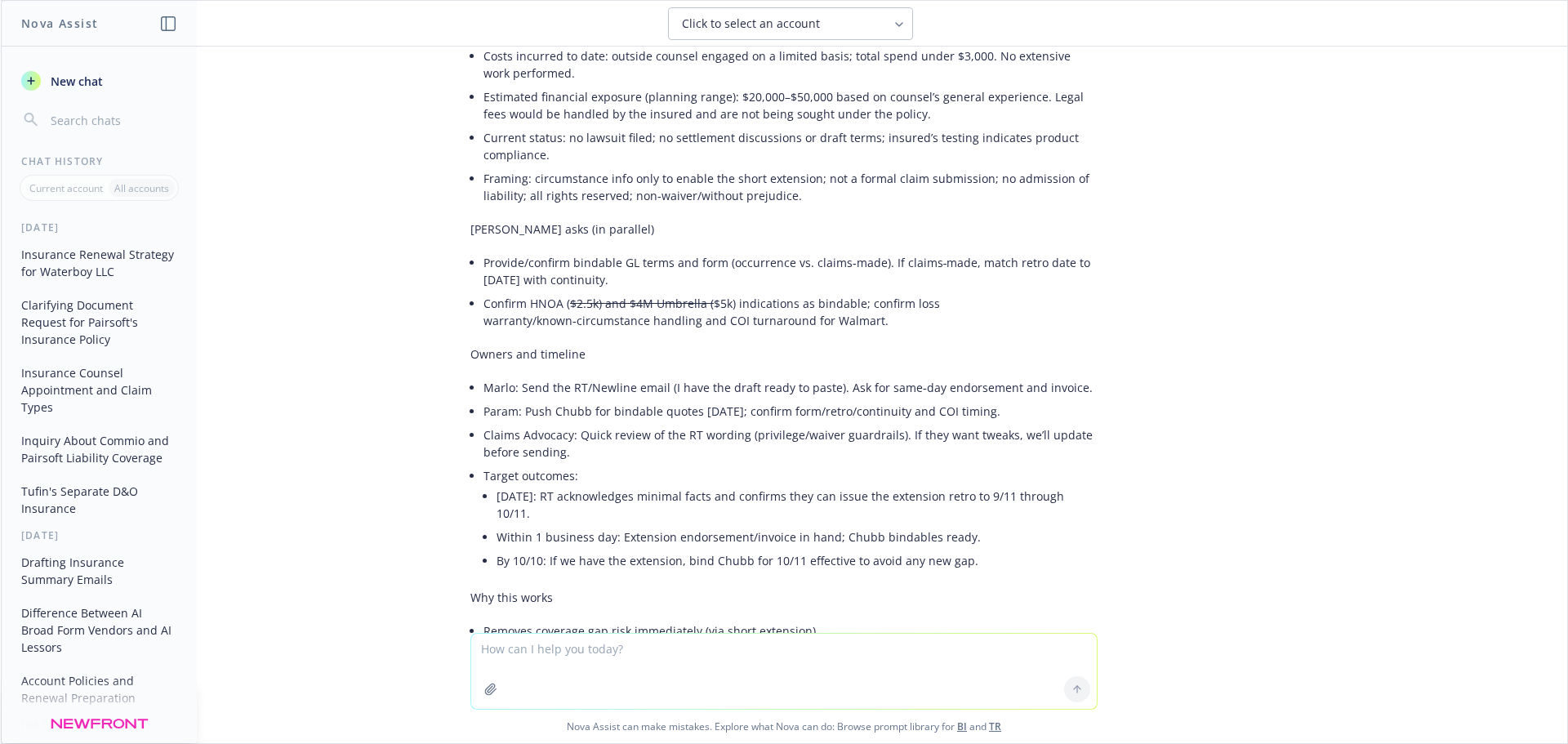
scroll to position [20400, 0]
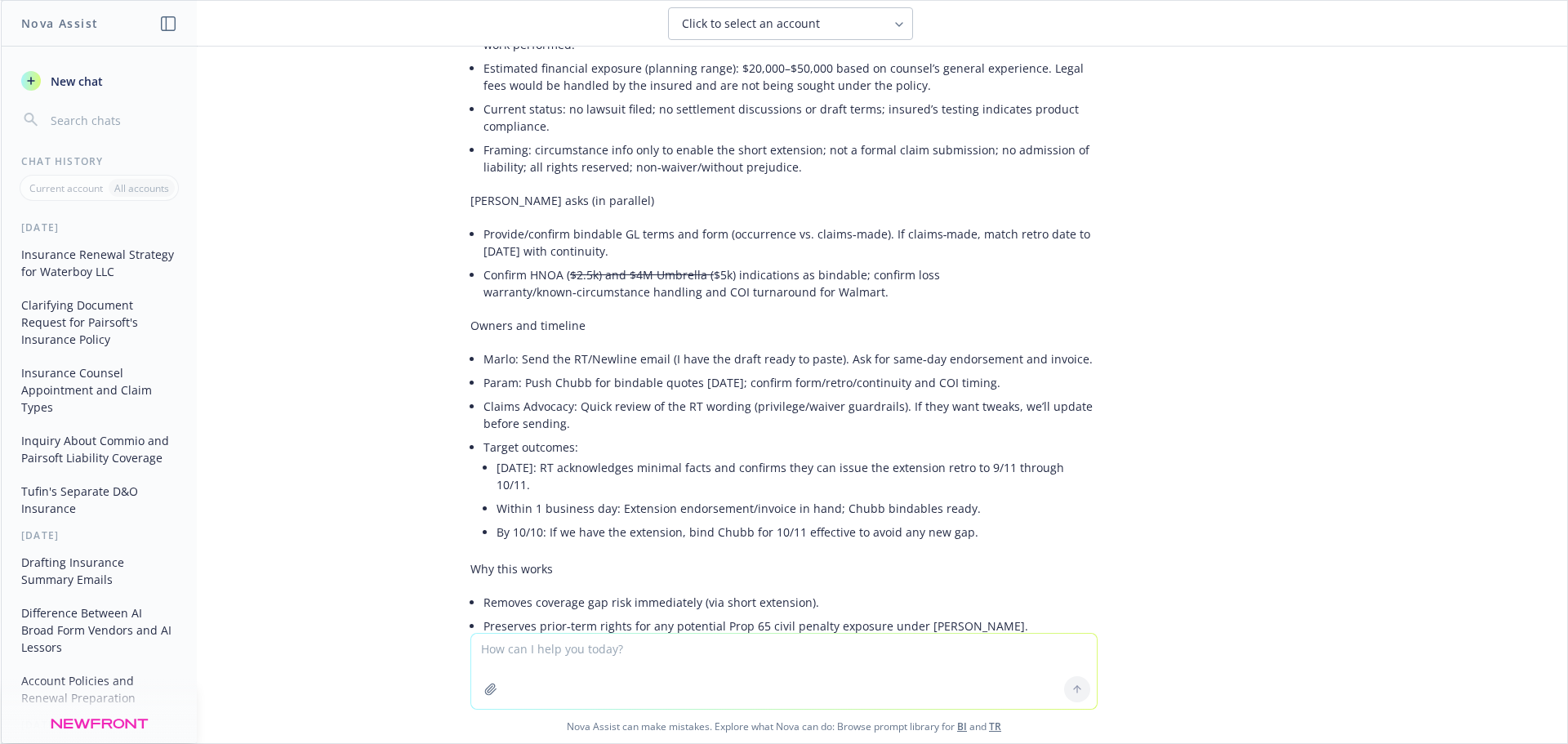
drag, startPoint x: 488, startPoint y: 302, endPoint x: 678, endPoint y: 303, distance: 190.0
drag, startPoint x: 480, startPoint y: 210, endPoint x: 492, endPoint y: 240, distance: 32.3
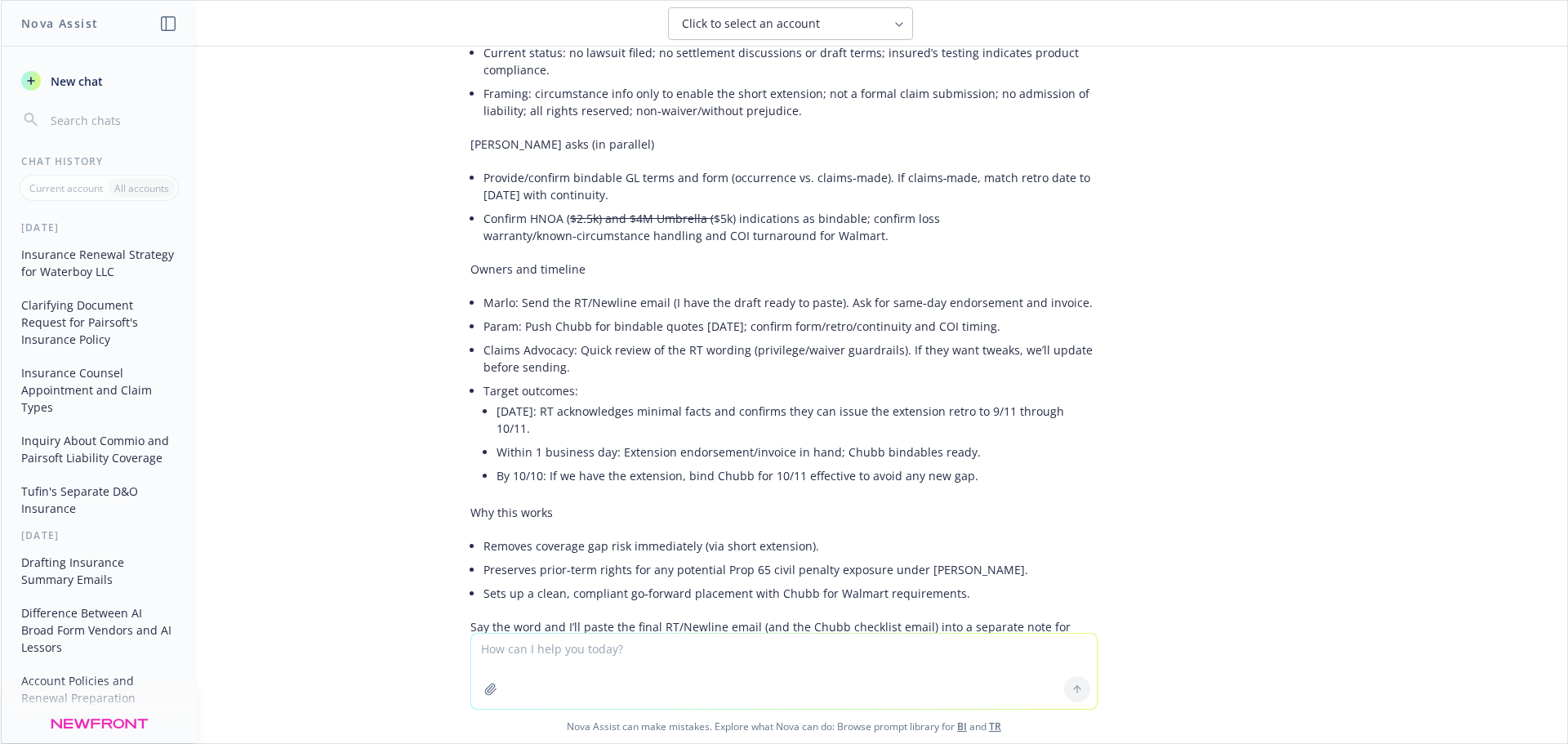
scroll to position [20482, 0]
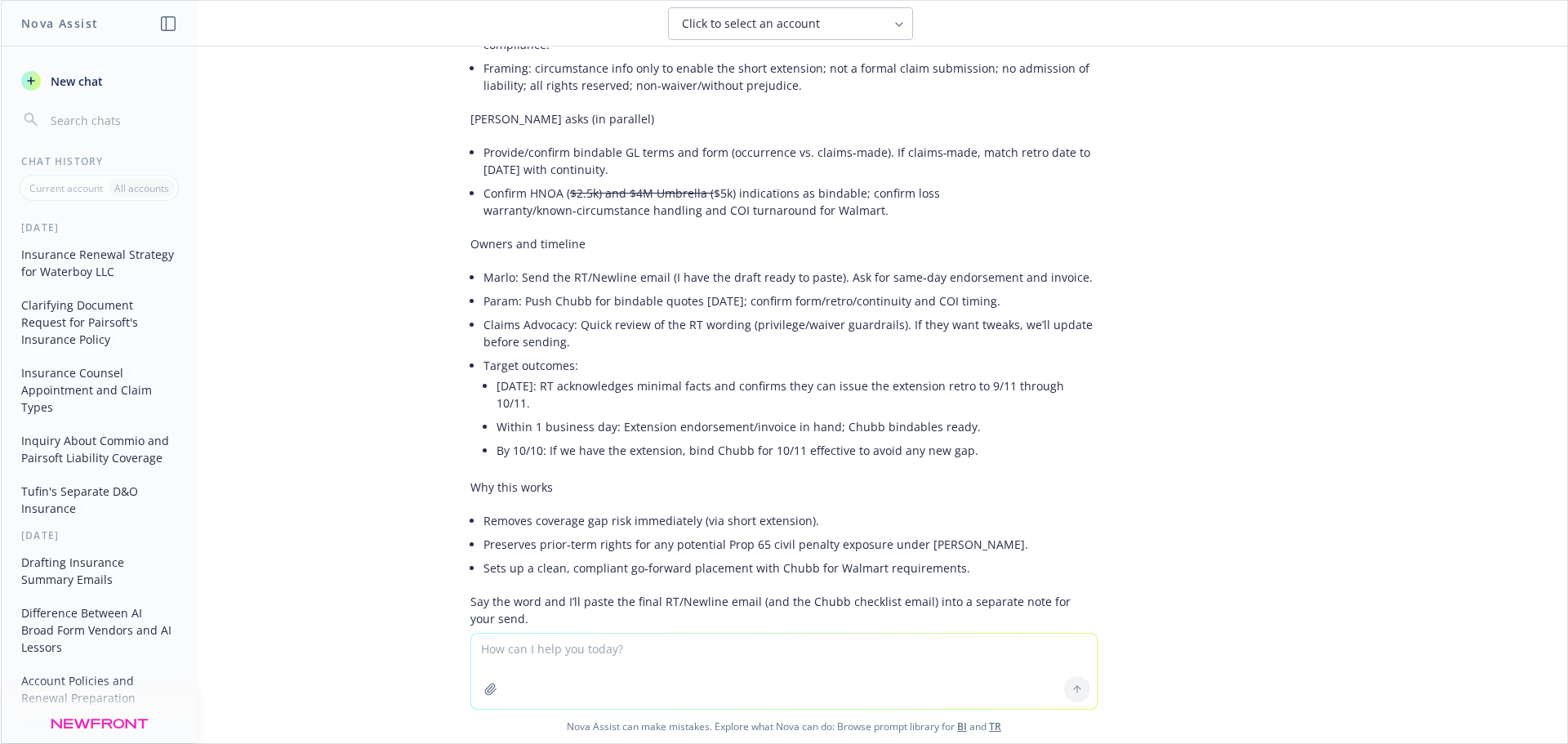
drag, startPoint x: 614, startPoint y: 467, endPoint x: 648, endPoint y: 468, distance: 34.0
click at [614, 181] on li "Provide/confirm bindable GL terms and form (occurrence vs. claims‑made). If cla…" at bounding box center [790, 161] width 614 height 40
drag, startPoint x: 658, startPoint y: 469, endPoint x: 619, endPoint y: 470, distance: 39.0
click at [619, 181] on li "Provide/confirm bindable GL terms and form (occurrence vs. claims‑made). If cla…" at bounding box center [790, 161] width 614 height 40
click at [695, 181] on li "Provide/confirm bindable GL terms and form (occurrence vs. claims‑made). If cla…" at bounding box center [790, 161] width 614 height 40
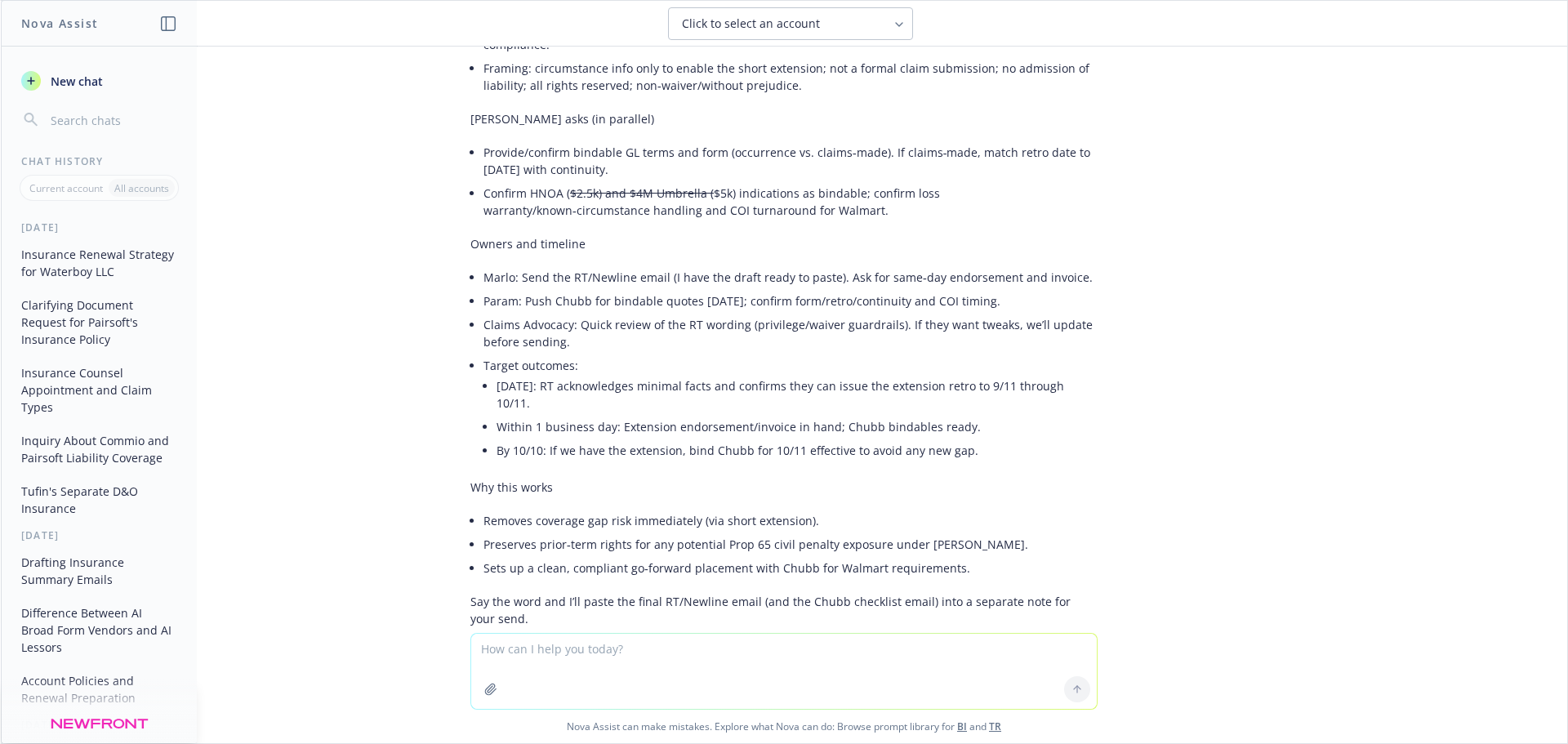
click at [651, 461] on textarea at bounding box center [784, 672] width 625 height 75
type textarea "do products liabiltiy clams usually make claims made"
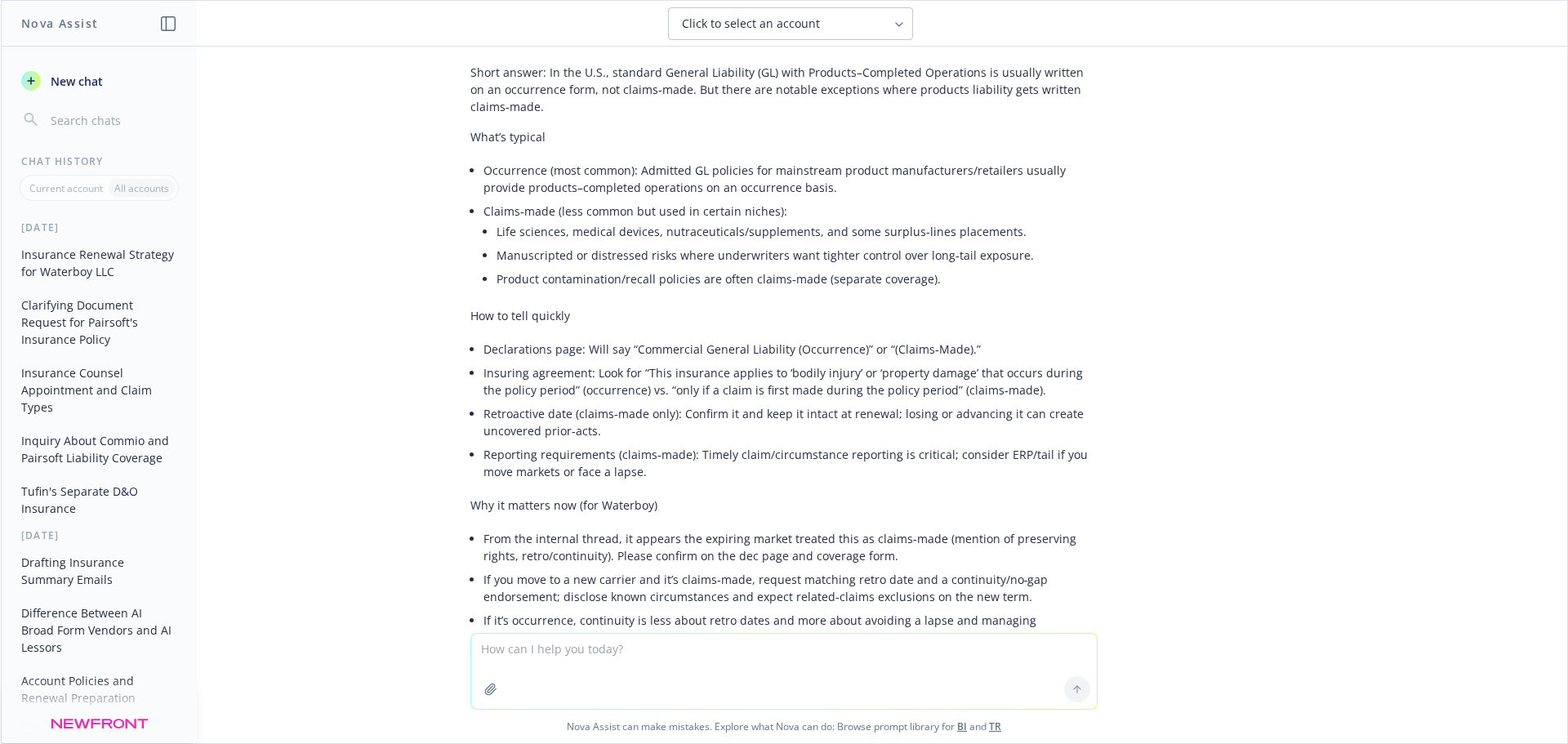
scroll to position [21201, 0]
drag, startPoint x: 885, startPoint y: 325, endPoint x: 1053, endPoint y: 333, distance: 168.2
click at [1051, 332] on div "Help me criticall think thru what I need to do in this situation. I have an acc…" at bounding box center [784, 339] width 1567 height 587
click at [844, 119] on p "Short answer: In the U.S., standard General Liability (GL) with Products–Comple…" at bounding box center [784, 93] width 627 height 51
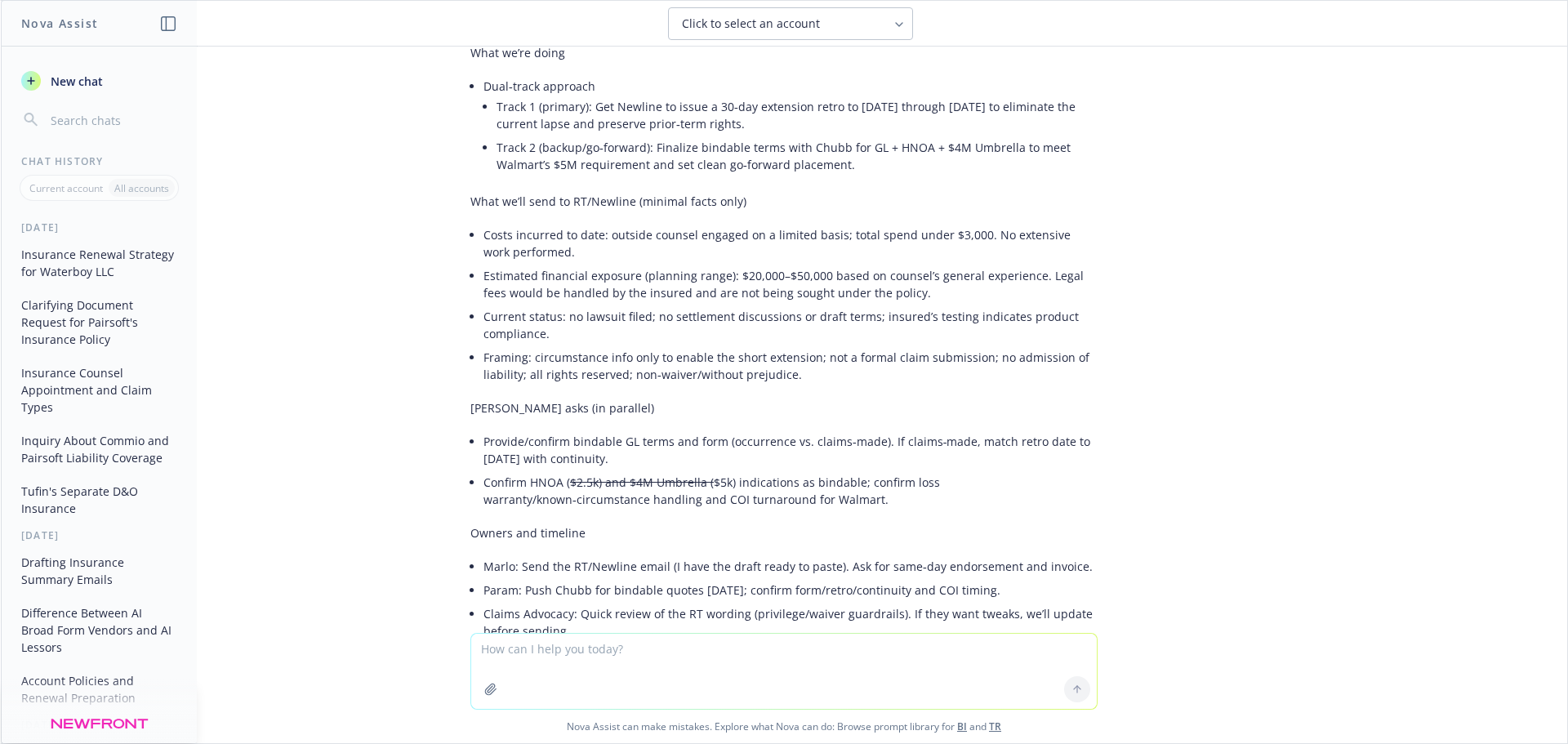
scroll to position [20179, 0]
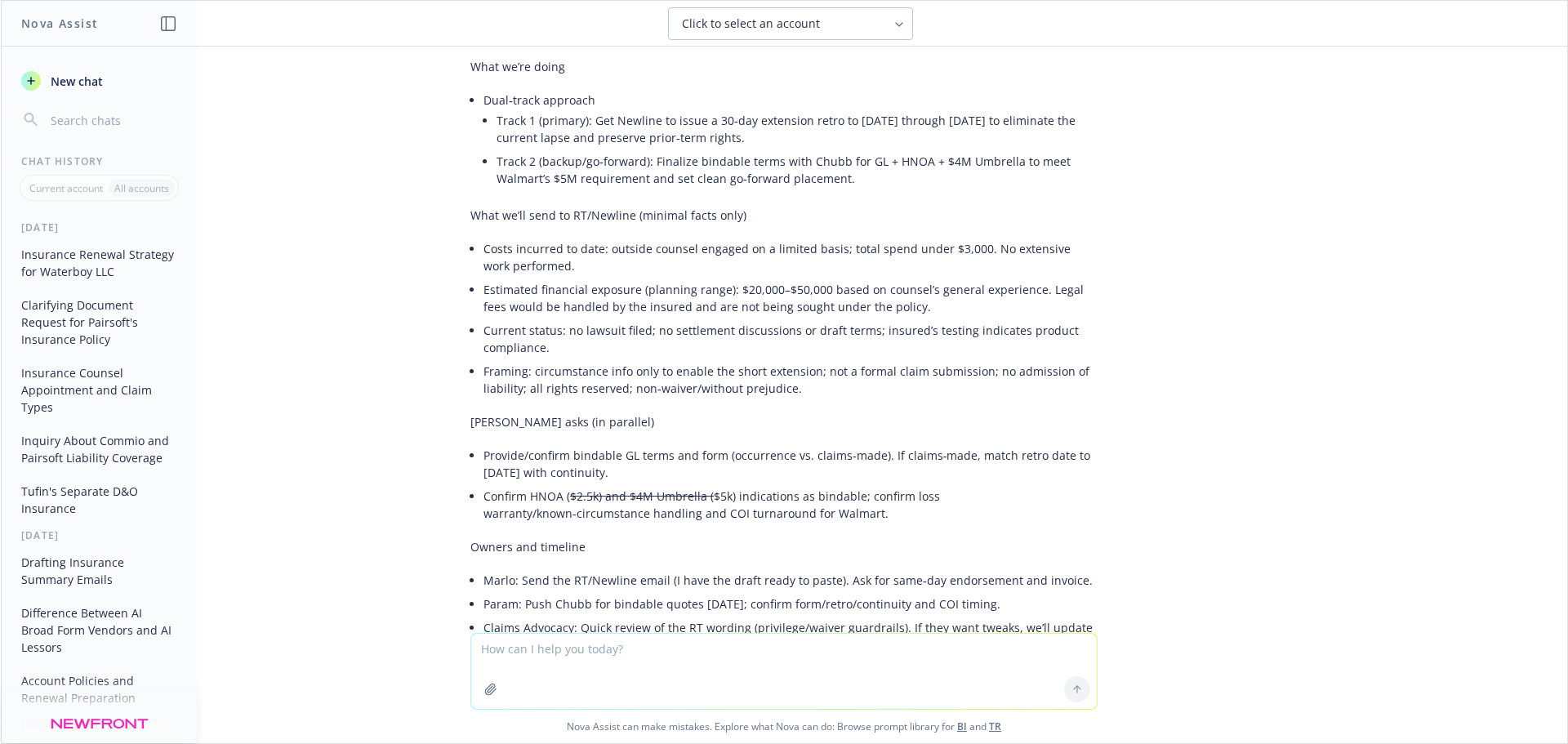
drag, startPoint x: 458, startPoint y: 274, endPoint x: 767, endPoint y: 349, distance: 318.0
click at [773, 349] on div "Subject: Waterboy – Final plan for Newline extension + Chubb go‑forward (time‑b…" at bounding box center [784, 487] width 653 height 1053
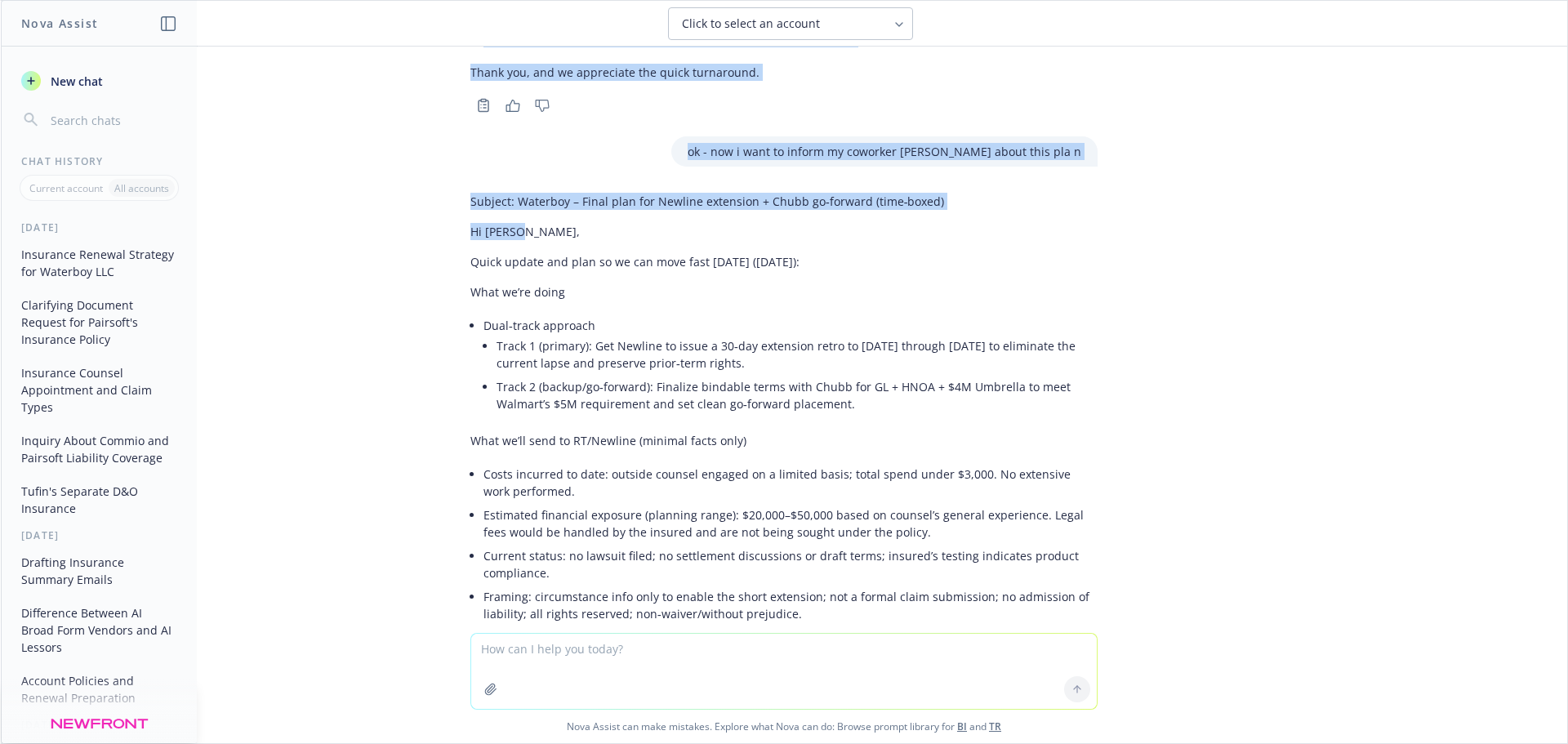
scroll to position [19955, 0]
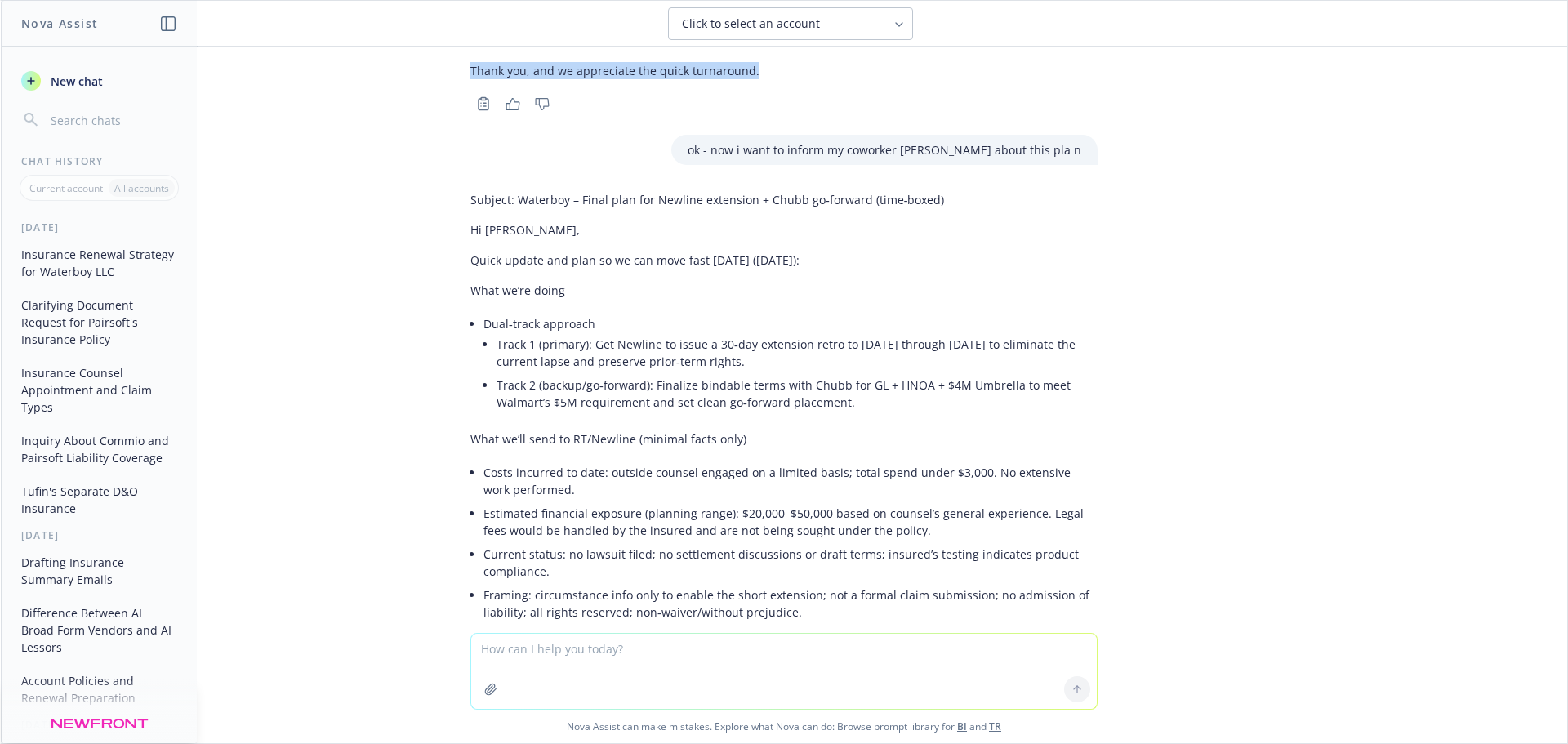
drag, startPoint x: 448, startPoint y: 265, endPoint x: 847, endPoint y: 374, distance: 413.6
copy div "Hi Eric and Denise, To facilitate the 30‑day extension from 9/11/2025 to 10/11/…"
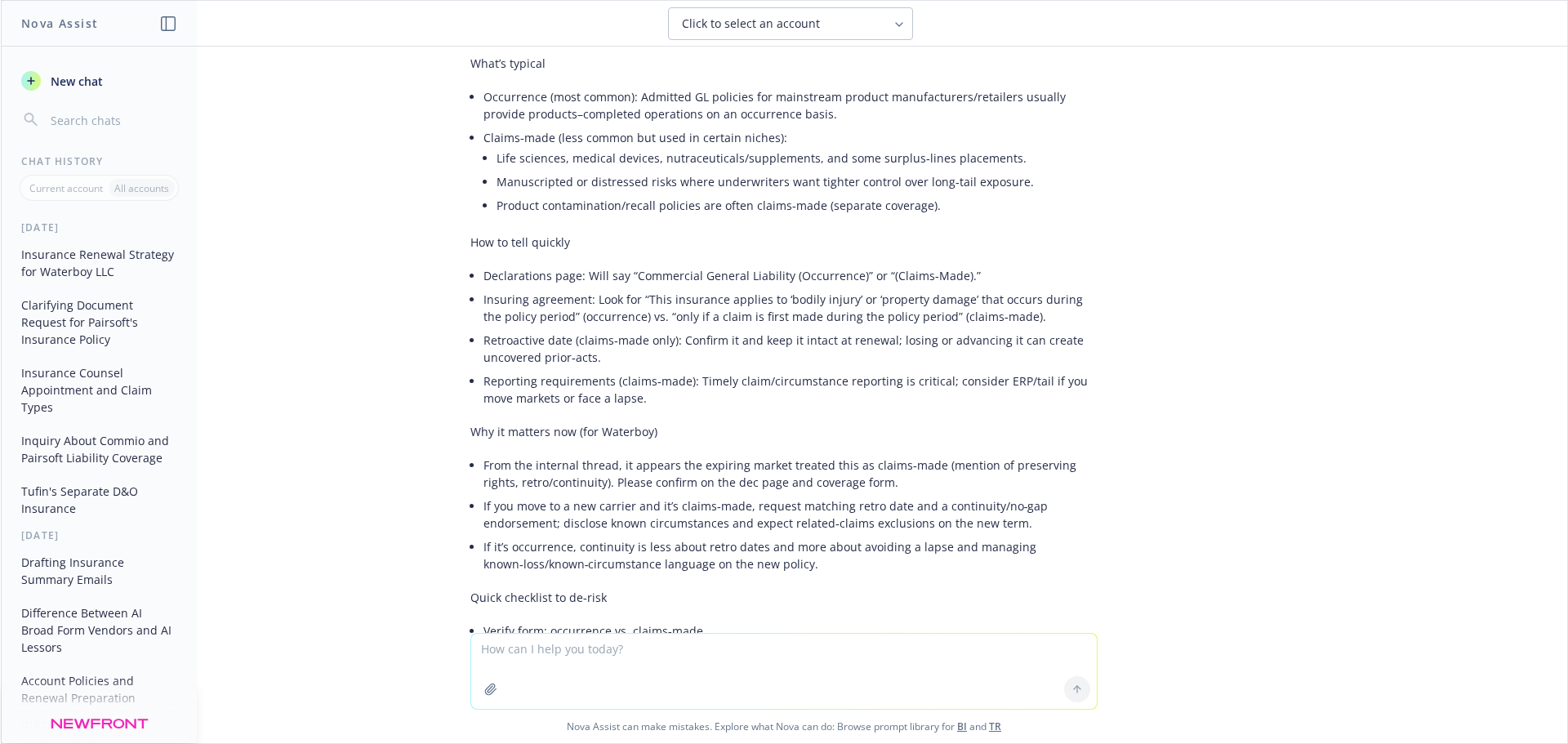
scroll to position [21670, 0]
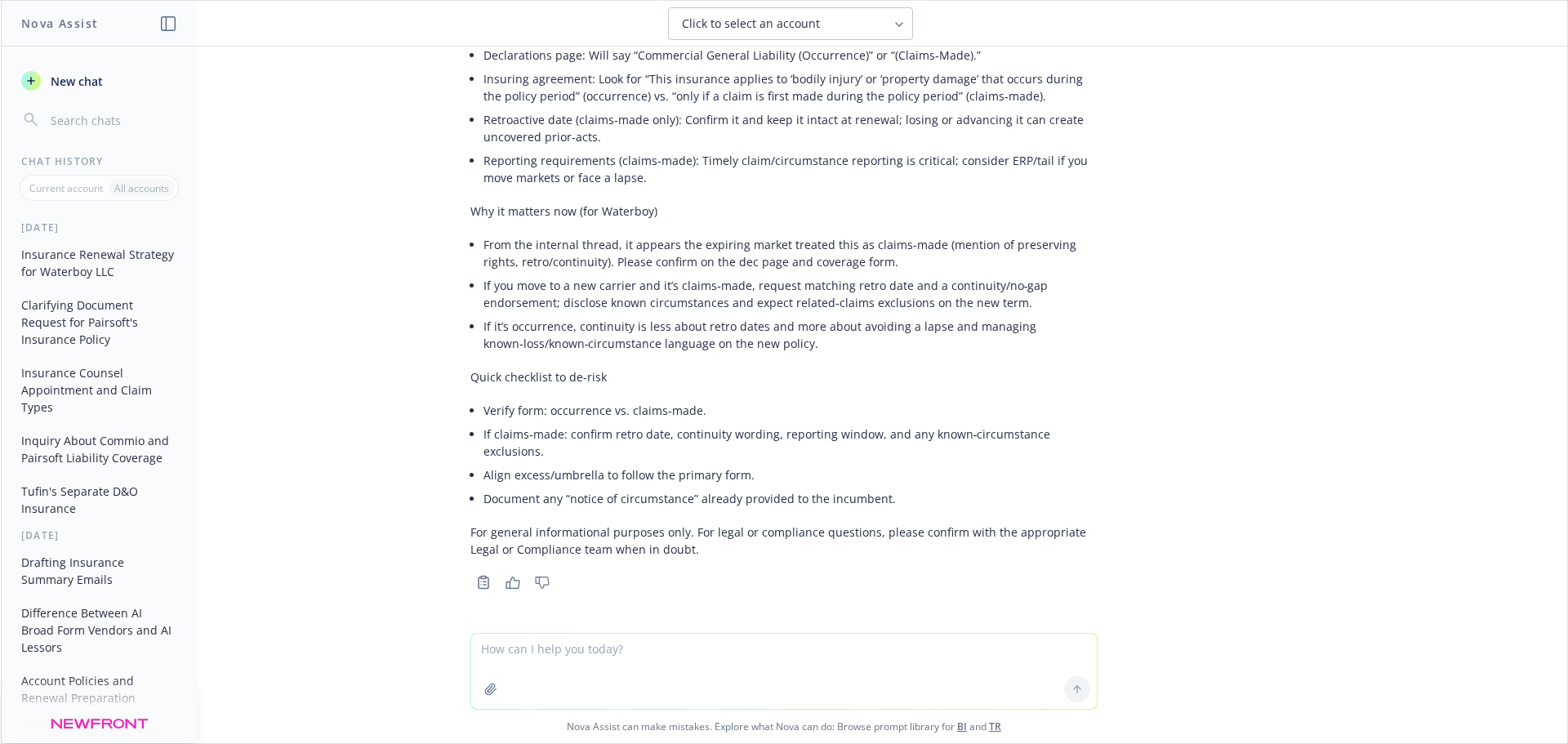
click at [610, 461] on textarea at bounding box center [784, 672] width 625 height 75
click at [598, 461] on textarea at bounding box center [784, 672] width 625 height 75
click at [683, 461] on div at bounding box center [784, 622] width 1541 height 19
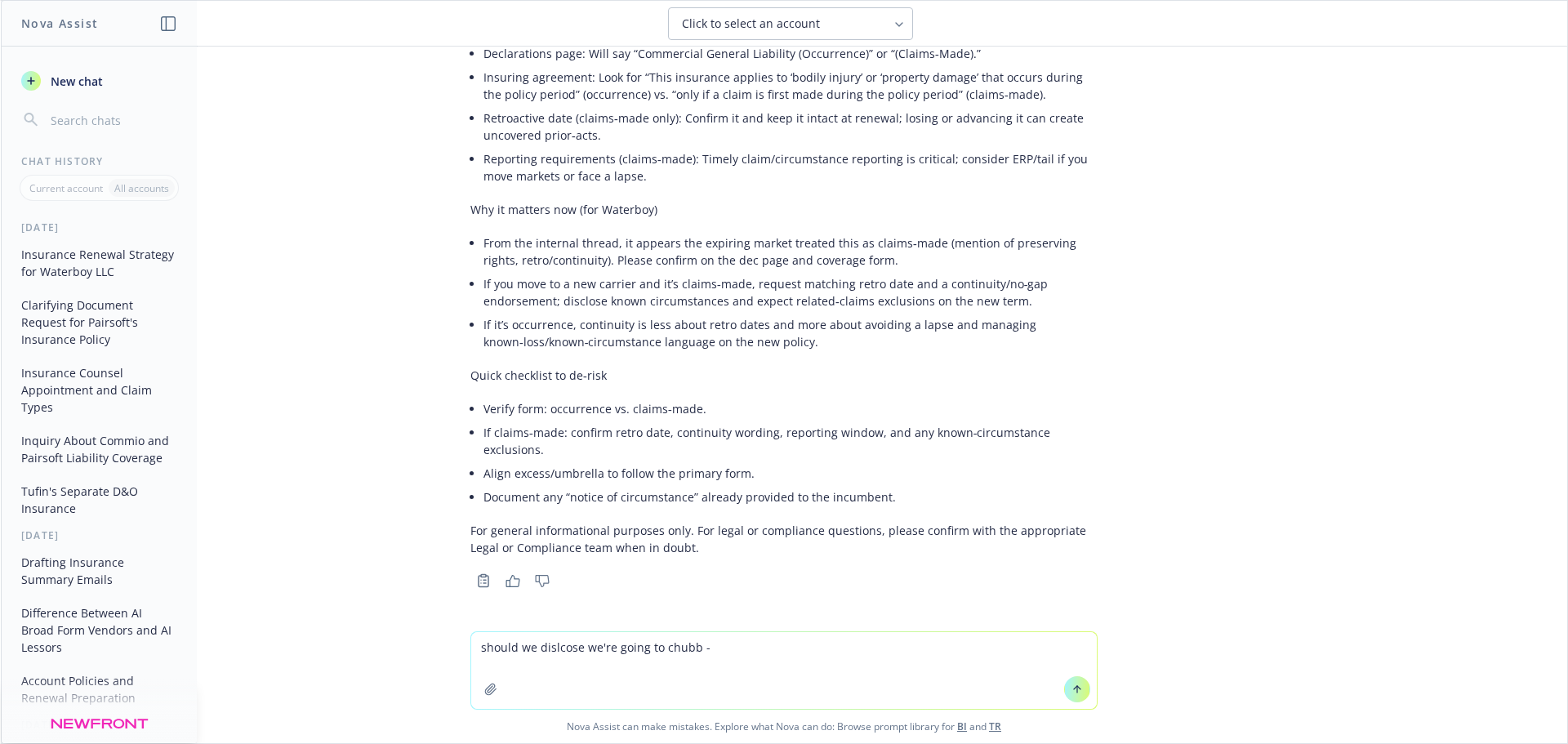
drag, startPoint x: 731, startPoint y: 654, endPoint x: 406, endPoint y: 630, distance: 325.9
click at [412, 461] on div "should we dislcose we're going to chubb - Nova Assist can make mistakes. Explor…" at bounding box center [784, 687] width 1567 height 112
type textarea "g"
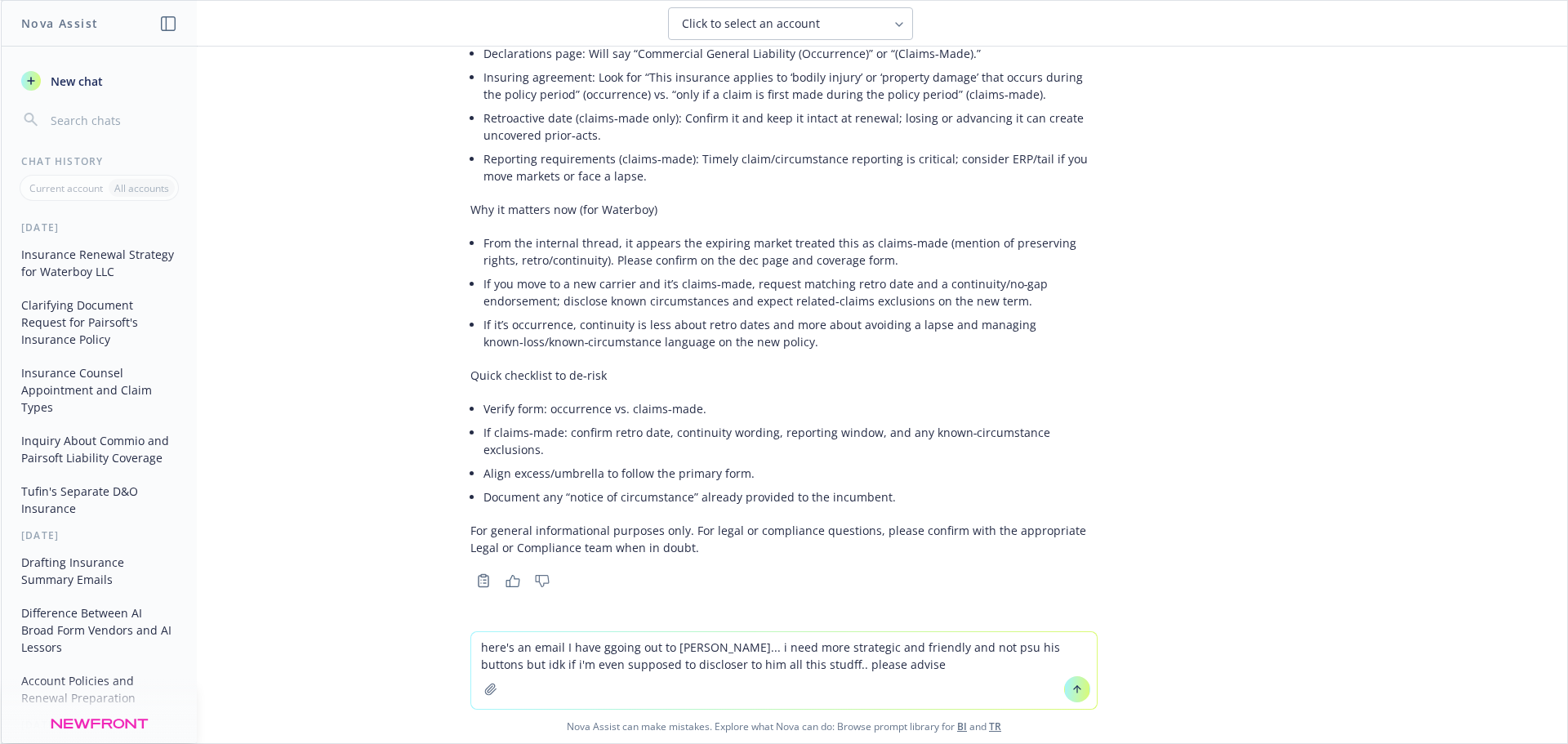
click at [811, 461] on textarea "here's an email I have ggoing out to Eric... i need more strategic and friendly…" at bounding box center [784, 671] width 625 height 77
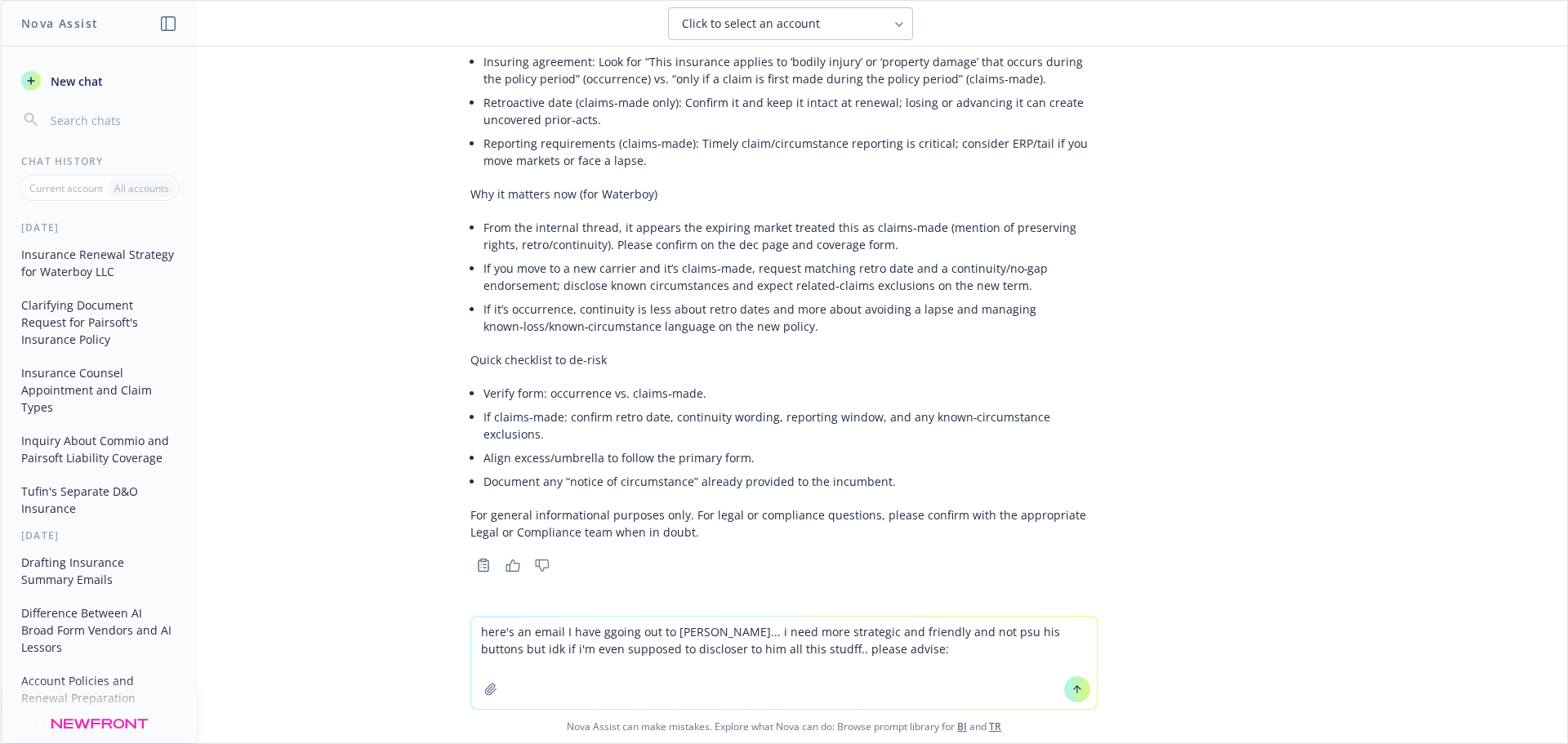
paste textarea "Eric, I’m hopping in for Adnan and working closely with Marlowe on this from no…"
type textarea "here's an email I have ggoing out to Eric... i need more strategic and friendly…"
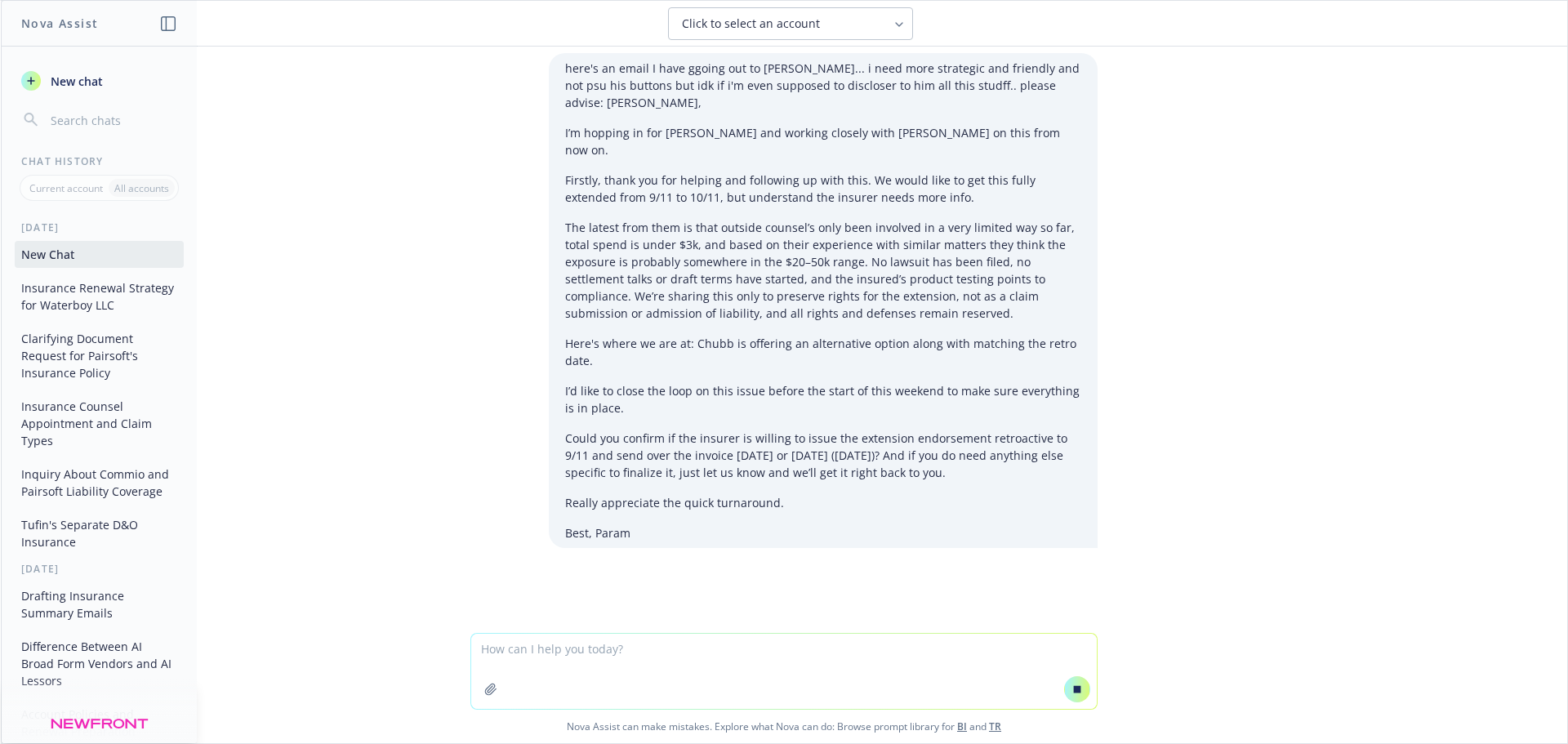
scroll to position [22094, 0]
drag, startPoint x: 630, startPoint y: 226, endPoint x: 771, endPoint y: 232, distance: 141.1
click at [756, 227] on p "The latest from them is that outside counsel’s only been involved in a very lim…" at bounding box center [824, 270] width 517 height 103
click at [776, 241] on p "The latest from them is that outside counsel’s only been involved in a very lim…" at bounding box center [824, 270] width 517 height 103
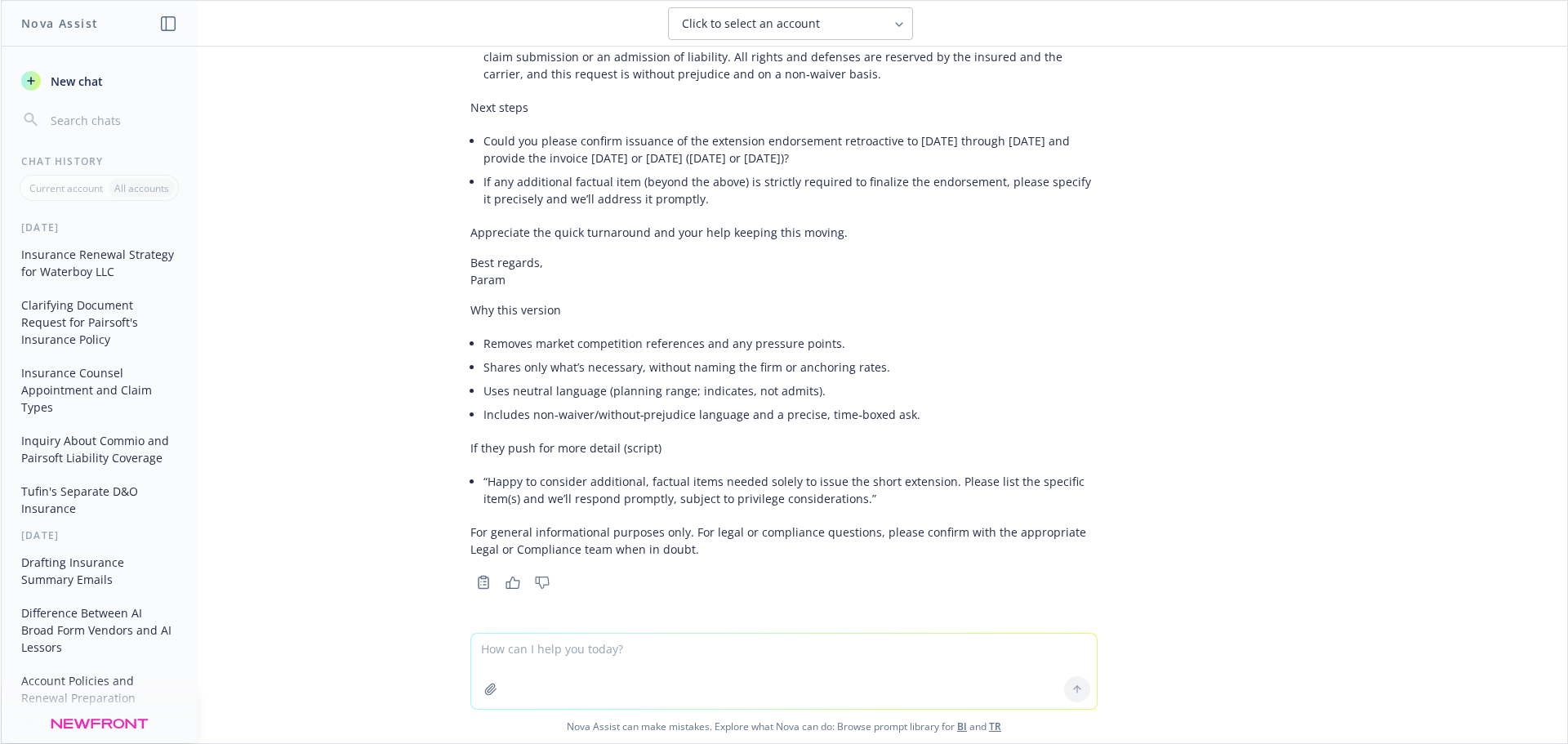
scroll to position [23107, 0]
drag, startPoint x: 492, startPoint y: 217, endPoint x: 770, endPoint y: 203, distance: 278.4
click at [766, 86] on li "We’re providing high‑level circumstance information solely to enable the short …" at bounding box center [790, 57] width 614 height 58
click at [772, 86] on li "We’re providing high‑level circumstance information solely to enable the short …" at bounding box center [790, 57] width 614 height 58
drag, startPoint x: 751, startPoint y: 204, endPoint x: 970, endPoint y: 211, distance: 219.1
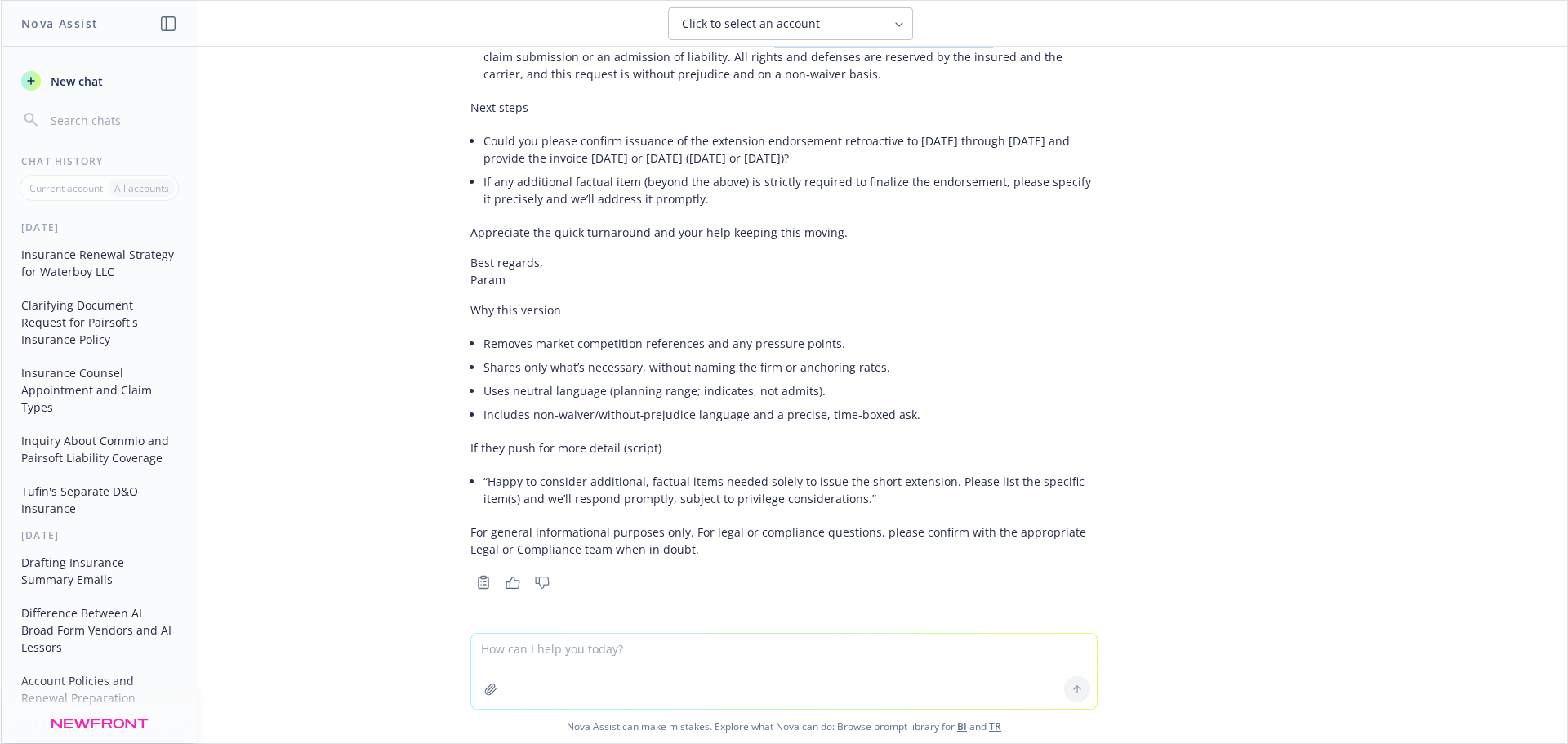
click at [970, 86] on li "We’re providing high‑level circumstance information solely to enable the short …" at bounding box center [790, 57] width 614 height 58
click at [984, 86] on li "We’re providing high‑level circumstance information solely to enable the short …" at bounding box center [790, 57] width 614 height 58
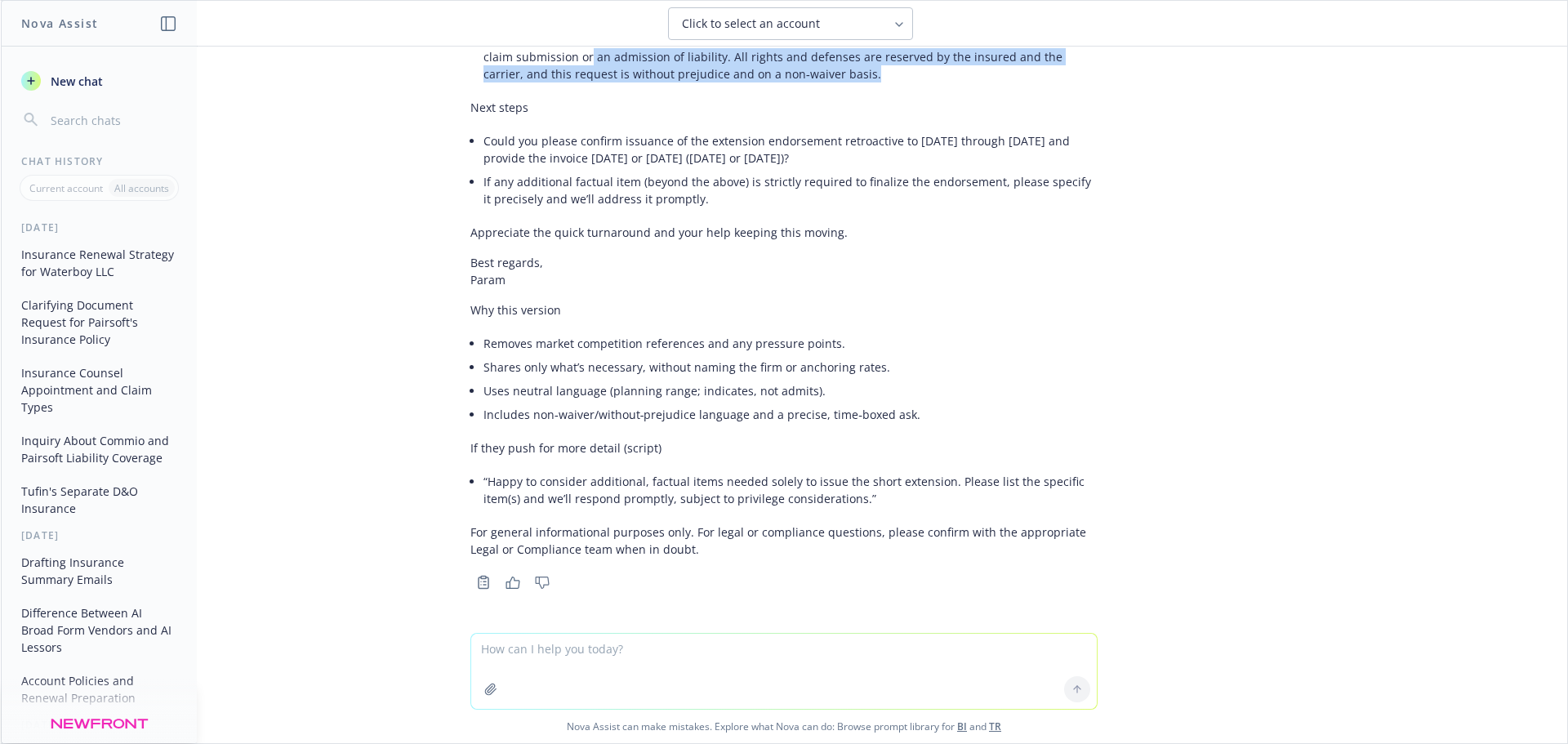
drag, startPoint x: 560, startPoint y: 222, endPoint x: 859, endPoint y: 230, distance: 299.1
click at [854, 86] on li "We’re providing high‑level circumstance information solely to enable the short …" at bounding box center [790, 57] width 614 height 58
click at [810, 86] on li "We’re providing high‑level circumstance information solely to enable the short …" at bounding box center [790, 57] width 614 height 58
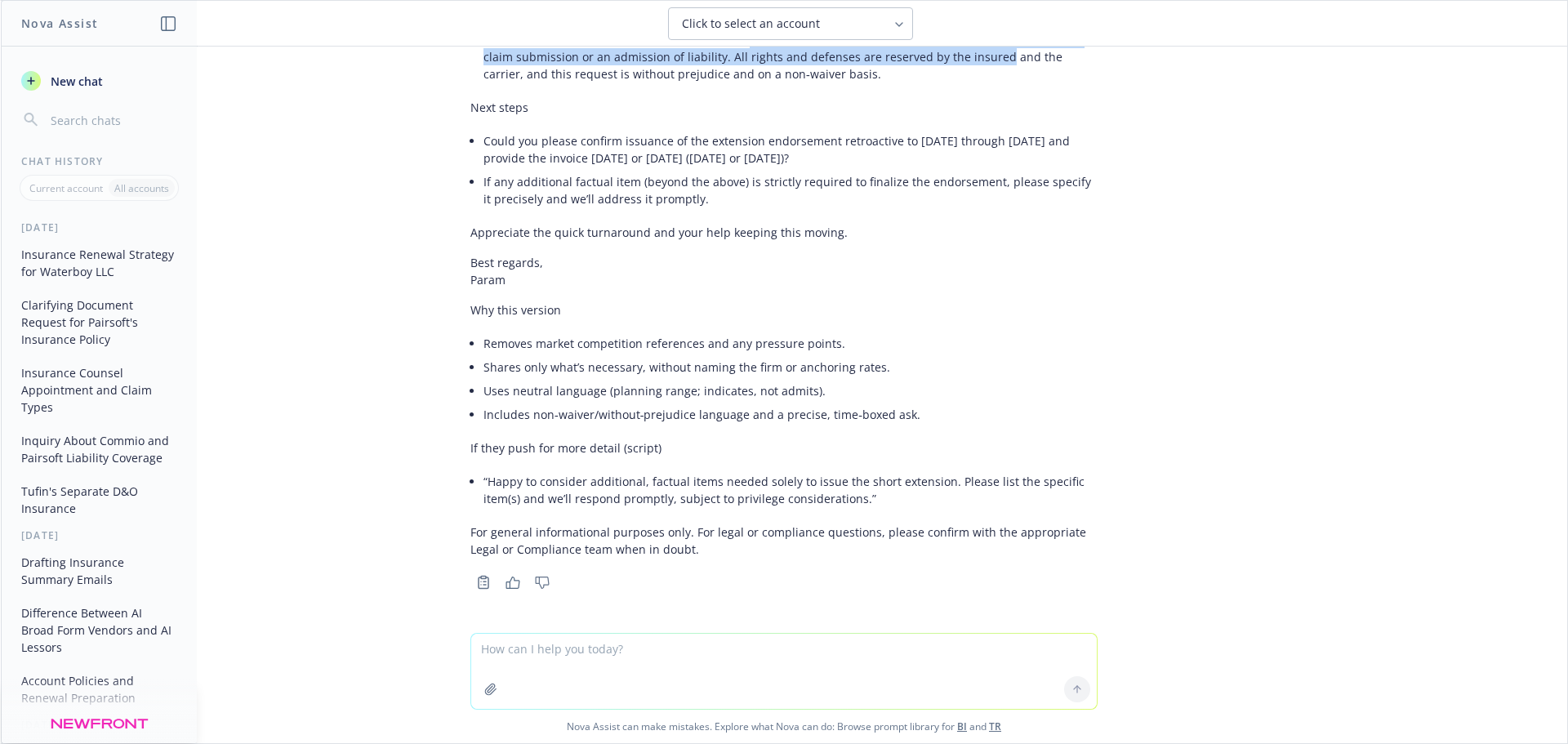
drag, startPoint x: 727, startPoint y: 209, endPoint x: 960, endPoint y: 214, distance: 233.1
click at [955, 86] on li "We’re providing high‑level circumstance information solely to enable the short …" at bounding box center [790, 57] width 614 height 58
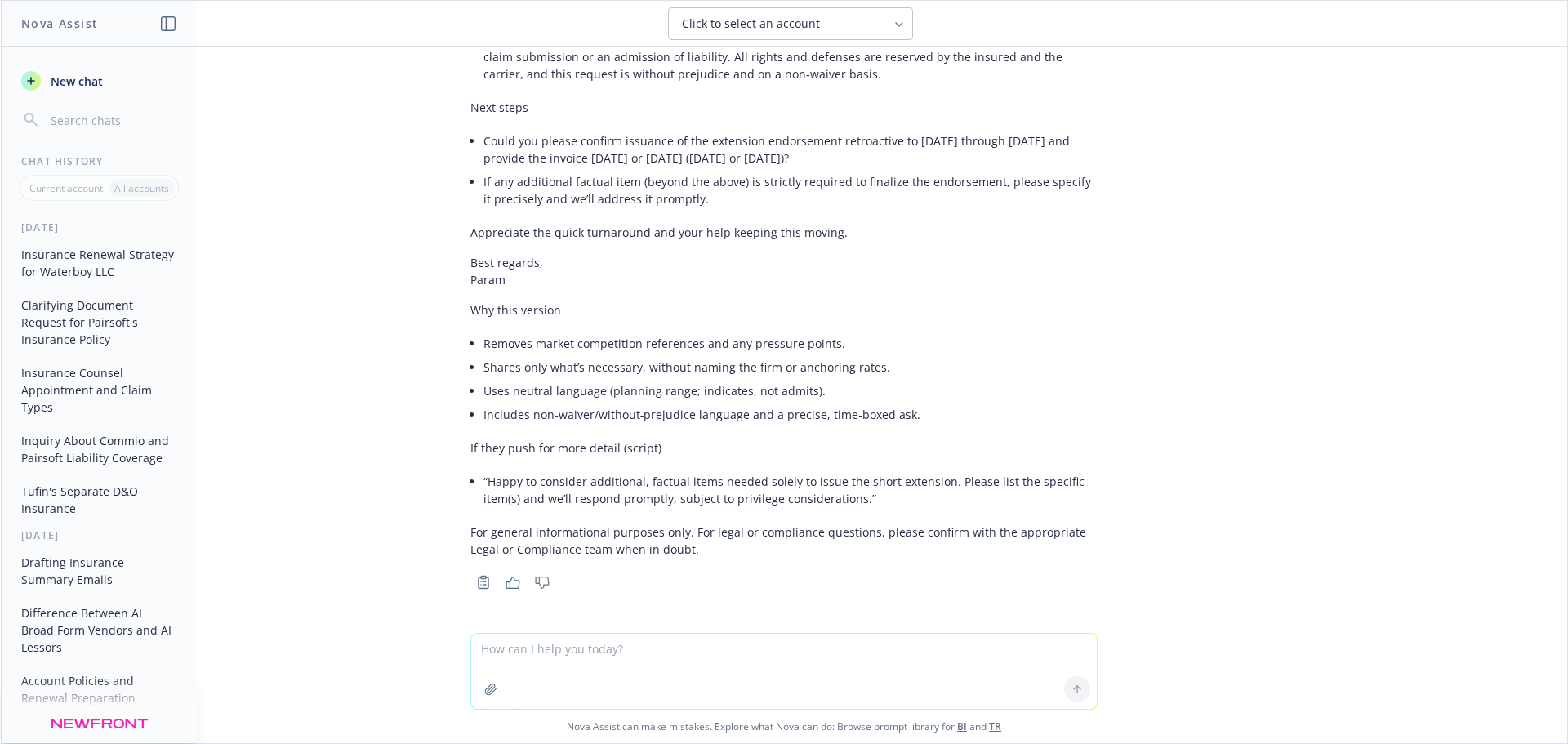
click at [965, 86] on li "We’re providing high‑level circumstance information solely to enable the short …" at bounding box center [790, 57] width 614 height 58
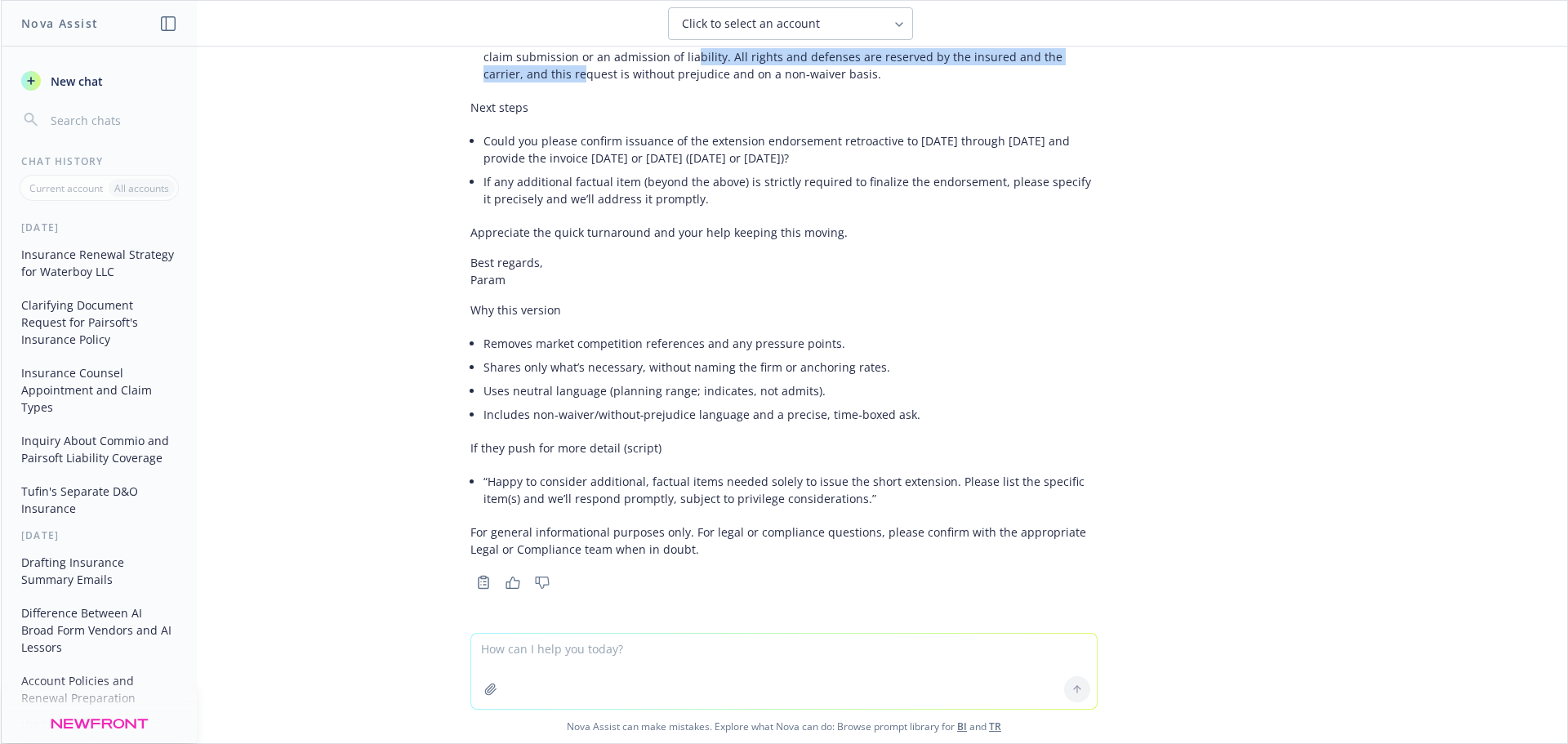
drag, startPoint x: 481, startPoint y: 241, endPoint x: 672, endPoint y: 225, distance: 191.7
click at [672, 86] on li "We’re providing high‑level circumstance information solely to enable the short …" at bounding box center [790, 57] width 614 height 58
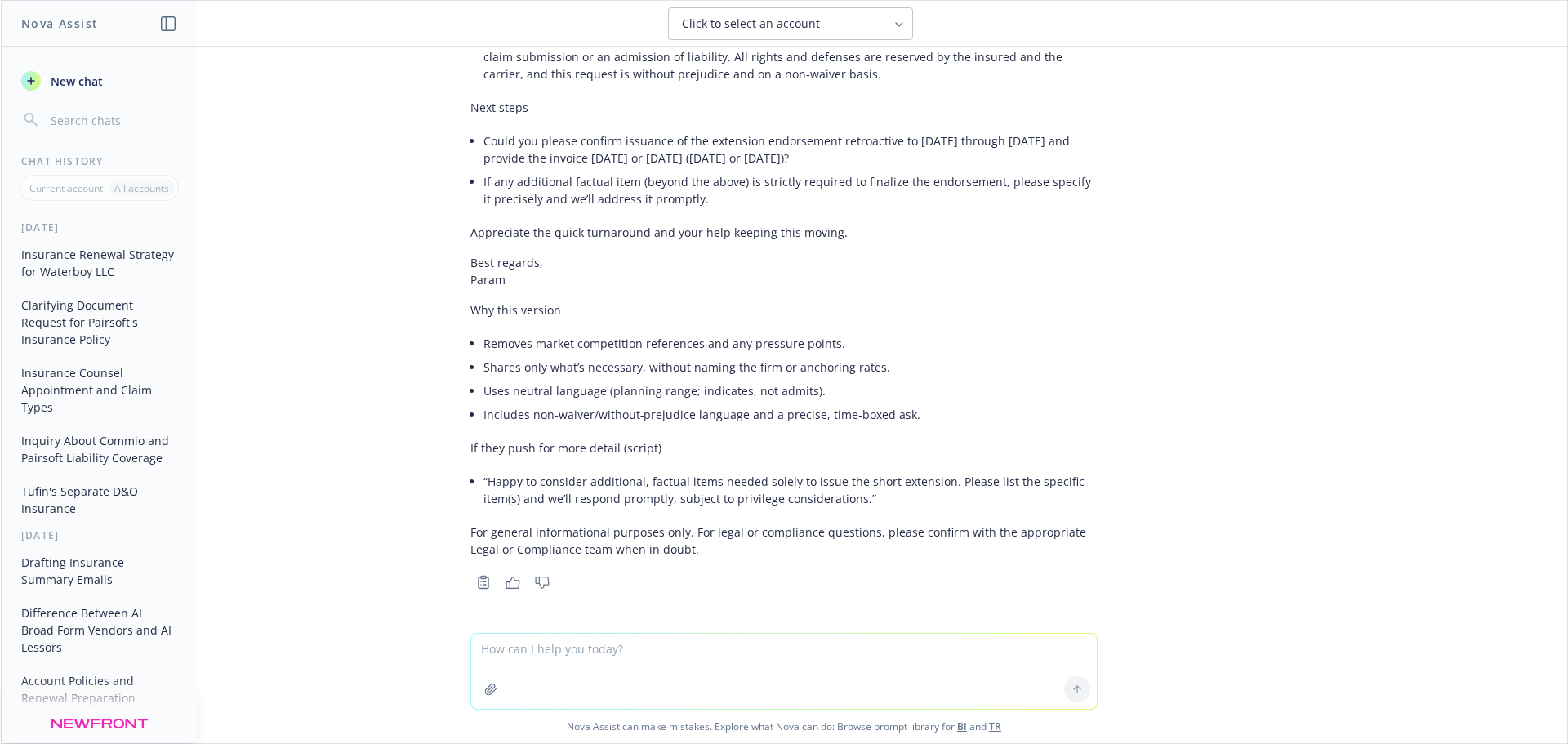
click at [608, 86] on li "We’re providing high‑level circumstance information solely to enable the short …" at bounding box center [790, 57] width 614 height 58
drag, startPoint x: 459, startPoint y: 308, endPoint x: 982, endPoint y: 316, distance: 523.1
click at [980, 170] on li "Could you please confirm issuance of the extension endorsement retroactive to 9…" at bounding box center [790, 149] width 614 height 40
click at [984, 170] on li "Could you please confirm issuance of the extension endorsement retroactive to 9…" at bounding box center [790, 149] width 614 height 40
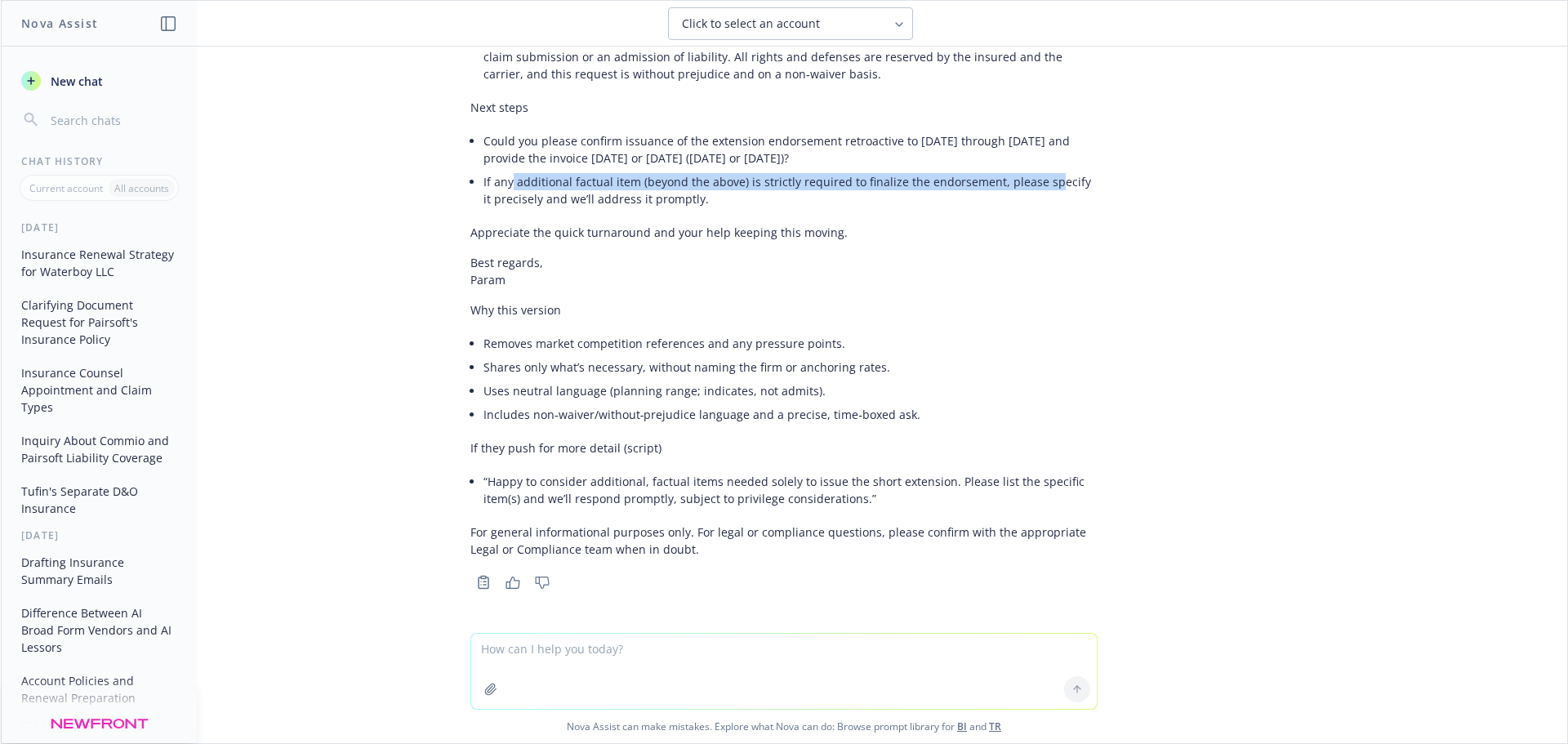
drag, startPoint x: 498, startPoint y: 348, endPoint x: 1012, endPoint y: 341, distance: 514.0
click at [1032, 211] on li "If any additional factual item (beyond the above) is strictly required to final…" at bounding box center [790, 190] width 614 height 40
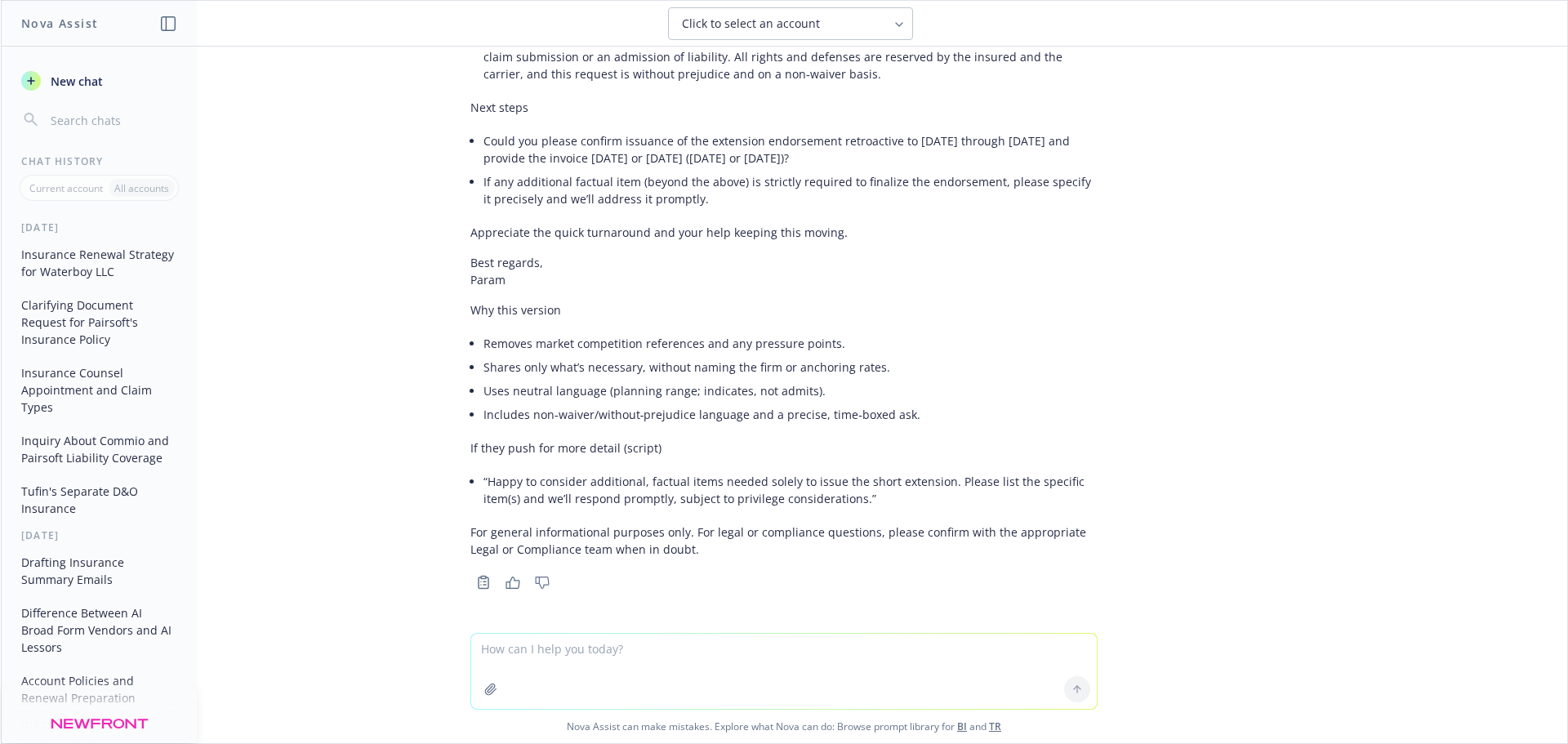
click at [694, 377] on div "You’re right to be cautious. Two quick points before the draft: Don’t mention a…" at bounding box center [784, 80] width 627 height 968
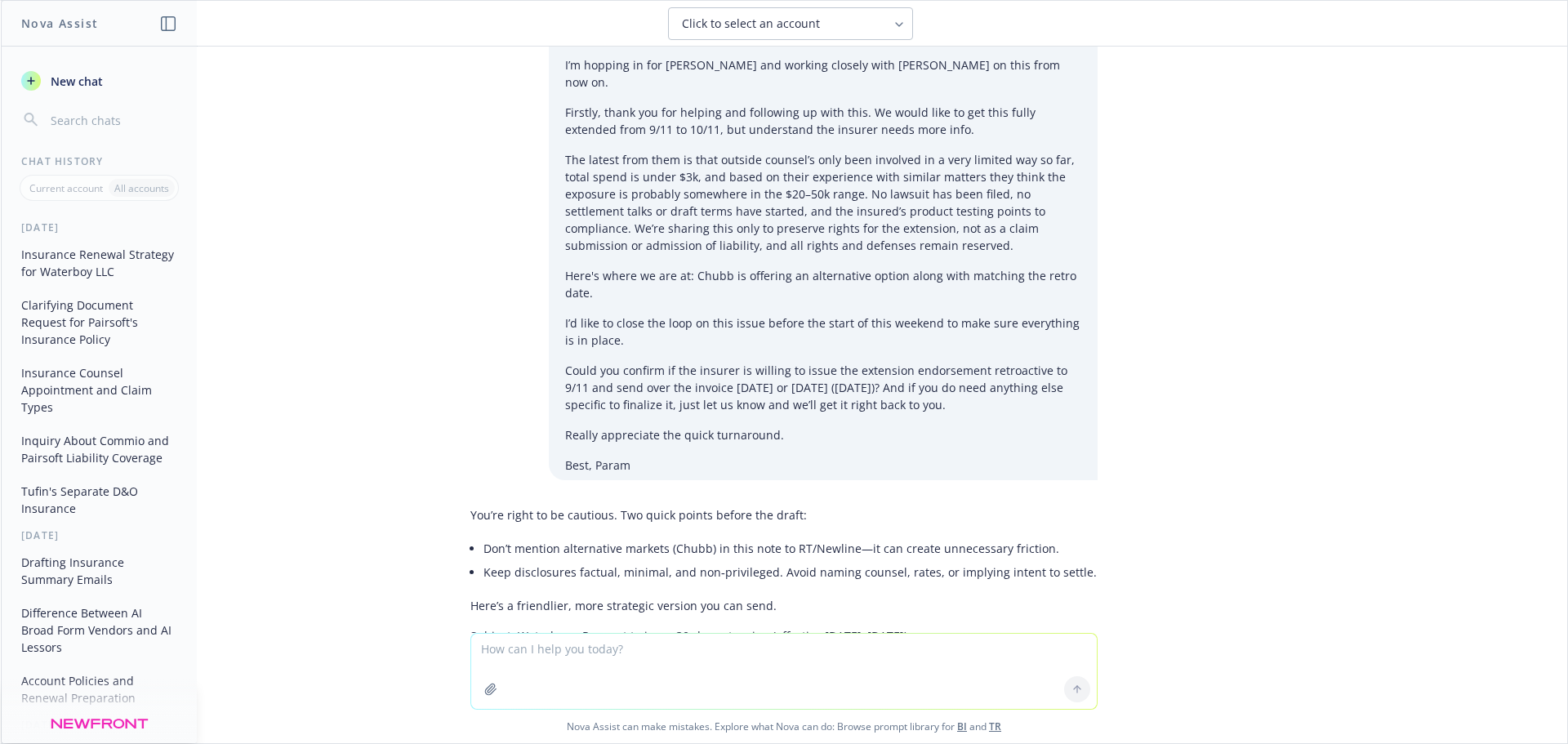
scroll to position [22454, 0]
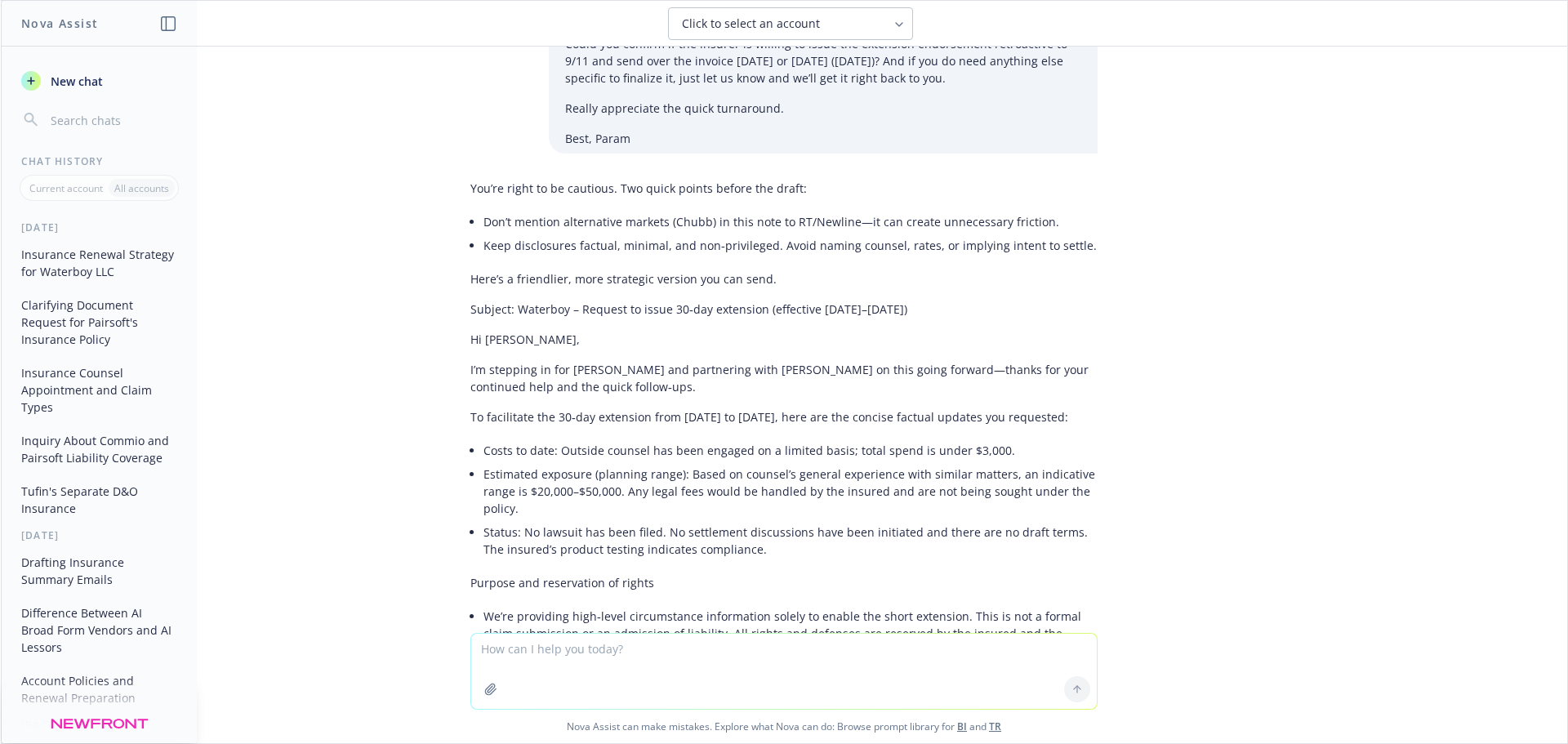
click at [572, 395] on p "I’m stepping in for Adnan and partnering with Marlowe on this going forward—tha…" at bounding box center [784, 379] width 627 height 35
click at [568, 461] on textarea at bounding box center [784, 672] width 625 height 75
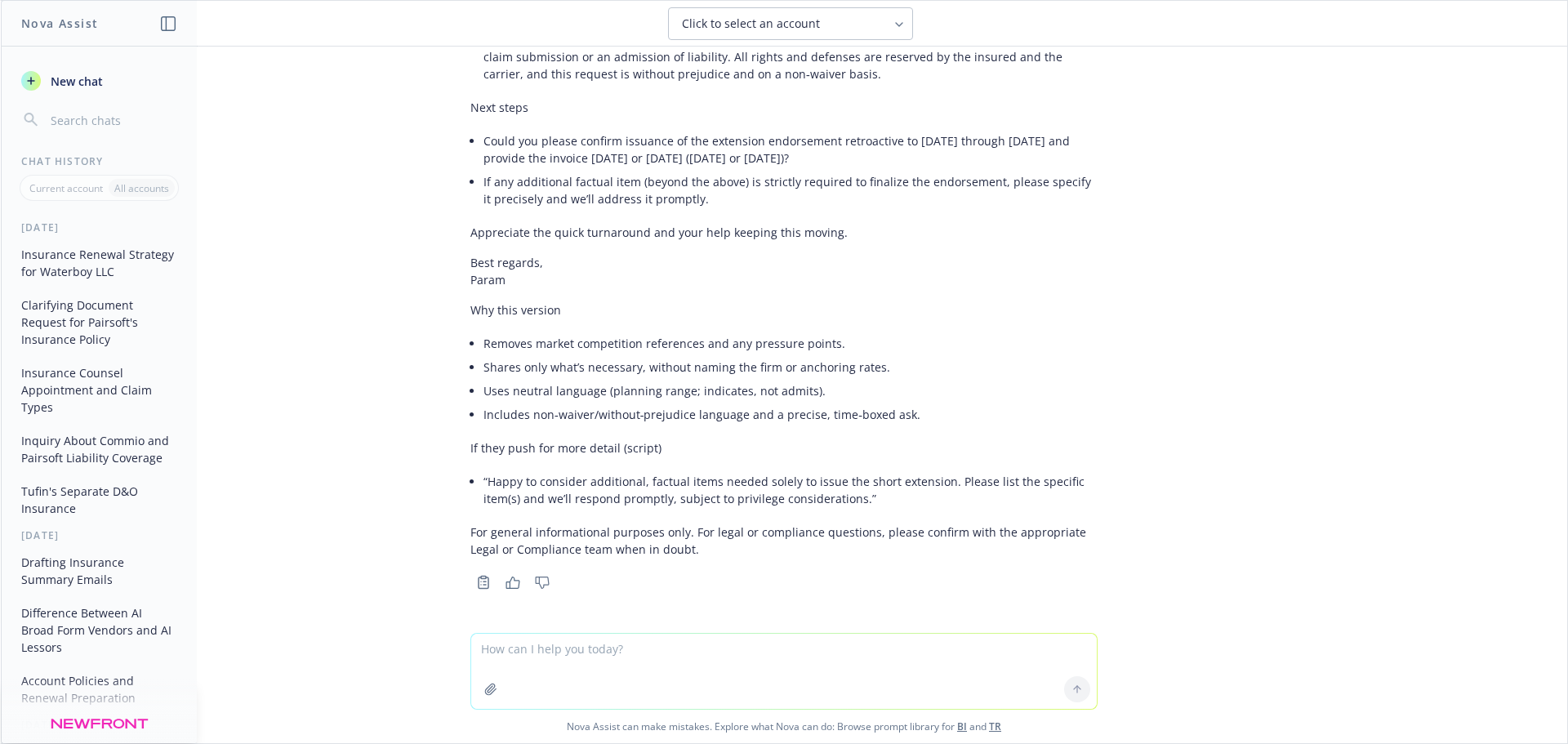
scroll to position [23270, 0]
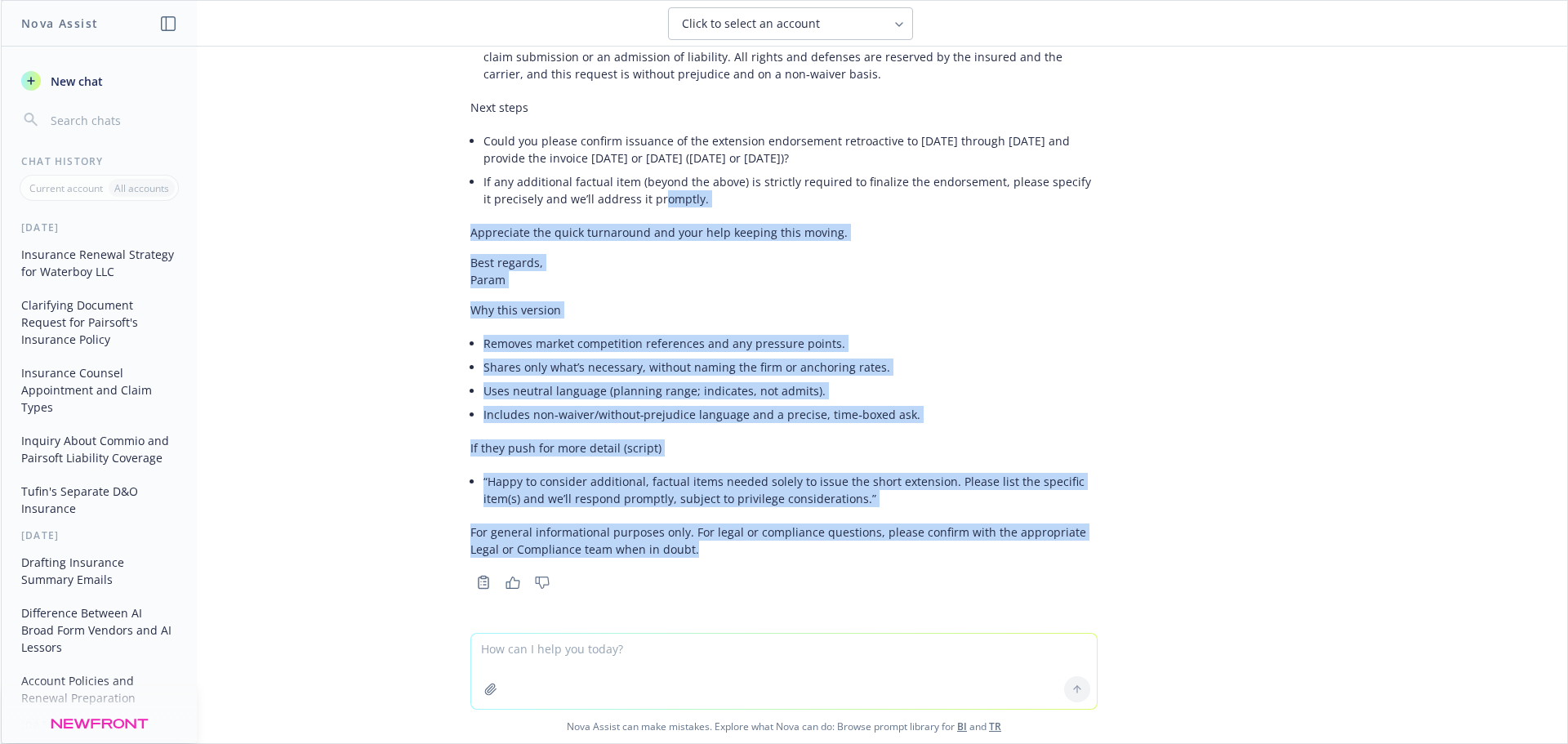
drag, startPoint x: 686, startPoint y: 565, endPoint x: 656, endPoint y: 233, distance: 333.4
click at [648, 219] on div "You’re right to be cautious. Two quick points before the draft: Don’t mention a…" at bounding box center [784, 94] width 627 height 997
click at [697, 316] on p "Why this version" at bounding box center [784, 310] width 627 height 17
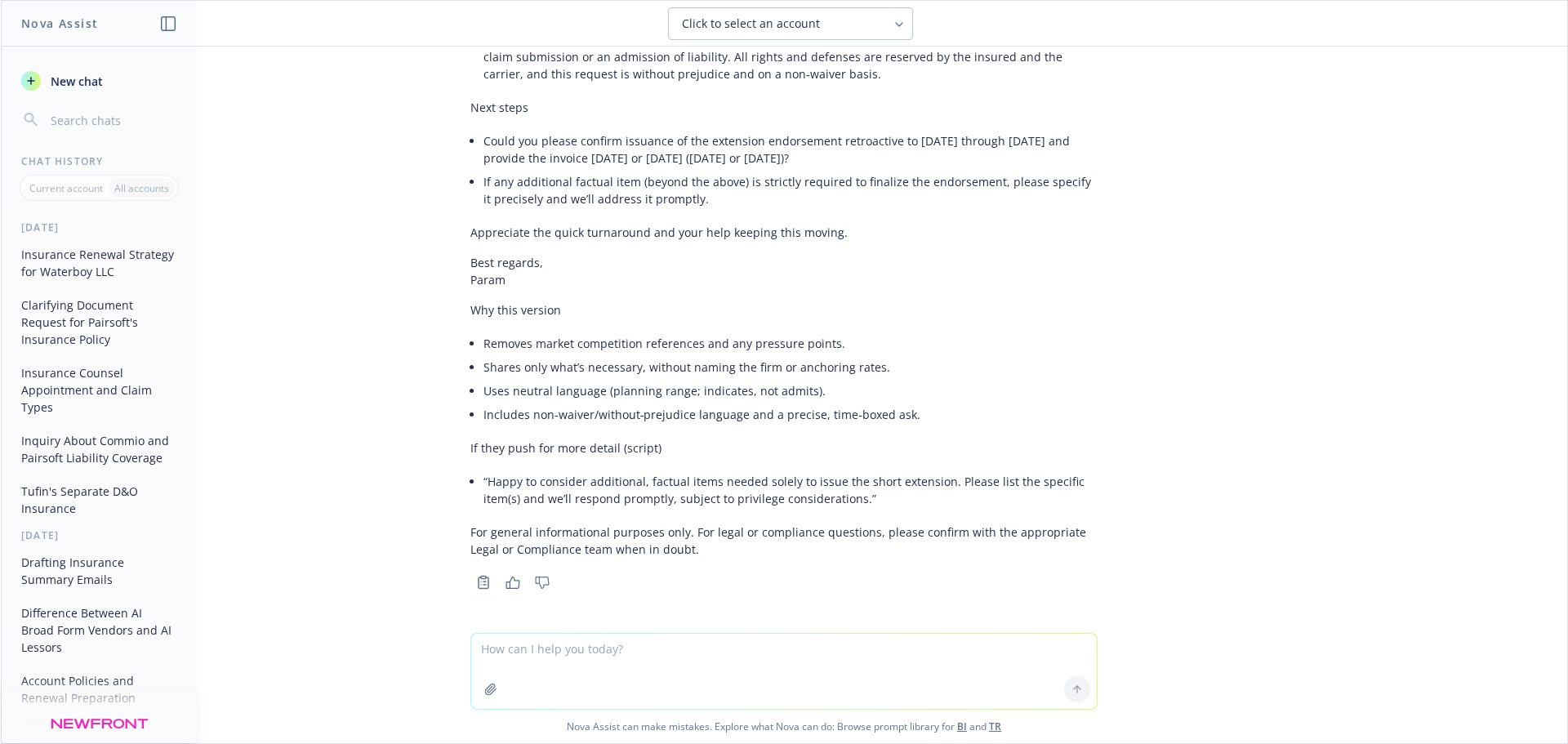
click at [561, 461] on textarea at bounding box center [784, 672] width 625 height 75
type textarea "ok - now help me write in high level detail what's happening to my manager Ted …"
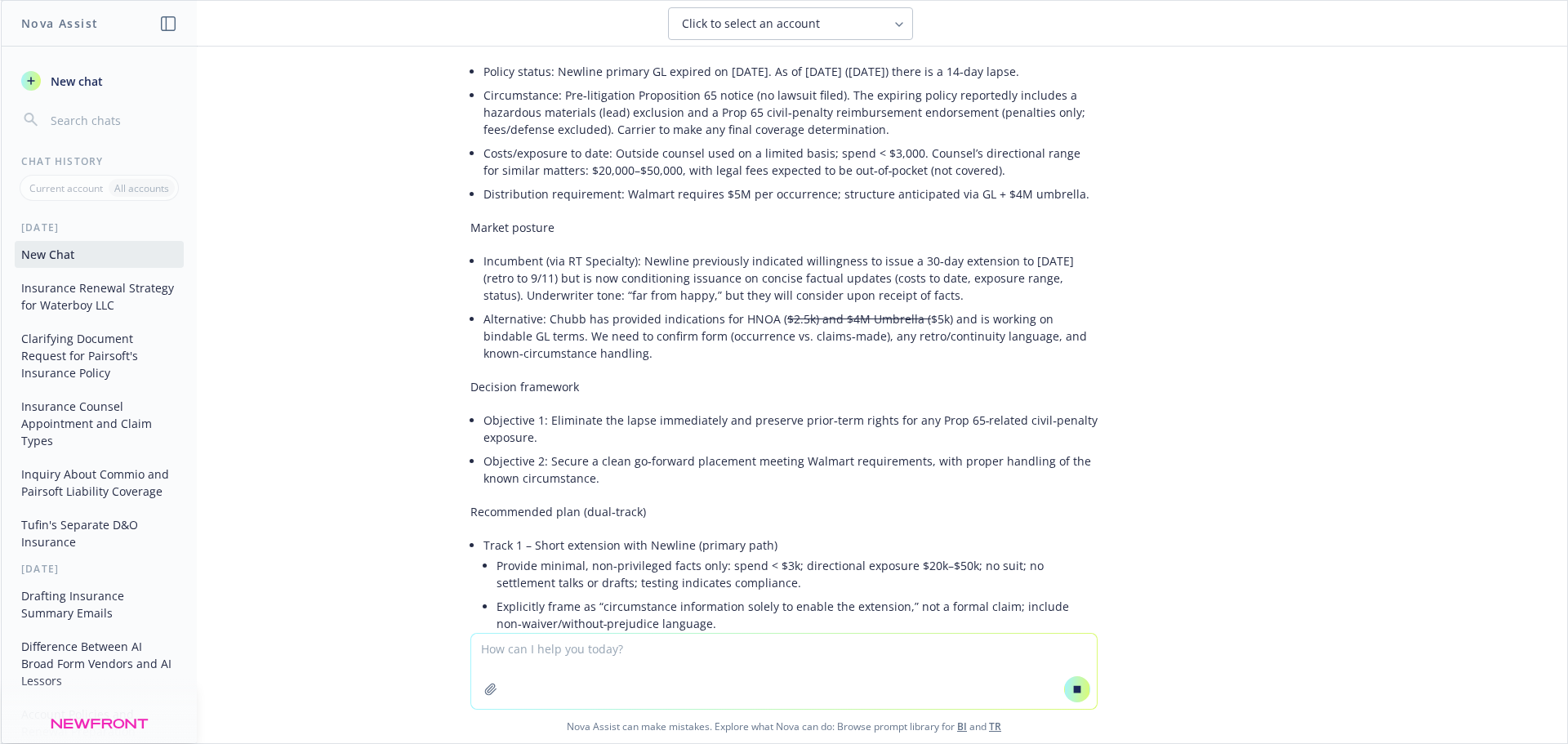
scroll to position [23585, 0]
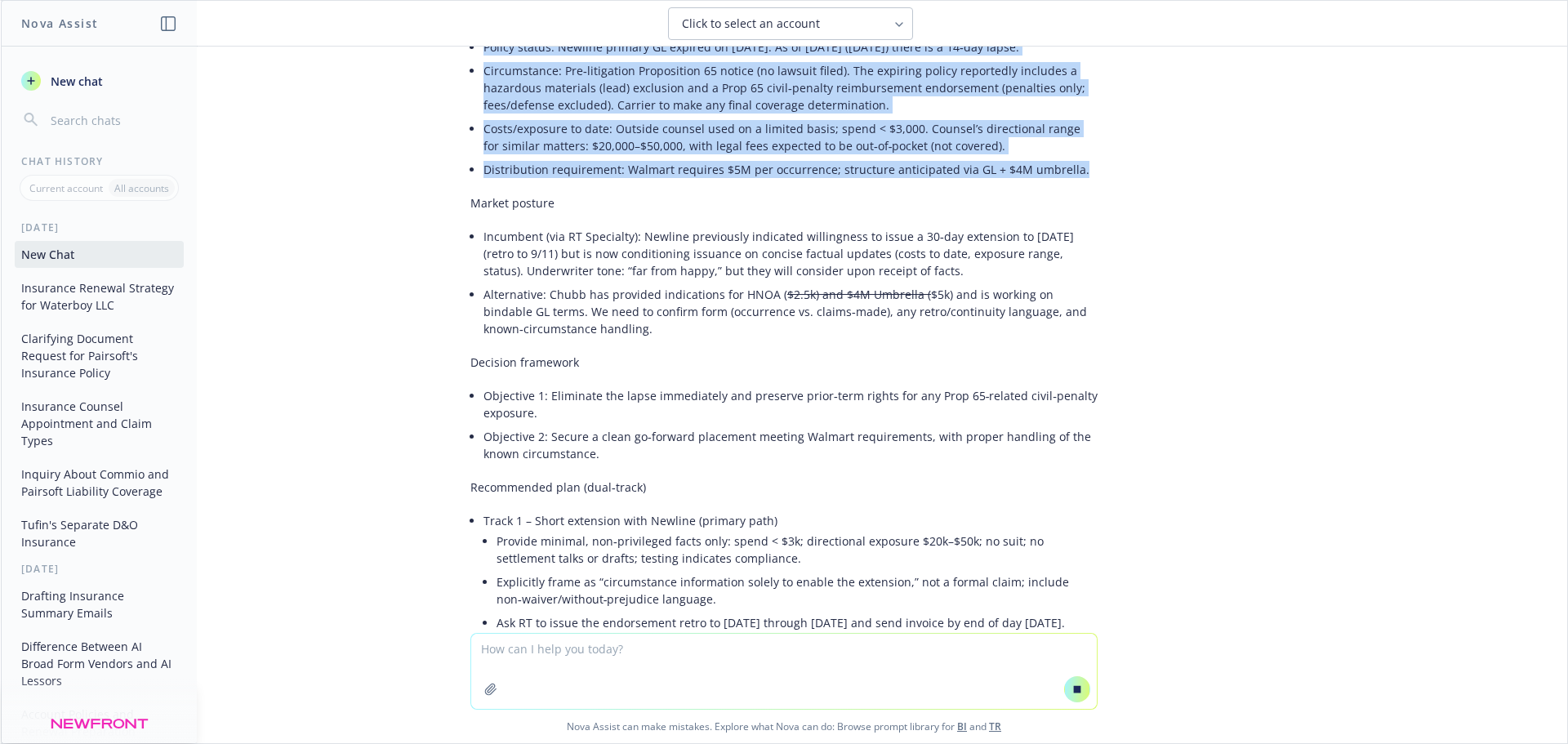
drag, startPoint x: 491, startPoint y: 373, endPoint x: 781, endPoint y: 372, distance: 290.0
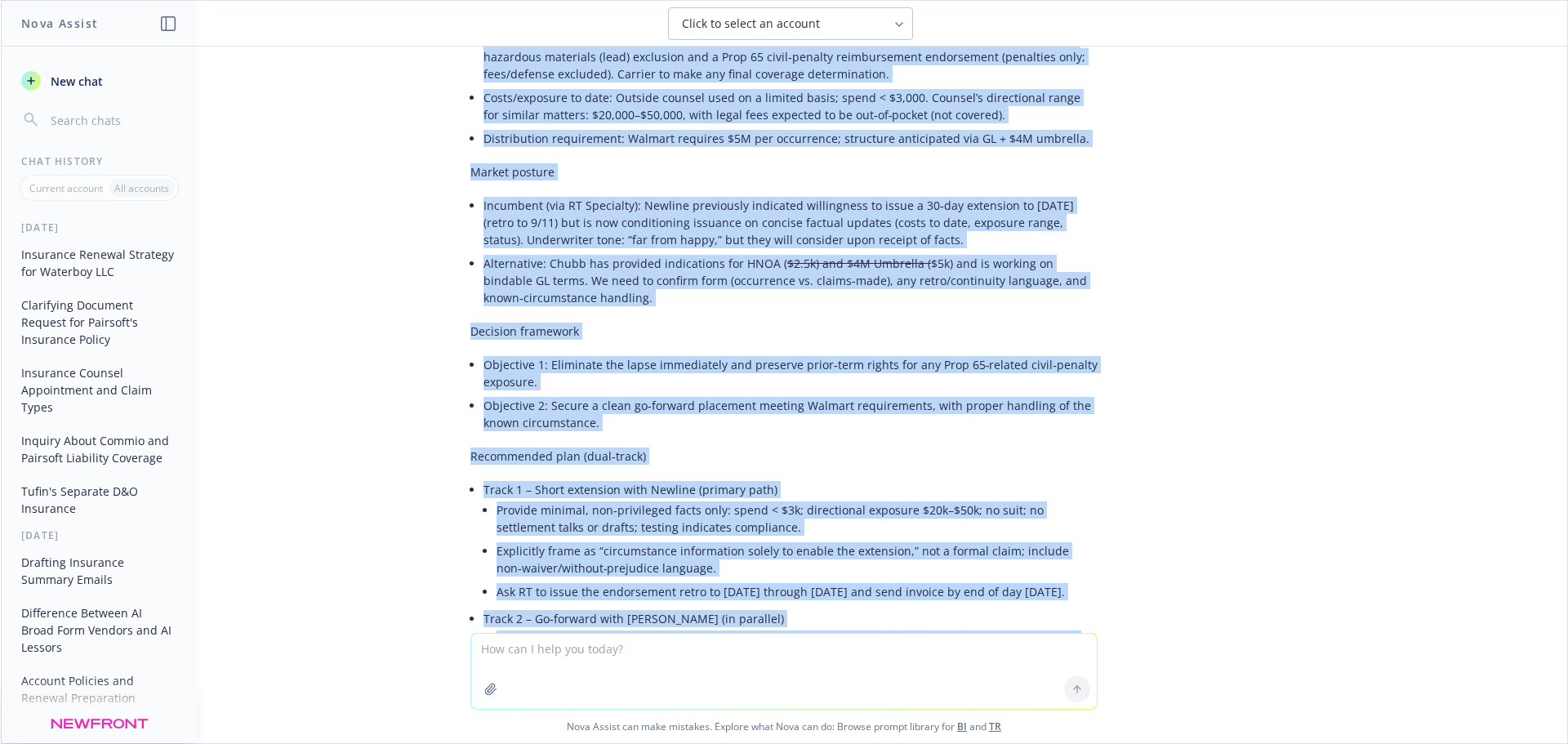
scroll to position [23835, 0]
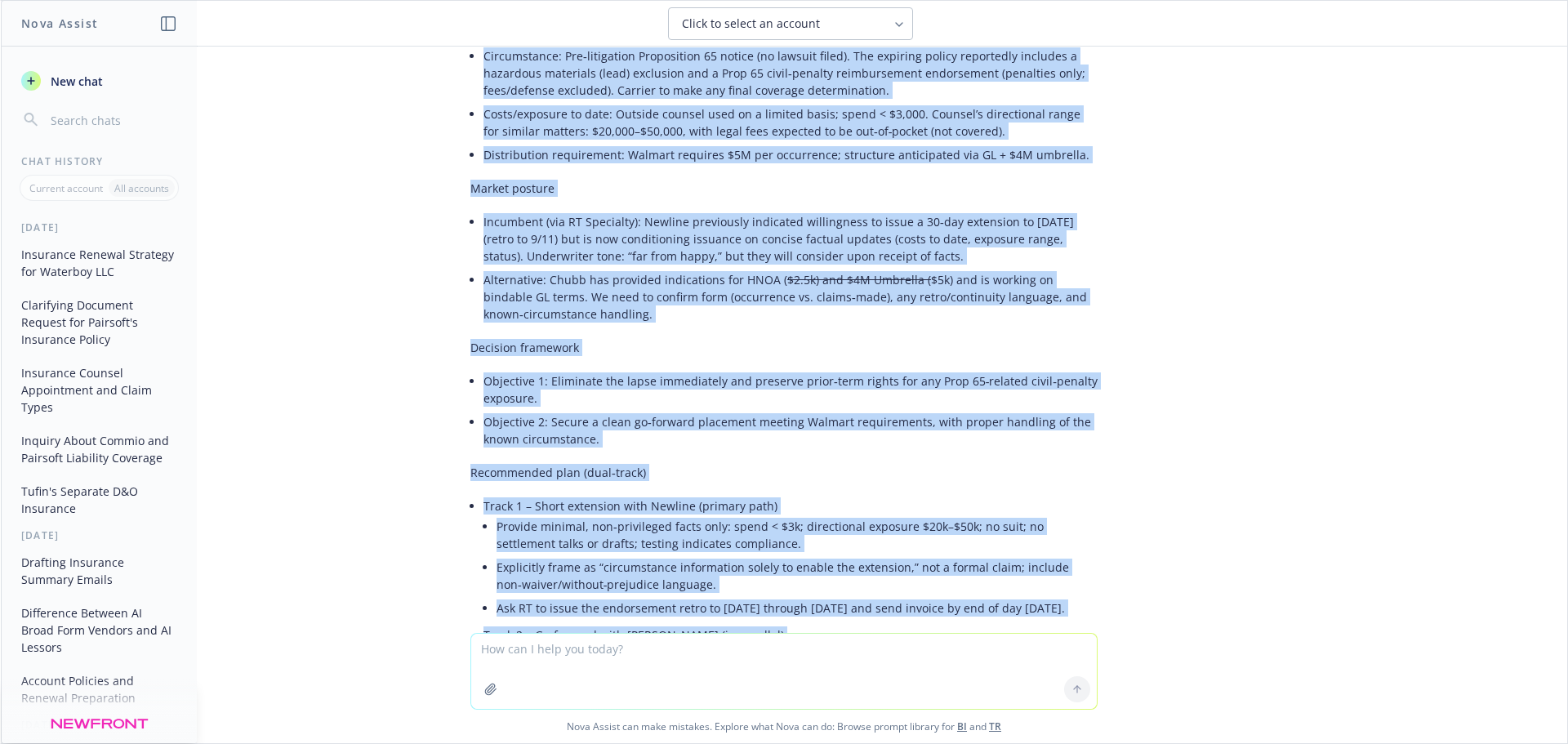
drag, startPoint x: 527, startPoint y: 554, endPoint x: 450, endPoint y: 111, distance: 449.6
copy div "Subject: Waterboy – High‑level status, risks, and plan (as of Sep 25, 2025) Hi …"
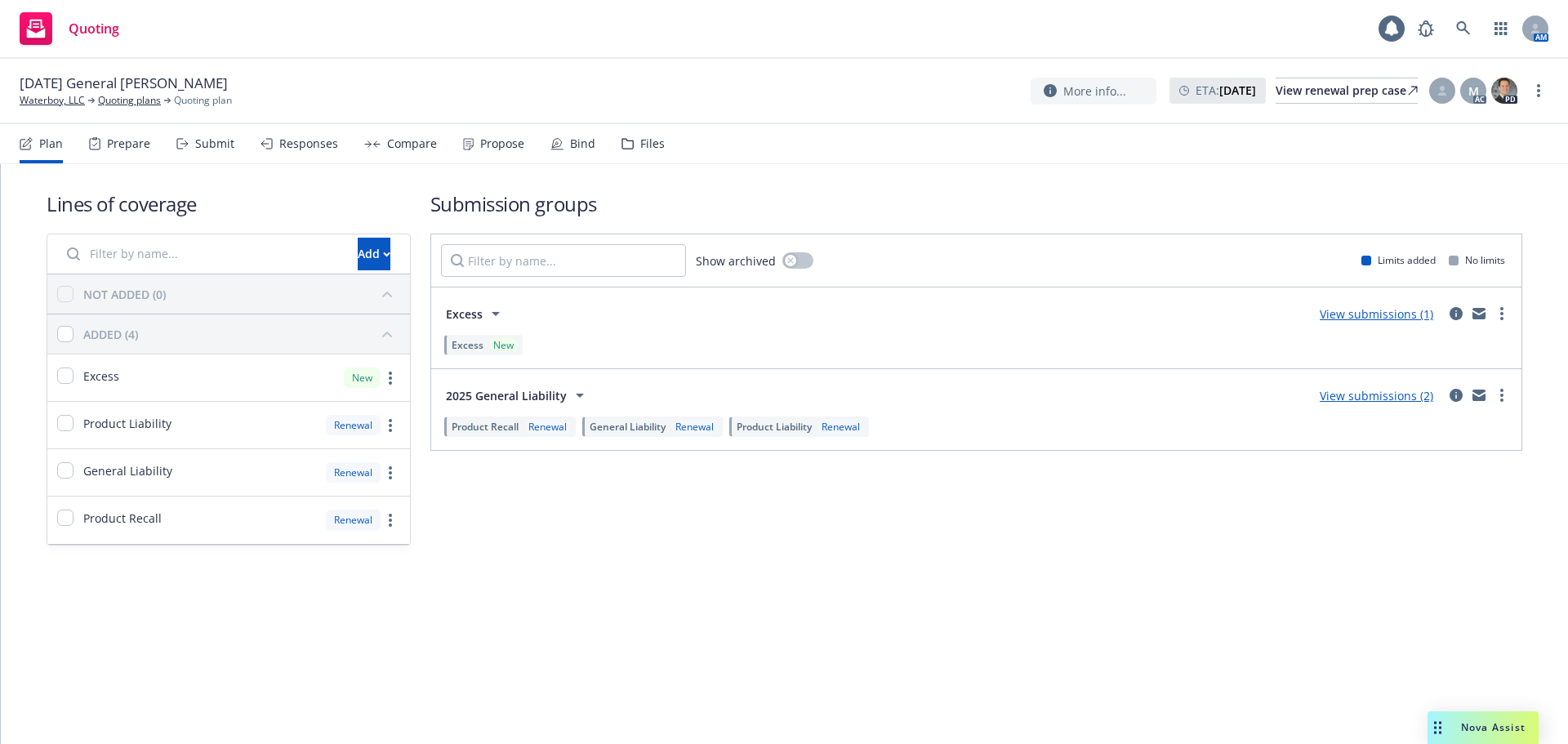
click at [297, 138] on div "Responses" at bounding box center [308, 144] width 59 height 13
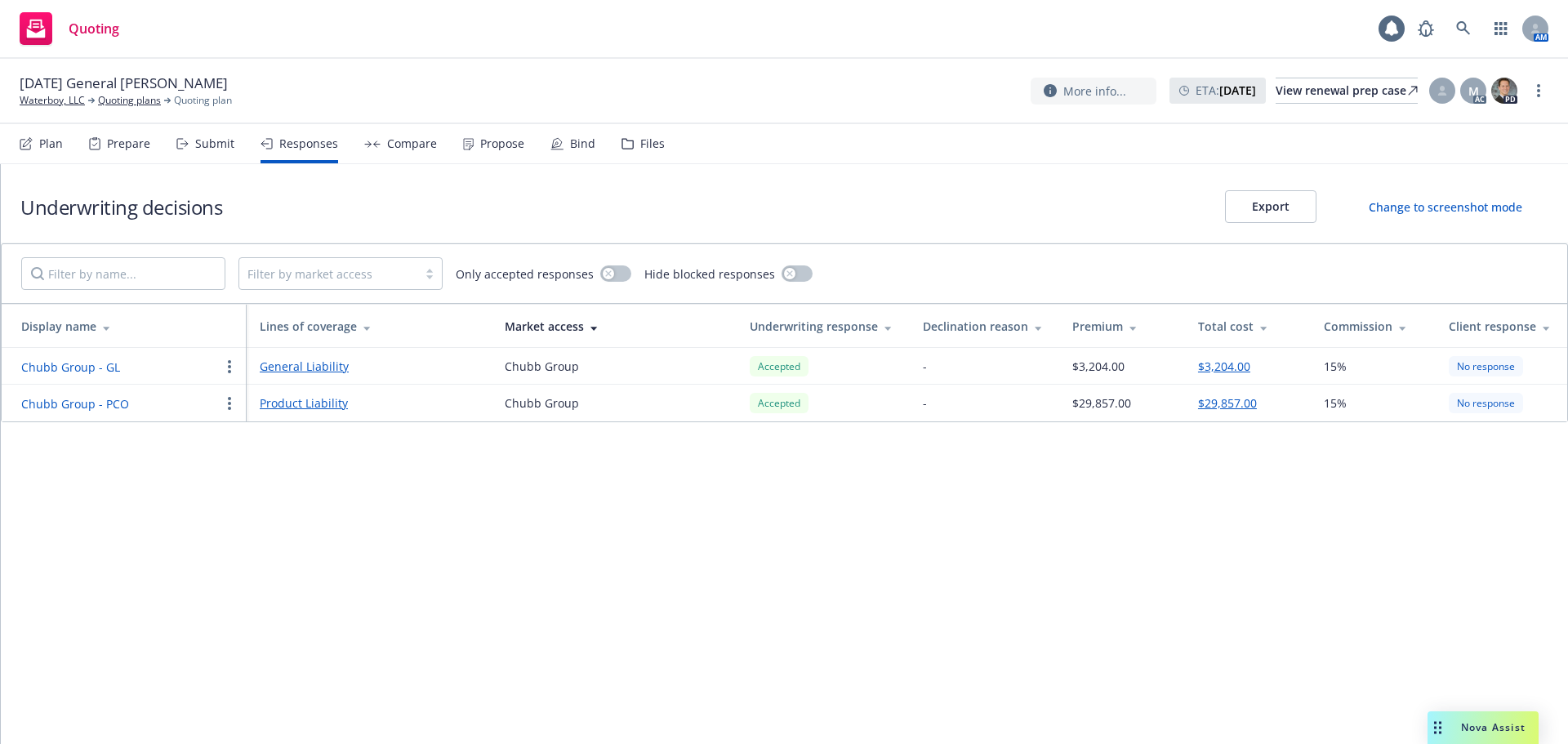
click at [93, 370] on button "Chubb Group - GL" at bounding box center [70, 367] width 99 height 17
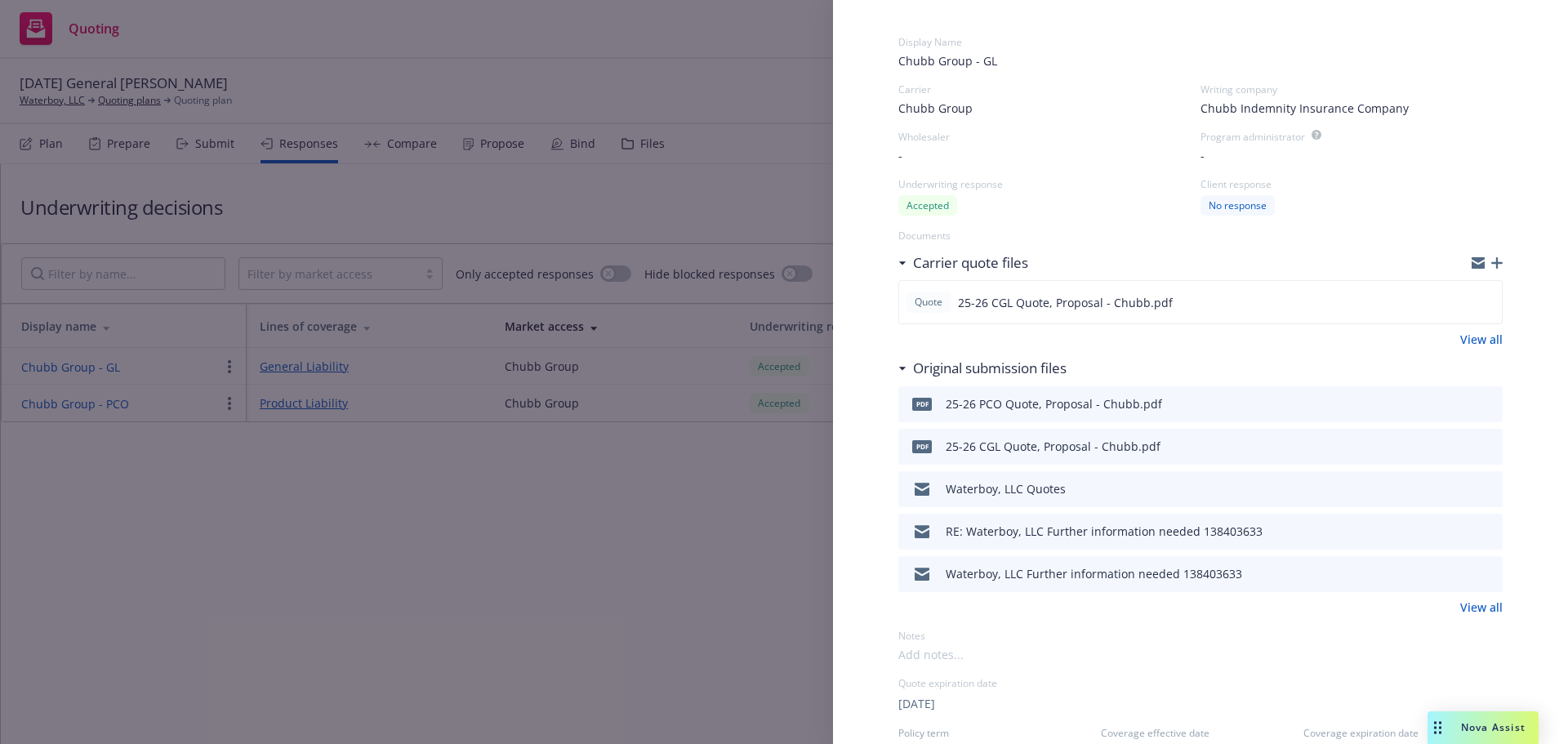
scroll to position [82, 0]
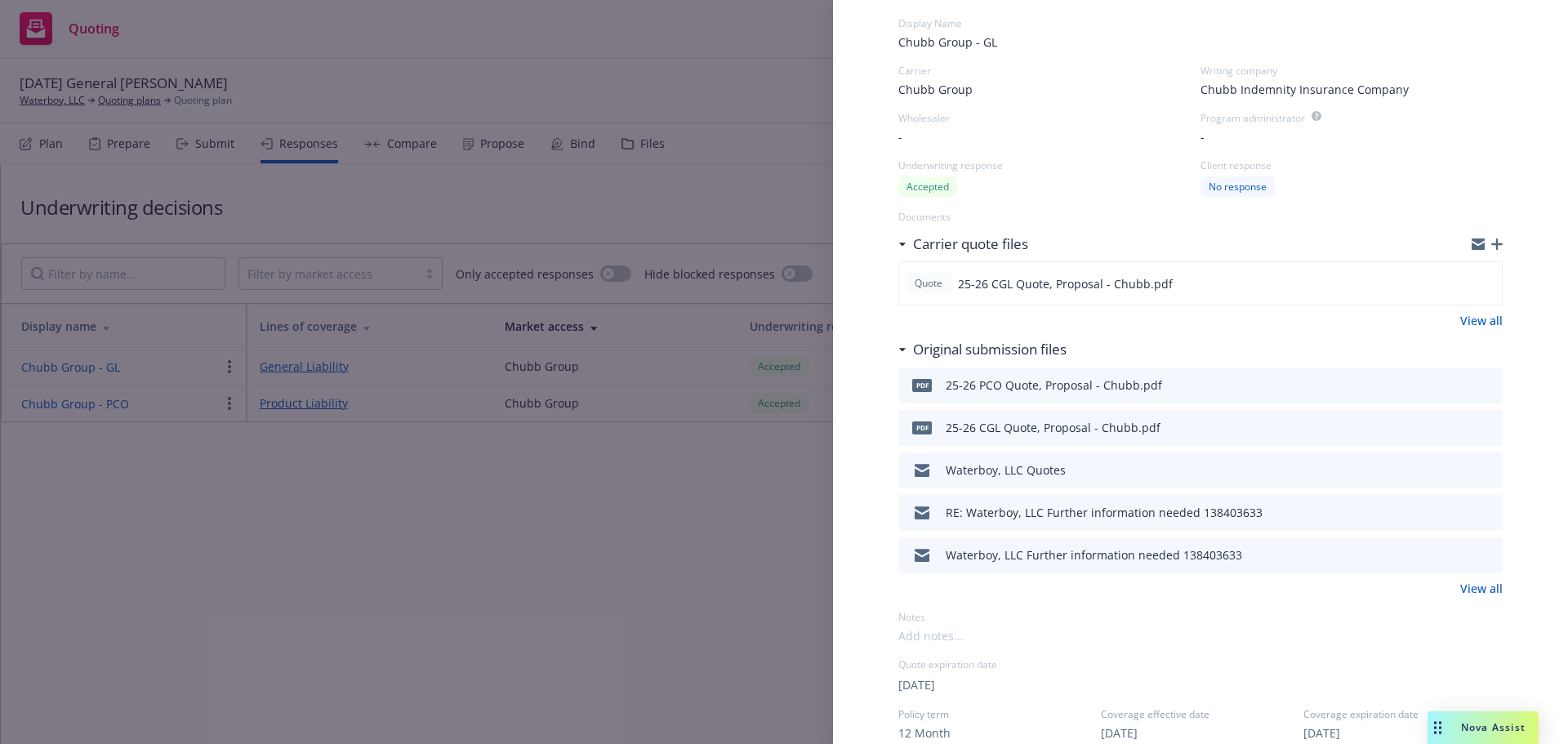
click at [1480, 385] on icon "preview file" at bounding box center [1487, 385] width 14 height 12
click at [599, 269] on div "Display Name Chubb Group - GL Carrier Chubb Group Writing company Chubb Indemni…" at bounding box center [784, 372] width 1568 height 744
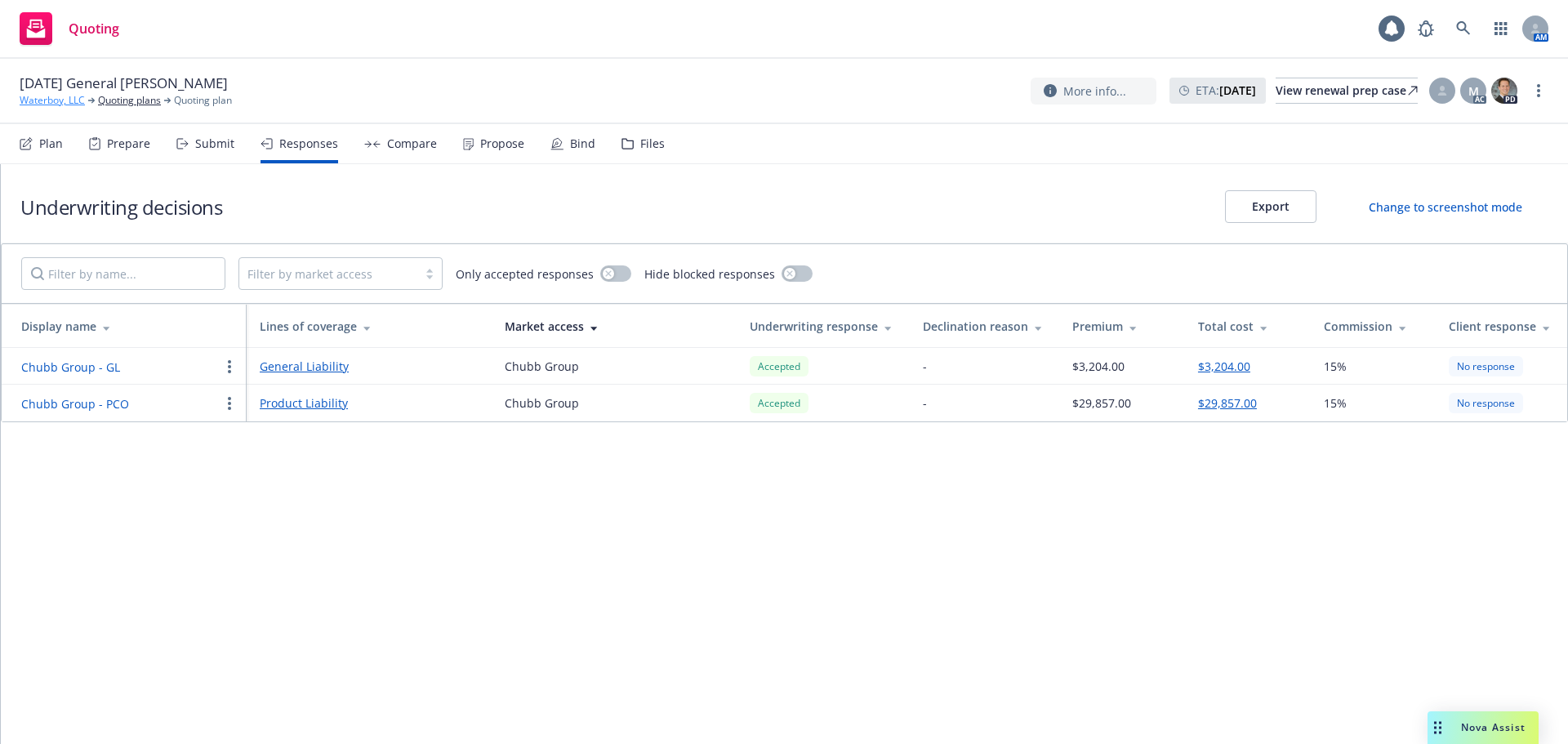
click at [53, 99] on link "Waterboy, LLC" at bounding box center [52, 100] width 66 height 14
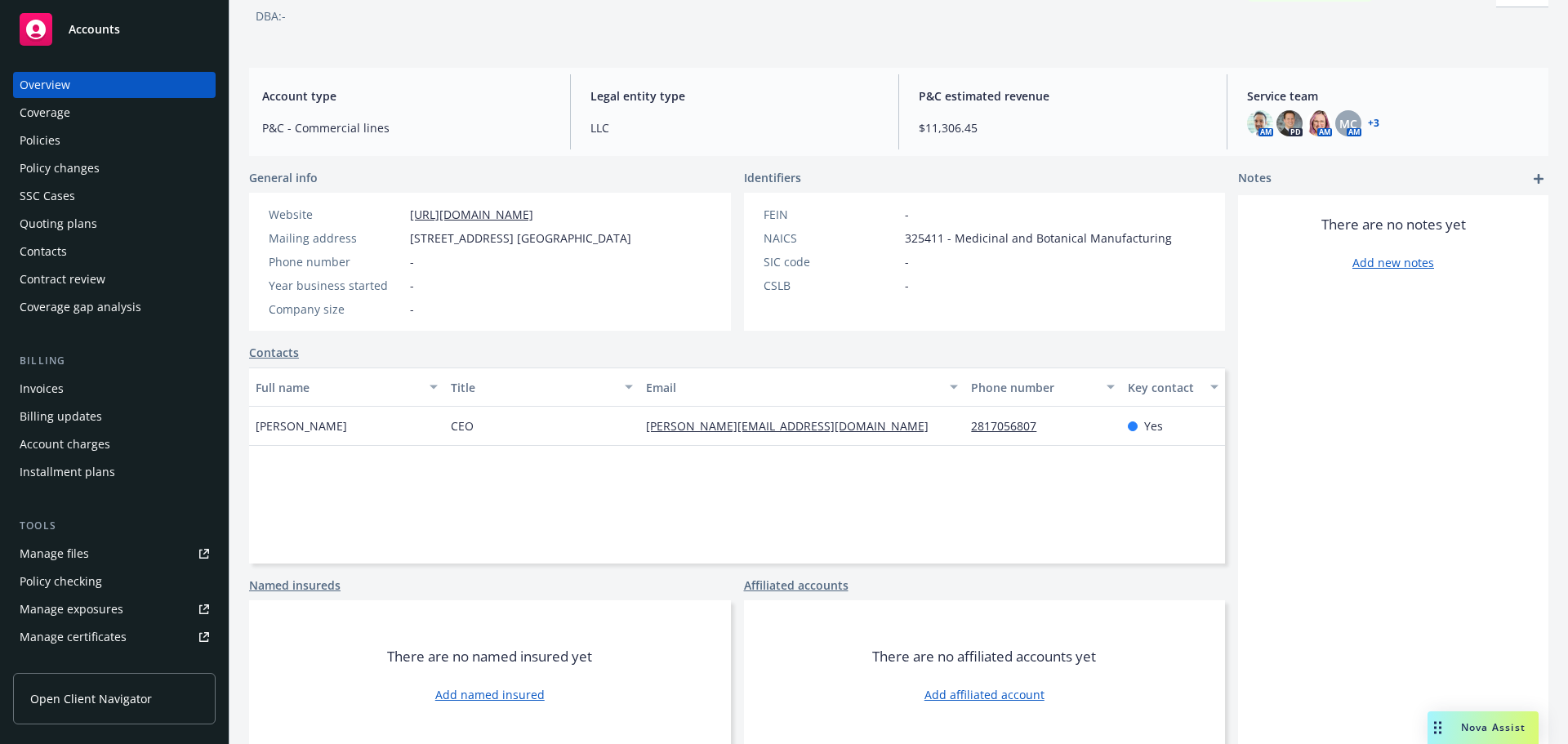
scroll to position [110, 0]
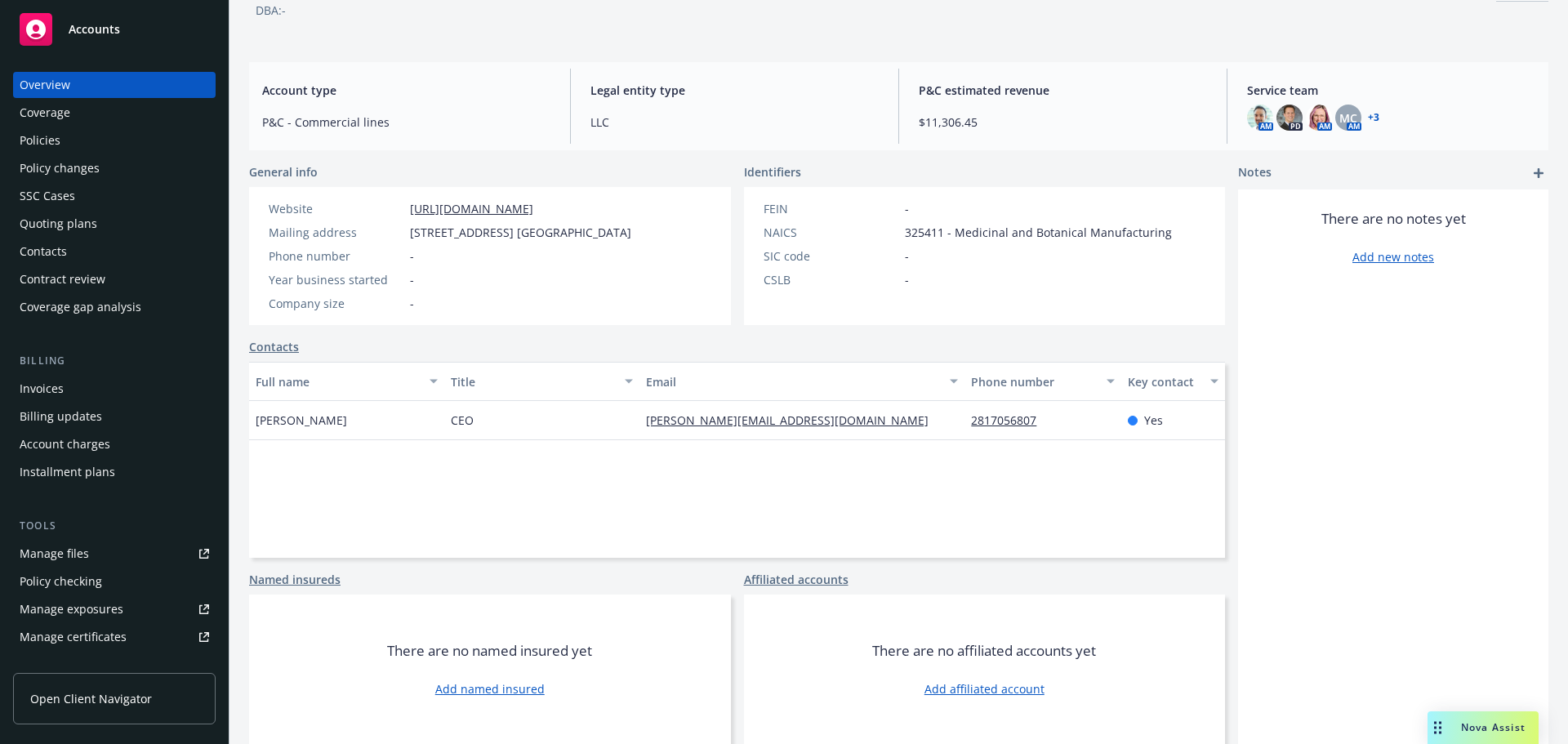
click at [93, 140] on div "Policies" at bounding box center [114, 140] width 190 height 26
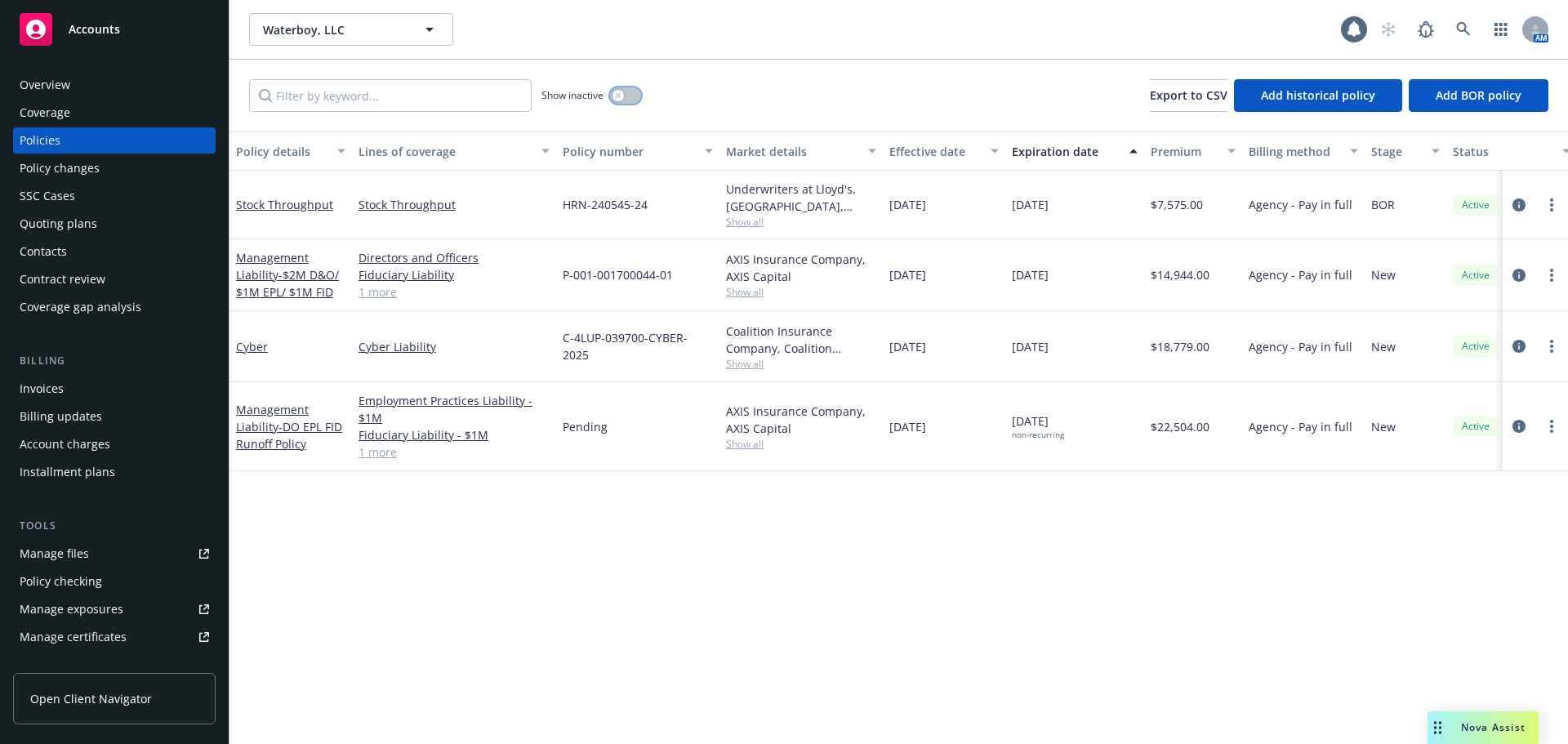
click at [629, 101] on button "button" at bounding box center [625, 95] width 31 height 16
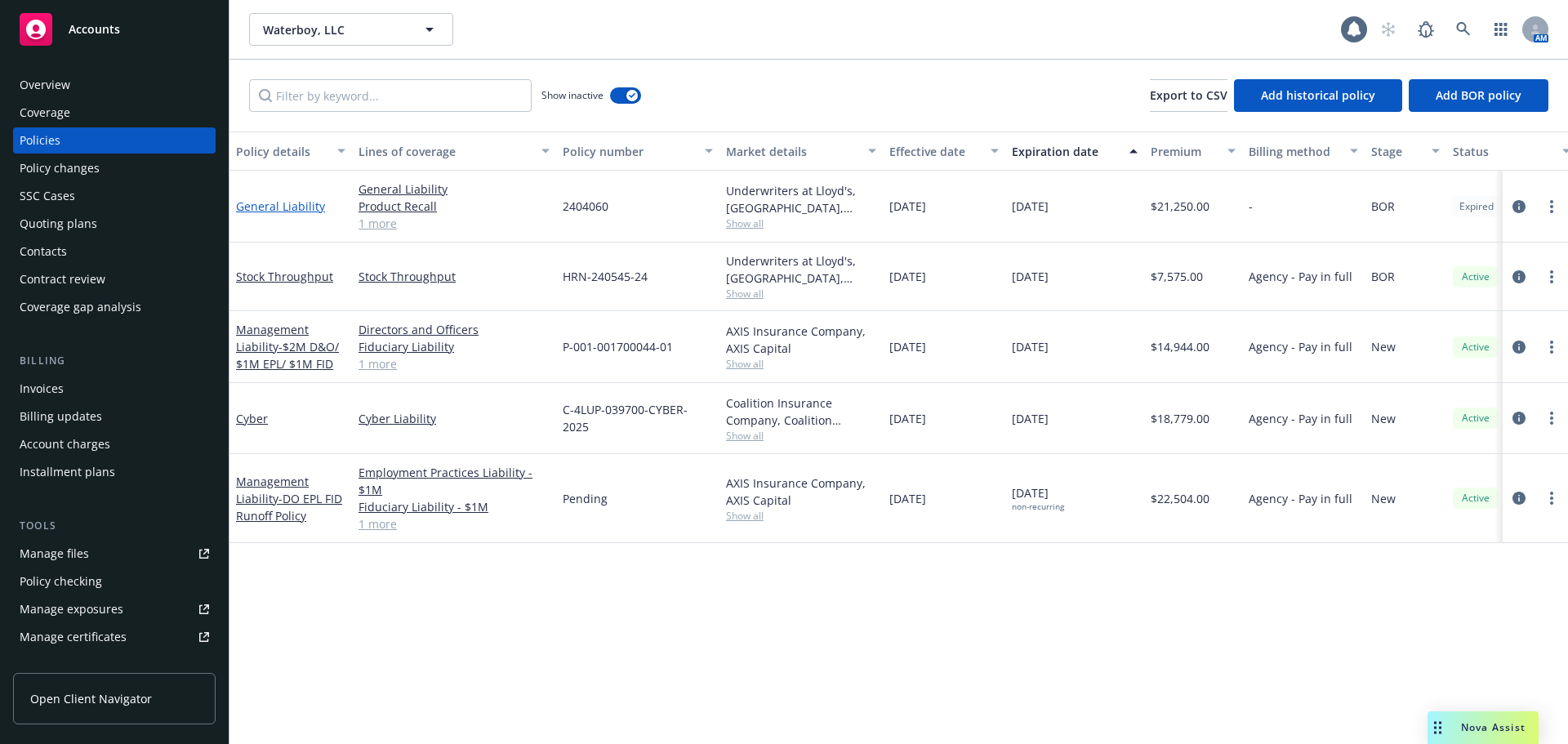
click at [305, 209] on link "General Liability" at bounding box center [280, 206] width 89 height 15
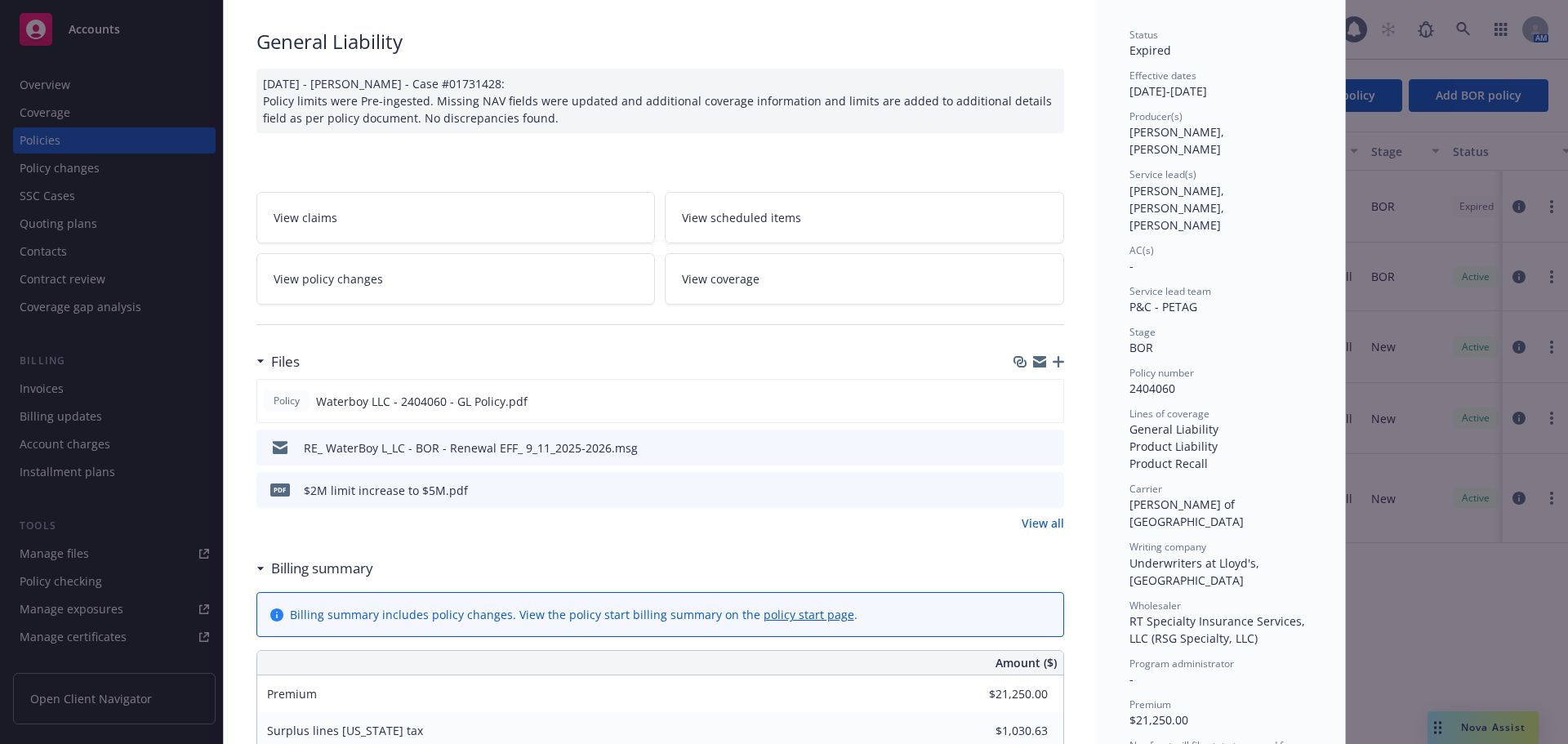
scroll to position [327, 0]
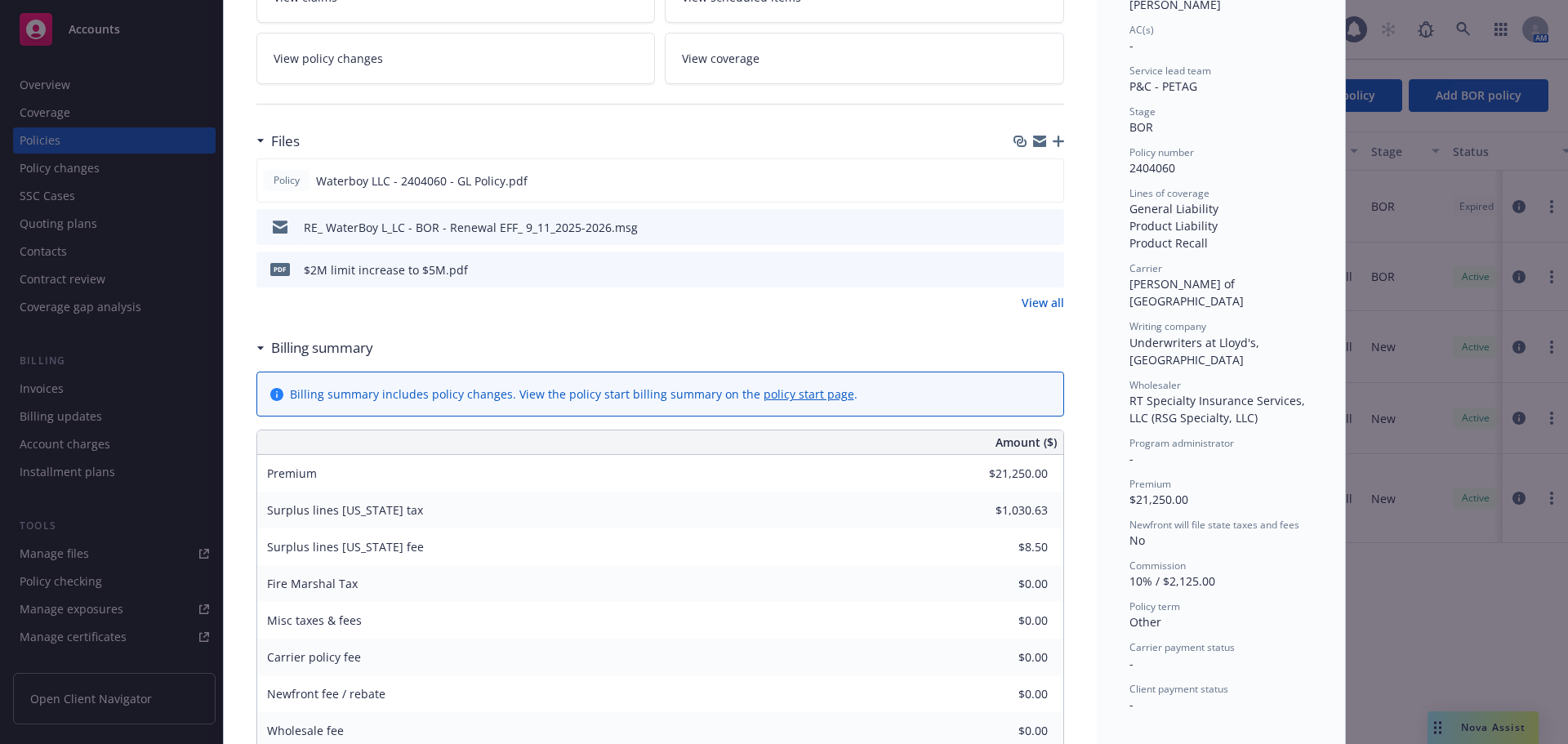
click at [1042, 269] on icon "preview file" at bounding box center [1049, 269] width 14 height 12
click at [1041, 178] on icon "preview file" at bounding box center [1048, 180] width 14 height 12
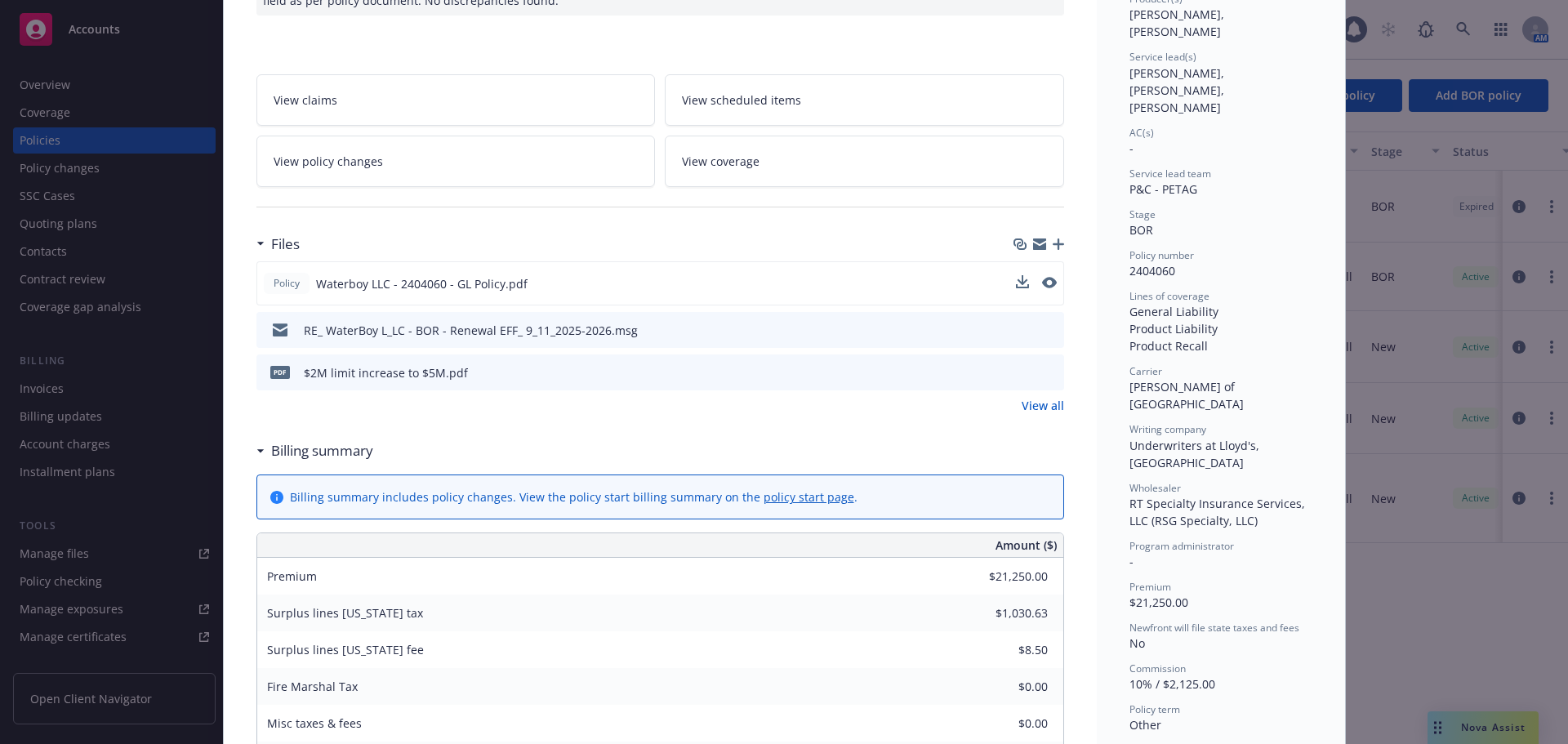
scroll to position [0, 0]
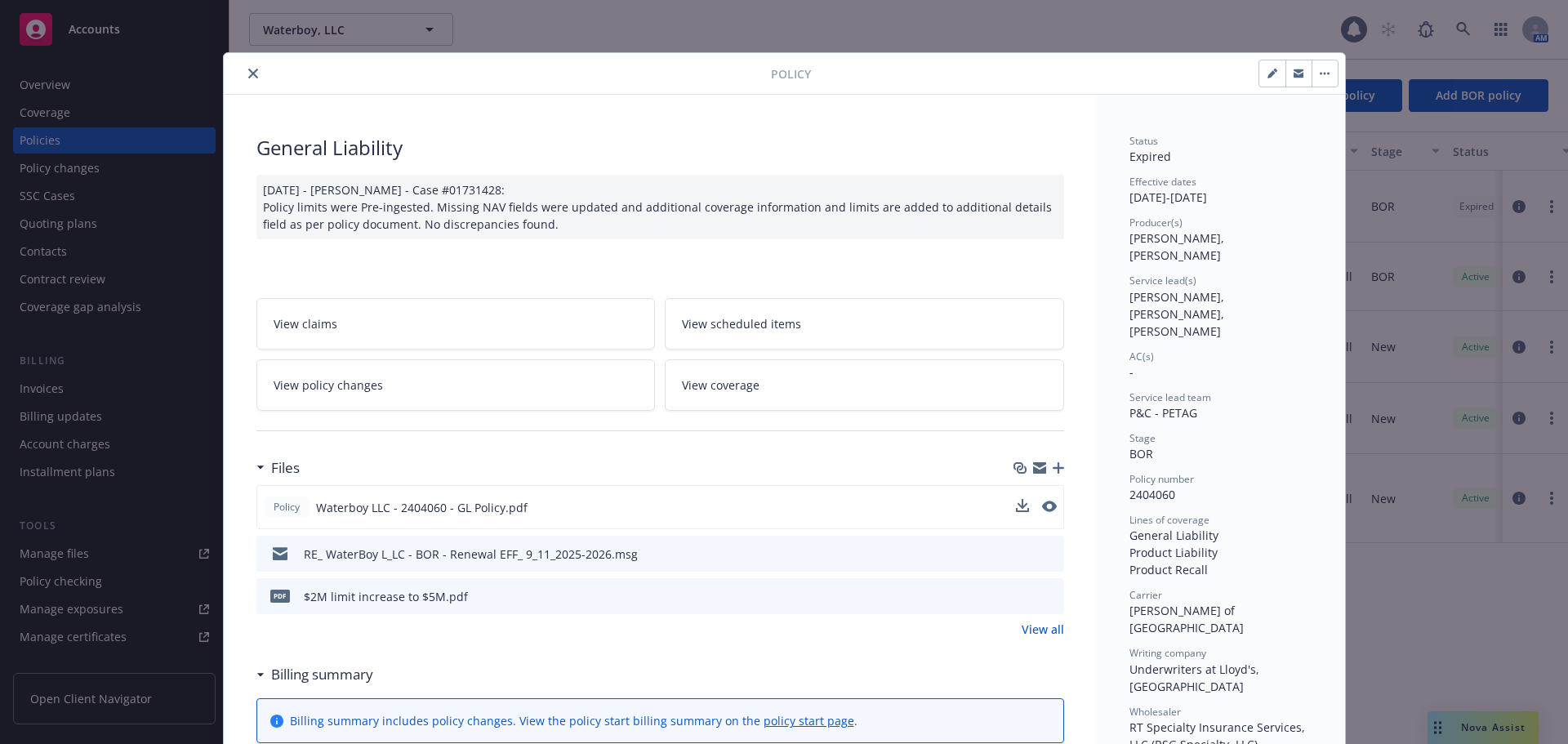
click at [244, 80] on button "close" at bounding box center [253, 73] width 19 height 19
